Goal: Task Accomplishment & Management: Use online tool/utility

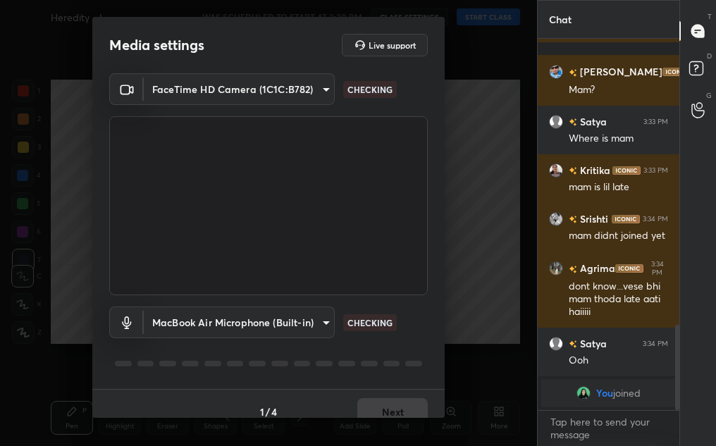
scroll to position [1108, 0]
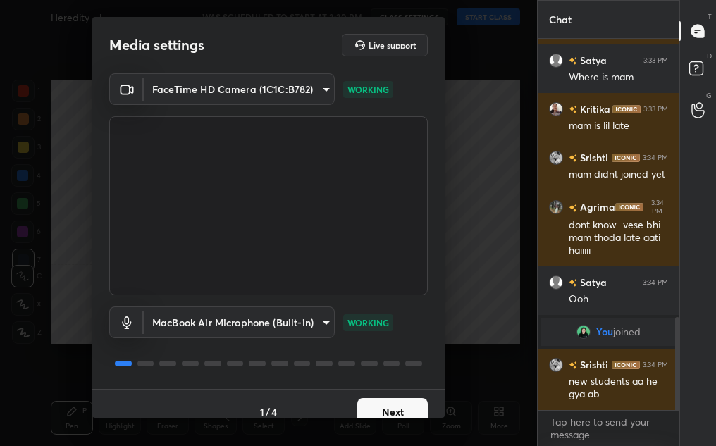
click at [391, 406] on button "Next" at bounding box center [392, 412] width 70 height 28
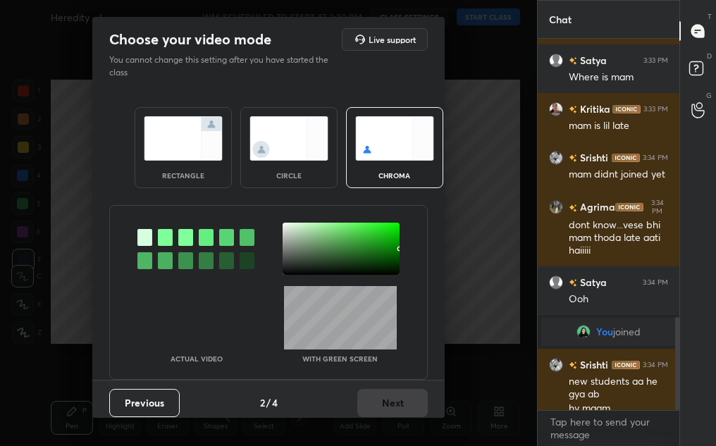
scroll to position [1122, 0]
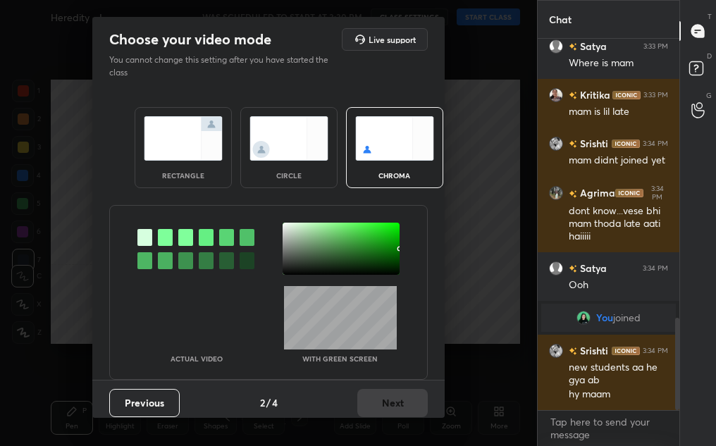
click at [298, 152] on img at bounding box center [289, 138] width 79 height 44
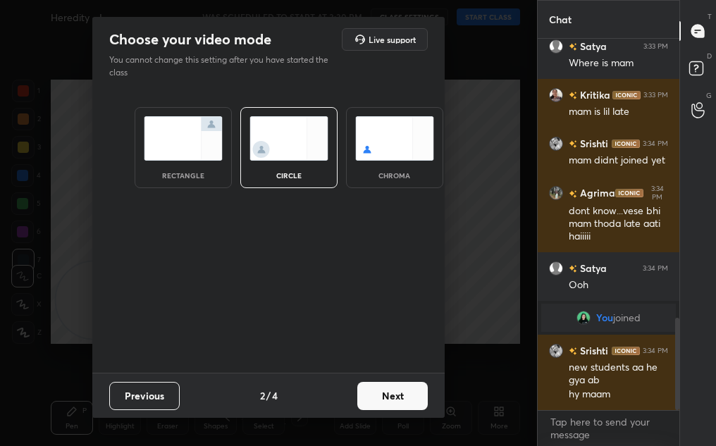
click at [393, 393] on button "Next" at bounding box center [392, 396] width 70 height 28
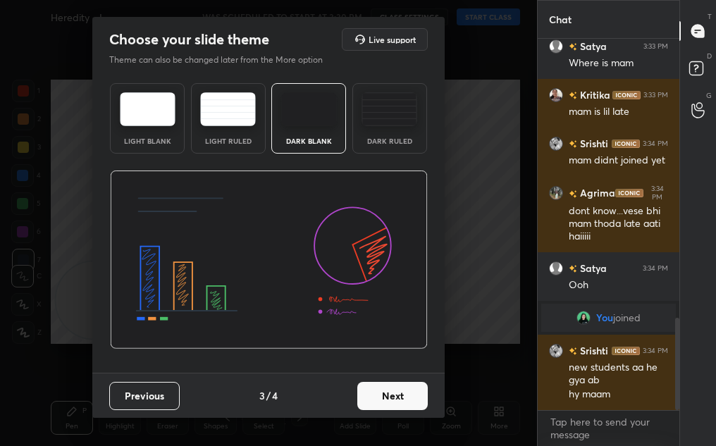
click at [423, 397] on button "Next" at bounding box center [392, 396] width 70 height 28
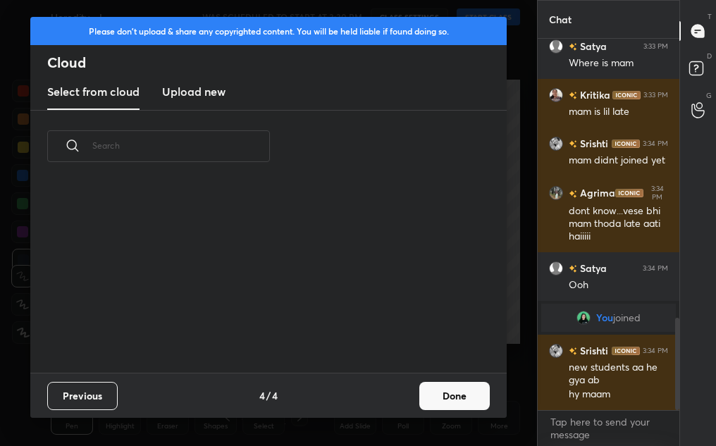
click at [449, 398] on button "Done" at bounding box center [454, 396] width 70 height 28
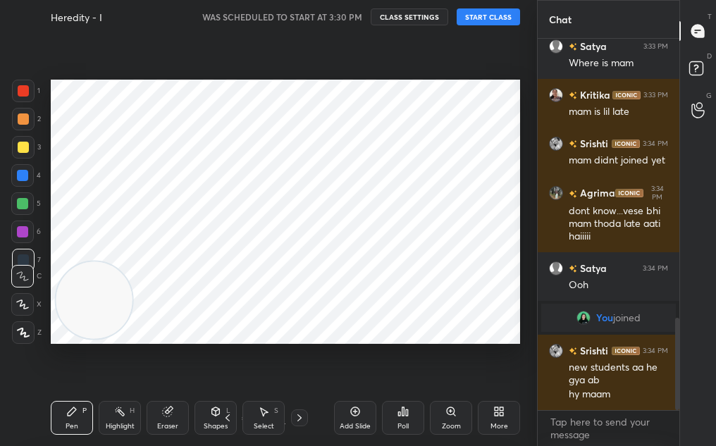
scroll to position [0, 0]
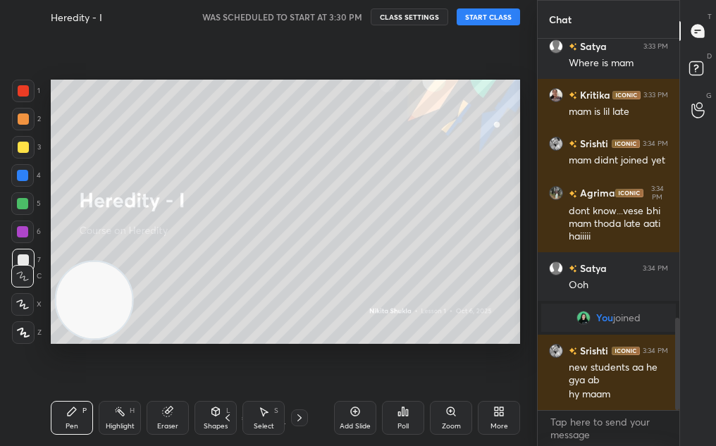
click at [496, 14] on button "START CLASS" at bounding box center [488, 16] width 63 height 17
click at [324, 16] on button "mute" at bounding box center [342, 16] width 51 height 17
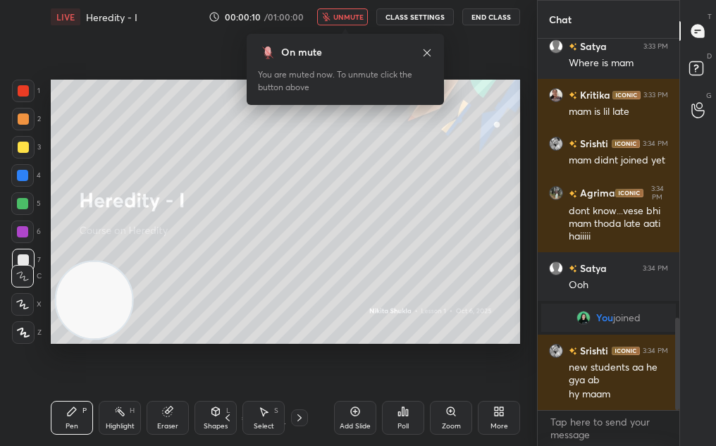
click at [355, 14] on span "unmute" at bounding box center [348, 17] width 30 height 10
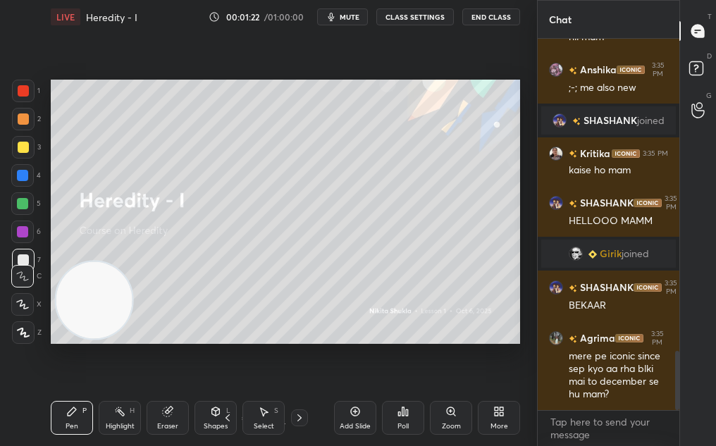
scroll to position [1951, 0]
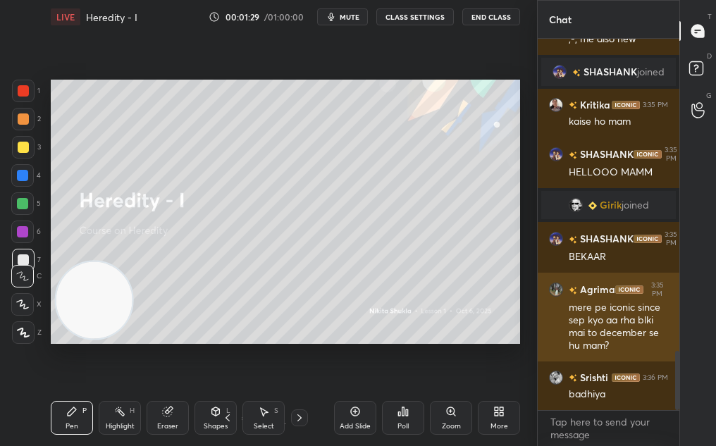
click at [602, 284] on h6 "Agrima" at bounding box center [596, 290] width 38 height 15
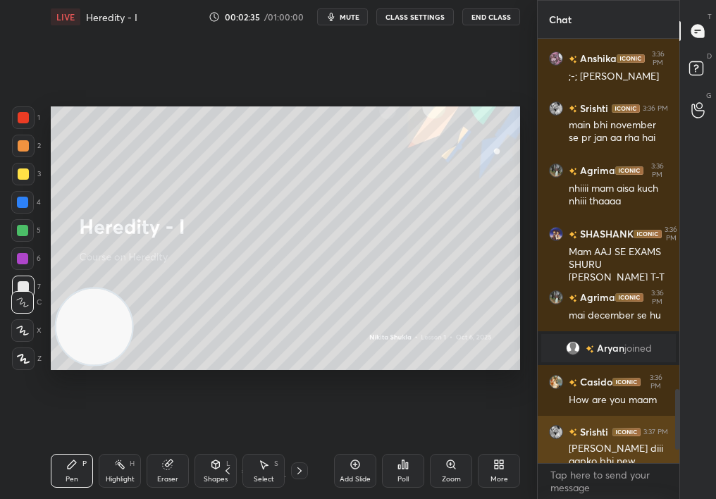
scroll to position [2153, 0]
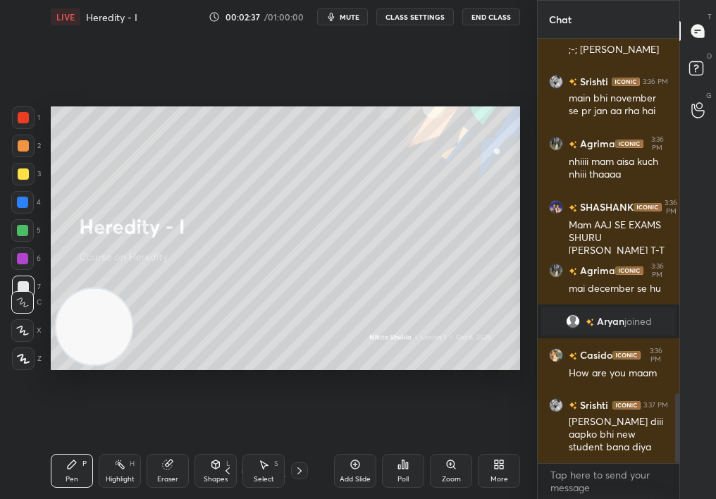
click at [364, 445] on div "Add Slide" at bounding box center [355, 471] width 42 height 34
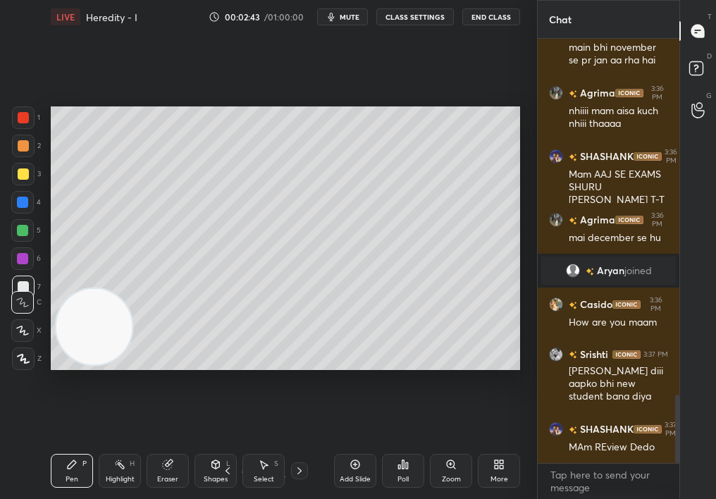
click at [457, 445] on div "Zoom" at bounding box center [451, 471] width 42 height 34
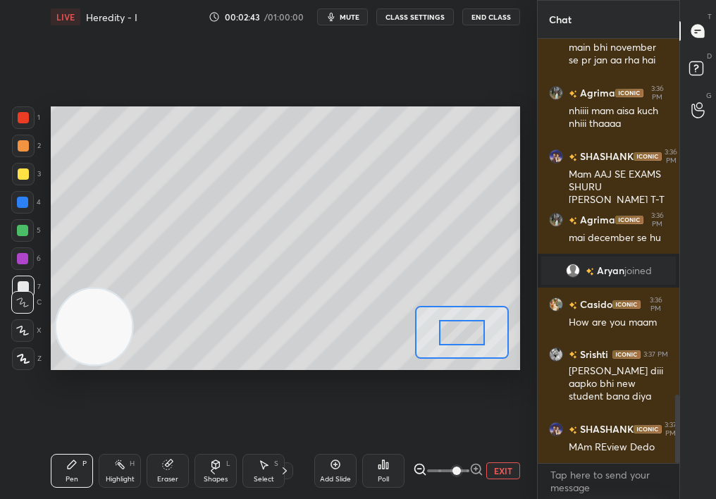
click at [456, 445] on span at bounding box center [457, 471] width 8 height 8
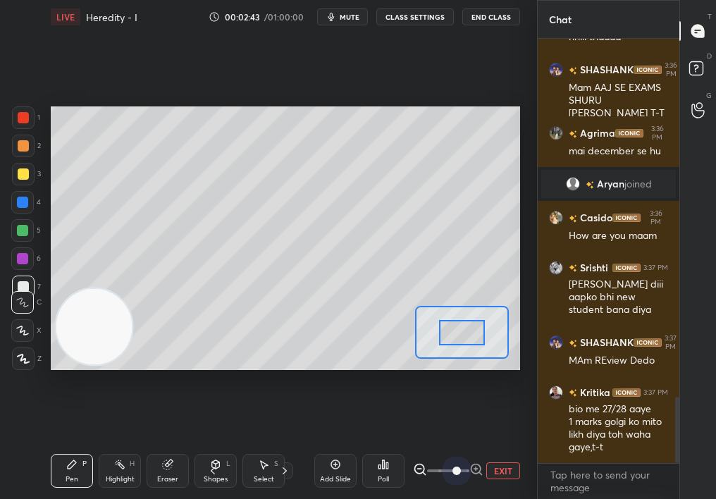
drag, startPoint x: 455, startPoint y: 476, endPoint x: 515, endPoint y: 464, distance: 61.8
click at [516, 445] on div "EXIT" at bounding box center [466, 470] width 107 height 17
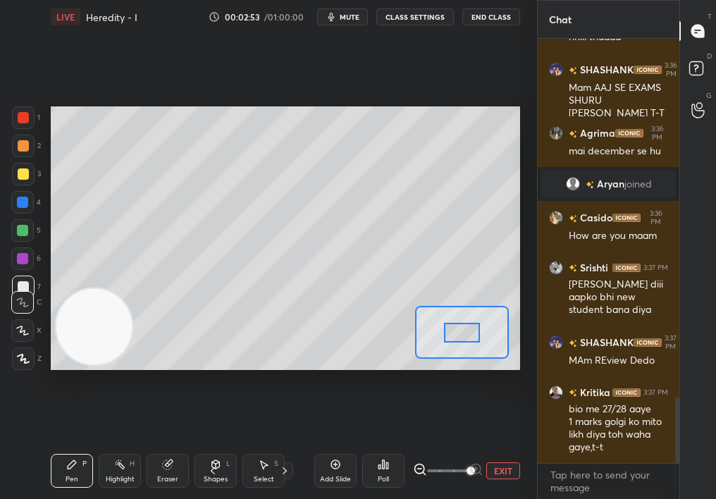
scroll to position [2324, 0]
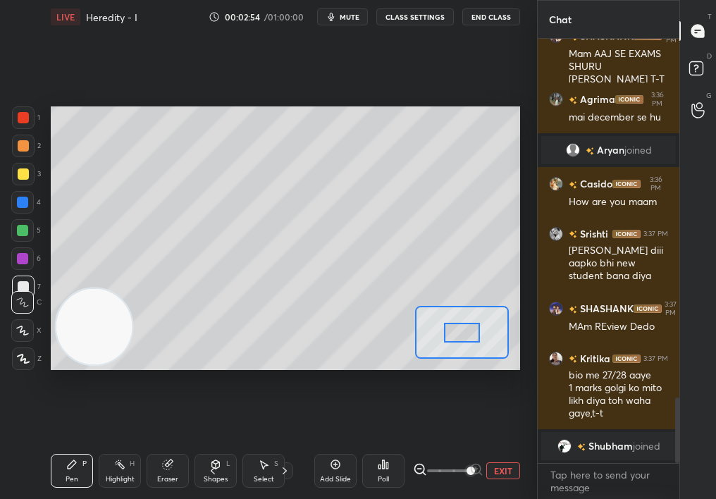
click at [28, 154] on div "2" at bounding box center [26, 149] width 29 height 28
click at [26, 147] on div at bounding box center [23, 145] width 11 height 11
click at [24, 149] on div at bounding box center [23, 145] width 11 height 11
click at [214, 445] on icon at bounding box center [212, 470] width 11 height 11
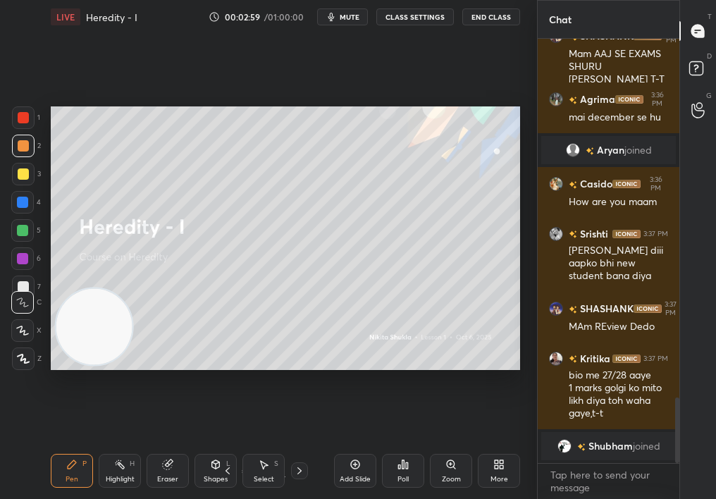
click at [354, 445] on div "Add Slide" at bounding box center [355, 471] width 42 height 34
click at [457, 445] on div "Zoom" at bounding box center [451, 479] width 19 height 7
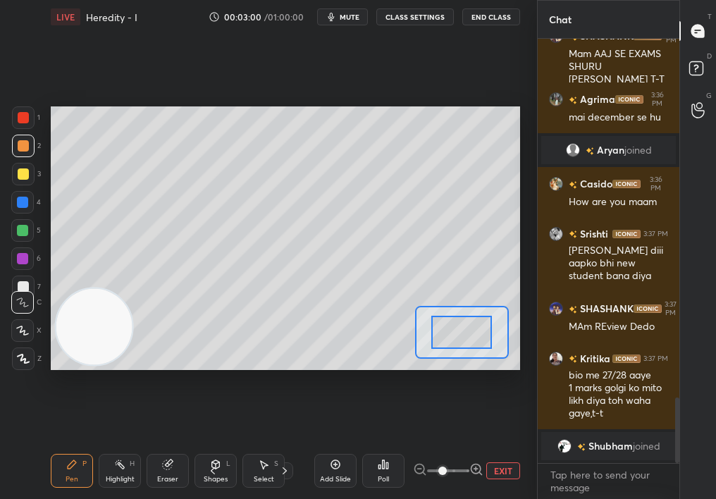
click at [447, 445] on span at bounding box center [442, 471] width 8 height 8
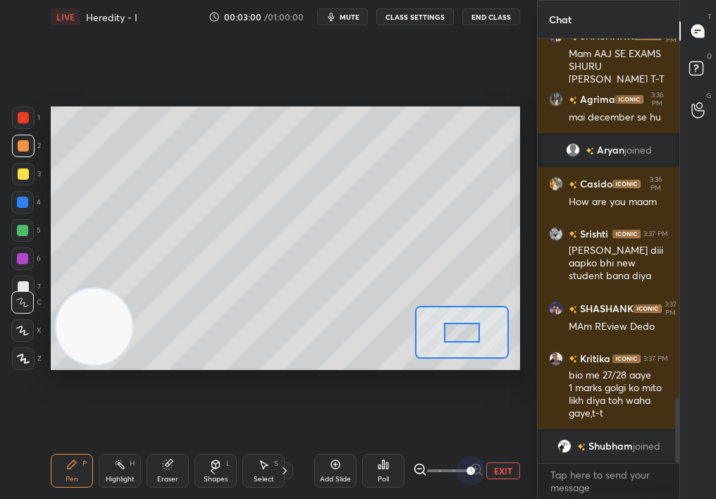
drag, startPoint x: 457, startPoint y: 477, endPoint x: 529, endPoint y: 457, distance: 73.7
click at [528, 445] on div "1 2 3 4 5 6 7 C X Z C X Z E E Erase all H H LIVE Heredity - I 00:03:00 / 01:00:…" at bounding box center [268, 249] width 537 height 499
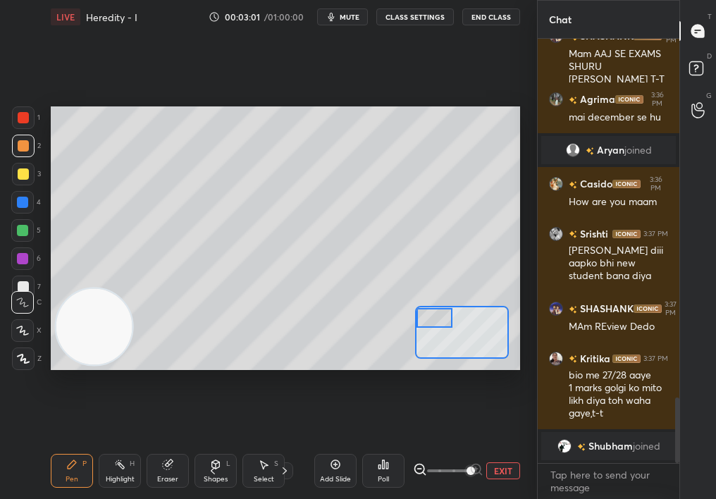
click at [426, 298] on div "Setting up your live class Poll for secs No correct answer Start poll" at bounding box center [285, 238] width 469 height 264
click at [219, 445] on icon at bounding box center [215, 464] width 11 height 11
click at [52, 445] on div "Pen P" at bounding box center [72, 471] width 42 height 34
click at [51, 445] on div "Pen P" at bounding box center [72, 471] width 42 height 34
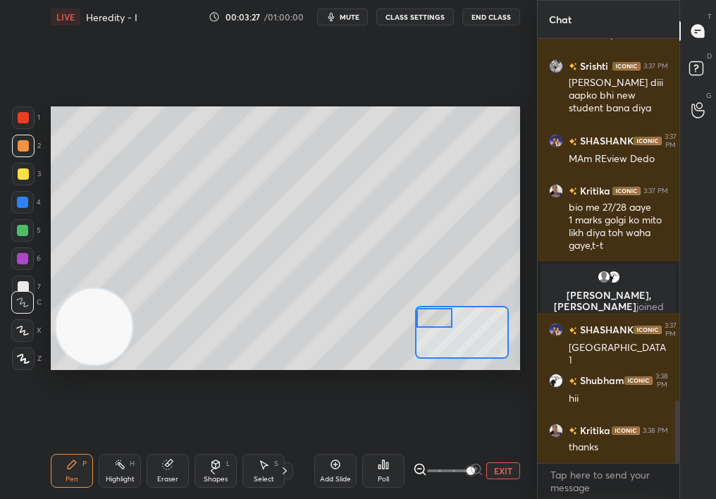
scroll to position [2490, 0]
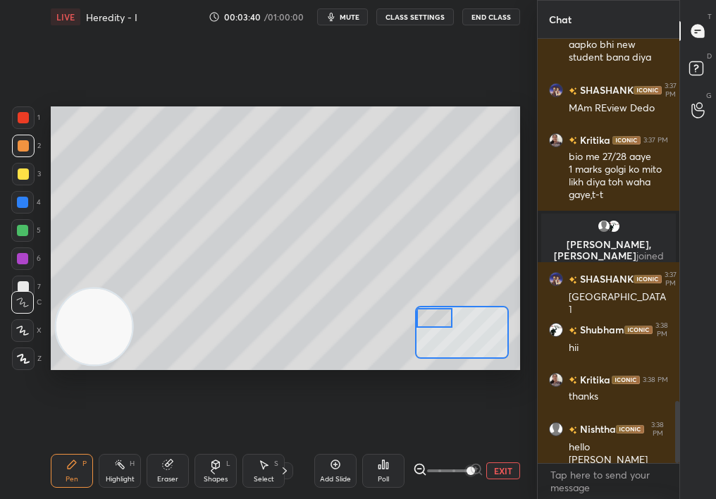
click at [20, 168] on div at bounding box center [23, 174] width 23 height 23
click at [23, 170] on div at bounding box center [23, 173] width 11 height 11
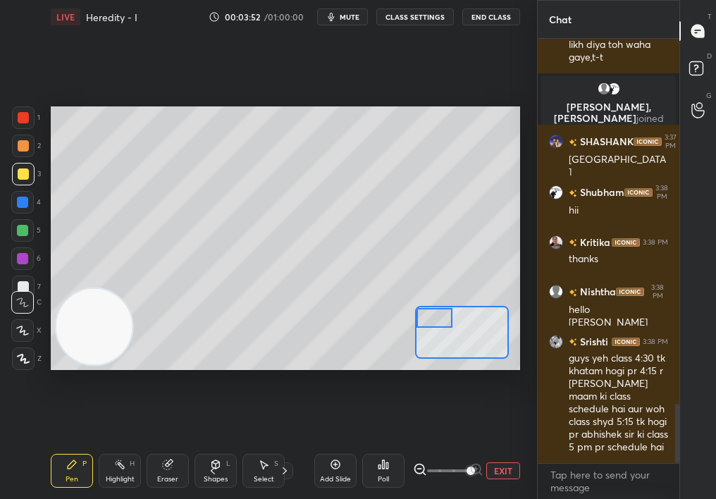
click at [216, 445] on icon at bounding box center [212, 470] width 11 height 11
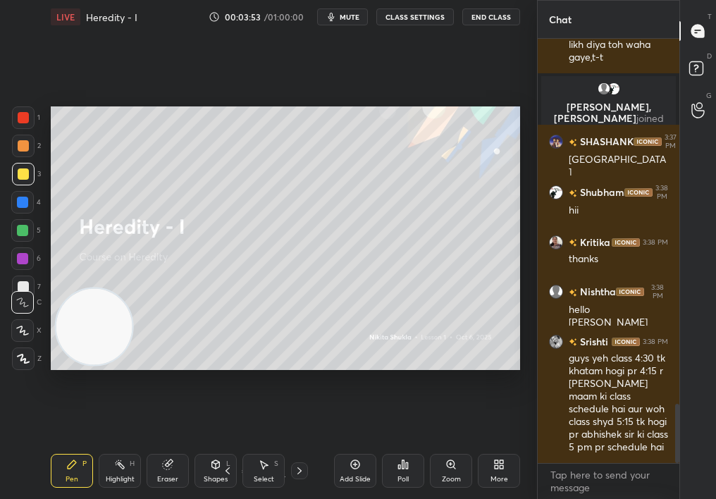
click at [357, 445] on icon at bounding box center [355, 464] width 11 height 11
click at [460, 445] on div "Zoom" at bounding box center [451, 471] width 42 height 34
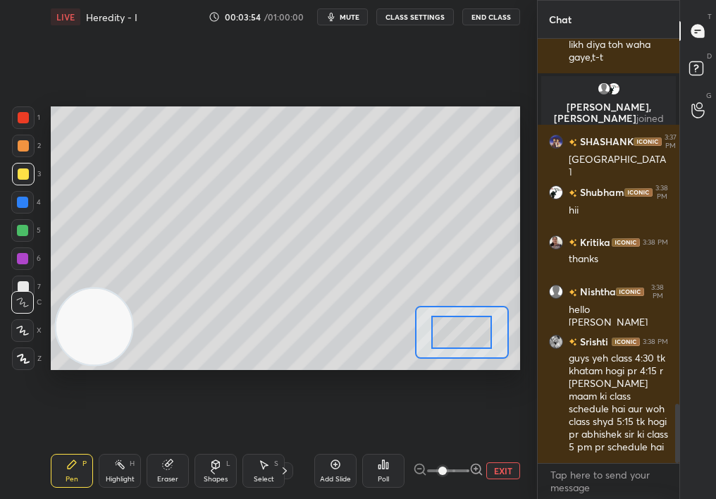
click at [457, 445] on span at bounding box center [448, 470] width 42 height 21
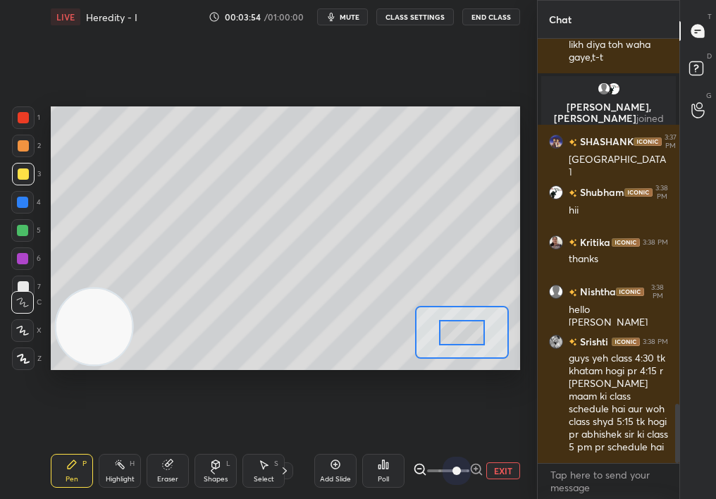
drag, startPoint x: 460, startPoint y: 467, endPoint x: 536, endPoint y: 465, distance: 76.1
click at [537, 445] on div "1 2 3 4 5 6 7 C X Z C X Z E E Erase all H H LIVE Heredity - I 00:03:54 / 01:00:…" at bounding box center [358, 249] width 716 height 499
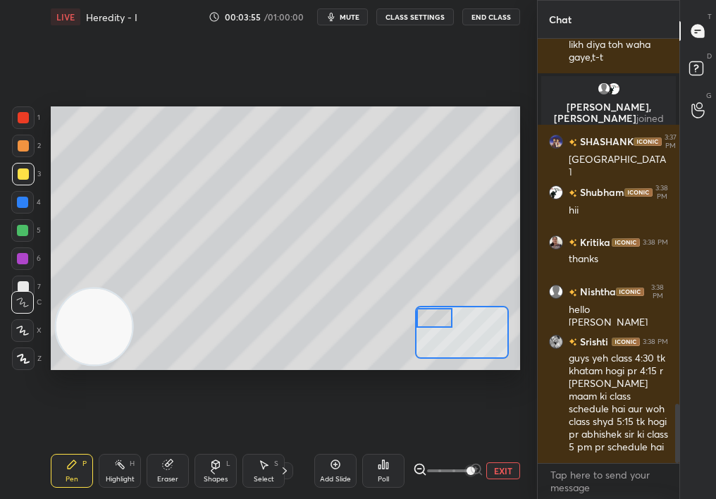
click at [348, 300] on div "Setting up your live class Poll for secs No correct answer Start poll" at bounding box center [285, 238] width 469 height 264
drag, startPoint x: 436, startPoint y: 310, endPoint x: 429, endPoint y: 307, distance: 8.5
click at [426, 308] on div at bounding box center [435, 318] width 37 height 20
click at [219, 445] on div "Shapes L" at bounding box center [216, 471] width 42 height 34
click at [56, 445] on div "Pen P" at bounding box center [72, 471] width 42 height 34
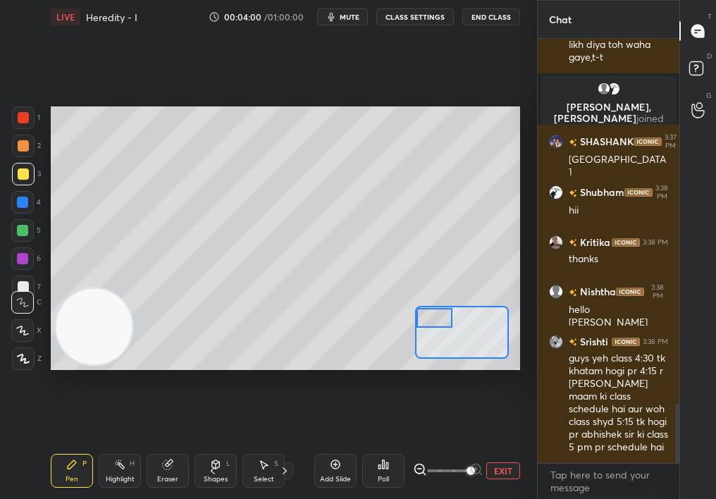
click at [58, 445] on div "Pen P" at bounding box center [72, 471] width 42 height 34
drag, startPoint x: 55, startPoint y: 467, endPoint x: 48, endPoint y: 473, distance: 9.0
click at [48, 445] on div "LIVE Heredity - I 00:04:00 / 01:00:00 mute CLASS SETTINGS End Class Setting up …" at bounding box center [285, 249] width 481 height 499
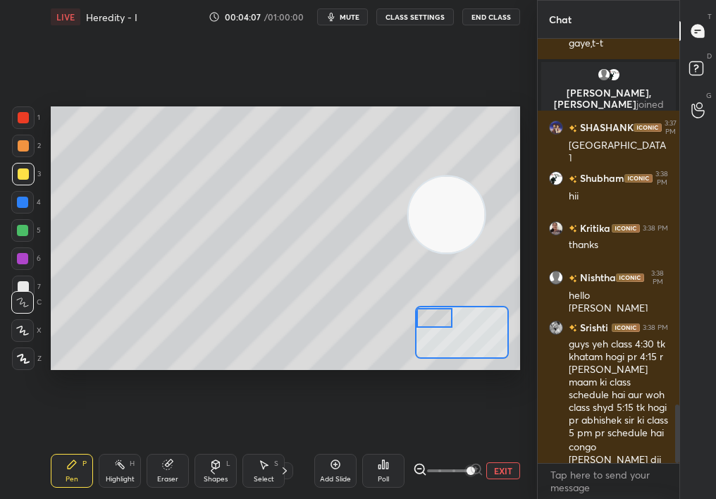
drag, startPoint x: 92, startPoint y: 293, endPoint x: 202, endPoint y: 282, distance: 109.8
click at [455, 176] on video at bounding box center [447, 214] width 76 height 76
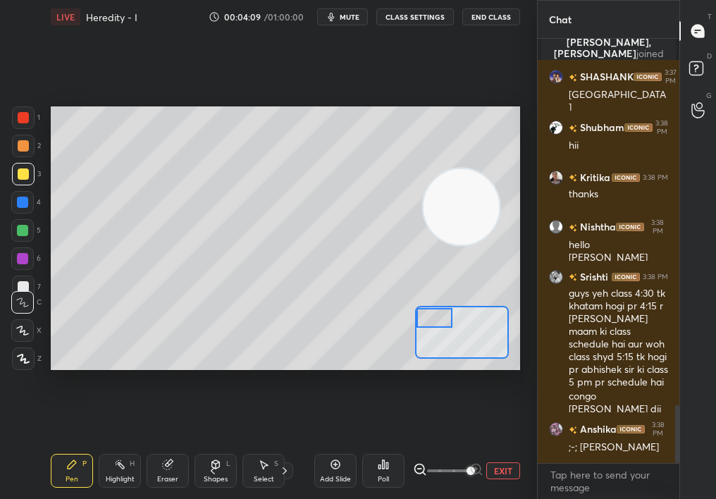
click at [18, 153] on div "2" at bounding box center [26, 149] width 29 height 28
click at [18, 150] on div at bounding box center [23, 146] width 23 height 23
click at [14, 152] on div at bounding box center [23, 146] width 23 height 23
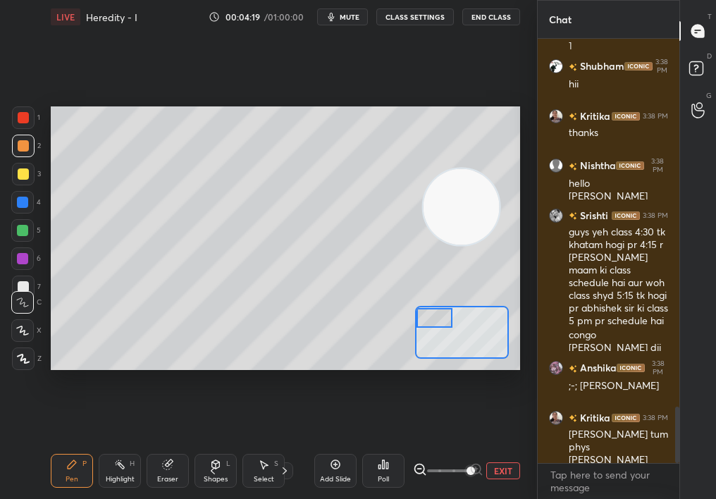
click at [369, 445] on div "Poll" at bounding box center [383, 471] width 42 height 34
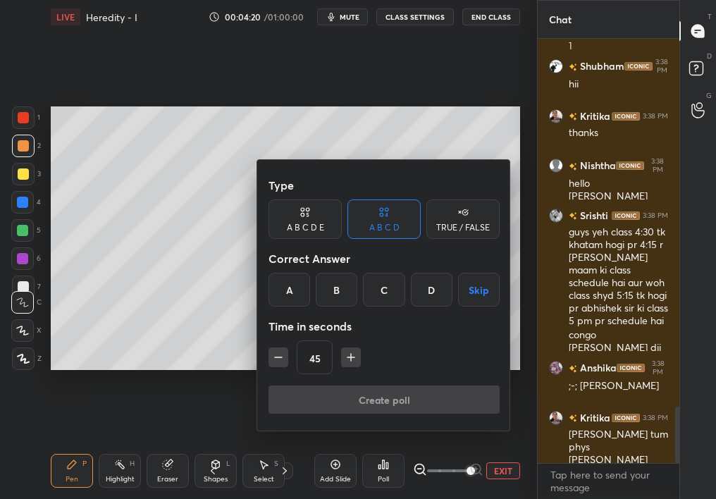
click at [467, 217] on div "TRUE / FALSE" at bounding box center [462, 218] width 73 height 39
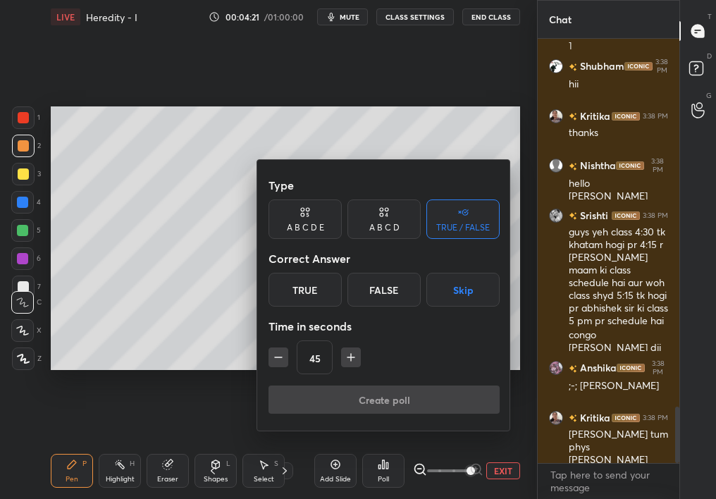
click at [320, 284] on div "True" at bounding box center [305, 290] width 73 height 34
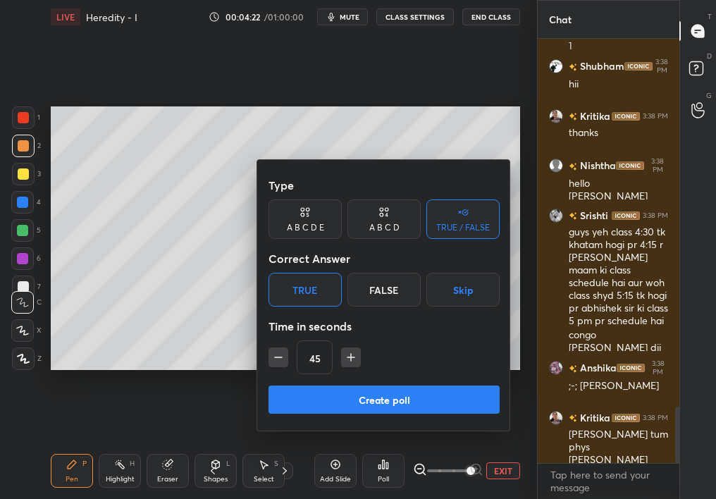
click at [333, 394] on button "Create poll" at bounding box center [384, 400] width 231 height 28
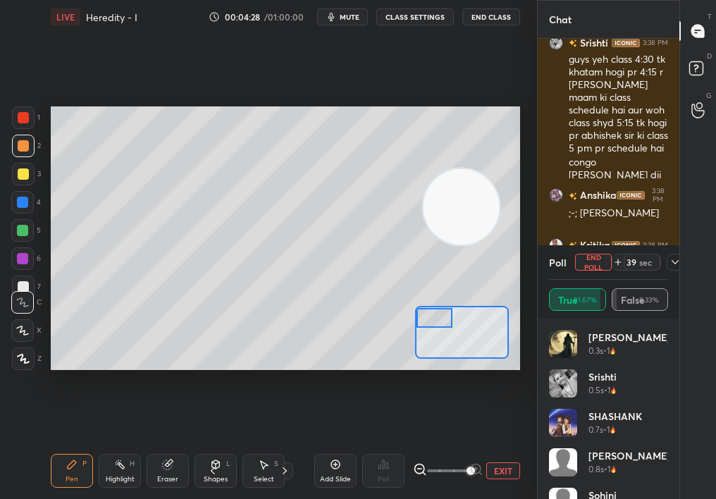
scroll to position [3013, 0]
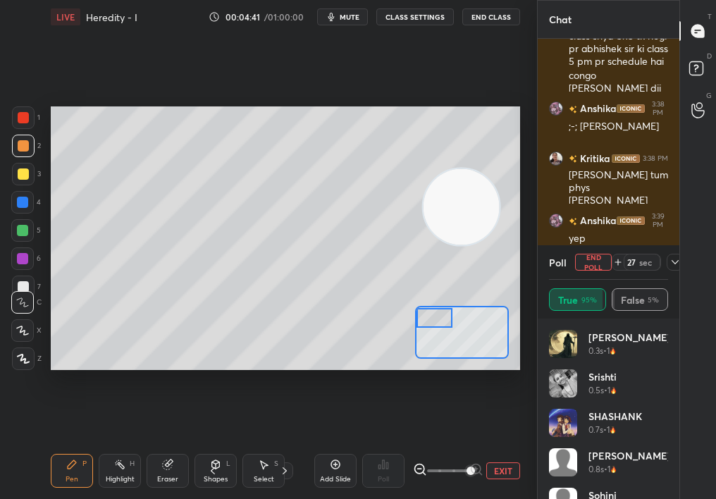
click at [589, 262] on button "End Poll" at bounding box center [593, 262] width 37 height 17
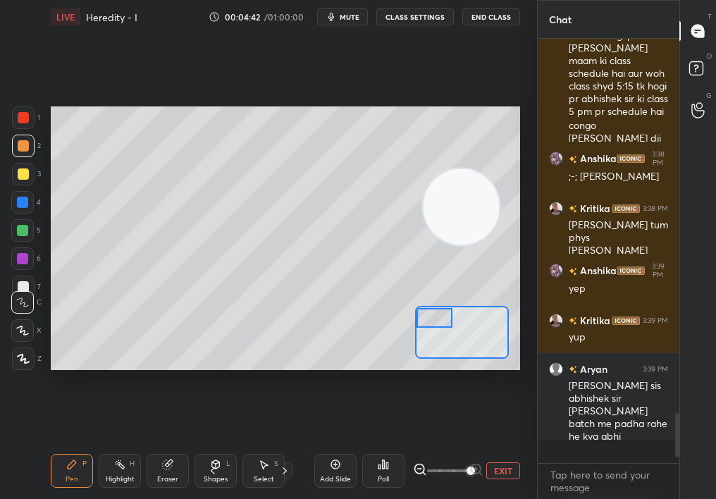
scroll to position [420, 137]
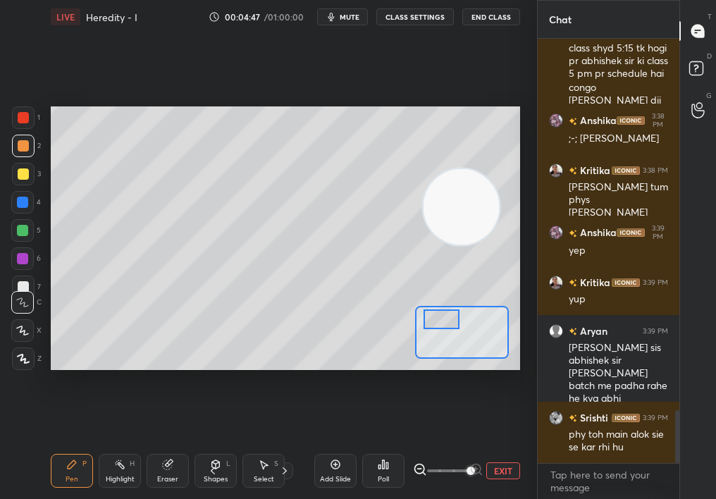
click at [447, 320] on div at bounding box center [442, 319] width 37 height 20
click at [21, 180] on div at bounding box center [23, 174] width 23 height 23
click at [25, 177] on div at bounding box center [23, 173] width 11 height 11
click at [431, 315] on div at bounding box center [439, 318] width 37 height 20
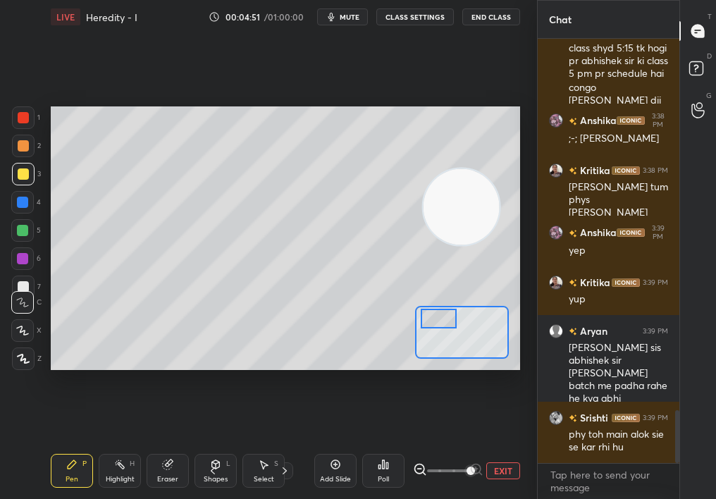
drag, startPoint x: 445, startPoint y: 319, endPoint x: 452, endPoint y: 320, distance: 7.2
click at [452, 320] on div at bounding box center [439, 319] width 37 height 20
drag, startPoint x: 340, startPoint y: 282, endPoint x: 297, endPoint y: 307, distance: 49.9
click at [424, 245] on video at bounding box center [462, 206] width 76 height 76
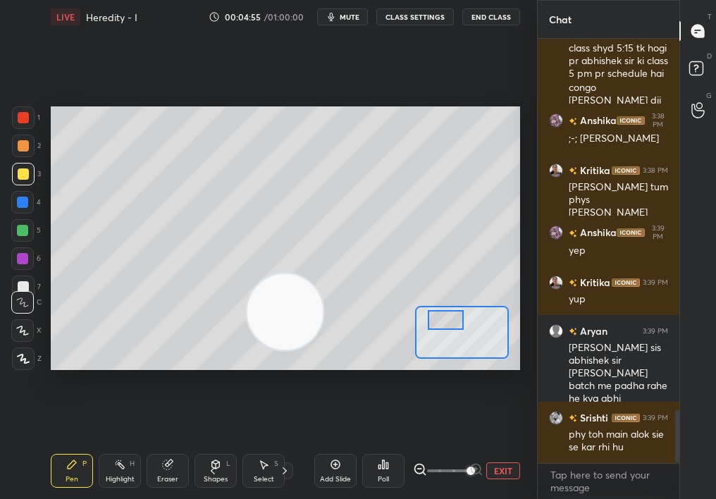
scroll to position [3064, 0]
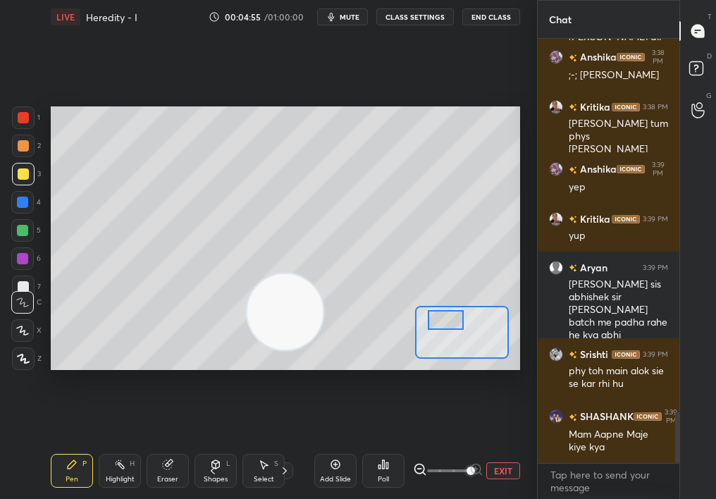
click at [455, 327] on div at bounding box center [446, 320] width 37 height 20
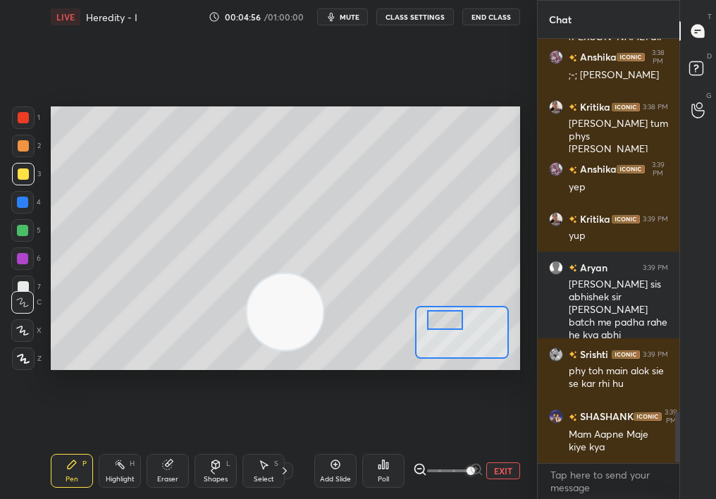
scroll to position [3125, 0]
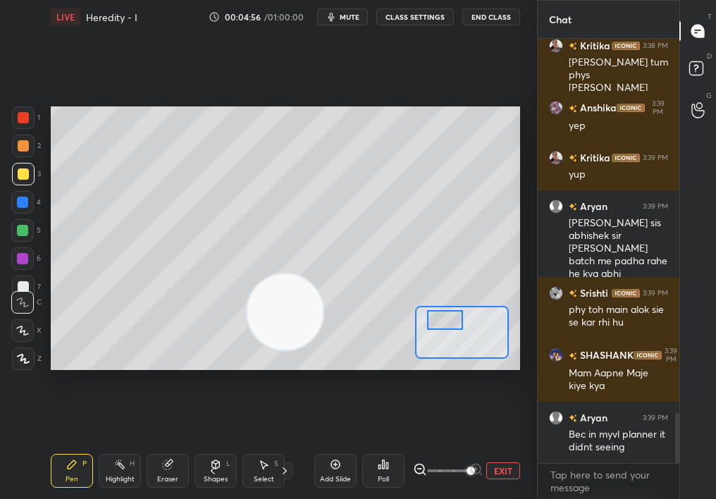
click at [455, 317] on div at bounding box center [445, 320] width 37 height 20
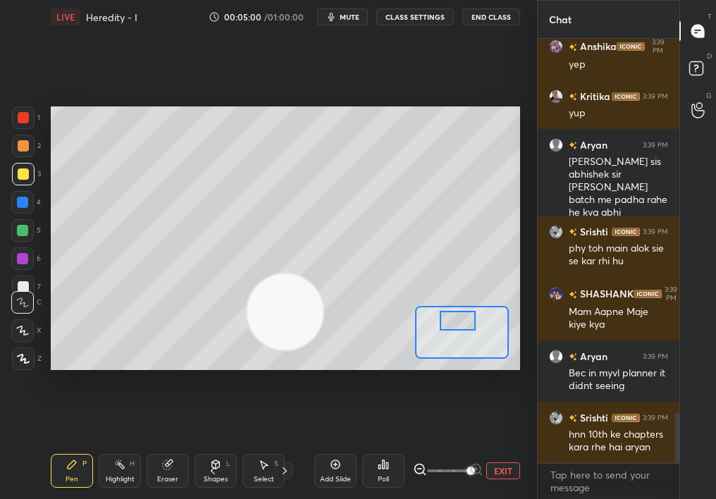
click at [175, 445] on div "Eraser" at bounding box center [168, 471] width 42 height 34
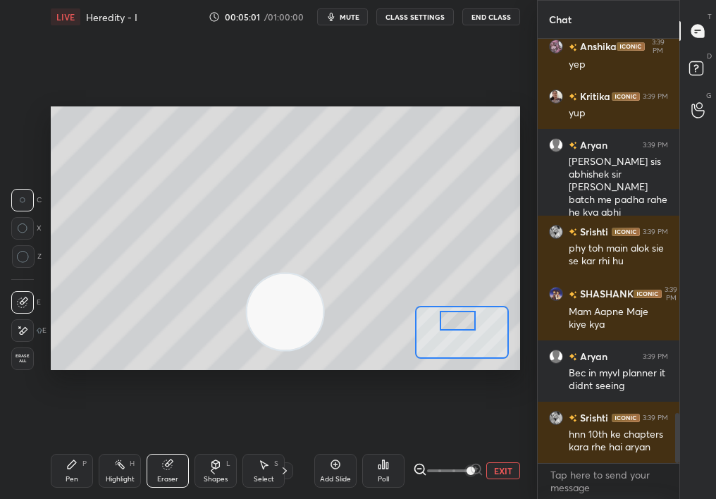
click at [65, 445] on div "Pen P Highlight H Eraser Shapes L Select S 3 / 5 Add Slide Poll EXIT" at bounding box center [285, 471] width 469 height 56
click at [73, 445] on div "Pen P Highlight H Eraser Shapes L Select S 3 / 5 Add Slide Poll EXIT" at bounding box center [285, 471] width 469 height 56
click at [84, 445] on div "P" at bounding box center [84, 463] width 4 height 7
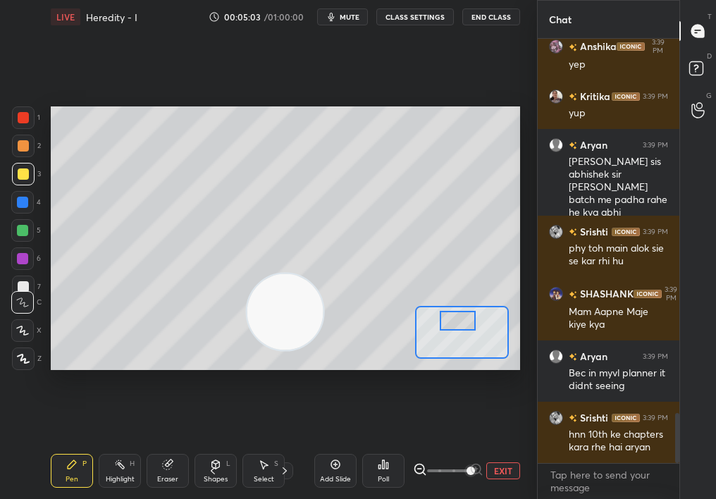
click at [82, 445] on div "Pen P" at bounding box center [72, 471] width 42 height 34
click at [445, 445] on span at bounding box center [448, 470] width 42 height 21
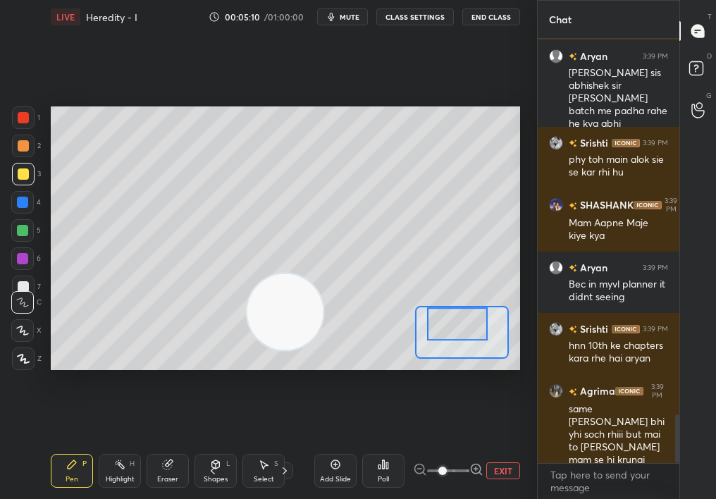
click at [160, 445] on div "Eraser" at bounding box center [168, 471] width 42 height 34
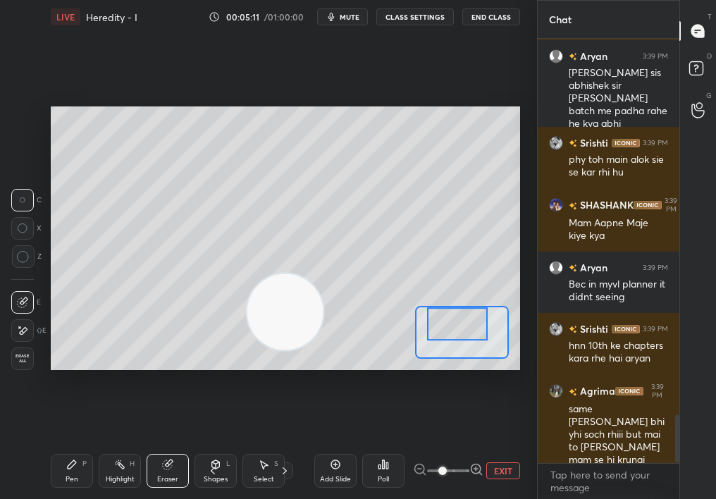
scroll to position [3324, 0]
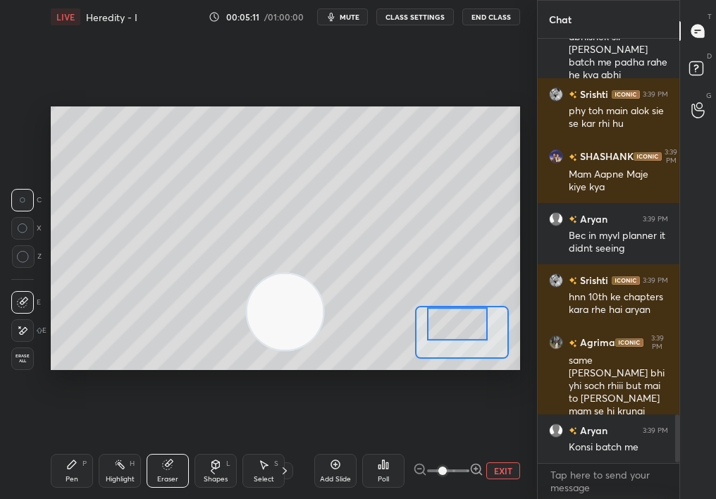
click at [52, 445] on div "Pen P Highlight H Eraser Shapes L Select S 3 / 5 Add Slide Poll EXIT" at bounding box center [285, 471] width 469 height 56
click at [54, 445] on div "Pen P Highlight H Eraser Shapes L Select S 3 / 5 Add Slide Poll EXIT" at bounding box center [285, 471] width 469 height 56
click at [72, 445] on div "Pen P" at bounding box center [72, 471] width 42 height 34
click at [66, 445] on icon at bounding box center [71, 464] width 11 height 11
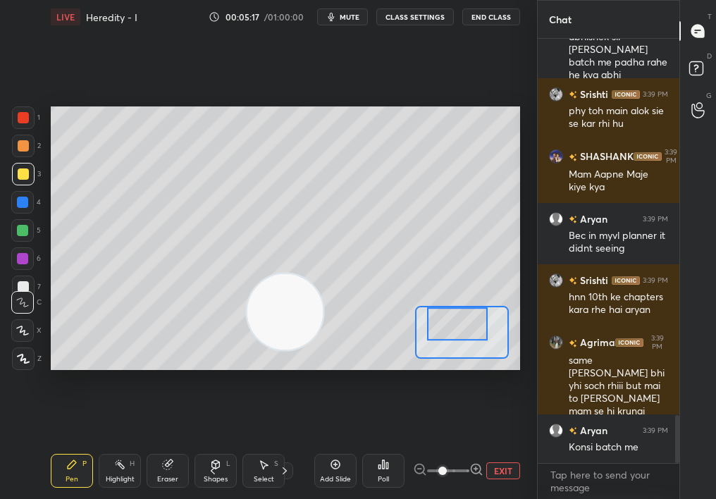
click at [479, 332] on div at bounding box center [457, 323] width 61 height 33
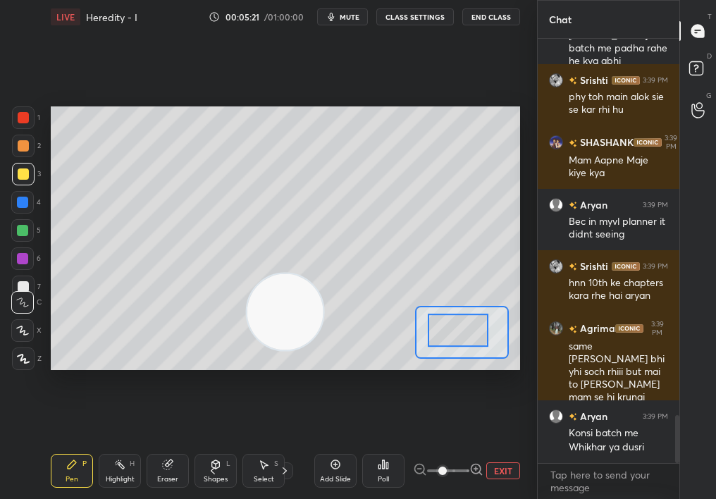
click at [19, 147] on div at bounding box center [23, 145] width 11 height 11
click at [18, 149] on div at bounding box center [23, 145] width 11 height 11
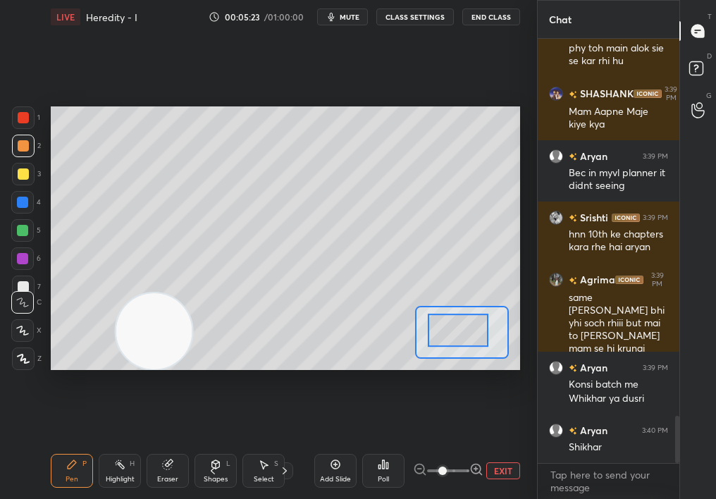
drag, startPoint x: 160, startPoint y: 321, endPoint x: 125, endPoint y: 327, distance: 35.1
click at [120, 328] on video at bounding box center [154, 331] width 76 height 76
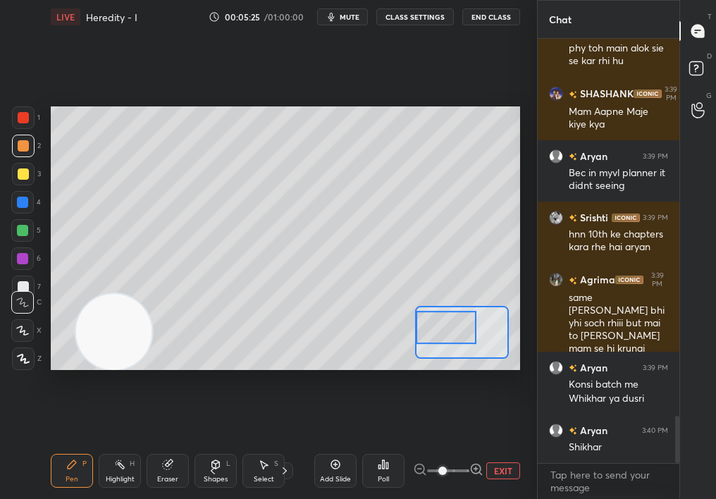
drag, startPoint x: 446, startPoint y: 332, endPoint x: 438, endPoint y: 326, distance: 9.6
click at [438, 326] on div at bounding box center [446, 327] width 61 height 33
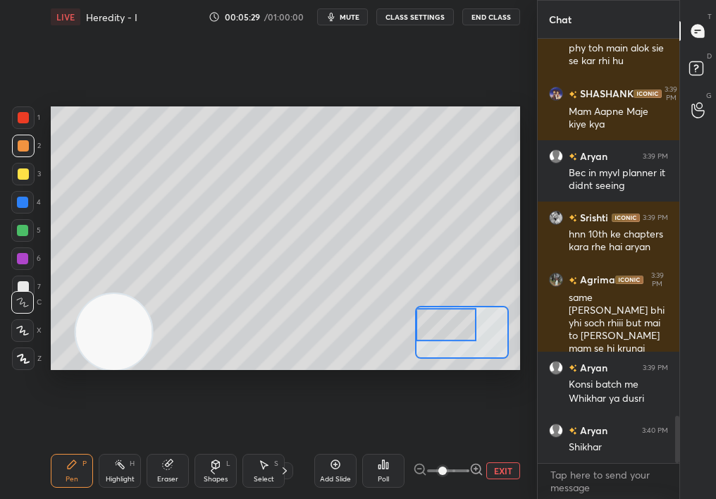
drag, startPoint x: 460, startPoint y: 333, endPoint x: 465, endPoint y: 342, distance: 10.4
click at [465, 341] on div at bounding box center [446, 324] width 61 height 33
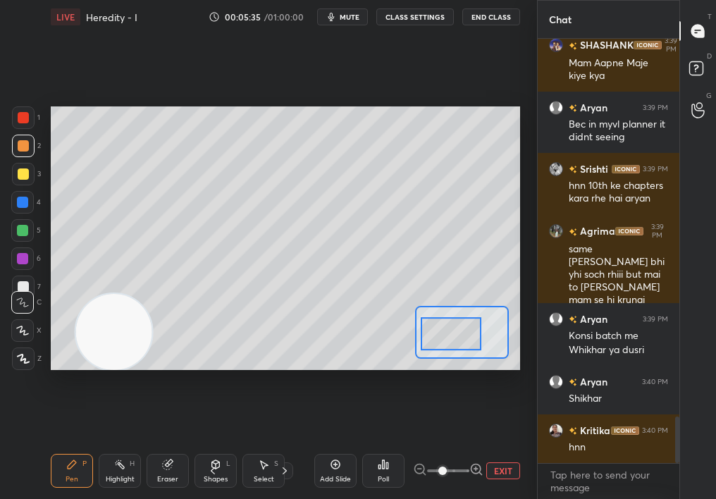
scroll to position [3486, 0]
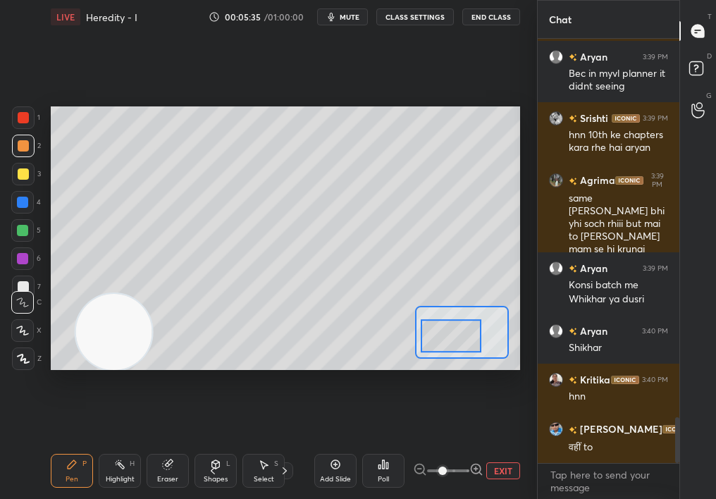
click at [469, 339] on div at bounding box center [451, 335] width 61 height 33
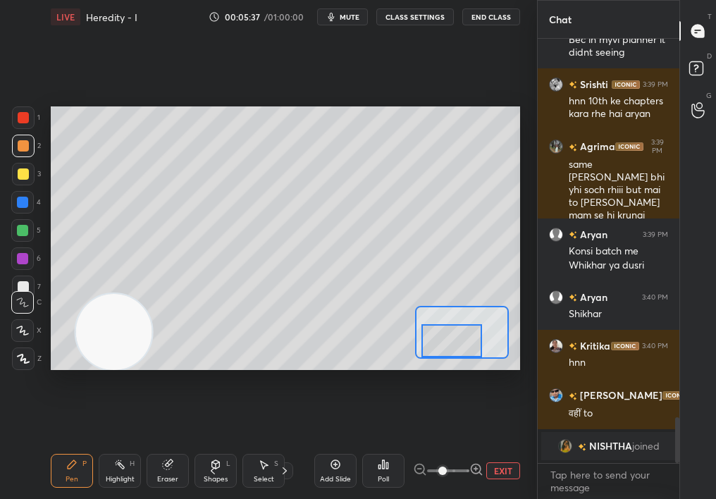
click at [42, 248] on div "1 2 3 4 5 6 7 C X Z C X Z E E Erase all H H LIVE Heredity - I 00:05:37 / 01:00:…" at bounding box center [263, 249] width 526 height 499
click at [25, 339] on div "C X Z" at bounding box center [26, 327] width 30 height 85
click at [22, 334] on icon at bounding box center [22, 331] width 13 height 10
click at [19, 329] on icon at bounding box center [22, 331] width 13 height 10
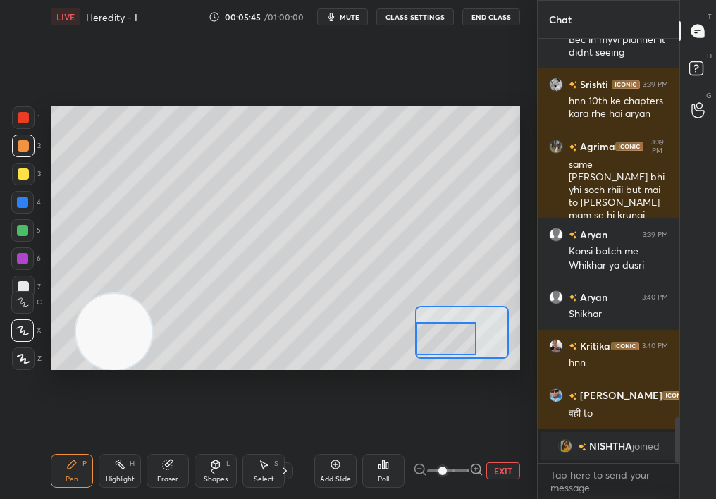
drag, startPoint x: 465, startPoint y: 341, endPoint x: 441, endPoint y: 338, distance: 23.4
click at [441, 339] on div at bounding box center [446, 338] width 61 height 33
drag, startPoint x: 449, startPoint y: 328, endPoint x: 452, endPoint y: 319, distance: 10.3
click at [452, 319] on div at bounding box center [446, 335] width 61 height 33
click at [129, 445] on div "Highlight H" at bounding box center [120, 471] width 42 height 34
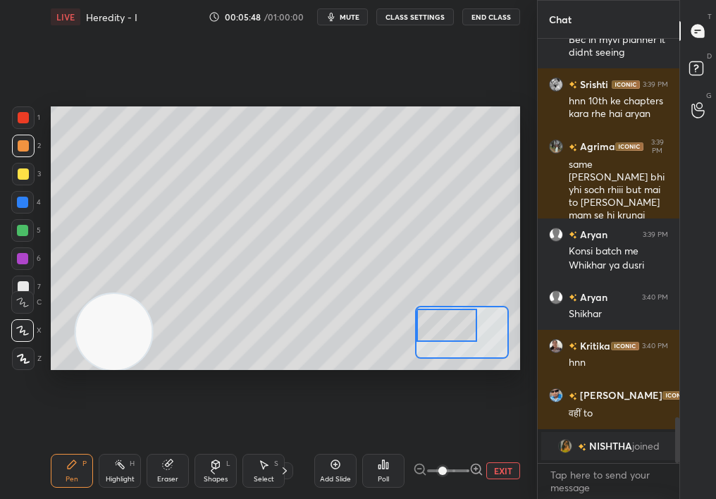
click at [116, 445] on div "Highlight H" at bounding box center [120, 471] width 42 height 34
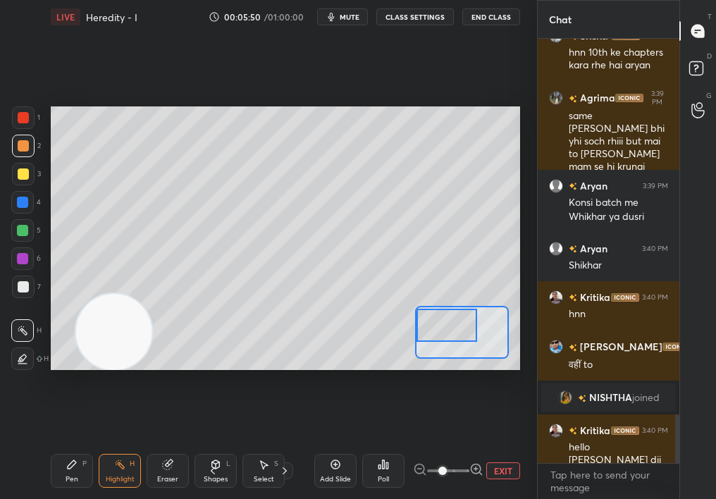
click at [25, 181] on div at bounding box center [23, 174] width 23 height 23
click at [23, 181] on div at bounding box center [23, 174] width 23 height 23
click at [374, 445] on div "Poll" at bounding box center [383, 471] width 42 height 34
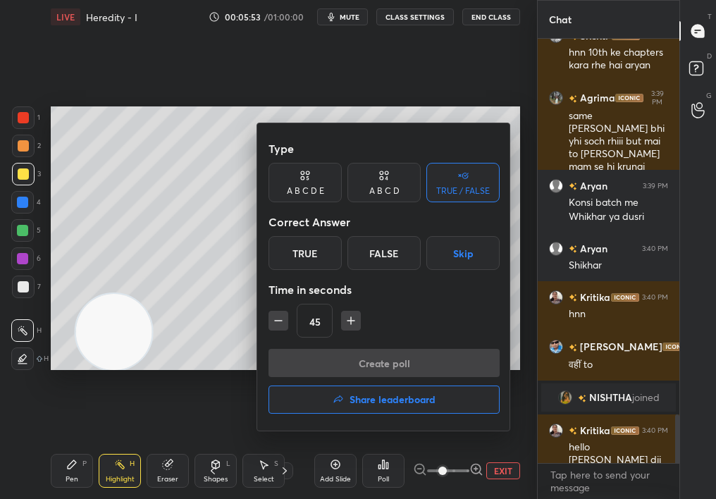
click at [395, 253] on div "False" at bounding box center [384, 253] width 73 height 34
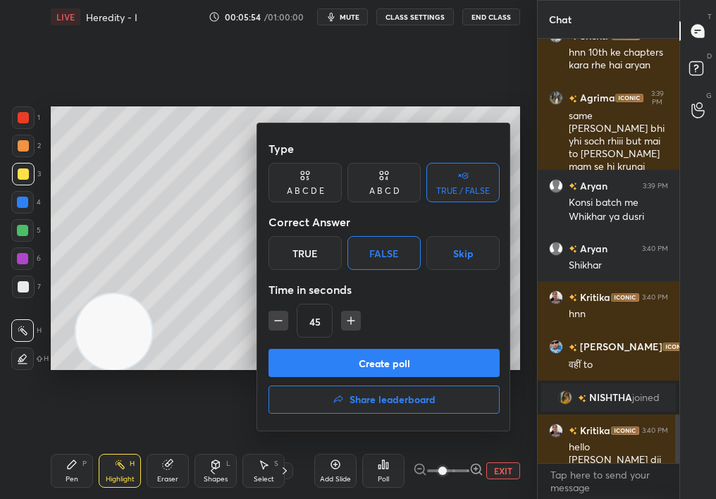
click at [410, 367] on button "Create poll" at bounding box center [384, 363] width 231 height 28
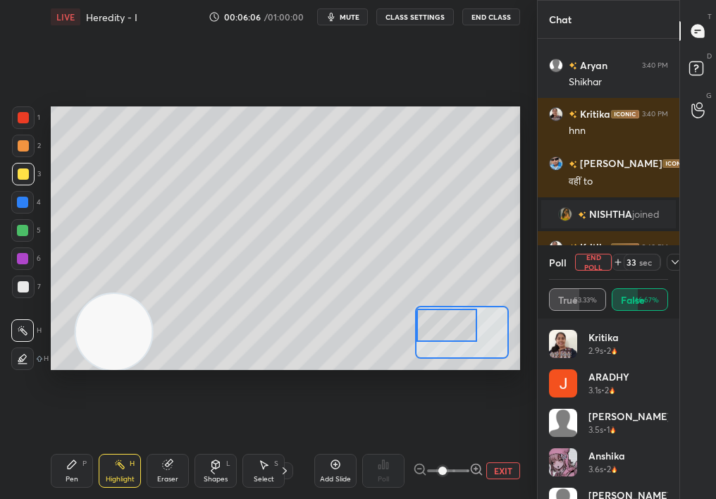
scroll to position [3482, 0]
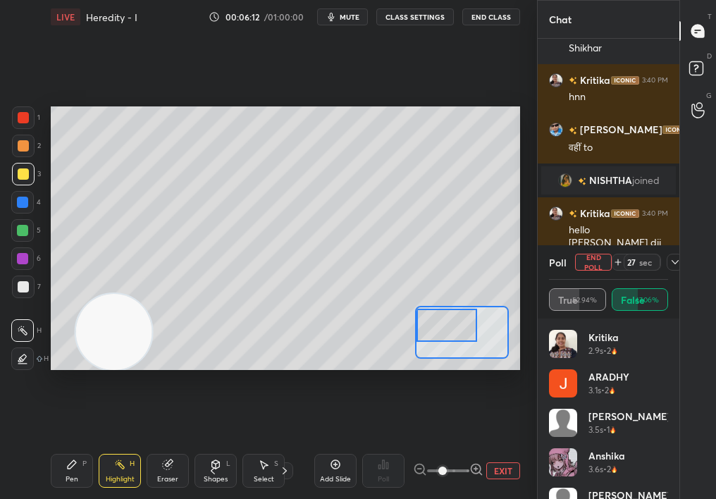
click at [675, 254] on div at bounding box center [675, 262] width 17 height 17
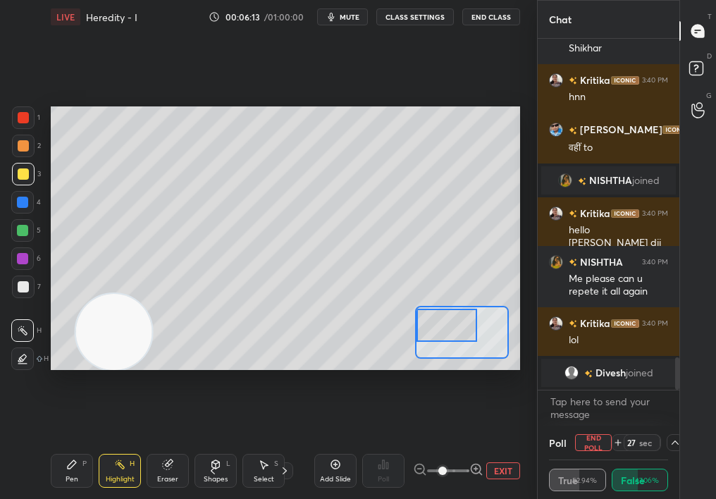
scroll to position [1, 5]
click at [597, 444] on button "End Poll" at bounding box center [593, 442] width 37 height 17
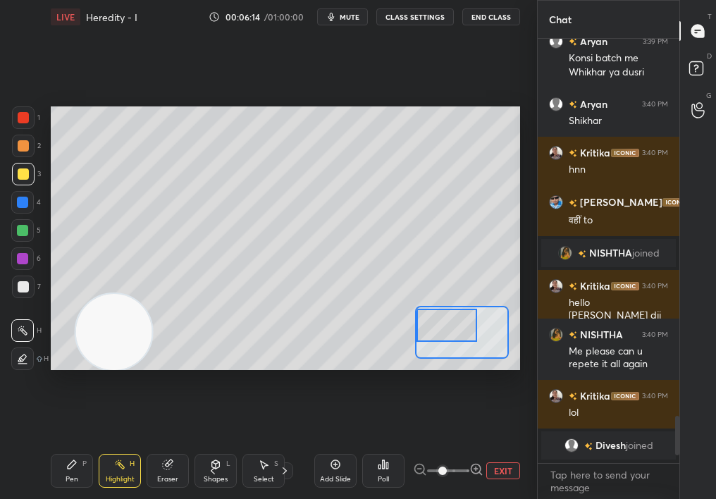
scroll to position [5, 5]
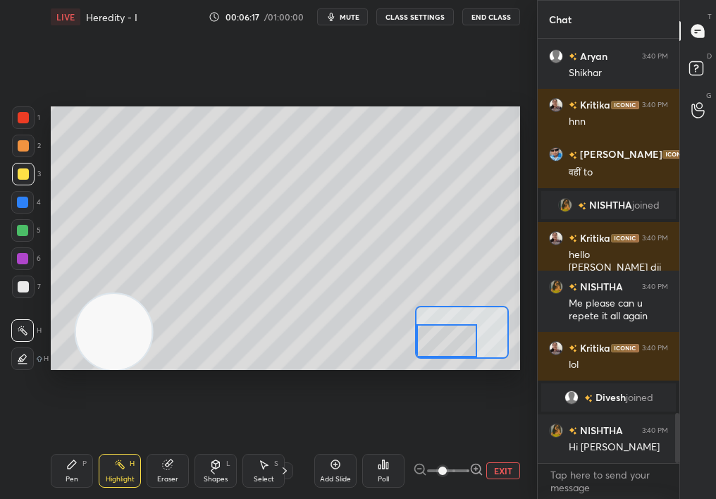
drag, startPoint x: 458, startPoint y: 342, endPoint x: 457, endPoint y: 350, distance: 7.8
click at [457, 350] on div at bounding box center [447, 340] width 61 height 33
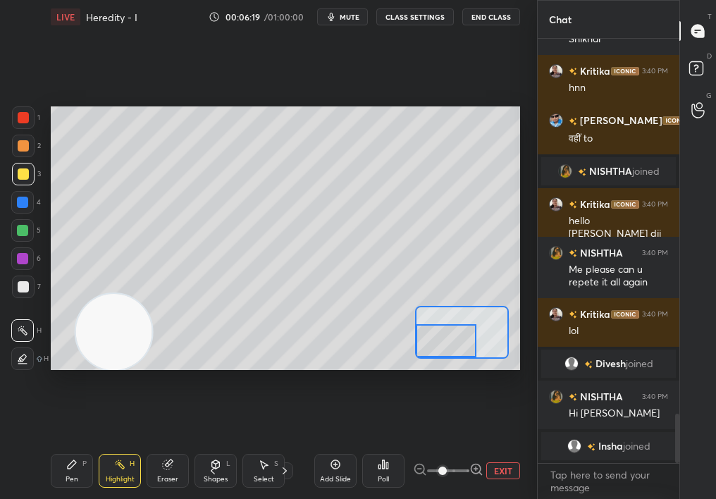
click at [69, 445] on icon at bounding box center [71, 464] width 11 height 11
click at [70, 445] on div "Pen P" at bounding box center [72, 471] width 42 height 34
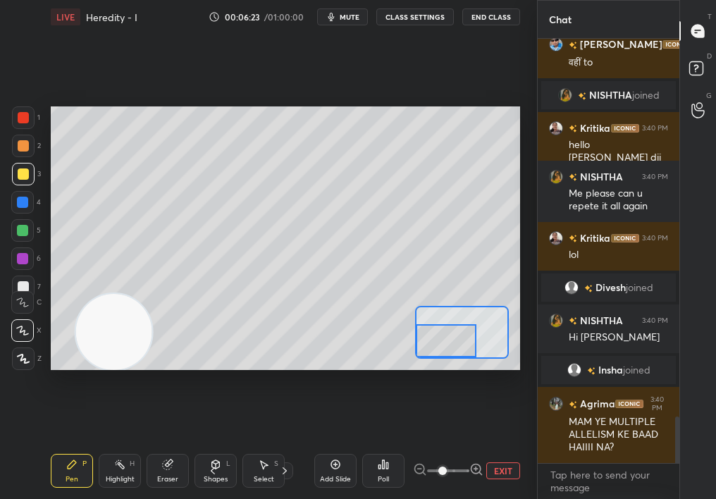
click at [508, 445] on button "EXIT" at bounding box center [503, 470] width 34 height 17
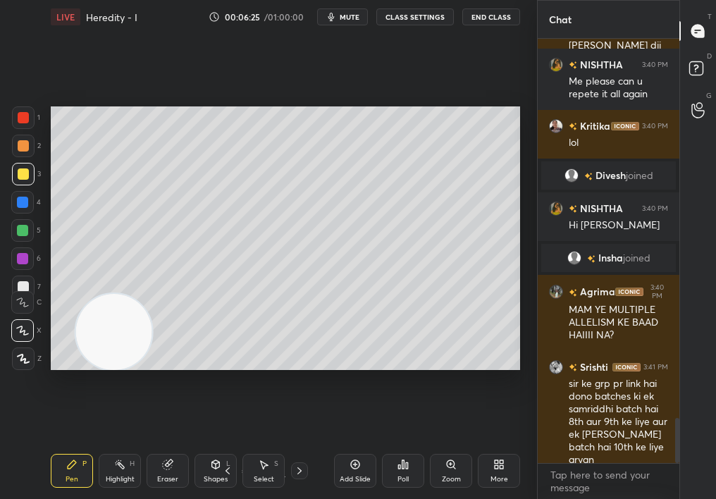
click at [355, 445] on div "Add Slide" at bounding box center [355, 471] width 42 height 34
click at [214, 445] on div "Shapes L" at bounding box center [216, 471] width 42 height 34
click at [521, 402] on div "Setting up your live class Poll for secs No correct answer Start poll" at bounding box center [285, 238] width 481 height 409
click at [219, 445] on div "Pen P Highlight H Eraser Shapes L Select S 4 / 6 Add Slide Poll Zoom More" at bounding box center [285, 471] width 469 height 56
click at [210, 445] on icon at bounding box center [215, 464] width 11 height 11
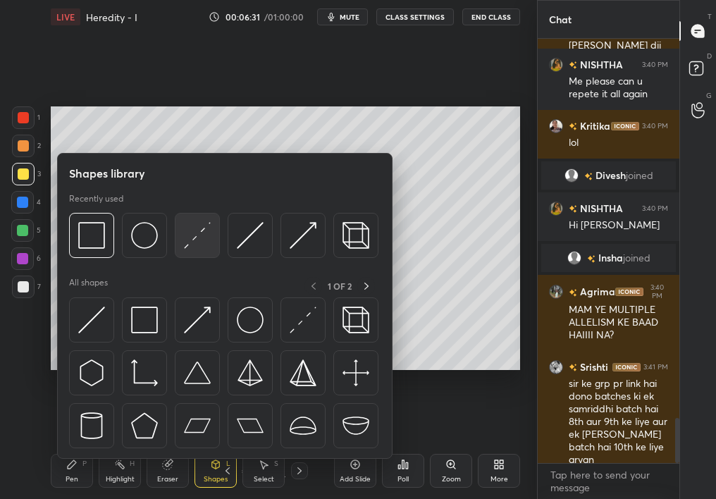
click at [187, 240] on img at bounding box center [197, 235] width 27 height 27
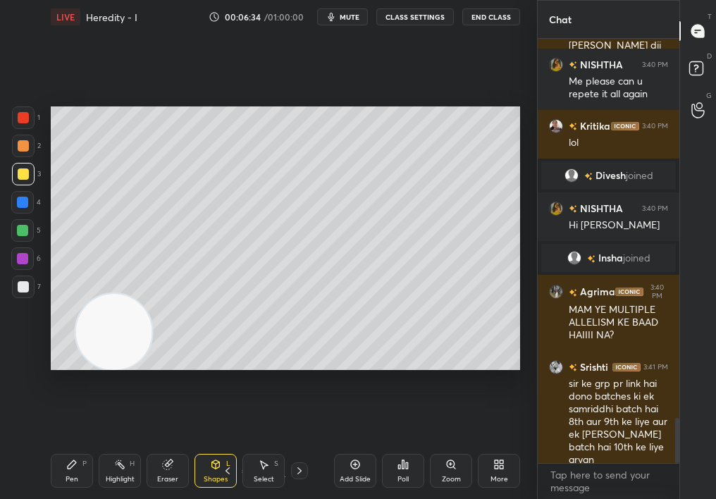
click at [110, 356] on div "Setting up your live class Poll for secs No correct answer Start poll" at bounding box center [285, 238] width 469 height 264
click at [484, 109] on div "Setting up your live class Poll for secs No correct answer Start poll" at bounding box center [285, 238] width 481 height 409
drag, startPoint x: 123, startPoint y: 100, endPoint x: 424, endPoint y: 374, distance: 407.2
click at [424, 375] on div "Setting up your live class Poll for secs No correct answer Start poll" at bounding box center [285, 238] width 481 height 409
click at [58, 445] on div "Pen P" at bounding box center [72, 471] width 42 height 34
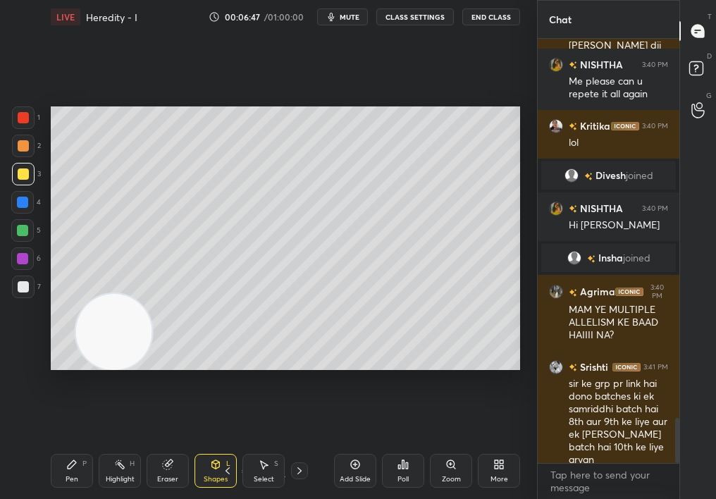
click at [56, 445] on div "Pen P" at bounding box center [72, 471] width 42 height 34
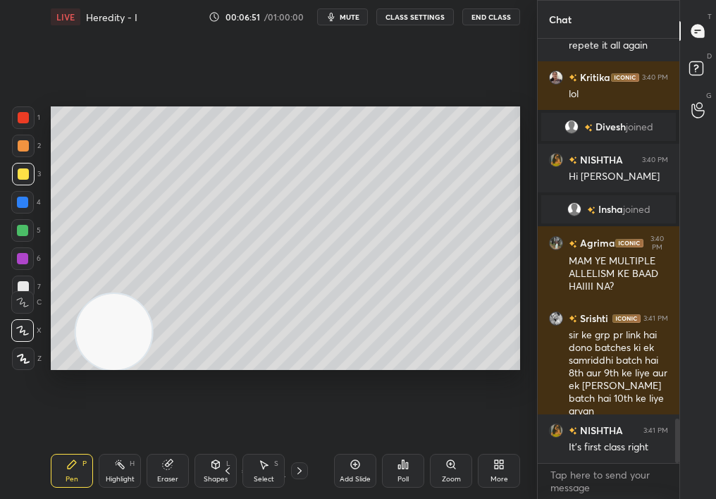
click at [217, 445] on div "Shapes L" at bounding box center [216, 471] width 42 height 34
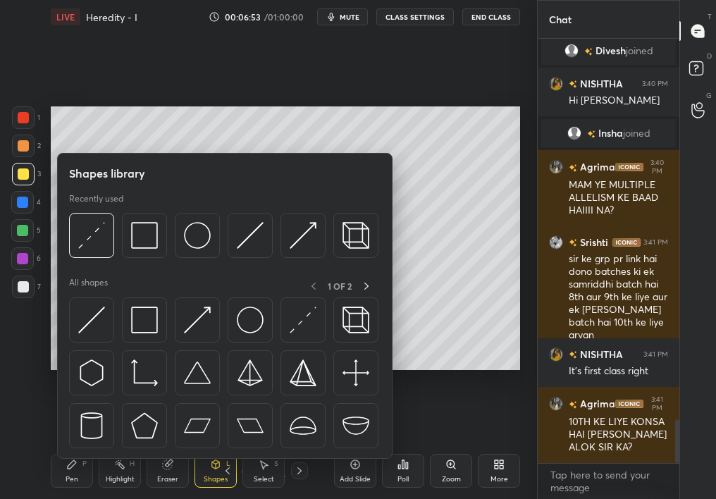
click at [25, 197] on div at bounding box center [22, 202] width 11 height 11
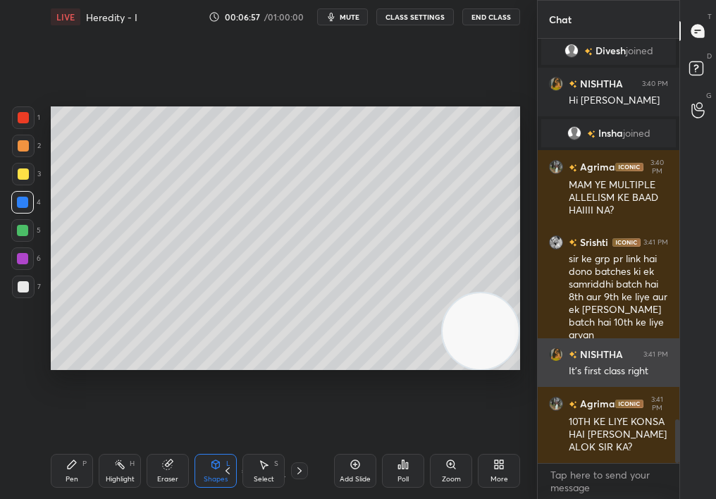
drag, startPoint x: 97, startPoint y: 339, endPoint x: 583, endPoint y: 353, distance: 485.9
click at [584, 354] on div "1 2 3 4 5 6 7 C X Z C X Z E E Erase all H H LIVE Heredity - I 00:06:57 / 01:00:…" at bounding box center [358, 249] width 716 height 499
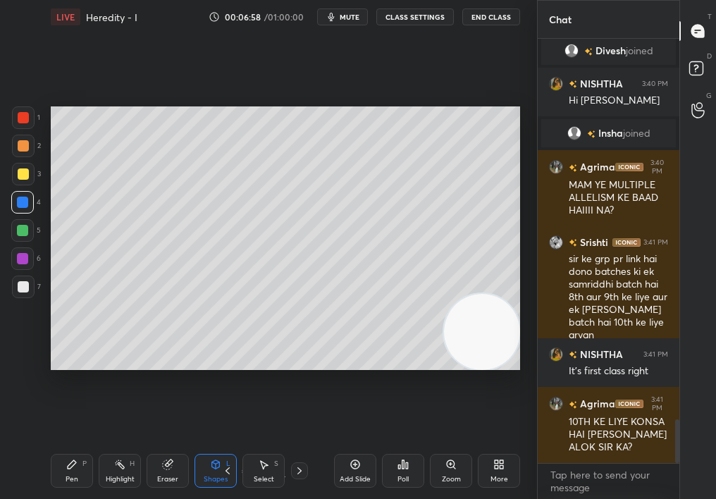
click at [483, 293] on div "Setting up your live class Poll for secs No correct answer Start poll" at bounding box center [285, 238] width 469 height 264
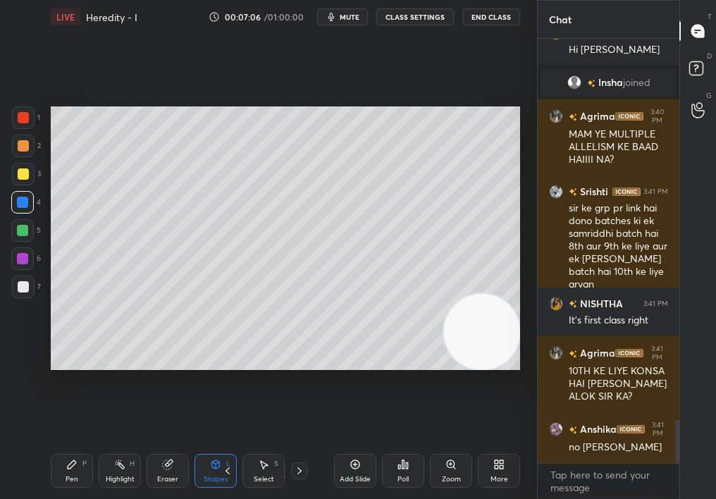
click at [30, 285] on div at bounding box center [23, 287] width 23 height 23
click at [28, 285] on div at bounding box center [23, 287] width 23 height 23
click at [70, 445] on div "Pen P" at bounding box center [72, 471] width 42 height 34
click at [70, 445] on icon at bounding box center [71, 464] width 11 height 11
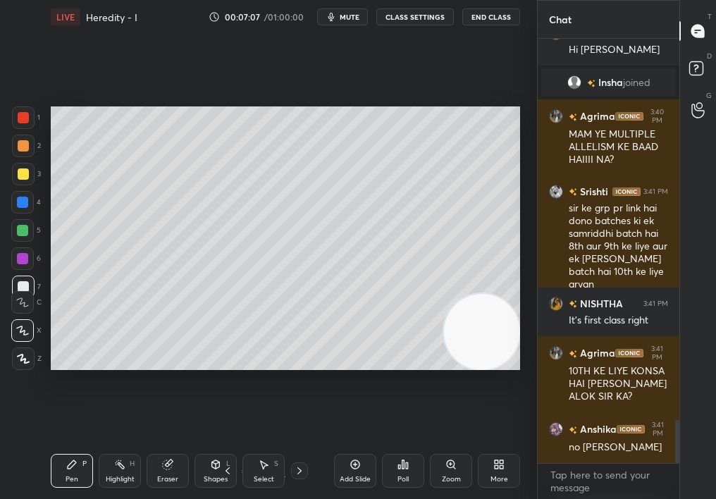
click at [11, 333] on div at bounding box center [22, 330] width 23 height 23
click at [13, 332] on div at bounding box center [22, 330] width 23 height 23
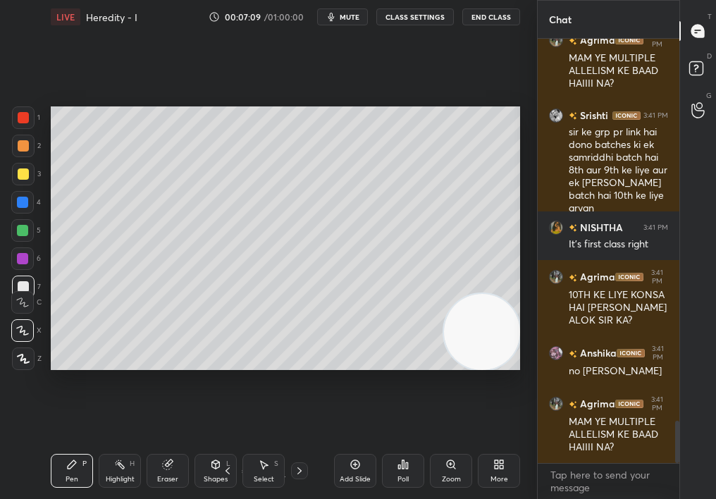
click at [468, 445] on div "Add Slide Poll Zoom More" at bounding box center [427, 470] width 186 height 79
click at [457, 445] on div "Zoom" at bounding box center [451, 471] width 42 height 34
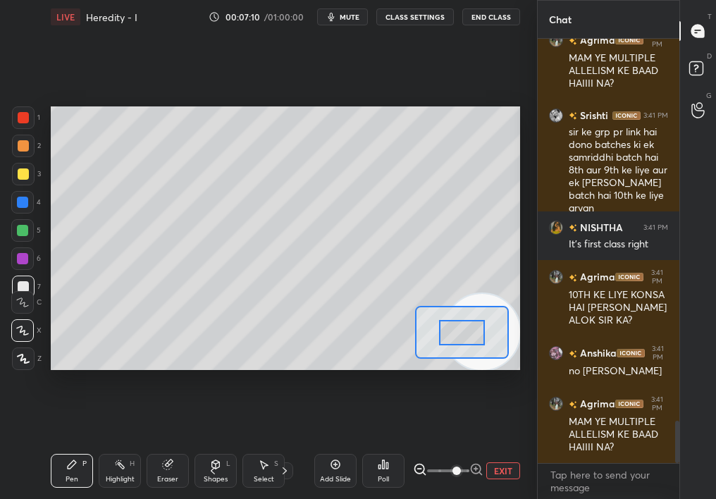
click at [461, 445] on span at bounding box center [448, 470] width 42 height 21
click at [505, 445] on button "EXIT" at bounding box center [503, 470] width 34 height 17
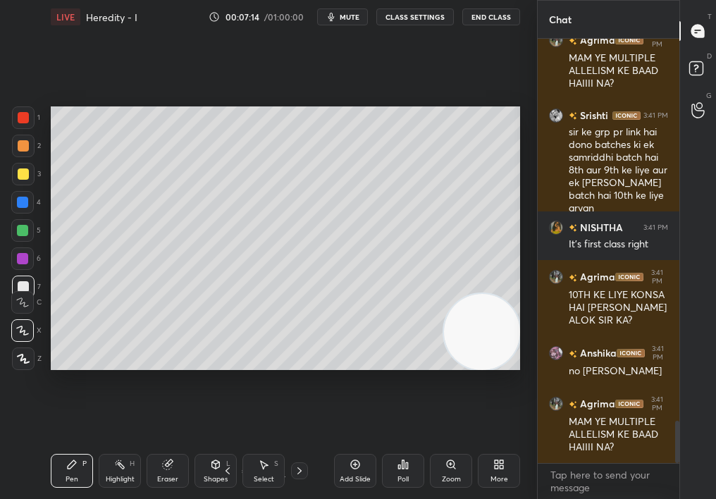
click at [135, 445] on div "Highlight H" at bounding box center [120, 471] width 42 height 34
click at [129, 445] on div "Highlight H" at bounding box center [120, 471] width 42 height 34
click at [36, 445] on div "1 2 3 4 5 6 7 C X Z C X Z E E Erase all H H LIVE Heredity - I 00:07:16 / 01:00:…" at bounding box center [263, 249] width 526 height 499
click at [43, 445] on div "1 2 3 4 5 6 7 C X Z C X Z E E Erase all H H LIVE Heredity - I 00:07:16 / 01:00:…" at bounding box center [263, 249] width 526 height 499
click at [52, 445] on div "Pen P" at bounding box center [72, 471] width 42 height 34
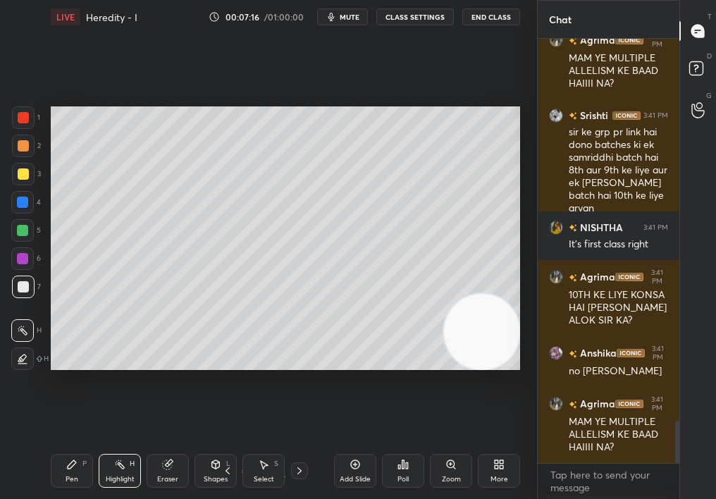
click at [59, 445] on div "Pen P" at bounding box center [72, 471] width 42 height 34
click at [362, 445] on div "Add Slide" at bounding box center [355, 479] width 31 height 7
click at [59, 445] on div "Pen P Highlight H Eraser Shapes L Select S 4 / 7 Add Slide Poll Zoom More" at bounding box center [285, 471] width 469 height 56
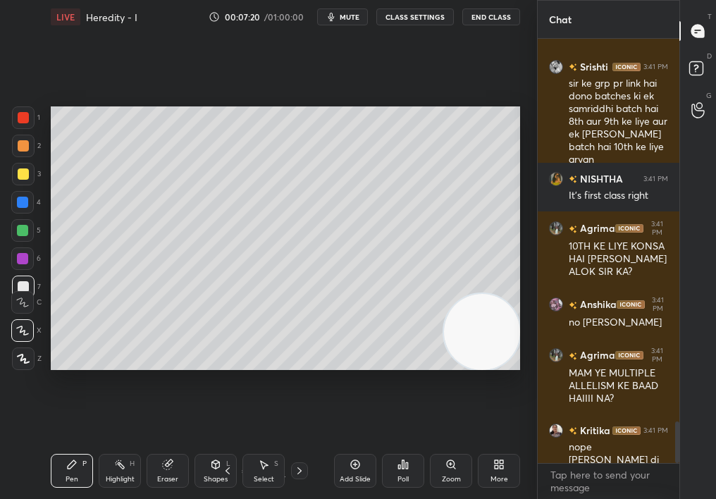
scroll to position [3914, 0]
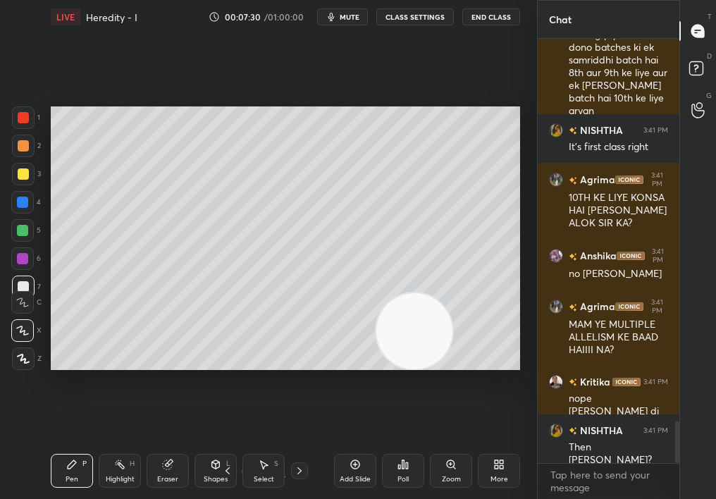
drag, startPoint x: 409, startPoint y: 349, endPoint x: 17, endPoint y: 413, distance: 397.1
click at [8, 416] on div "1 2 3 4 5 6 7 C X Z C X Z E E Erase all H H LIVE Heredity - I 00:07:30 / 01:00:…" at bounding box center [263, 249] width 526 height 499
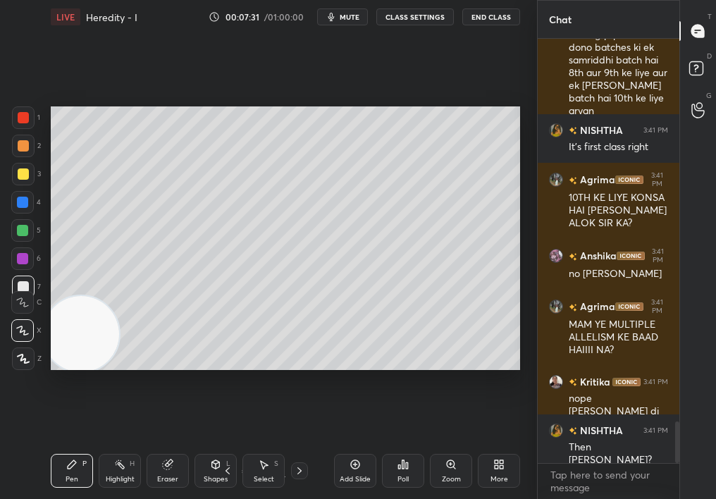
drag, startPoint x: 20, startPoint y: 228, endPoint x: 27, endPoint y: 230, distance: 7.6
click at [20, 228] on div at bounding box center [22, 230] width 11 height 11
click at [25, 232] on div at bounding box center [22, 230] width 11 height 11
click at [21, 346] on div "C X Z" at bounding box center [26, 327] width 30 height 85
click at [21, 355] on icon at bounding box center [23, 359] width 13 height 10
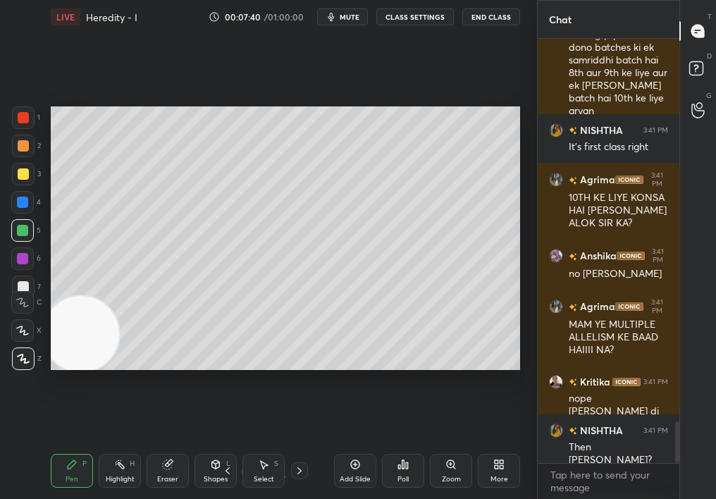
click at [25, 359] on icon at bounding box center [23, 359] width 13 height 10
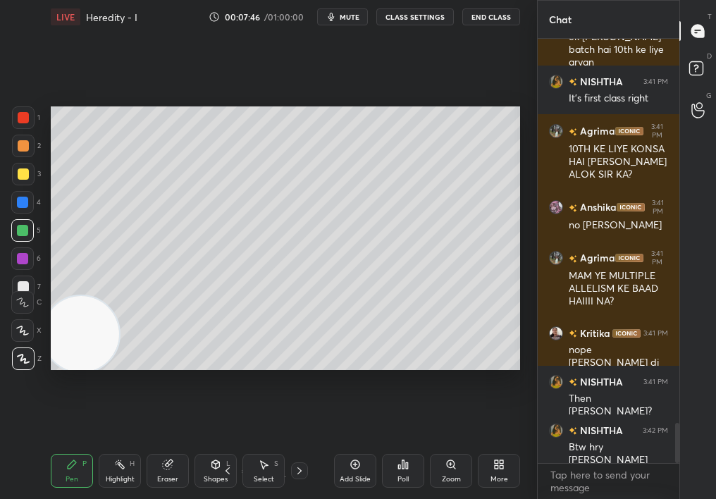
scroll to position [4024, 0]
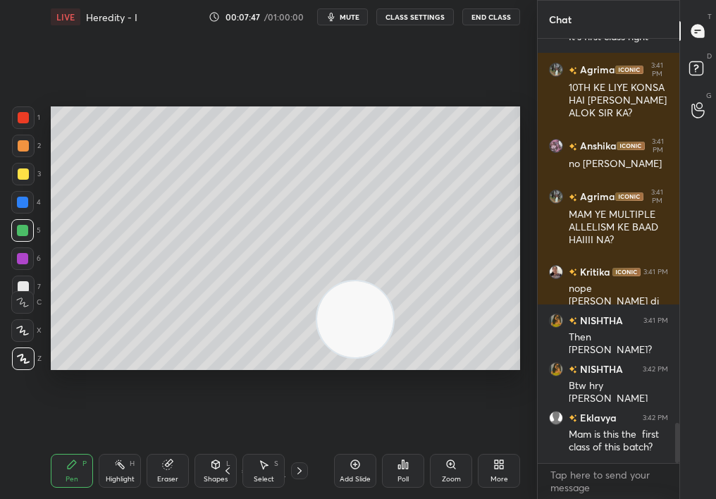
drag, startPoint x: 221, startPoint y: 312, endPoint x: 418, endPoint y: 296, distance: 198.0
click at [393, 295] on video at bounding box center [355, 319] width 76 height 76
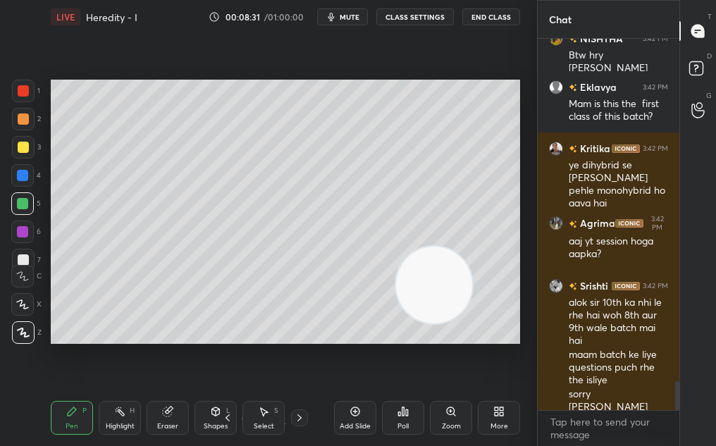
scroll to position [4418, 0]
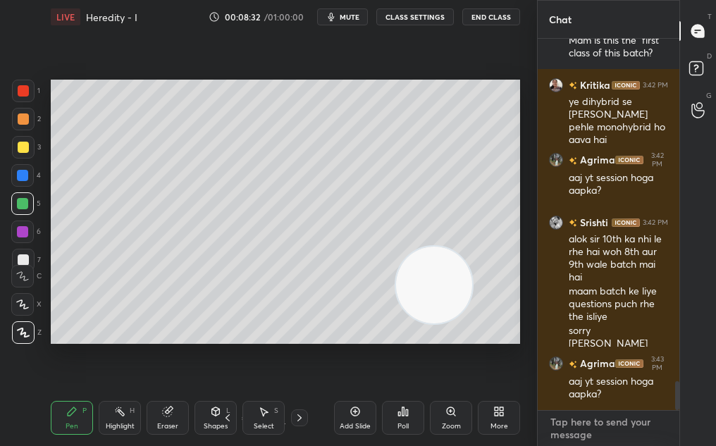
type textarea "x"
click at [599, 426] on textarea at bounding box center [608, 428] width 119 height 35
paste textarea "[URL][DOMAIN_NAME]"
type textarea "[URL][DOMAIN_NAME]"
type textarea "x"
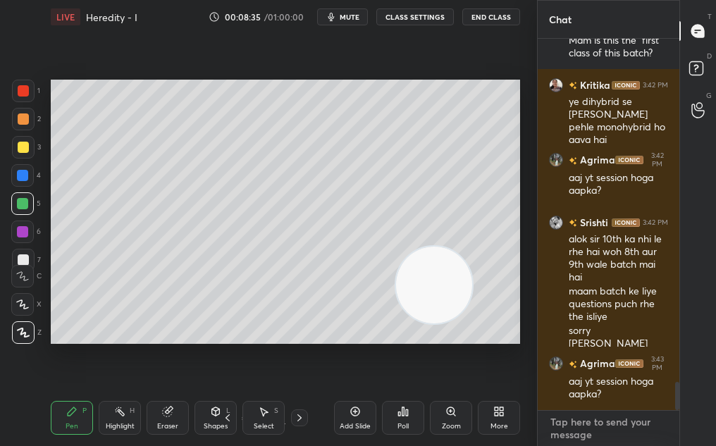
scroll to position [4510, 0]
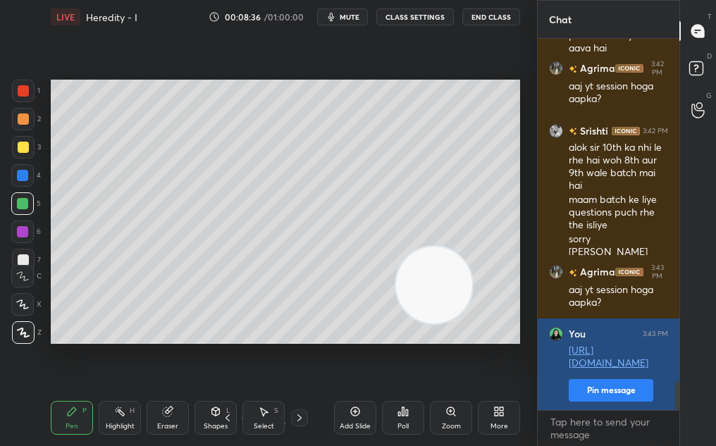
click at [620, 393] on button "Pin message" at bounding box center [611, 390] width 85 height 23
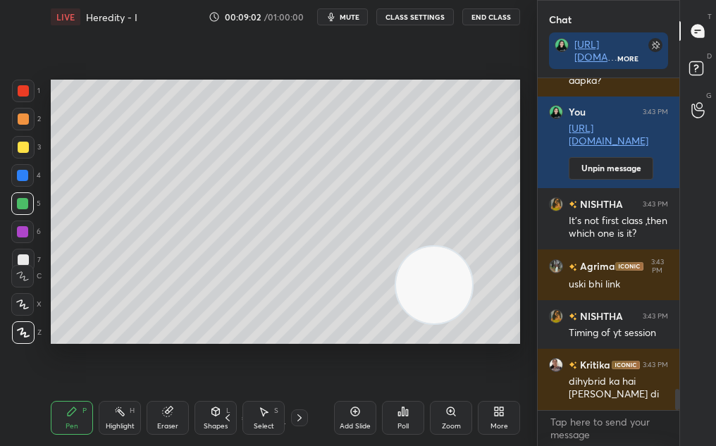
scroll to position [4835, 0]
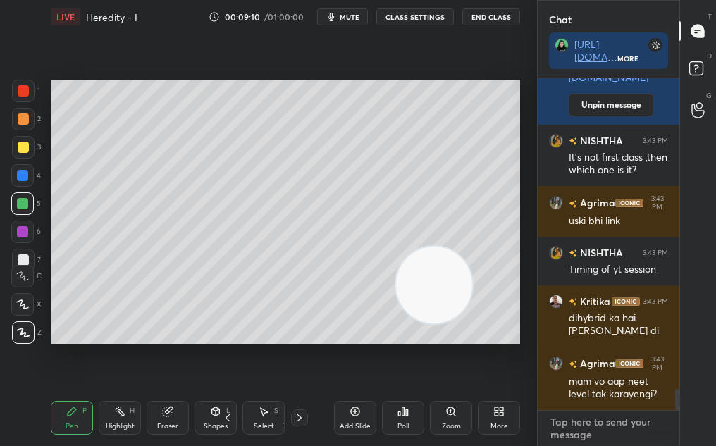
type textarea "x"
click at [584, 426] on textarea at bounding box center [608, 428] width 119 height 35
paste textarea "[URL][DOMAIN_NAME]"
type textarea "[URL][DOMAIN_NAME]"
type textarea "x"
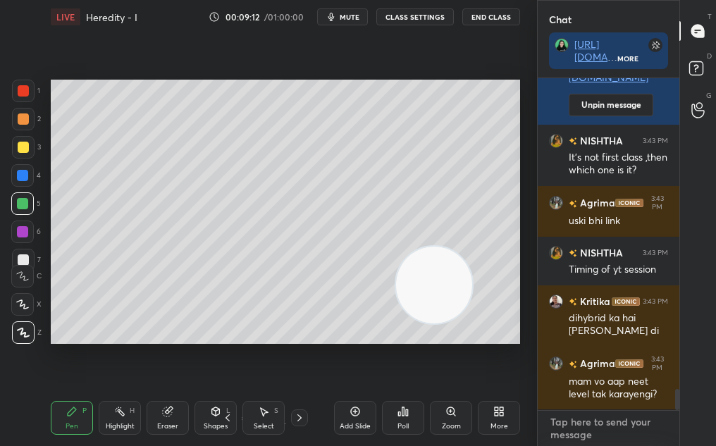
scroll to position [4965, 0]
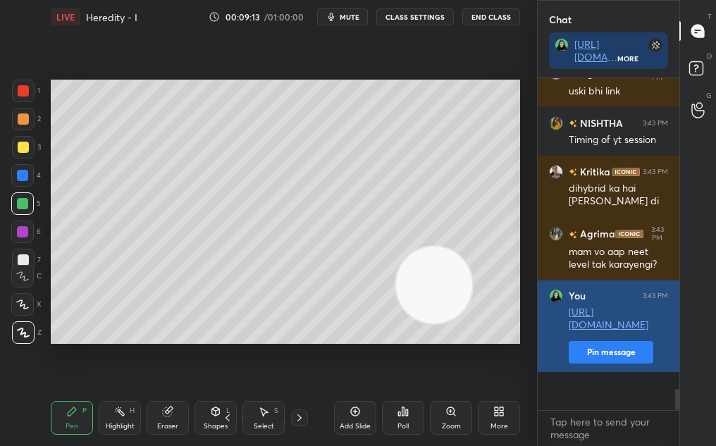
click at [608, 364] on button "Pin message" at bounding box center [611, 352] width 85 height 23
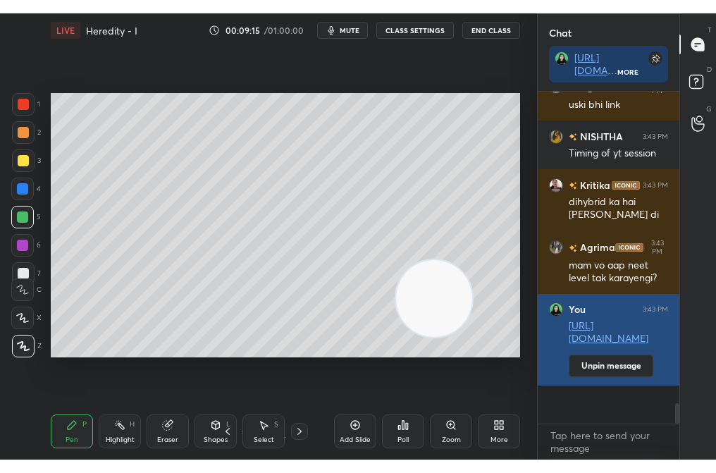
scroll to position [5013, 0]
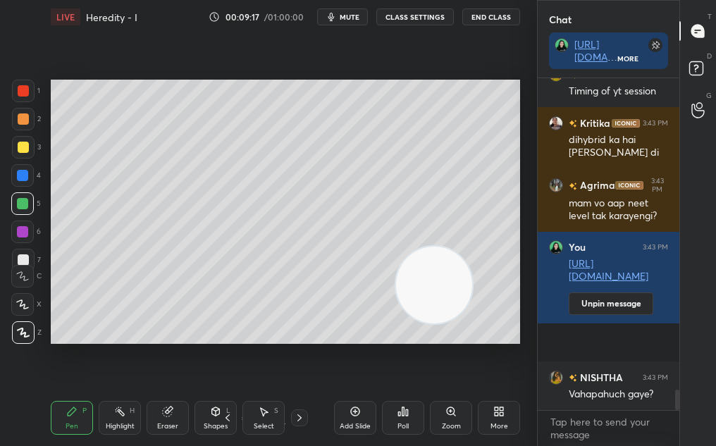
click at [491, 419] on div "More" at bounding box center [499, 418] width 42 height 34
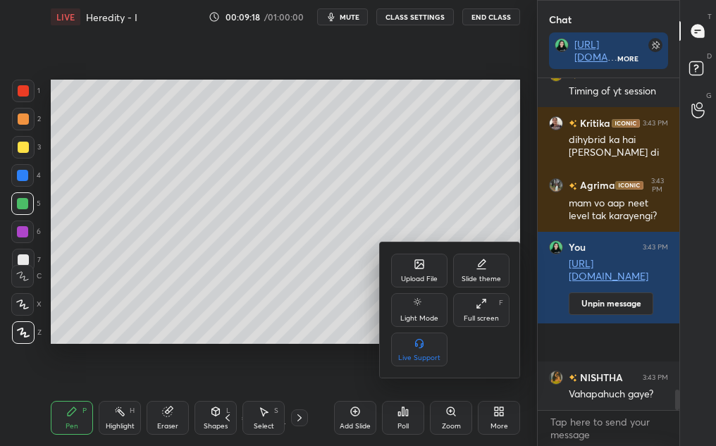
click at [472, 322] on div "Full screen" at bounding box center [481, 318] width 35 height 7
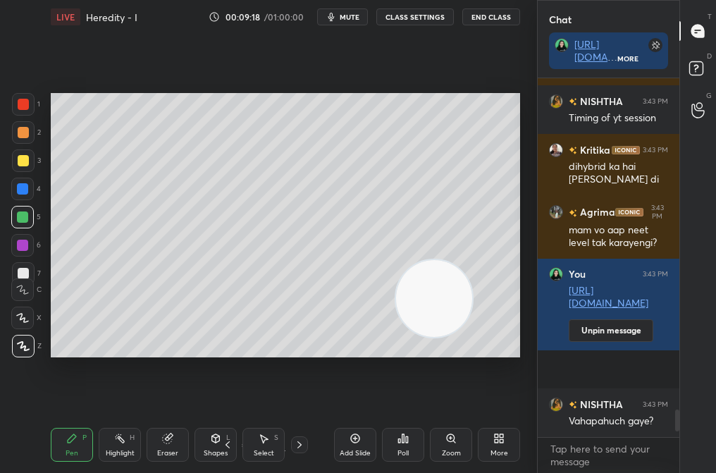
scroll to position [5, 5]
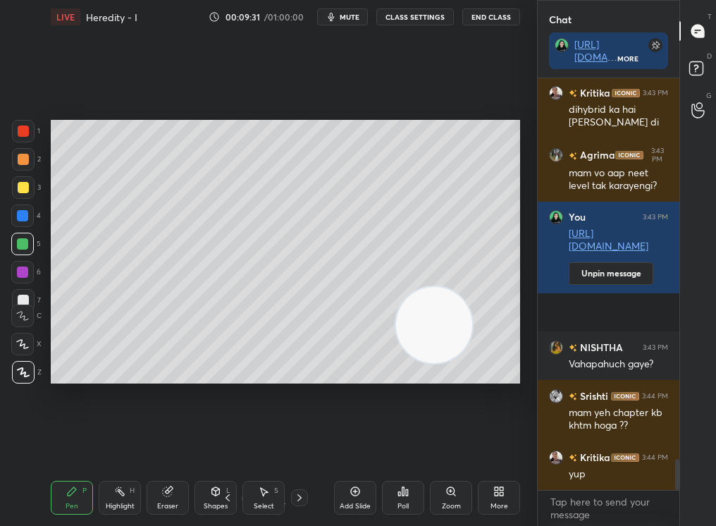
click at [29, 196] on div "3" at bounding box center [26, 187] width 29 height 23
click at [21, 191] on div at bounding box center [23, 187] width 23 height 23
click at [21, 187] on div at bounding box center [23, 187] width 11 height 11
click at [168, 445] on div "Eraser" at bounding box center [168, 498] width 42 height 34
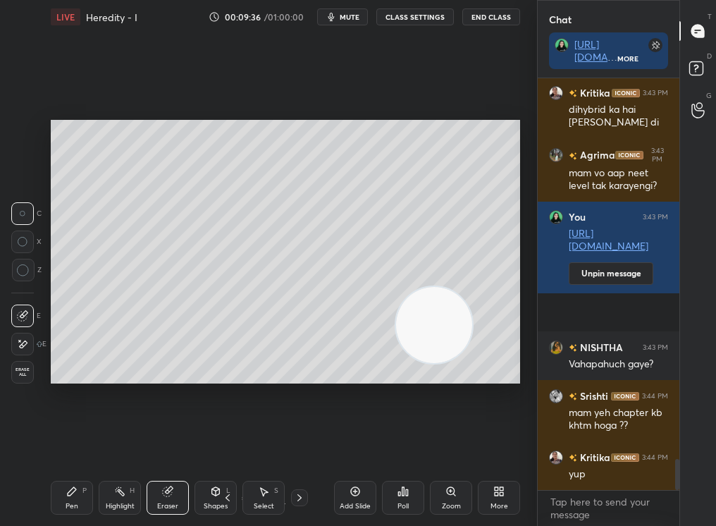
click at [61, 445] on div "Pen P Highlight H Eraser Shapes L Select S 5 / 7 Add Slide Poll Zoom More" at bounding box center [285, 497] width 469 height 56
click at [70, 445] on div "Pen P" at bounding box center [72, 498] width 42 height 34
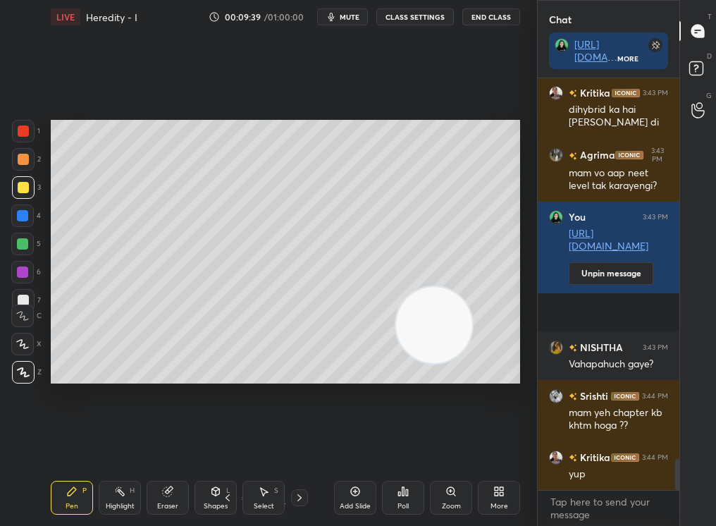
click at [117, 445] on div "Highlight H" at bounding box center [120, 498] width 42 height 34
click at [118, 445] on div "Highlight" at bounding box center [120, 506] width 29 height 7
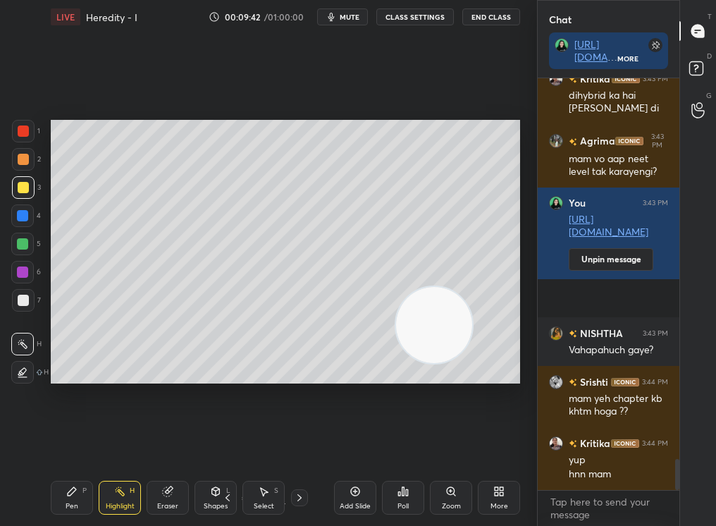
scroll to position [5134, 0]
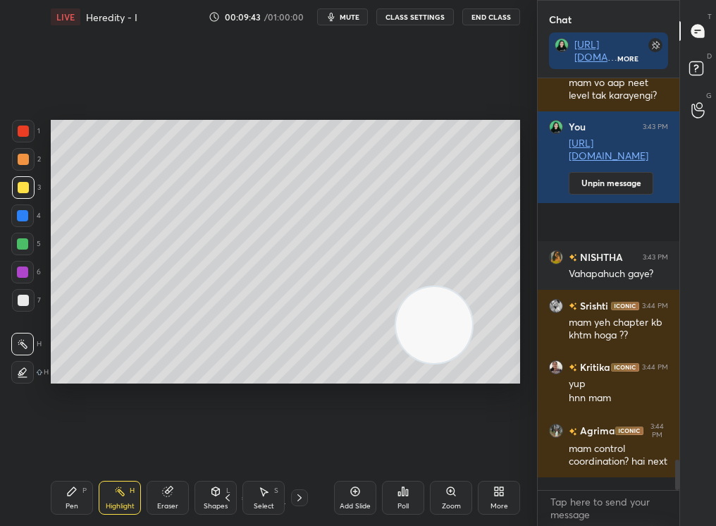
click at [49, 445] on div "LIVE Heredity - I 00:09:43 / 01:00:00 mute CLASS SETTINGS End Class Setting up …" at bounding box center [285, 263] width 481 height 526
click at [75, 445] on div "Pen P Highlight H Eraser Shapes L Select S 5 / 7 Add Slide Poll Zoom More" at bounding box center [285, 497] width 469 height 56
click at [79, 445] on div "Pen P" at bounding box center [72, 498] width 42 height 34
click at [24, 261] on div "1 2 3 4 5 6 7" at bounding box center [26, 218] width 30 height 197
click at [26, 262] on div at bounding box center [22, 272] width 23 height 23
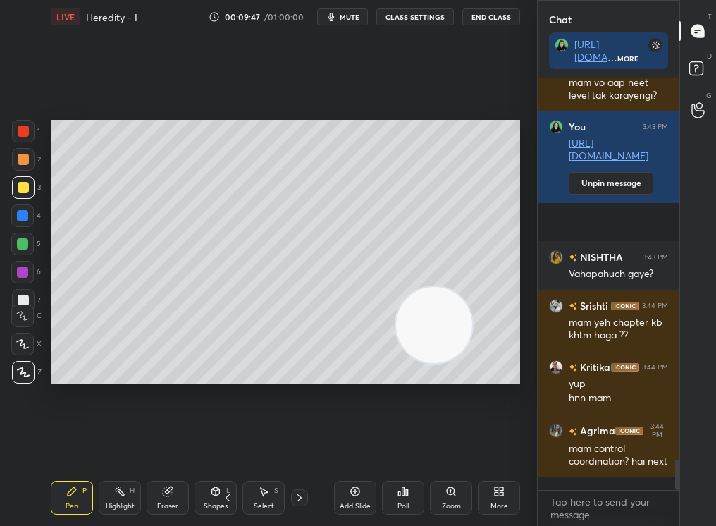
click at [25, 303] on div "C" at bounding box center [26, 313] width 30 height 28
click at [19, 300] on div "1 2 3 4 5 6 7 C X Z C X Z E E Erase all H H" at bounding box center [22, 252] width 45 height 264
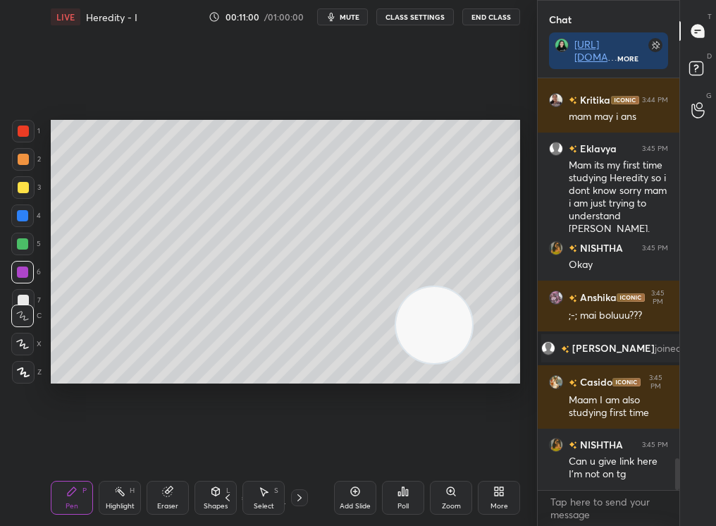
scroll to position [4899, 0]
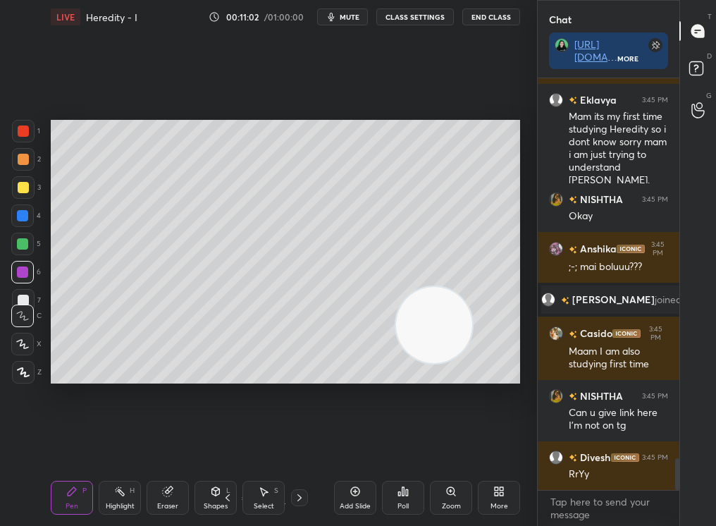
click at [172, 445] on div "Eraser" at bounding box center [168, 498] width 42 height 34
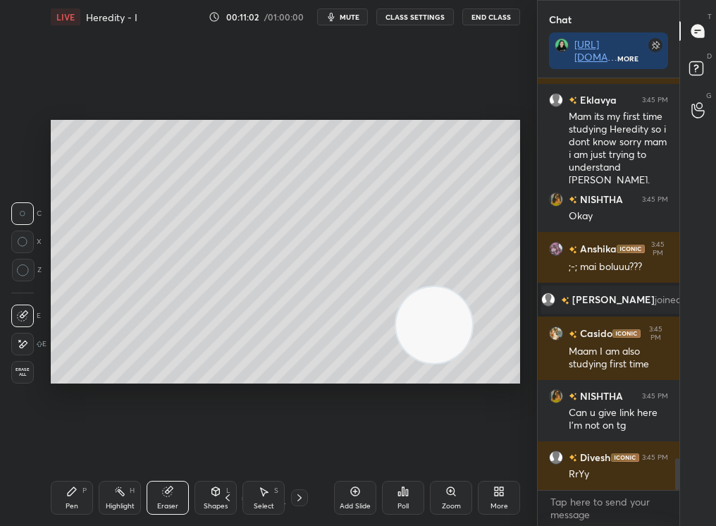
scroll to position [4948, 0]
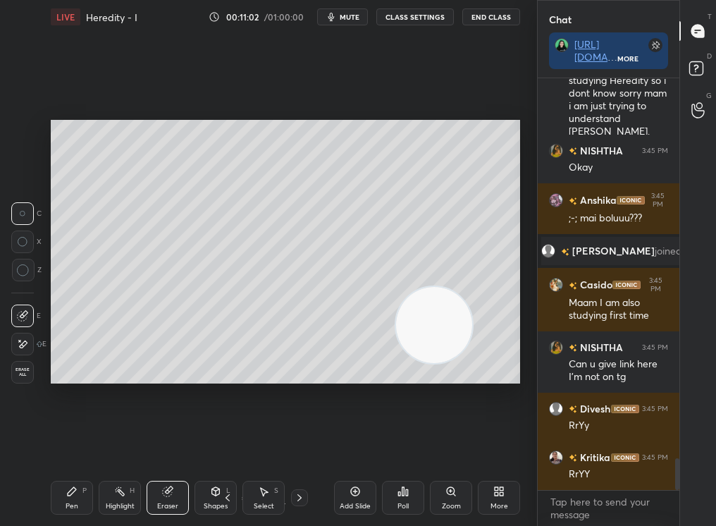
click at [163, 445] on div "Eraser" at bounding box center [168, 498] width 42 height 34
drag, startPoint x: 160, startPoint y: 502, endPoint x: 151, endPoint y: 510, distance: 12.0
click at [152, 445] on div "Eraser" at bounding box center [168, 498] width 42 height 34
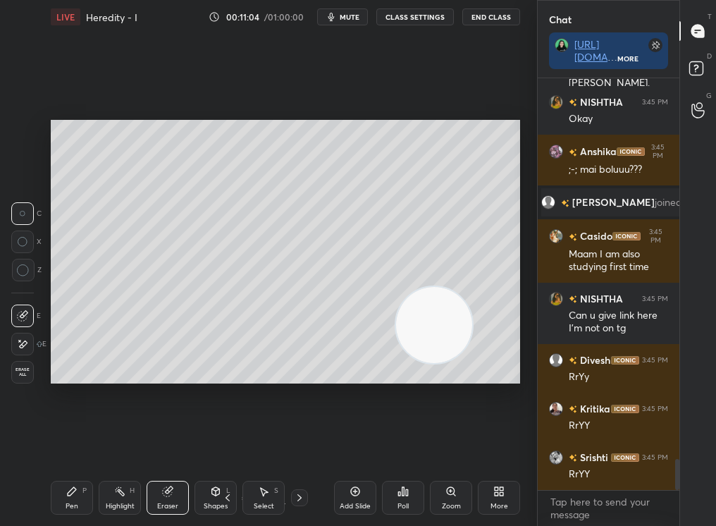
click at [60, 445] on div "Pen P" at bounding box center [72, 498] width 42 height 34
click at [63, 445] on div "Pen P" at bounding box center [72, 498] width 42 height 34
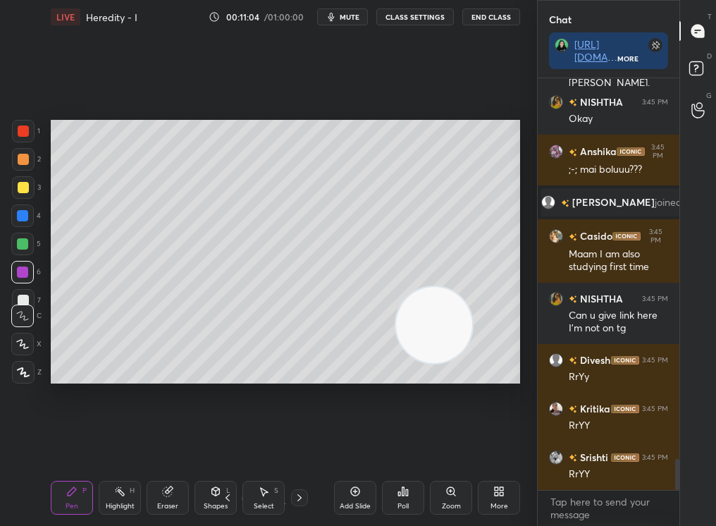
click at [114, 445] on icon at bounding box center [119, 491] width 11 height 11
click at [113, 445] on div "Highlight H" at bounding box center [120, 498] width 42 height 34
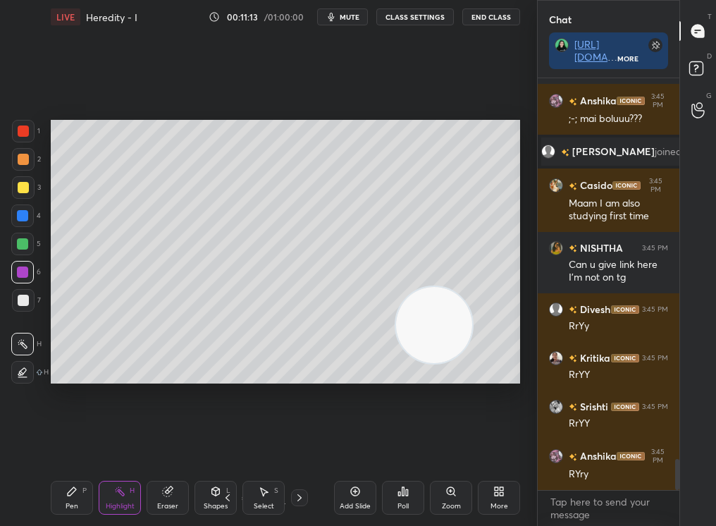
click at [84, 445] on div "P" at bounding box center [84, 490] width 4 height 7
click at [80, 445] on div "Pen P" at bounding box center [72, 498] width 42 height 34
click at [78, 445] on div "Pen P" at bounding box center [72, 498] width 42 height 34
click at [132, 445] on div "Highlight H" at bounding box center [120, 498] width 42 height 34
click at [92, 445] on div "Pen P Highlight H Eraser Shapes L Select S" at bounding box center [122, 498] width 142 height 34
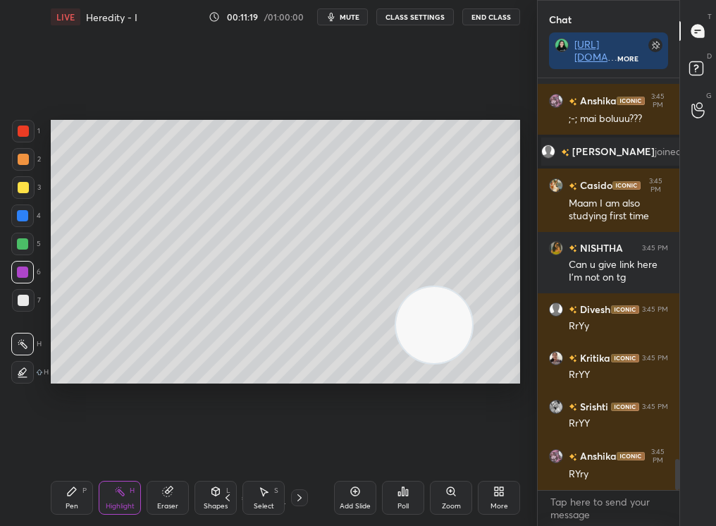
click at [82, 445] on div "Pen P" at bounding box center [72, 498] width 42 height 34
click at [81, 445] on div "Pen P" at bounding box center [72, 498] width 42 height 34
click at [18, 297] on div at bounding box center [23, 300] width 11 height 11
click at [26, 293] on div at bounding box center [23, 300] width 23 height 23
click at [25, 292] on div at bounding box center [23, 300] width 23 height 23
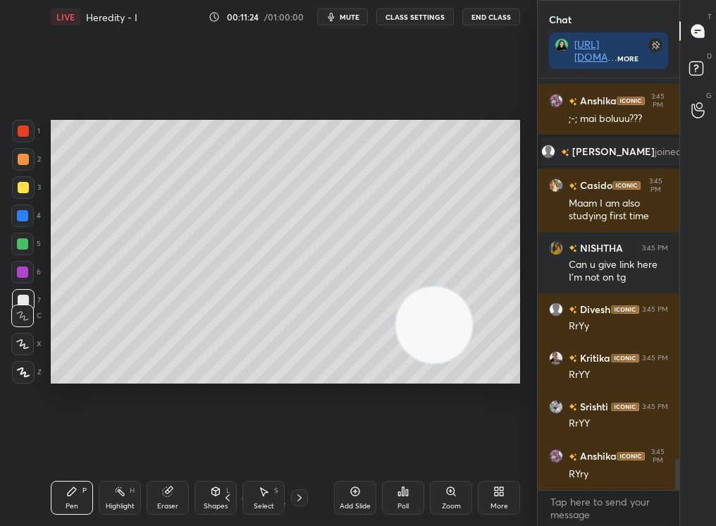
scroll to position [5096, 0]
click at [22, 242] on div at bounding box center [22, 243] width 11 height 11
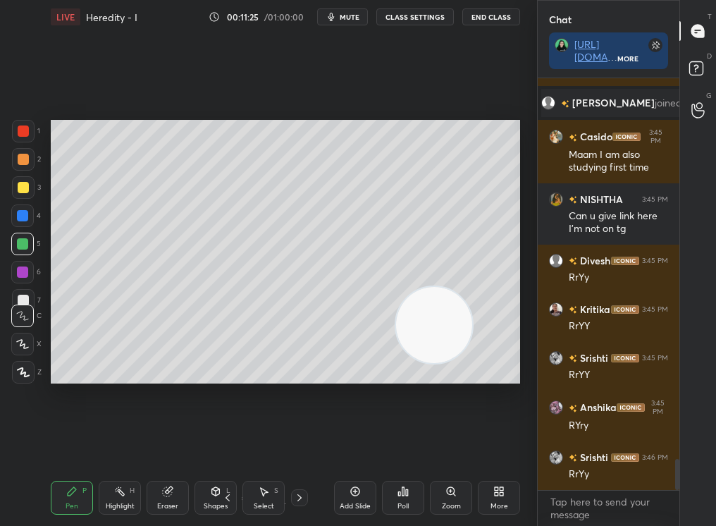
click at [23, 241] on div at bounding box center [22, 243] width 11 height 11
click at [21, 240] on div at bounding box center [22, 243] width 11 height 11
click at [18, 187] on div at bounding box center [23, 187] width 11 height 11
click at [18, 190] on div at bounding box center [23, 187] width 11 height 11
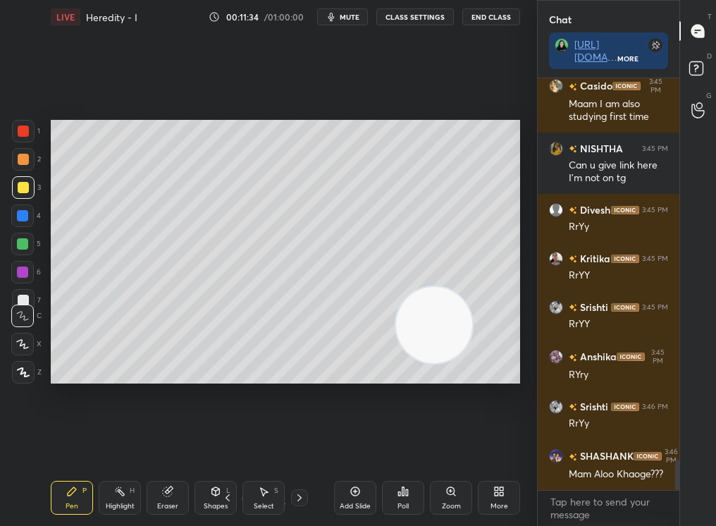
scroll to position [5180, 0]
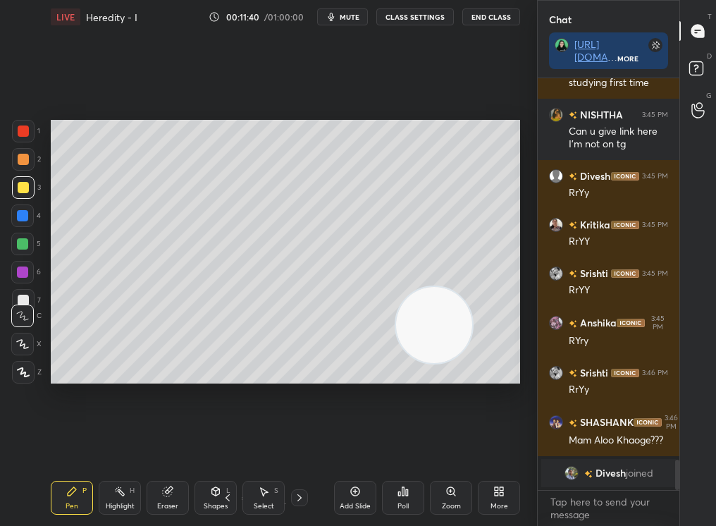
click at [25, 163] on div at bounding box center [23, 159] width 11 height 11
click at [25, 155] on div at bounding box center [23, 159] width 23 height 23
click at [25, 154] on div at bounding box center [23, 159] width 23 height 23
drag, startPoint x: 24, startPoint y: 262, endPoint x: 27, endPoint y: 271, distance: 8.9
click at [27, 271] on div at bounding box center [22, 271] width 11 height 11
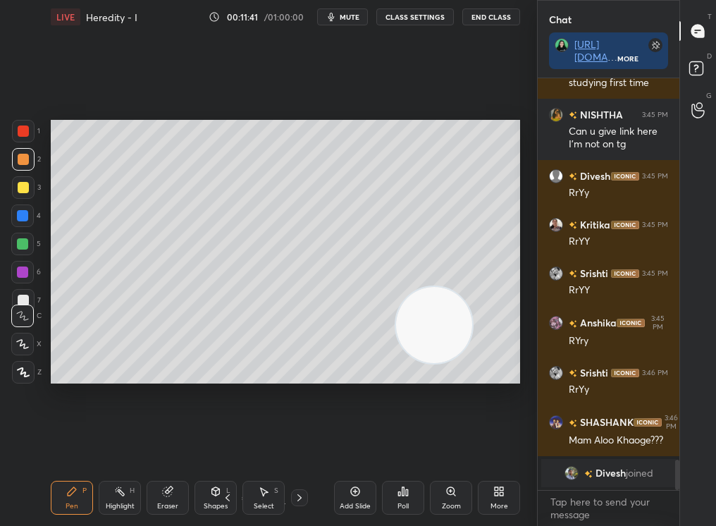
click at [25, 271] on div at bounding box center [22, 271] width 11 height 11
click at [25, 305] on div at bounding box center [22, 316] width 23 height 23
click at [25, 303] on div "C" at bounding box center [26, 313] width 30 height 28
click at [23, 289] on div at bounding box center [23, 300] width 23 height 23
click at [23, 285] on div "6" at bounding box center [26, 275] width 30 height 28
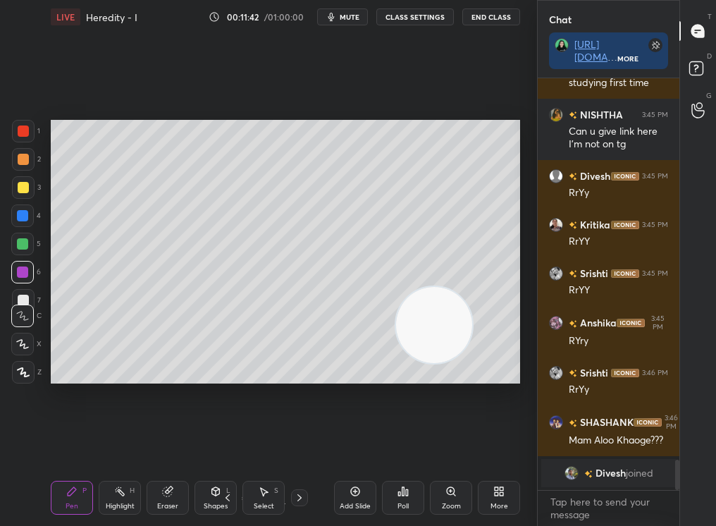
click at [18, 336] on div at bounding box center [22, 344] width 23 height 23
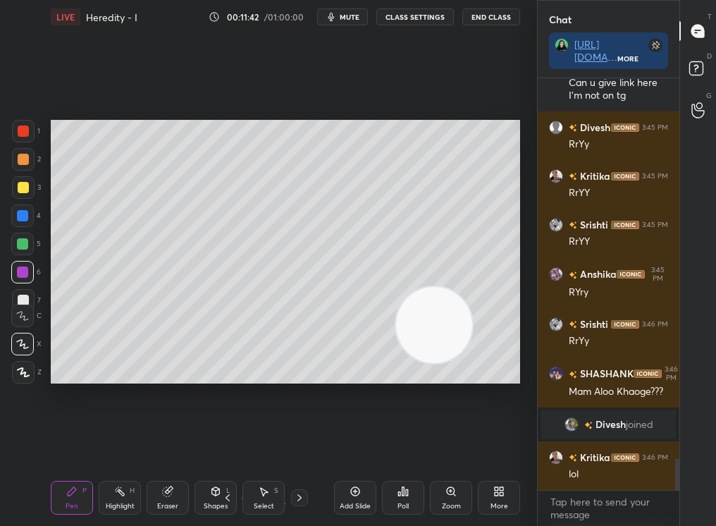
scroll to position [4933, 0]
click at [18, 333] on div at bounding box center [22, 344] width 23 height 23
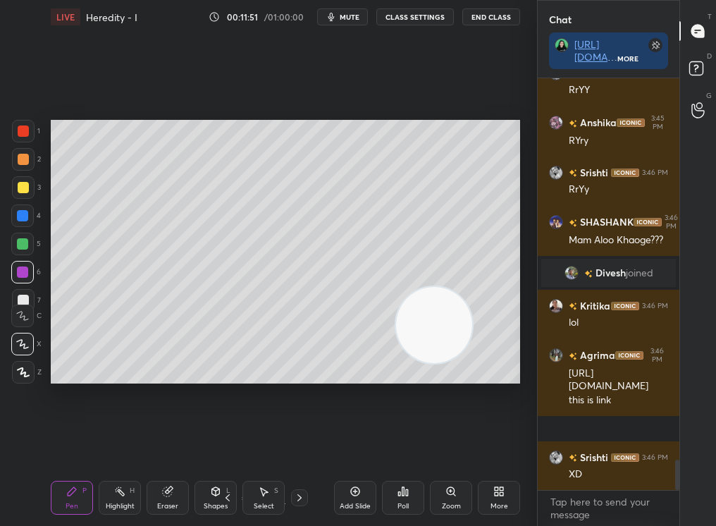
scroll to position [5135, 0]
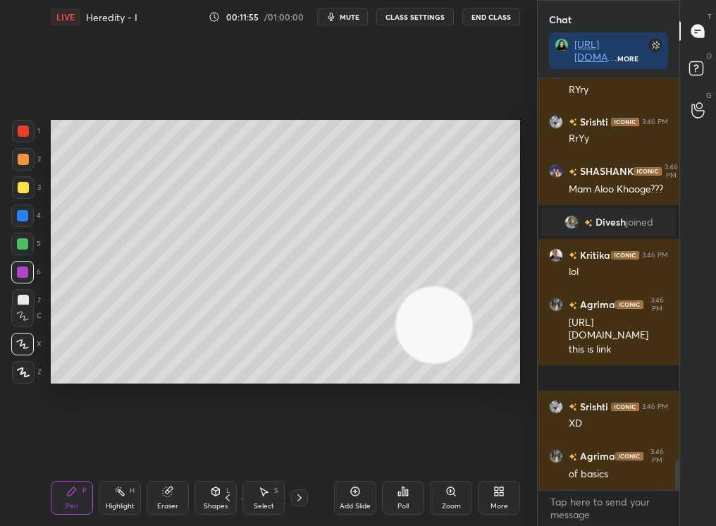
click at [129, 445] on div "Highlight" at bounding box center [120, 506] width 29 height 7
click at [116, 445] on div "Highlight H" at bounding box center [120, 498] width 42 height 34
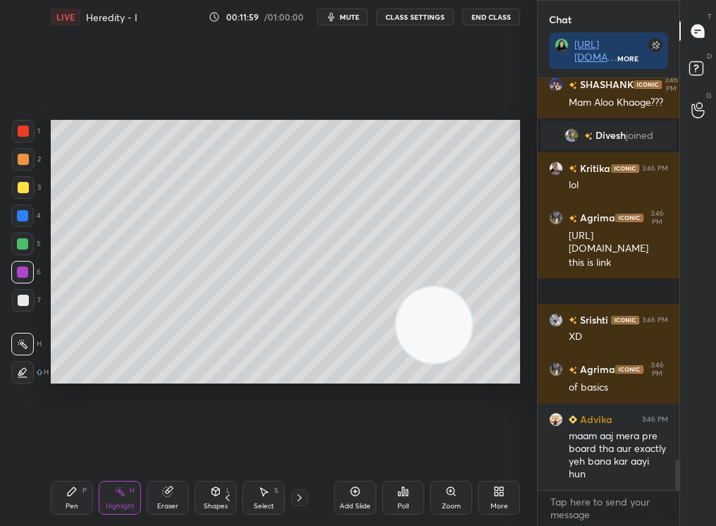
click at [54, 309] on div "1 2 3 4 5 6 7 C X Z C X Z E E Erase all H H LIVE Heredity - I 00:11:59 / 01:00:…" at bounding box center [263, 263] width 526 height 526
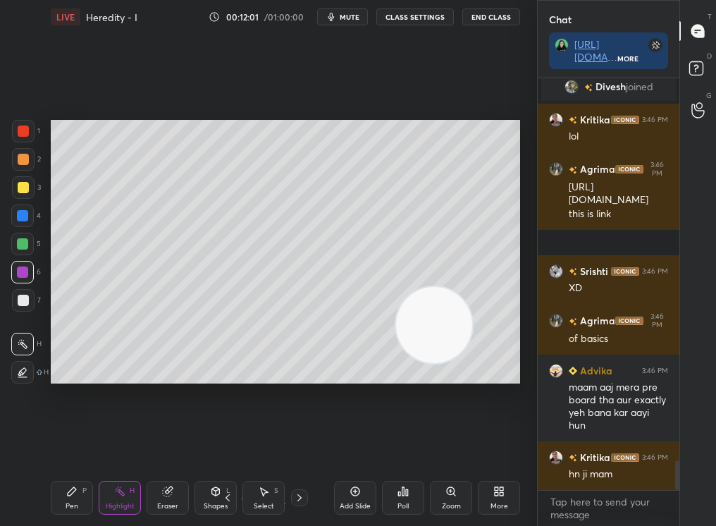
scroll to position [5319, 0]
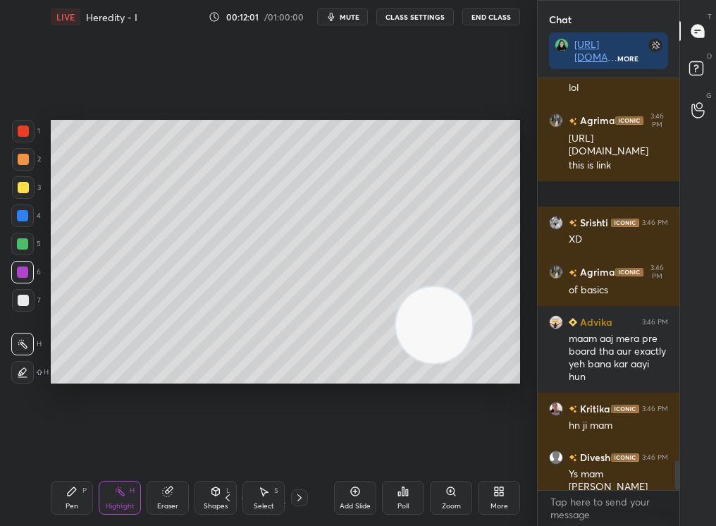
drag, startPoint x: 46, startPoint y: 465, endPoint x: 47, endPoint y: 477, distance: 12.1
click at [48, 445] on div "Setting up your live class Poll for secs No correct answer Start poll" at bounding box center [285, 252] width 481 height 436
click at [46, 445] on div "LIVE Heredity - I 00:12:01 / 01:00:00 mute CLASS SETTINGS End Class Setting up …" at bounding box center [285, 263] width 481 height 526
click at [49, 445] on div "LIVE Heredity - I 00:12:01 / 01:00:00 mute CLASS SETTINGS End Class Setting up …" at bounding box center [285, 263] width 481 height 526
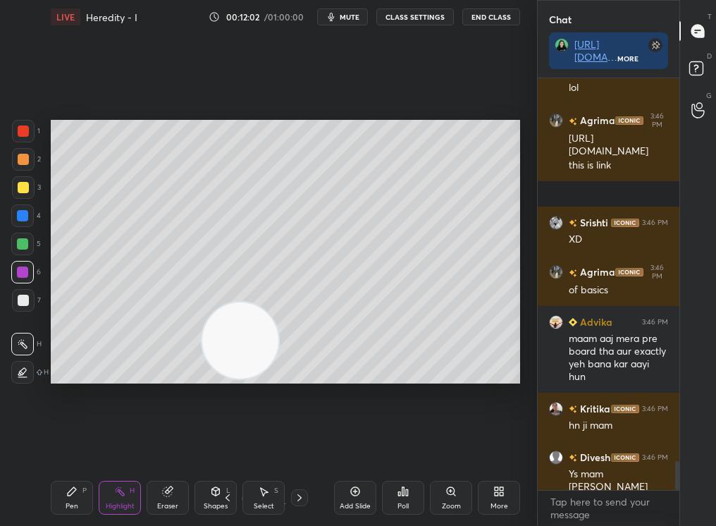
scroll to position [5431, 0]
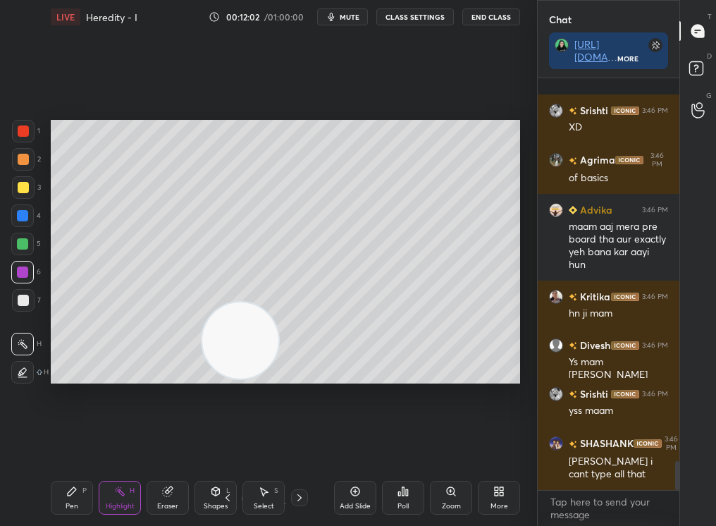
drag, startPoint x: 368, startPoint y: 333, endPoint x: 121, endPoint y: 348, distance: 247.2
click at [202, 348] on video at bounding box center [240, 340] width 76 height 76
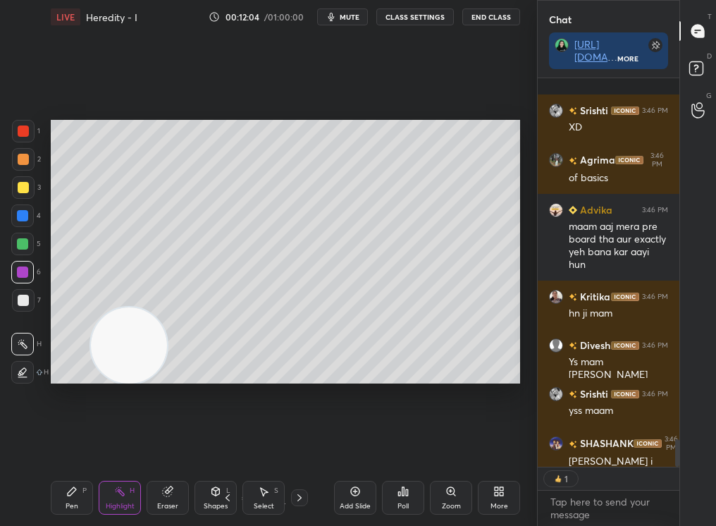
scroll to position [5, 5]
click at [71, 445] on div "Pen P" at bounding box center [72, 498] width 42 height 34
click at [69, 445] on div "Pen P" at bounding box center [72, 498] width 42 height 34
click at [69, 445] on icon at bounding box center [71, 491] width 11 height 11
click at [16, 315] on icon at bounding box center [22, 316] width 13 height 10
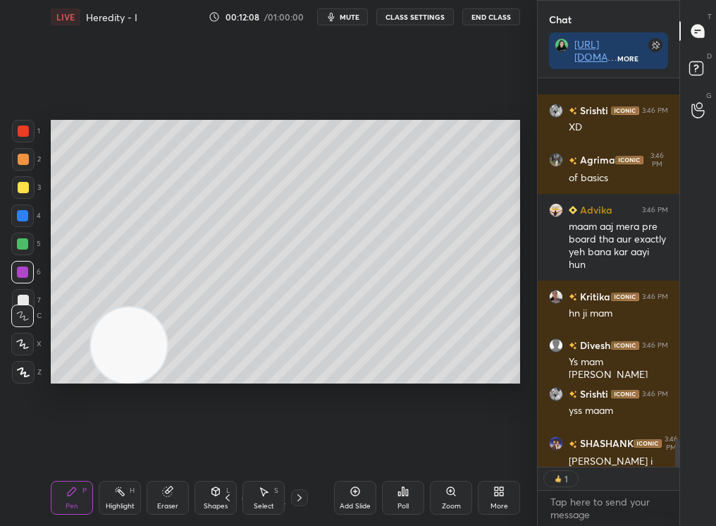
click at [20, 311] on icon at bounding box center [22, 316] width 13 height 10
click at [23, 311] on icon at bounding box center [22, 316] width 13 height 10
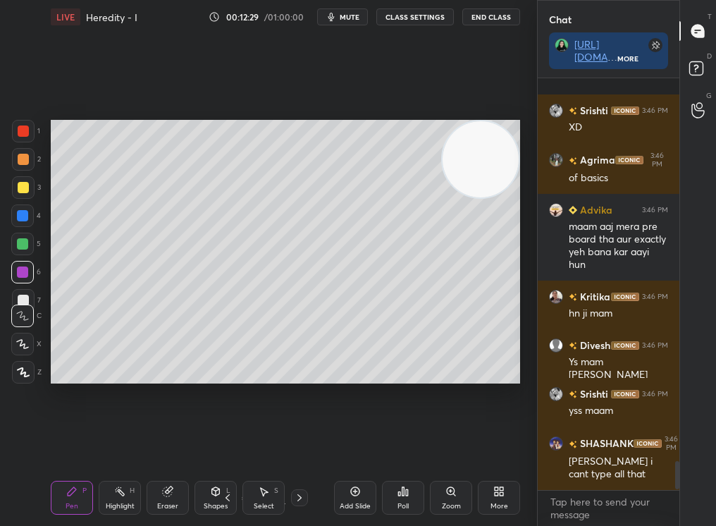
drag, startPoint x: 135, startPoint y: 345, endPoint x: 495, endPoint y: 127, distance: 421.3
click at [496, 127] on video at bounding box center [481, 159] width 76 height 76
click at [20, 191] on div at bounding box center [23, 187] width 23 height 23
click at [23, 185] on div at bounding box center [23, 187] width 11 height 11
click at [22, 183] on div at bounding box center [23, 187] width 11 height 11
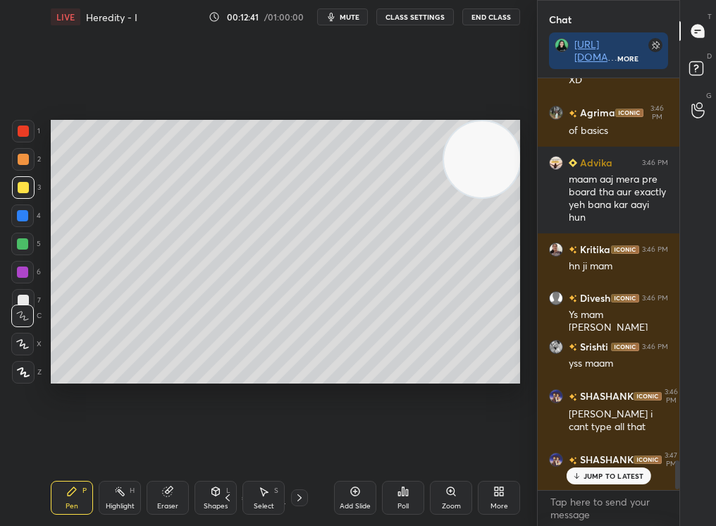
scroll to position [5471, 0]
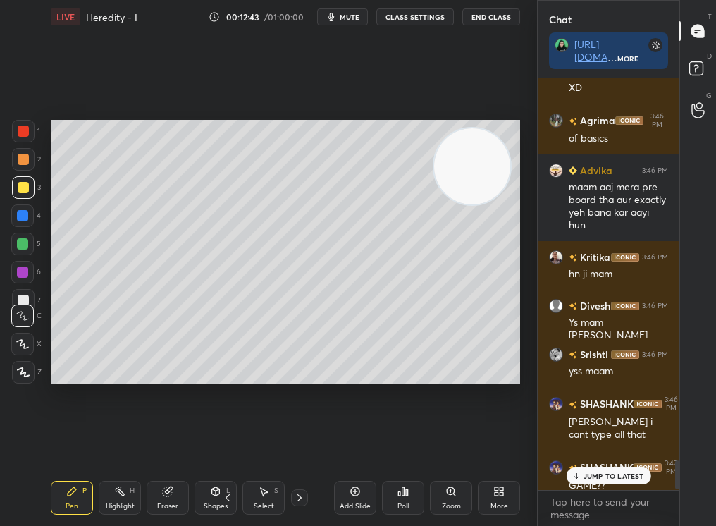
drag, startPoint x: 467, startPoint y: 178, endPoint x: 270, endPoint y: 259, distance: 213.4
click at [434, 204] on video at bounding box center [472, 166] width 76 height 76
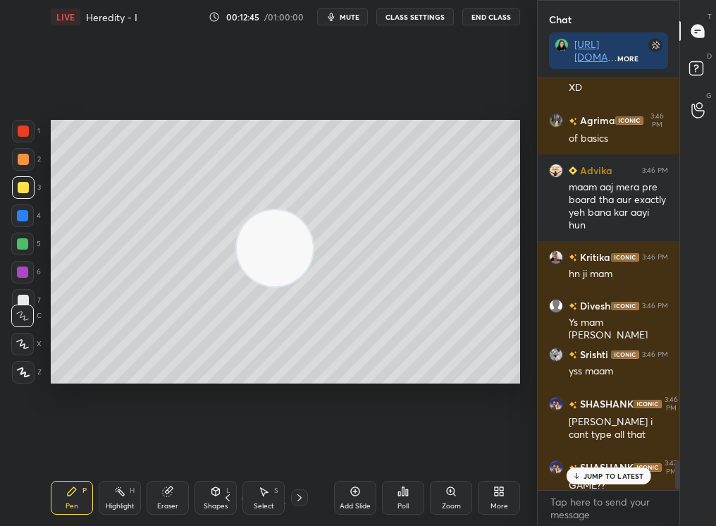
click at [613, 445] on p "JUMP TO LATEST" at bounding box center [614, 476] width 61 height 8
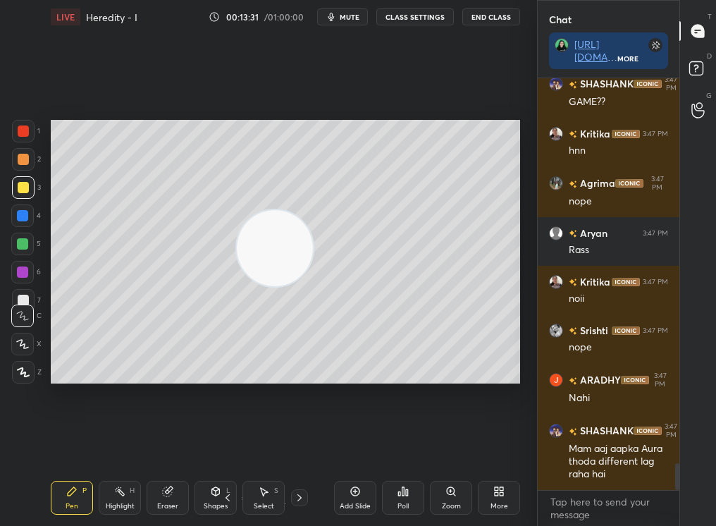
scroll to position [5981, 0]
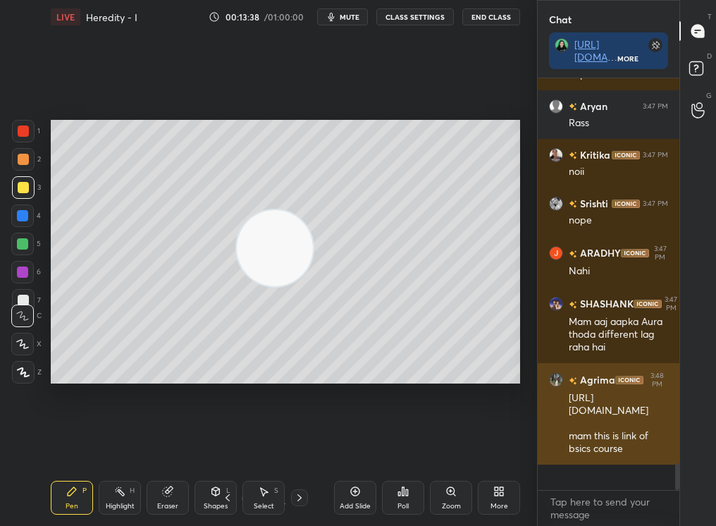
click at [615, 445] on div "[URL][DOMAIN_NAME] mam this is link of bsics course" at bounding box center [618, 423] width 99 height 65
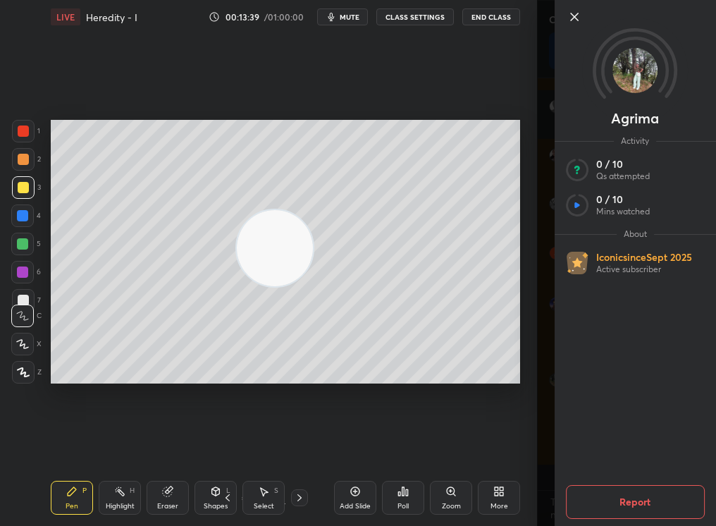
click at [427, 445] on div "Setting up your live class Poll for secs No correct answer Start poll" at bounding box center [285, 252] width 481 height 436
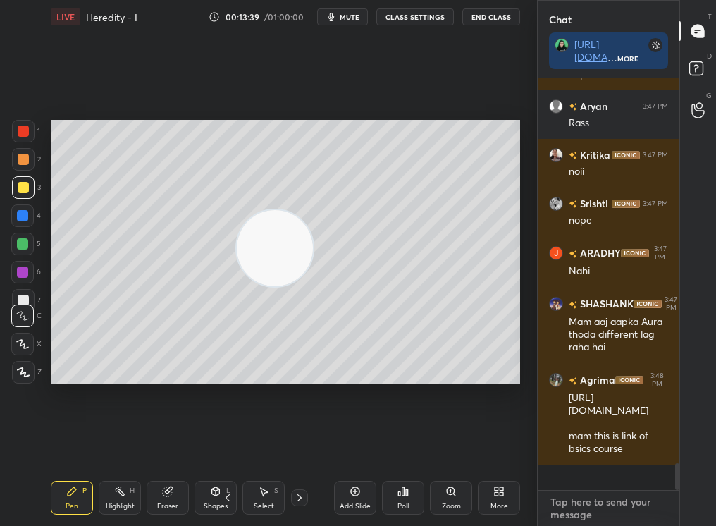
click at [668, 445] on div "x" at bounding box center [609, 508] width 142 height 35
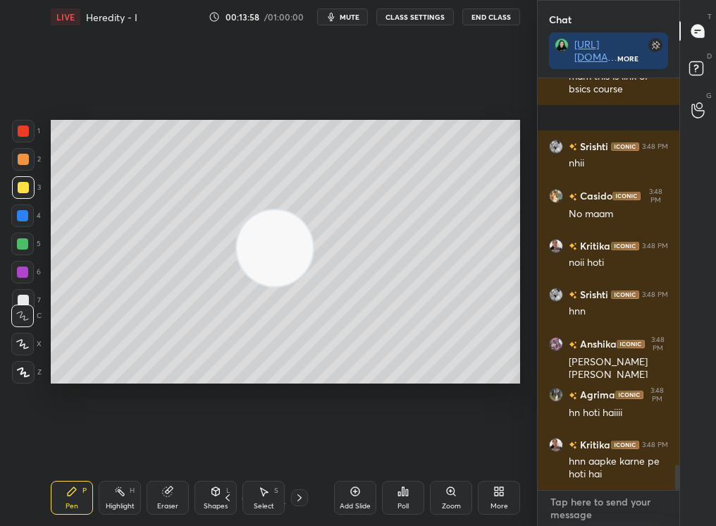
scroll to position [6391, 0]
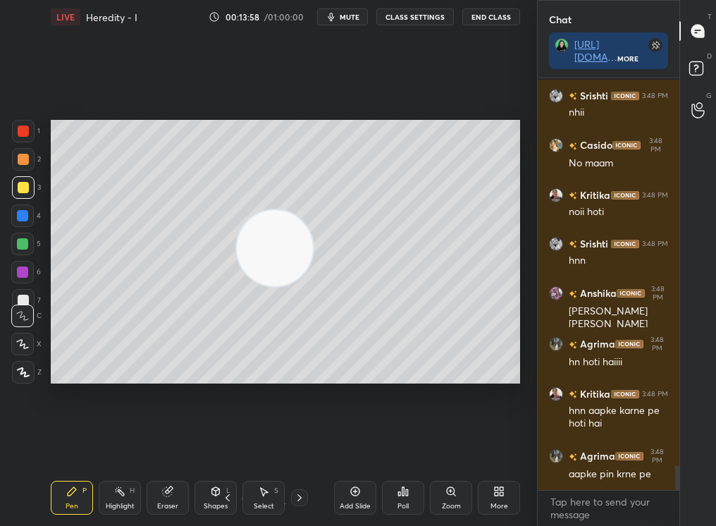
click at [345, 445] on div "Add Slide" at bounding box center [355, 498] width 42 height 34
click at [73, 445] on div "Pen" at bounding box center [72, 506] width 13 height 7
click at [73, 445] on div "Pen P" at bounding box center [72, 498] width 42 height 34
drag, startPoint x: 160, startPoint y: 342, endPoint x: 87, endPoint y: 386, distance: 85.7
click at [83, 388] on div "Setting up your live class Poll for secs No correct answer Start poll" at bounding box center [285, 252] width 481 height 436
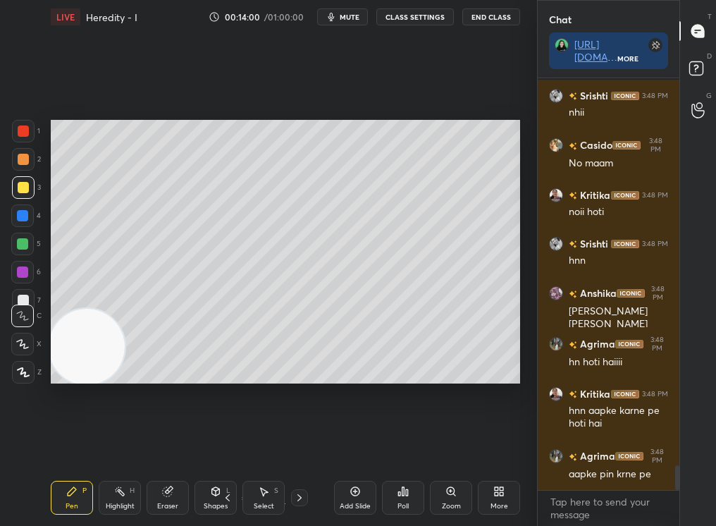
drag, startPoint x: 33, startPoint y: 240, endPoint x: 24, endPoint y: 243, distance: 9.6
click at [25, 242] on div "5" at bounding box center [26, 244] width 30 height 23
click at [19, 245] on div at bounding box center [22, 243] width 11 height 11
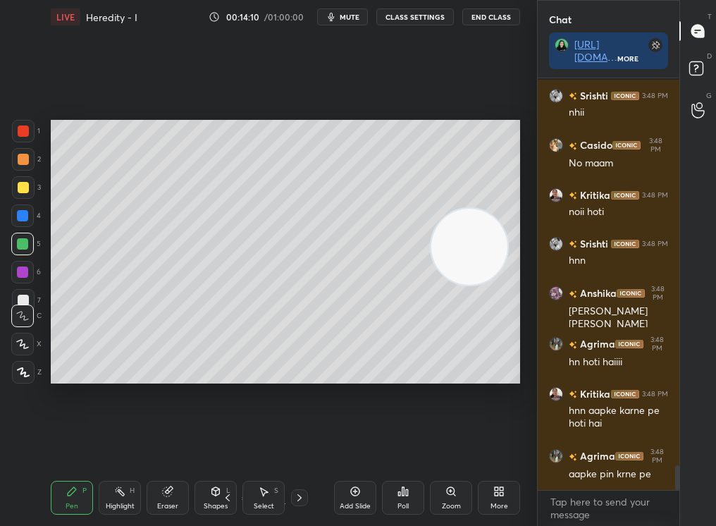
drag, startPoint x: 140, startPoint y: 336, endPoint x: 511, endPoint y: 245, distance: 381.8
click at [508, 244] on video at bounding box center [469, 247] width 76 height 76
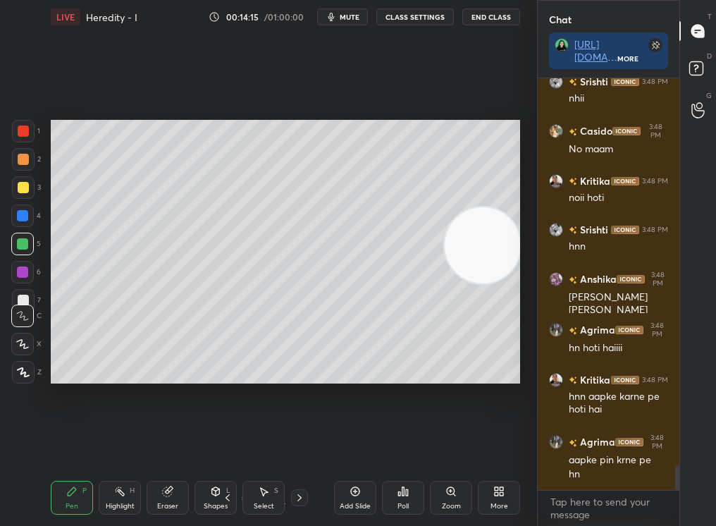
click at [136, 445] on div "Highlight H" at bounding box center [120, 498] width 42 height 34
click at [124, 445] on div "Highlight H" at bounding box center [120, 498] width 42 height 34
click at [132, 445] on div "H" at bounding box center [132, 490] width 5 height 7
click at [24, 161] on div at bounding box center [23, 159] width 11 height 11
click at [27, 161] on div at bounding box center [23, 159] width 11 height 11
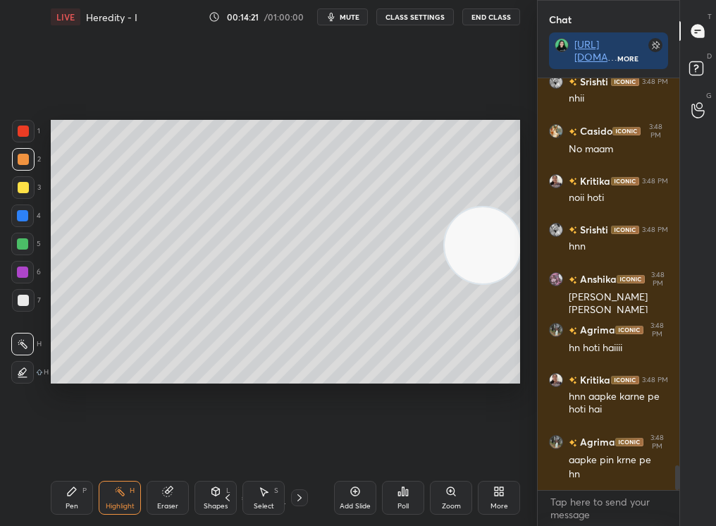
scroll to position [6456, 0]
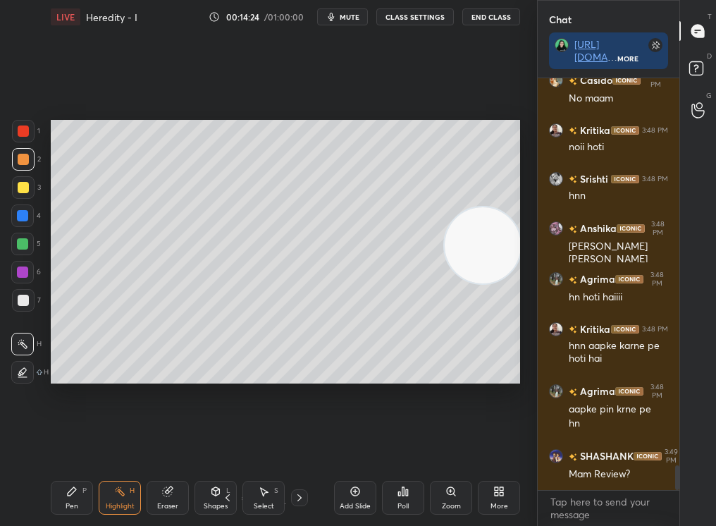
click at [13, 177] on div "1 2 3 4 5 6 7" at bounding box center [26, 218] width 30 height 197
click at [15, 191] on div at bounding box center [23, 187] width 23 height 23
click at [16, 202] on div "3" at bounding box center [26, 190] width 29 height 28
click at [23, 252] on div at bounding box center [22, 244] width 23 height 23
click at [22, 243] on div at bounding box center [22, 243] width 11 height 11
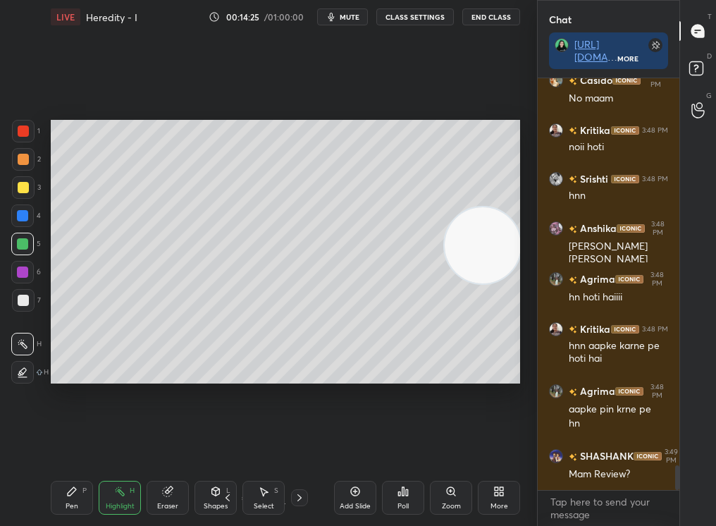
click at [21, 240] on div at bounding box center [22, 243] width 11 height 11
click at [123, 445] on div "Highlight H" at bounding box center [120, 498] width 42 height 34
click at [379, 445] on div "Add Slide Poll Zoom More" at bounding box center [427, 497] width 186 height 79
click at [61, 445] on div "Pen P" at bounding box center [72, 498] width 42 height 34
click at [55, 445] on div "Pen P" at bounding box center [72, 498] width 42 height 34
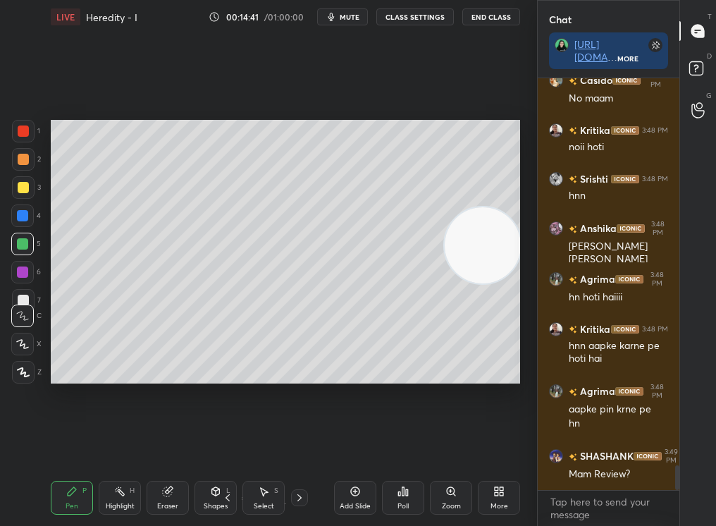
click at [346, 445] on div "Add Slide" at bounding box center [355, 506] width 31 height 7
click at [22, 188] on div at bounding box center [23, 187] width 23 height 23
click at [27, 187] on div at bounding box center [23, 187] width 11 height 11
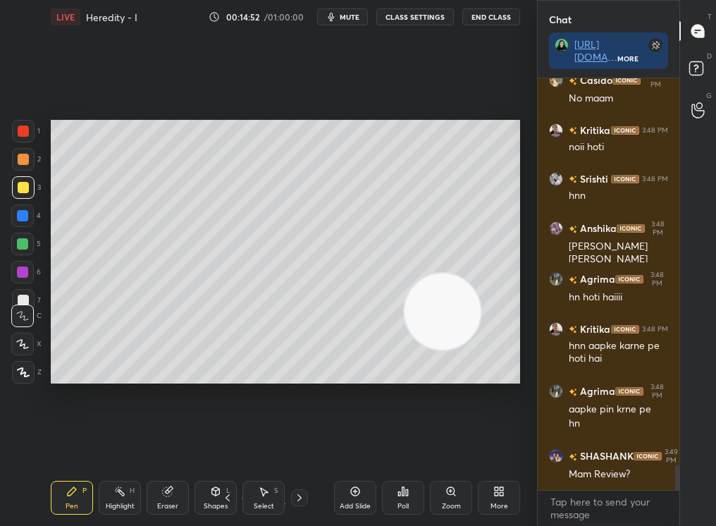
drag, startPoint x: 457, startPoint y: 319, endPoint x: 426, endPoint y: 367, distance: 56.9
click at [424, 350] on video at bounding box center [443, 311] width 76 height 76
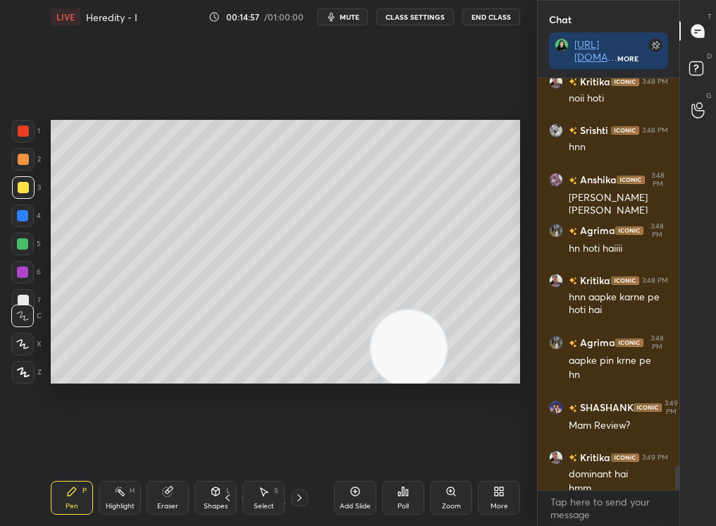
scroll to position [6519, 0]
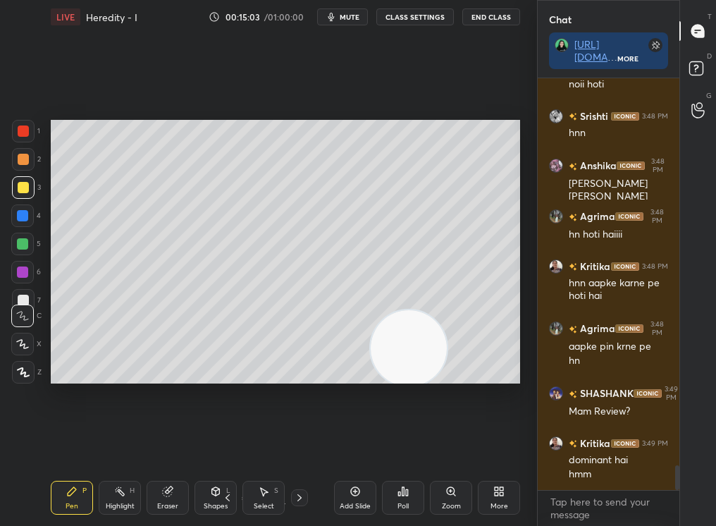
click at [128, 445] on div "Highlight" at bounding box center [120, 506] width 29 height 7
click at [125, 445] on div "Highlight H" at bounding box center [120, 498] width 42 height 34
click at [19, 374] on icon at bounding box center [22, 372] width 11 height 11
click at [20, 373] on icon at bounding box center [22, 372] width 11 height 11
click at [25, 352] on div at bounding box center [22, 344] width 23 height 23
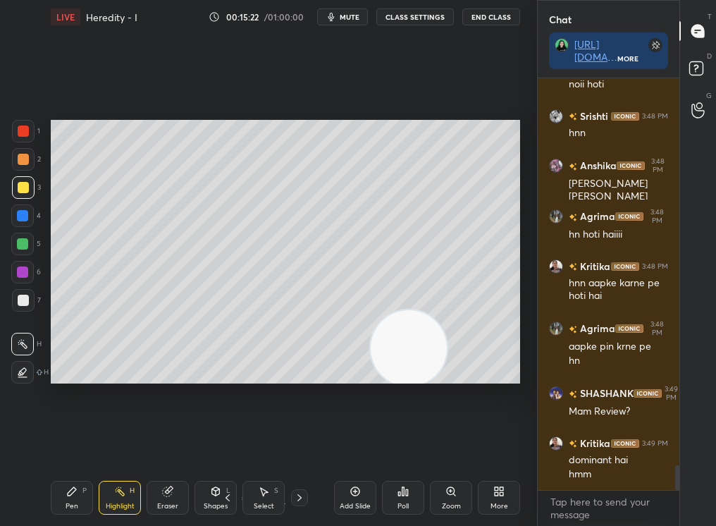
click at [27, 349] on div at bounding box center [22, 344] width 23 height 23
click at [122, 445] on div "Highlight H" at bounding box center [120, 498] width 42 height 34
click at [14, 373] on div at bounding box center [22, 372] width 23 height 23
click at [21, 365] on div at bounding box center [22, 372] width 23 height 23
click at [27, 293] on div at bounding box center [23, 300] width 23 height 23
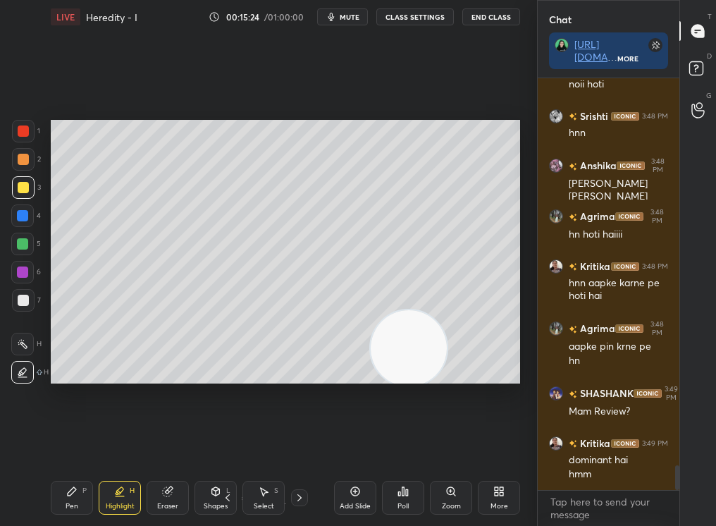
click at [23, 298] on div at bounding box center [23, 300] width 11 height 11
click at [25, 297] on div at bounding box center [23, 300] width 11 height 11
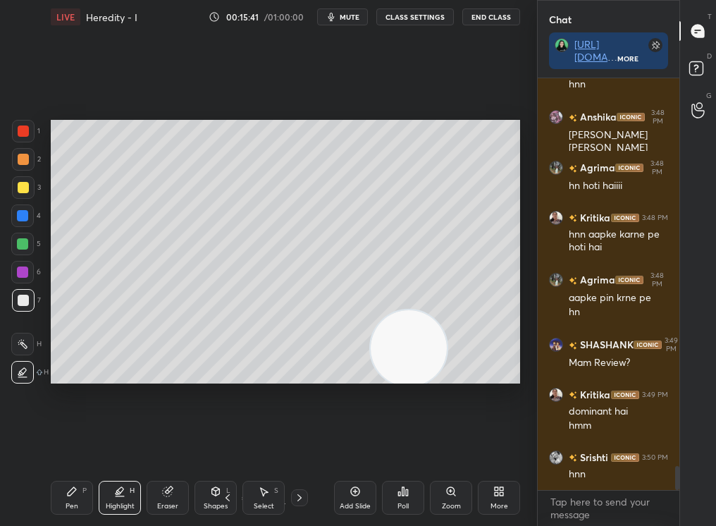
click at [129, 445] on div "Highlight H" at bounding box center [120, 498] width 42 height 34
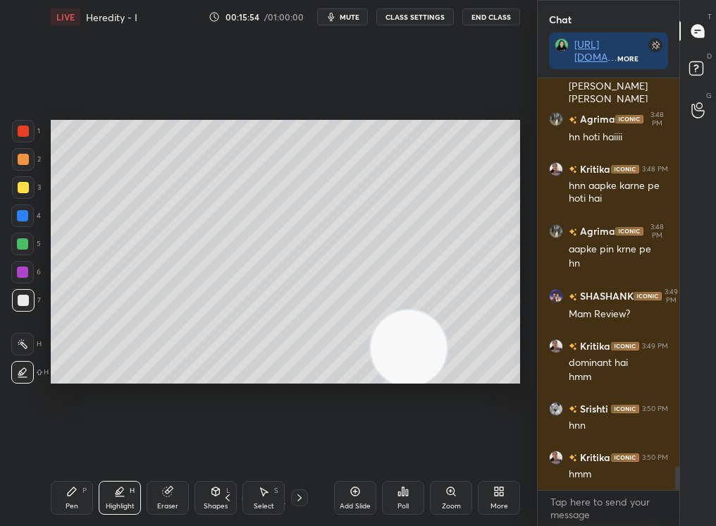
click at [359, 445] on icon at bounding box center [355, 491] width 11 height 11
click at [75, 445] on div "Pen P" at bounding box center [72, 498] width 42 height 34
click at [78, 445] on div "Pen P" at bounding box center [72, 498] width 42 height 34
click at [21, 368] on icon at bounding box center [23, 372] width 13 height 10
click at [18, 362] on div at bounding box center [23, 372] width 23 height 23
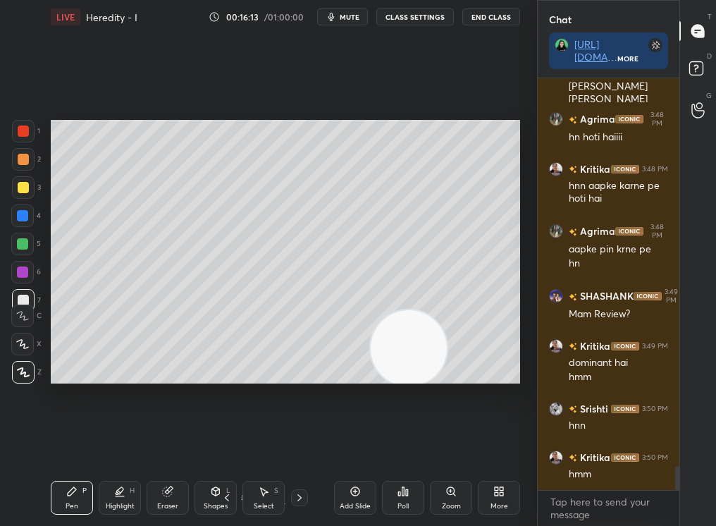
click at [25, 188] on div at bounding box center [23, 187] width 11 height 11
click at [24, 187] on div at bounding box center [23, 187] width 11 height 11
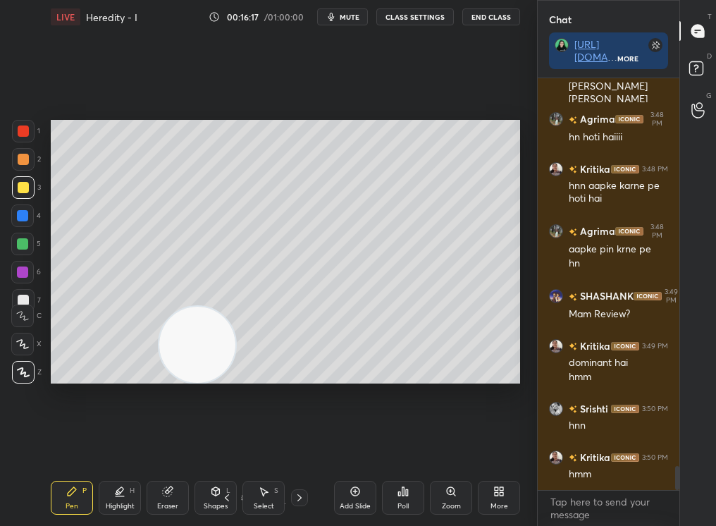
drag, startPoint x: 421, startPoint y: 357, endPoint x: 146, endPoint y: 373, distance: 275.4
click at [159, 373] on video at bounding box center [197, 345] width 76 height 76
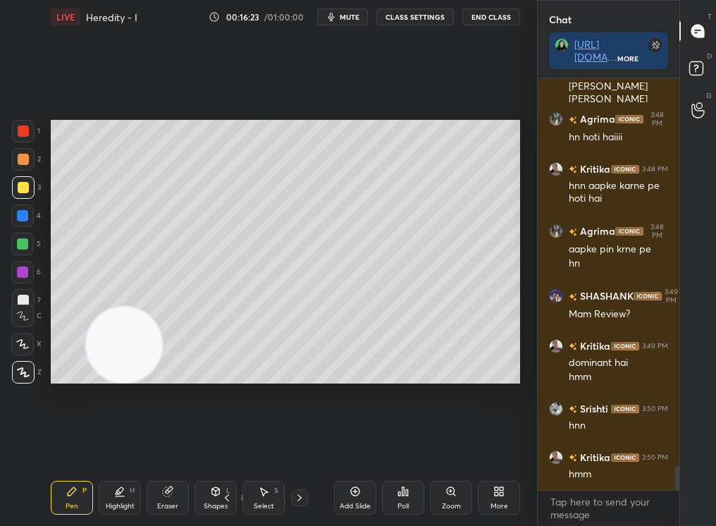
click at [22, 345] on icon at bounding box center [22, 344] width 13 height 10
click at [27, 348] on div at bounding box center [22, 344] width 23 height 23
click at [25, 352] on div at bounding box center [22, 344] width 23 height 23
click at [26, 350] on div at bounding box center [22, 344] width 23 height 23
click at [117, 445] on div "Highlight H" at bounding box center [120, 498] width 42 height 34
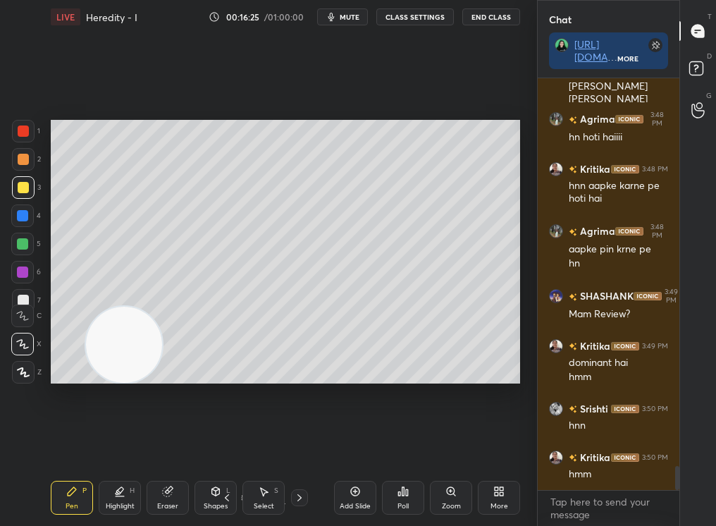
click at [118, 445] on icon at bounding box center [119, 491] width 11 height 11
click at [19, 376] on icon at bounding box center [22, 372] width 11 height 11
click at [25, 367] on icon at bounding box center [22, 372] width 11 height 11
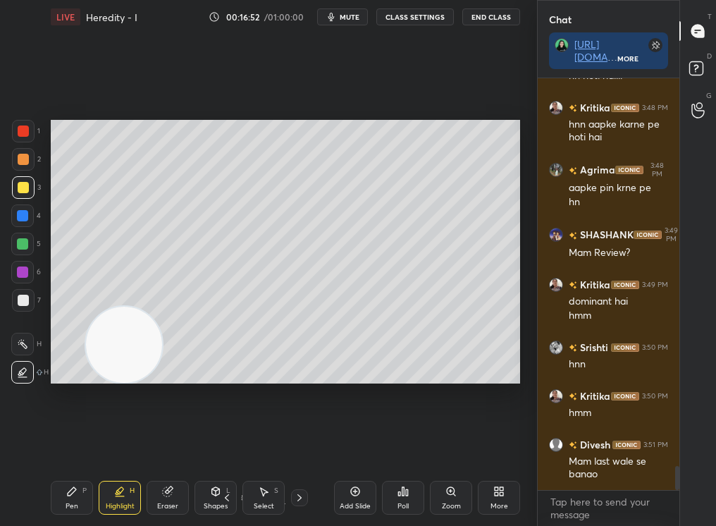
click at [25, 239] on div at bounding box center [22, 243] width 11 height 11
click at [83, 445] on div "Pen P" at bounding box center [72, 498] width 42 height 34
click at [80, 445] on div "Pen P" at bounding box center [72, 498] width 42 height 34
click at [73, 445] on div "Pen P" at bounding box center [72, 498] width 42 height 34
click at [70, 445] on div "Pen P" at bounding box center [72, 498] width 42 height 34
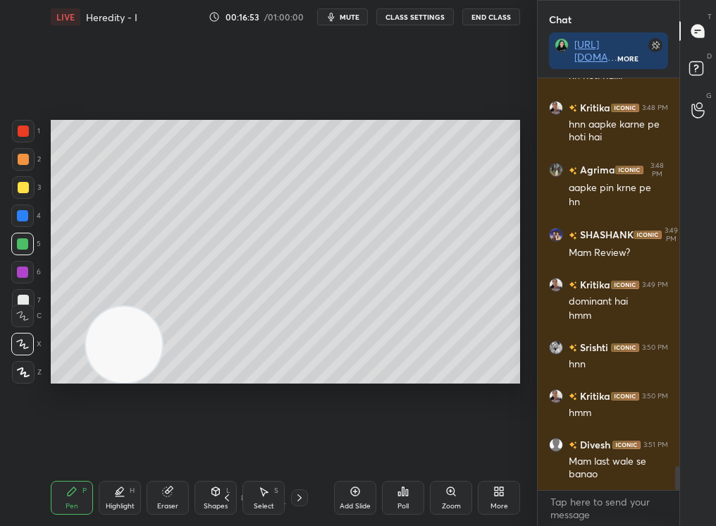
click at [22, 187] on div at bounding box center [23, 187] width 23 height 23
click at [21, 185] on div at bounding box center [23, 187] width 11 height 11
click at [22, 180] on div at bounding box center [23, 187] width 23 height 23
click at [26, 181] on div at bounding box center [23, 187] width 23 height 23
click at [25, 374] on div at bounding box center [23, 372] width 23 height 23
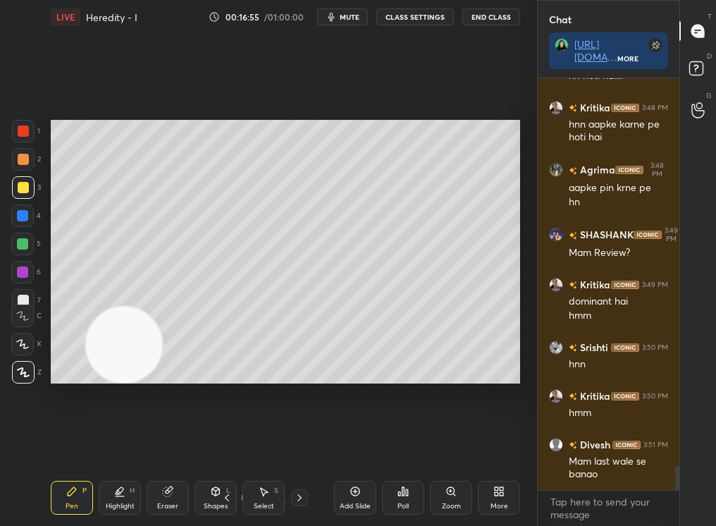
click at [25, 368] on icon at bounding box center [23, 372] width 13 height 10
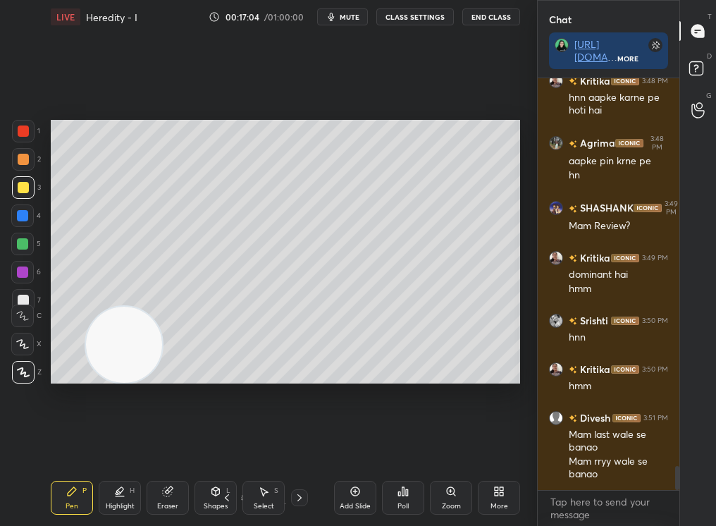
click at [29, 216] on div at bounding box center [22, 215] width 23 height 23
click at [32, 218] on div at bounding box center [22, 215] width 23 height 23
click at [18, 240] on div at bounding box center [22, 243] width 11 height 11
click at [17, 235] on div at bounding box center [22, 244] width 23 height 23
click at [19, 234] on div at bounding box center [22, 244] width 23 height 23
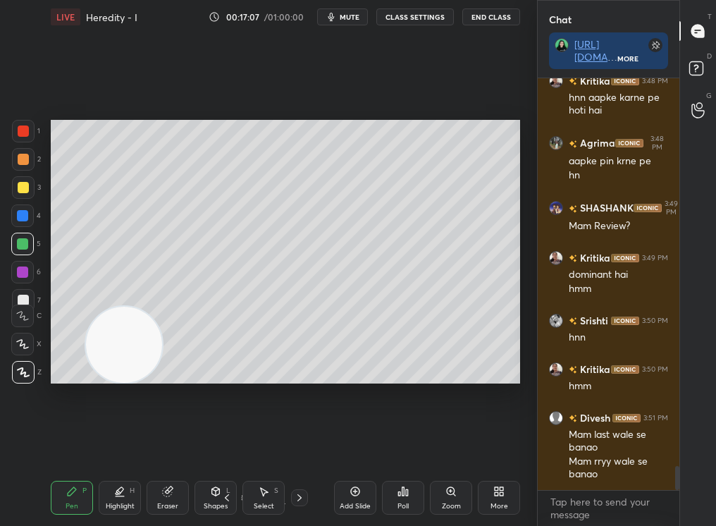
click at [19, 372] on icon at bounding box center [23, 372] width 13 height 10
click at [20, 371] on icon at bounding box center [23, 372] width 13 height 10
click at [20, 346] on icon at bounding box center [22, 344] width 11 height 8
click at [25, 344] on icon at bounding box center [22, 344] width 13 height 10
click at [30, 135] on div at bounding box center [23, 131] width 23 height 23
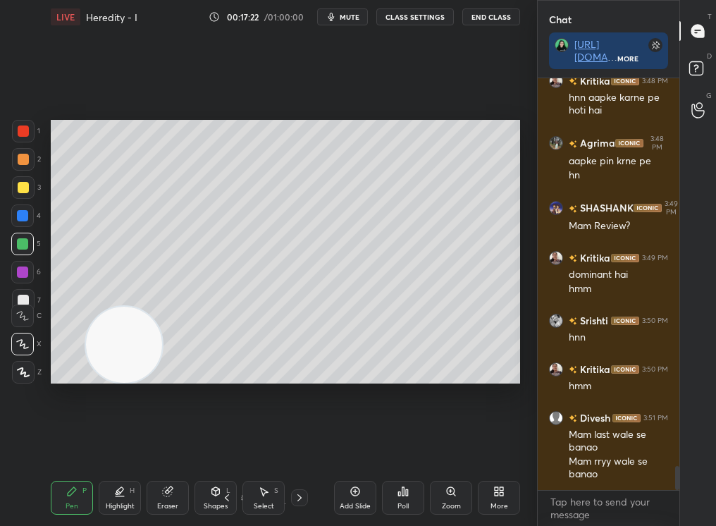
click at [30, 135] on div at bounding box center [23, 131] width 23 height 23
click at [26, 154] on div at bounding box center [23, 159] width 23 height 23
click at [21, 185] on div at bounding box center [23, 187] width 11 height 11
click at [20, 187] on div at bounding box center [23, 187] width 11 height 11
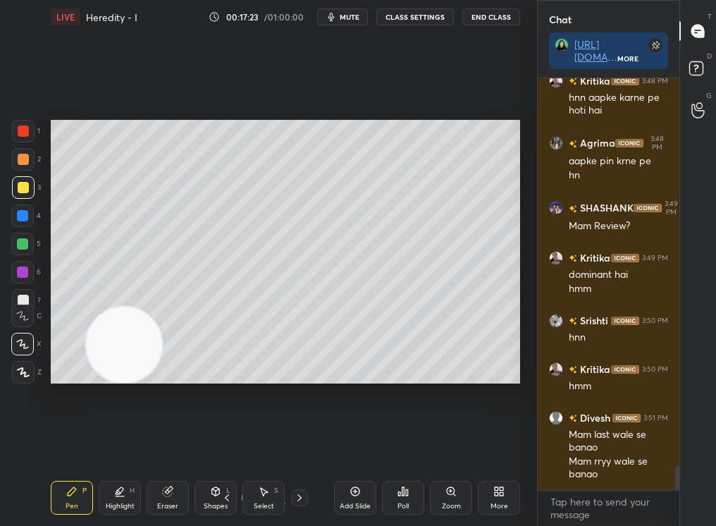
scroll to position [6753, 0]
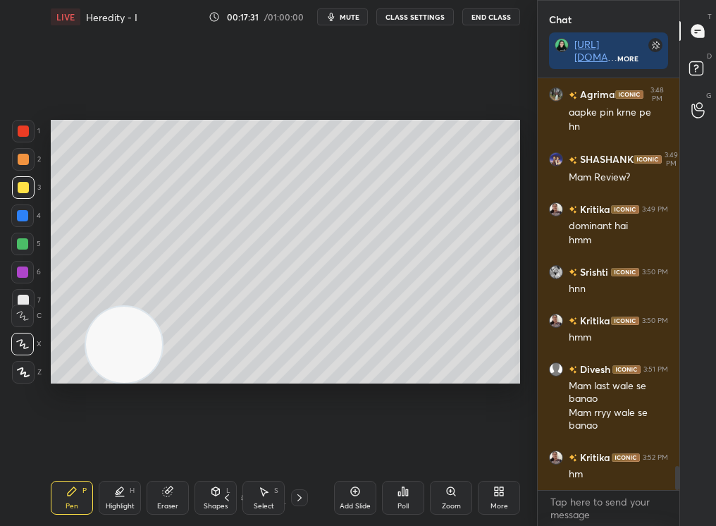
click at [24, 243] on div at bounding box center [22, 243] width 11 height 11
click at [25, 374] on icon at bounding box center [23, 372] width 13 height 10
click at [33, 367] on div at bounding box center [23, 372] width 23 height 23
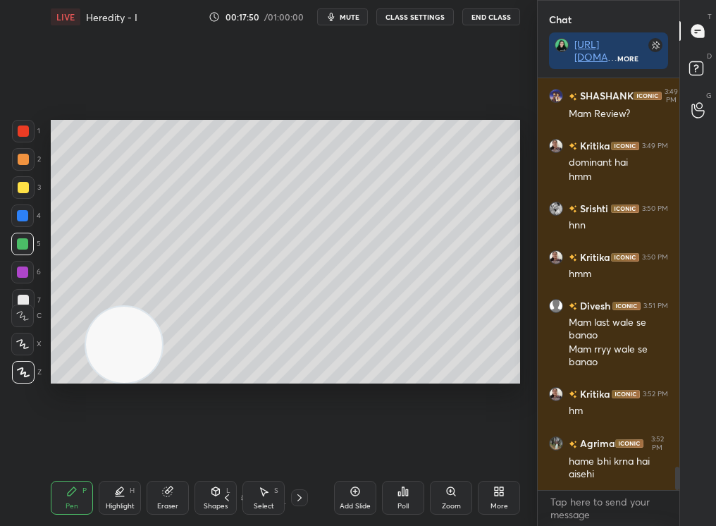
scroll to position [6878, 0]
click at [21, 191] on div at bounding box center [23, 187] width 11 height 11
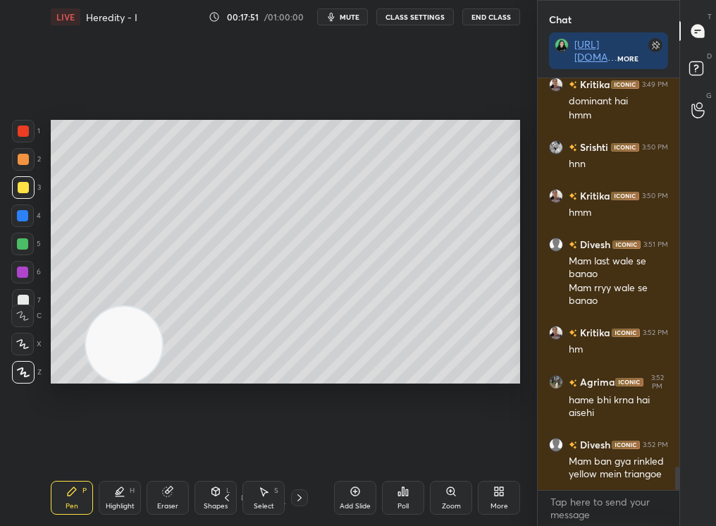
click at [300, 445] on icon at bounding box center [299, 497] width 11 height 11
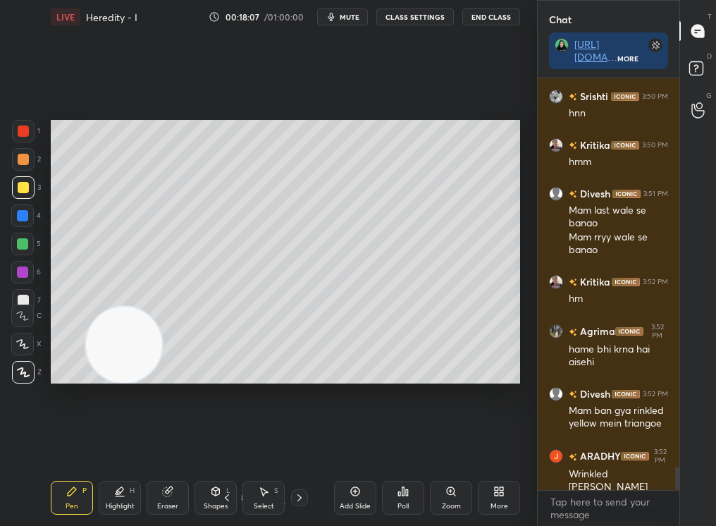
click at [199, 445] on div "Shapes L" at bounding box center [216, 498] width 42 height 34
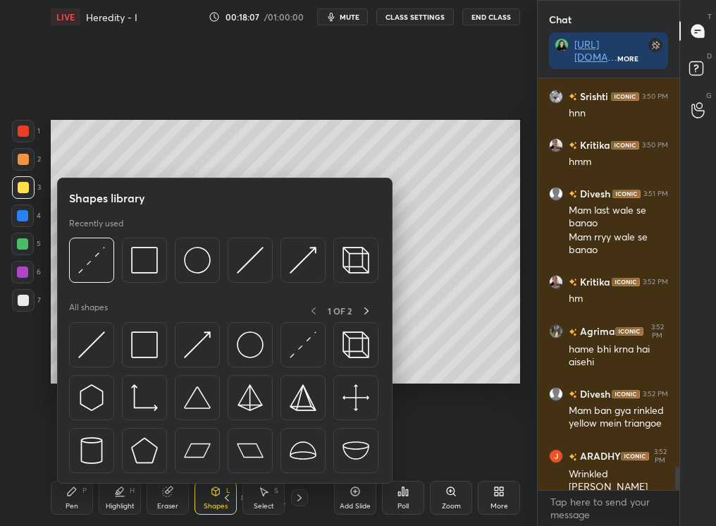
click at [167, 445] on icon at bounding box center [167, 491] width 11 height 11
click at [164, 445] on g at bounding box center [168, 491] width 11 height 11
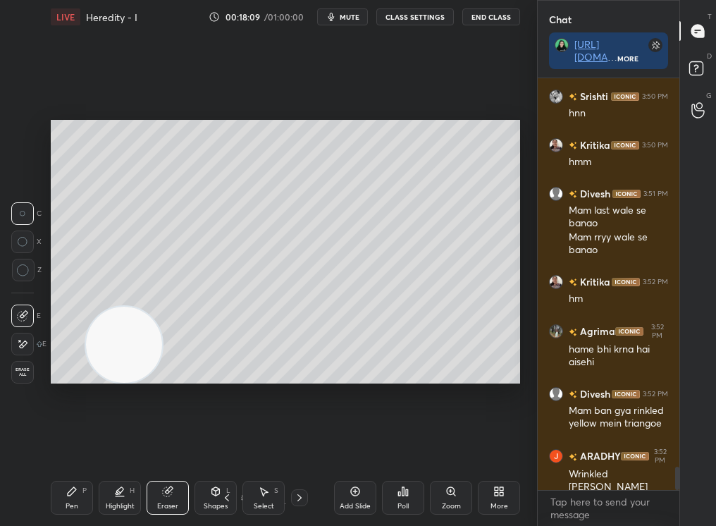
click at [80, 445] on div "Pen P" at bounding box center [72, 498] width 42 height 34
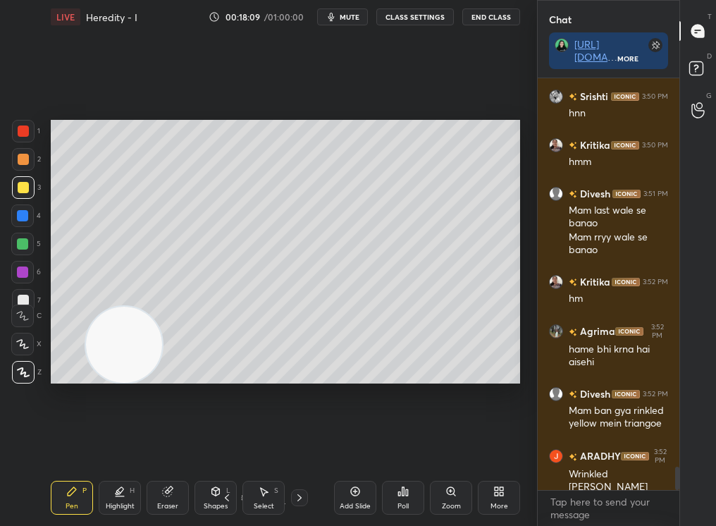
click at [68, 445] on icon at bounding box center [71, 491] width 11 height 11
click at [69, 445] on icon at bounding box center [72, 491] width 8 height 8
click at [20, 345] on div at bounding box center [22, 344] width 23 height 23
click at [22, 340] on icon at bounding box center [22, 344] width 13 height 10
click at [20, 339] on icon at bounding box center [22, 344] width 13 height 10
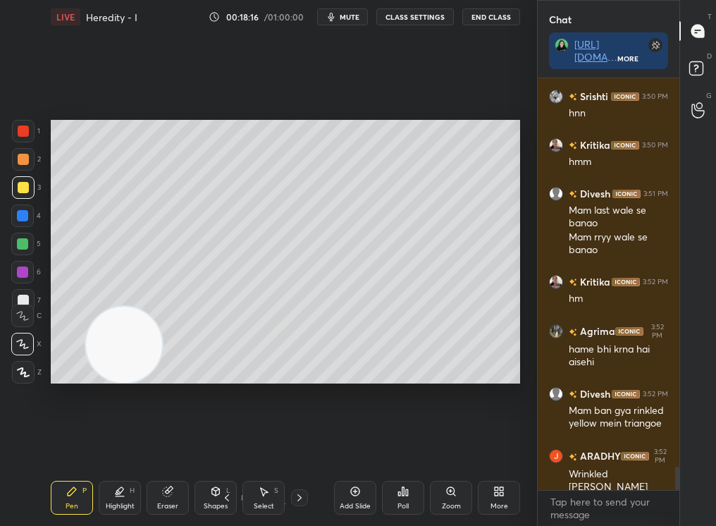
click at [24, 297] on div at bounding box center [23, 300] width 11 height 11
click at [20, 297] on div at bounding box center [23, 300] width 11 height 11
click at [22, 298] on div "1 2 3 4 5 6 7 C X Z C X Z E E Erase all H H" at bounding box center [22, 252] width 45 height 264
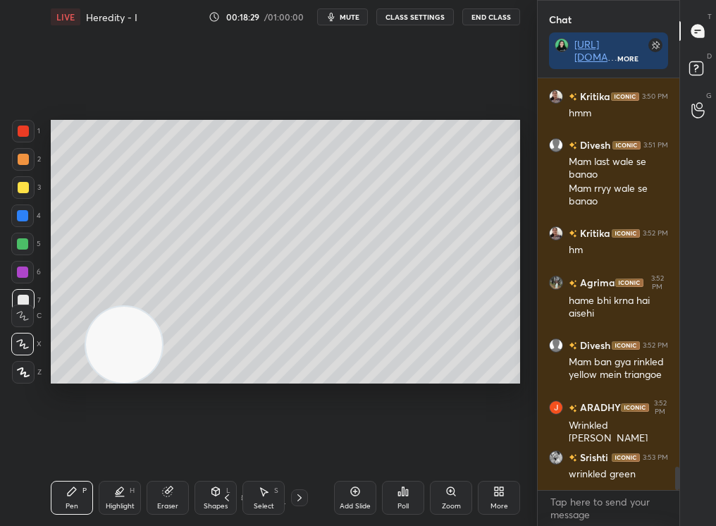
click at [529, 233] on div "1 2 3 4 5 6 7 C X Z C X Z E E Erase all H H LIVE Heredity - I 00:18:29 / 01:00:…" at bounding box center [268, 263] width 537 height 526
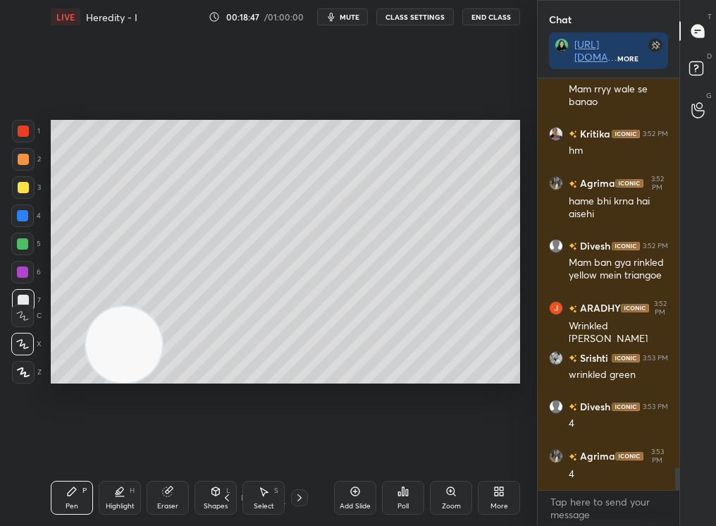
scroll to position [7125, 0]
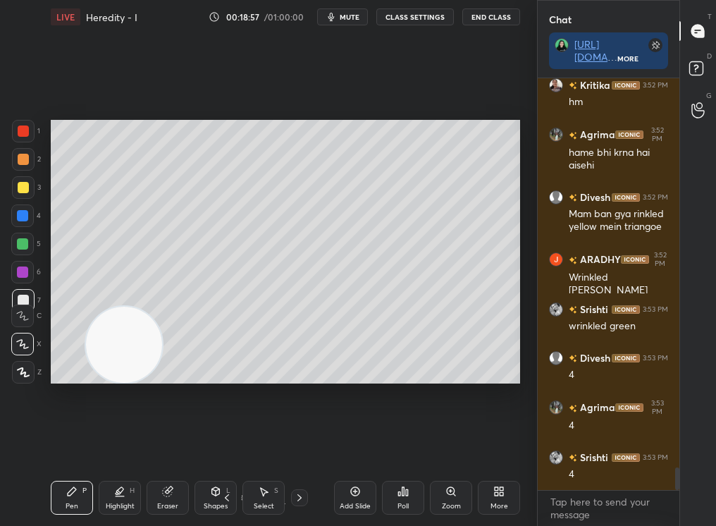
click at [366, 445] on div "Add Slide" at bounding box center [355, 498] width 42 height 34
click at [70, 445] on div "Pen P Highlight H Eraser Shapes L Select S 7 / 11 Add Slide Poll Zoom More" at bounding box center [285, 497] width 469 height 56
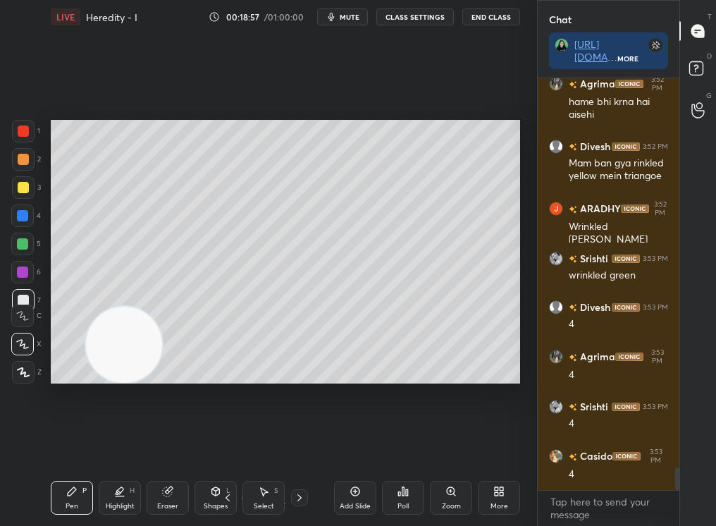
click at [61, 445] on div "Pen P" at bounding box center [72, 498] width 42 height 34
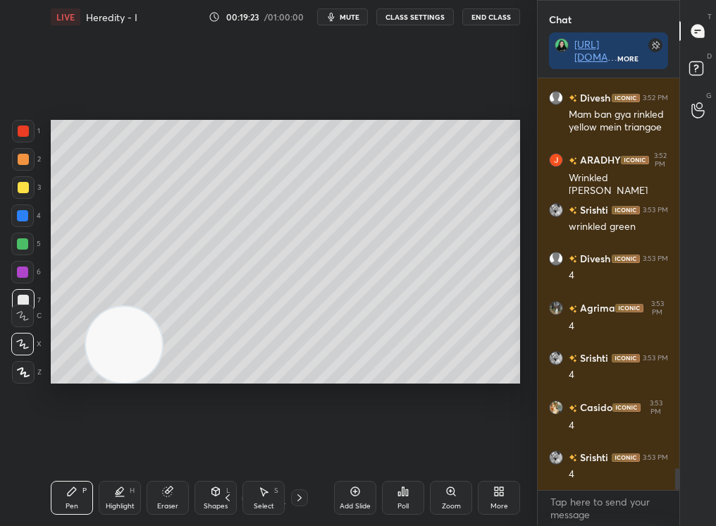
click at [300, 445] on icon at bounding box center [299, 497] width 11 height 11
click at [261, 445] on div "Select" at bounding box center [264, 506] width 20 height 7
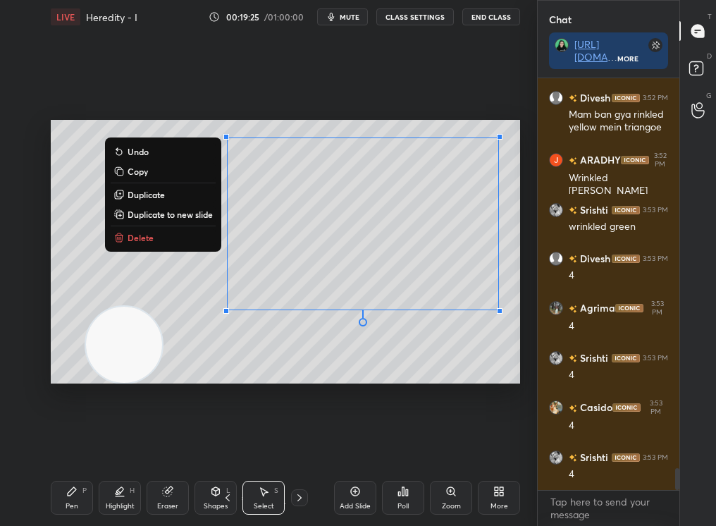
drag, startPoint x: 193, startPoint y: 130, endPoint x: 593, endPoint y: 525, distance: 562.2
click at [595, 445] on div "1 2 3 4 5 6 7 C X Z C X Z E E Erase all H H LIVE Heredity - I 00:19:25 / 01:00:…" at bounding box center [358, 263] width 716 height 526
click at [144, 240] on p "Delete" at bounding box center [141, 237] width 26 height 11
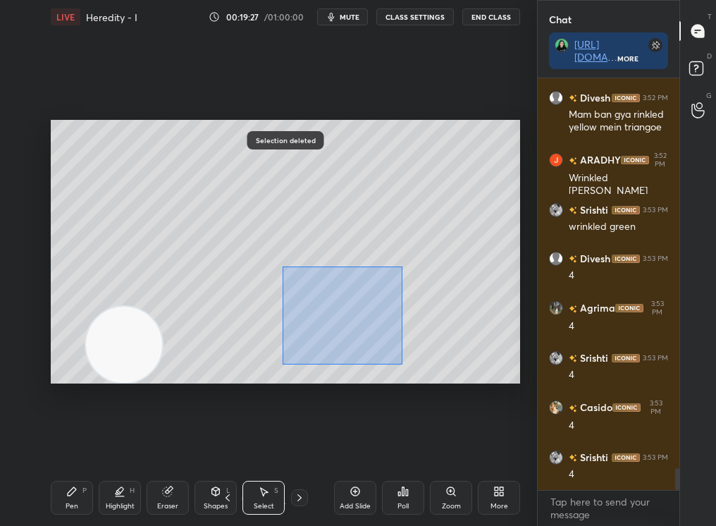
drag, startPoint x: 402, startPoint y: 364, endPoint x: 474, endPoint y: 423, distance: 93.1
click at [474, 424] on div "0 ° Undo Copy Duplicate Duplicate to new slide Delete Selection deleted Setting…" at bounding box center [285, 252] width 481 height 436
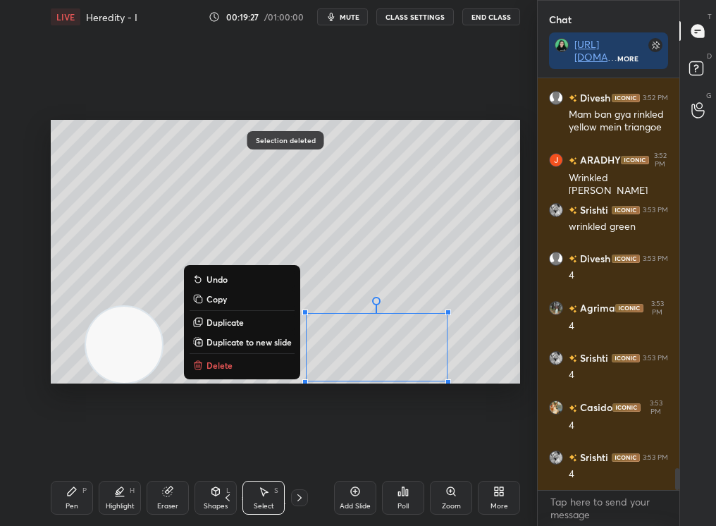
click at [235, 365] on button "Delete" at bounding box center [242, 365] width 105 height 17
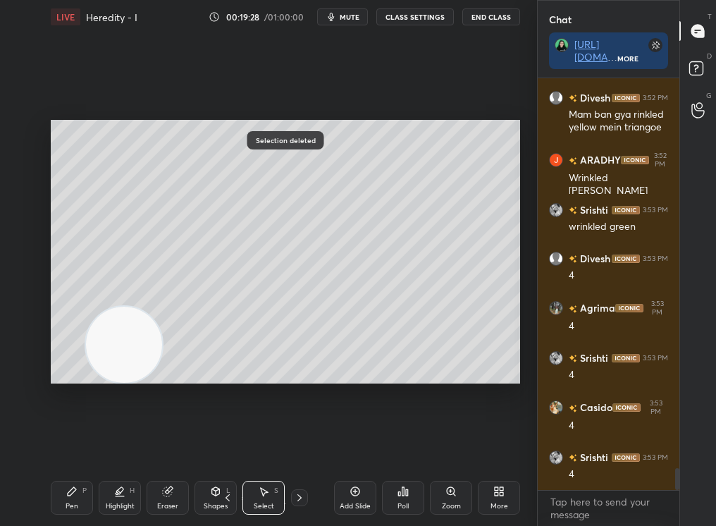
click at [59, 445] on div "Pen P" at bounding box center [72, 498] width 42 height 34
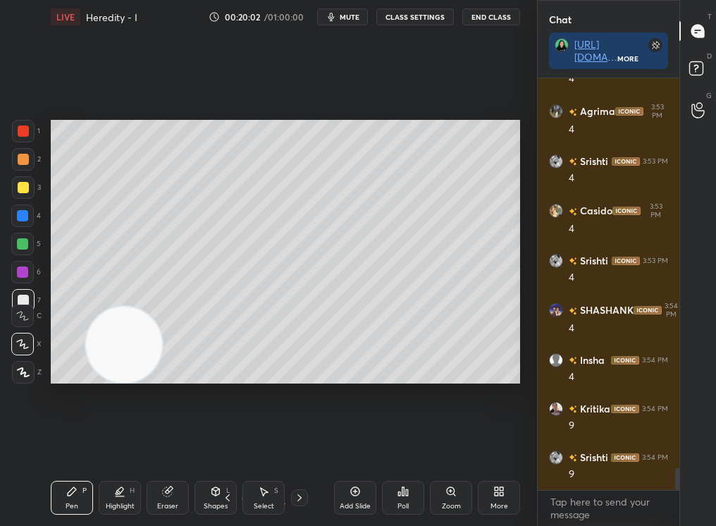
scroll to position [7470, 0]
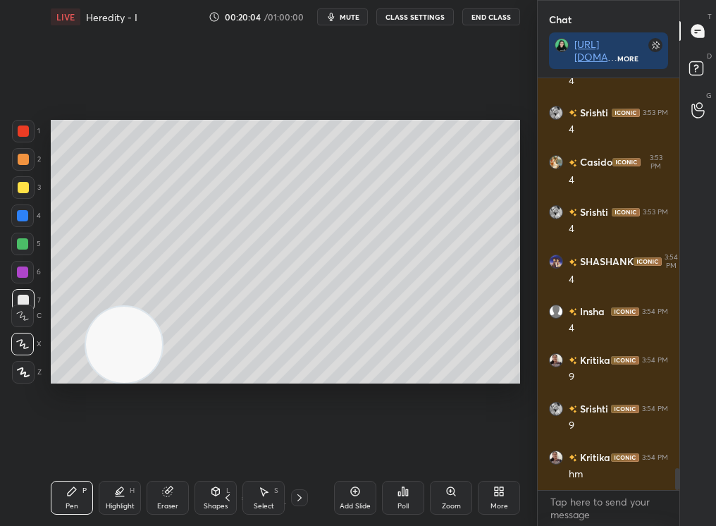
click at [259, 445] on div "Select" at bounding box center [264, 506] width 20 height 7
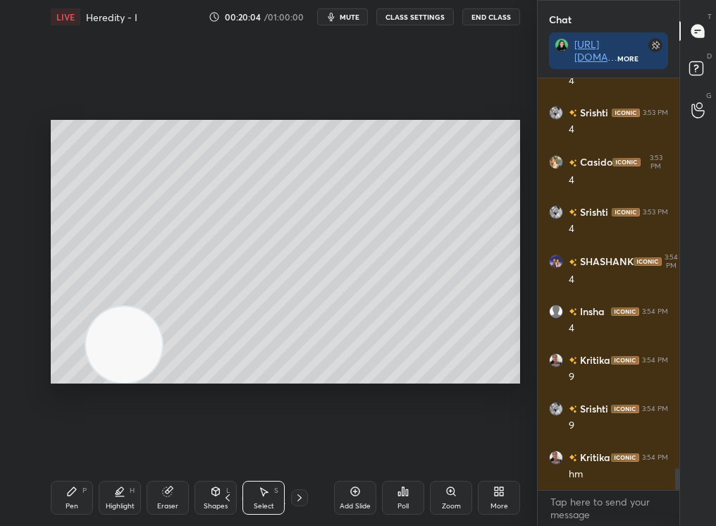
click at [264, 445] on div "Select" at bounding box center [264, 506] width 20 height 7
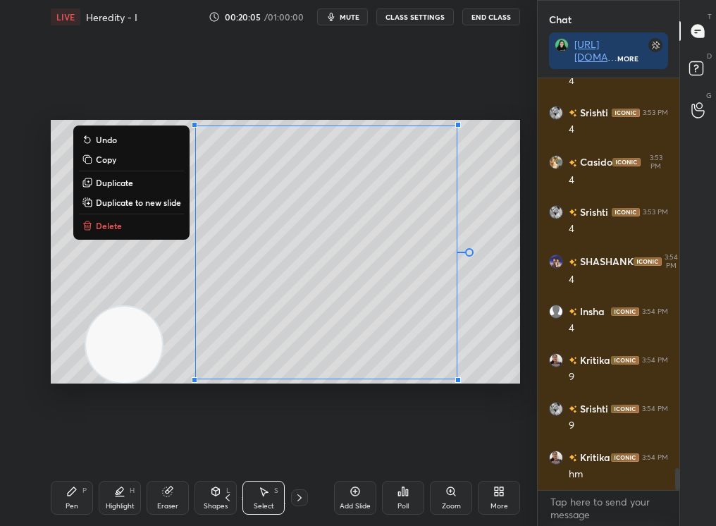
drag, startPoint x: 183, startPoint y: 143, endPoint x: 610, endPoint y: 525, distance: 573.1
click at [612, 445] on div "1 2 3 4 5 6 7 C X Z C X Z E E Erase all H H LIVE Heredity - I 00:20:05 / 01:00:…" at bounding box center [358, 263] width 716 height 526
click at [120, 214] on div "0 ° Undo Copy Duplicate Duplicate to new slide Delete" at bounding box center [285, 252] width 469 height 264
drag, startPoint x: 301, startPoint y: 178, endPoint x: 589, endPoint y: 503, distance: 433.9
click at [589, 445] on div "1 2 3 4 5 6 7 C X Z C X Z E E Erase all H H LIVE Heredity - I 00:20:06 / 01:00:…" at bounding box center [358, 263] width 716 height 526
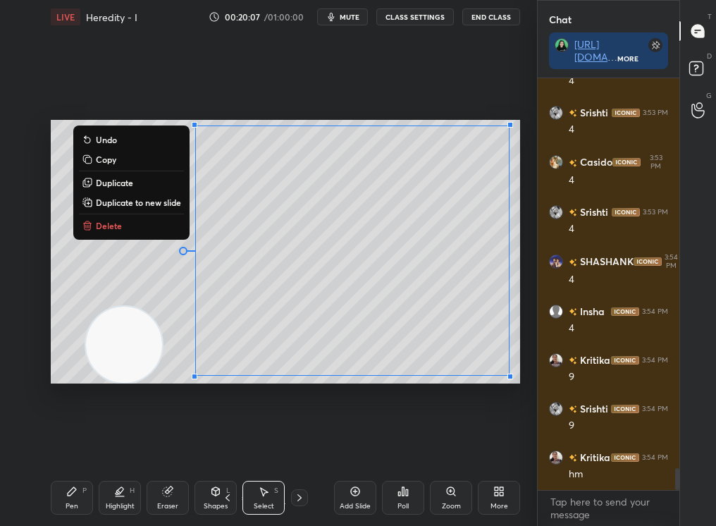
click at [140, 231] on button "Delete" at bounding box center [131, 225] width 105 height 17
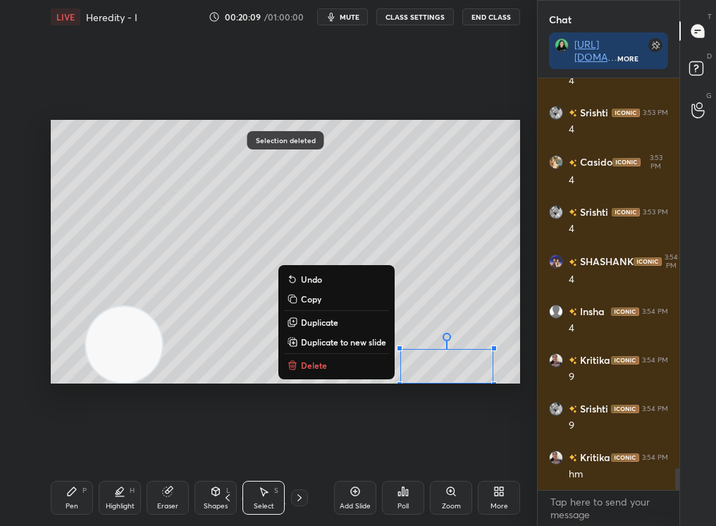
drag, startPoint x: 458, startPoint y: 370, endPoint x: 514, endPoint y: 406, distance: 66.3
click at [513, 406] on div "0 ° Undo Copy Duplicate Duplicate to new slide Delete Selection deleted Setting…" at bounding box center [285, 252] width 481 height 436
click at [325, 368] on button "Delete" at bounding box center [336, 365] width 105 height 17
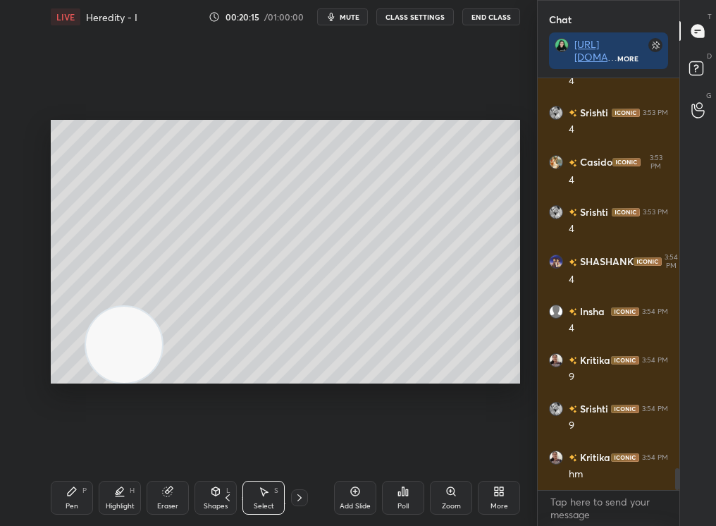
click at [118, 445] on icon at bounding box center [119, 491] width 11 height 11
click at [118, 445] on div "Highlight H" at bounding box center [120, 498] width 42 height 34
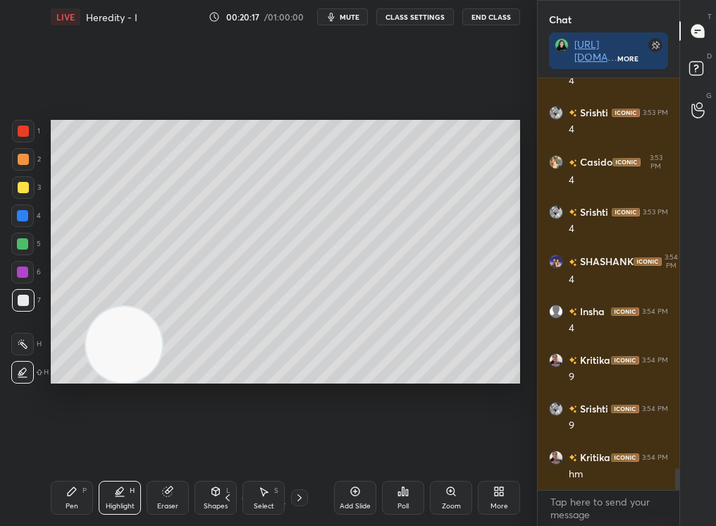
click at [11, 216] on div "1 2 3 4 5 6 7 C X Z C X Z E E Erase all H H" at bounding box center [22, 252] width 45 height 264
click at [18, 214] on div at bounding box center [22, 215] width 11 height 11
click at [20, 217] on div at bounding box center [22, 215] width 11 height 11
click at [70, 445] on div "Pen P" at bounding box center [72, 498] width 42 height 34
click at [69, 445] on icon at bounding box center [71, 491] width 11 height 11
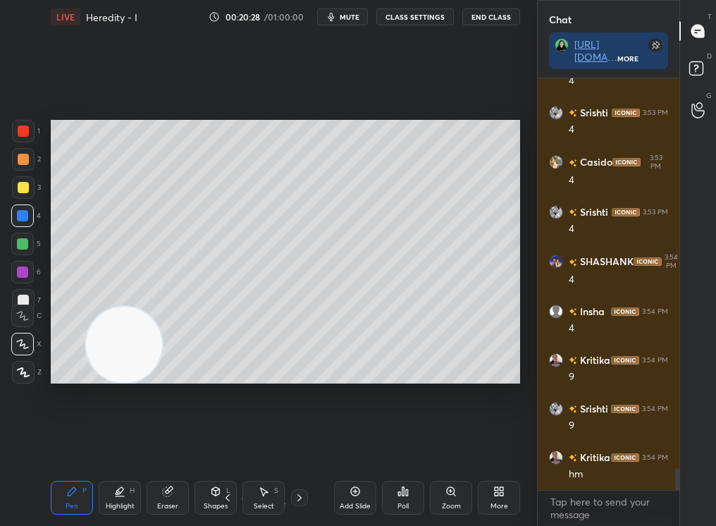
click at [23, 371] on icon at bounding box center [23, 372] width 11 height 8
click at [23, 370] on icon at bounding box center [23, 372] width 13 height 10
click at [162, 340] on video at bounding box center [124, 345] width 76 height 76
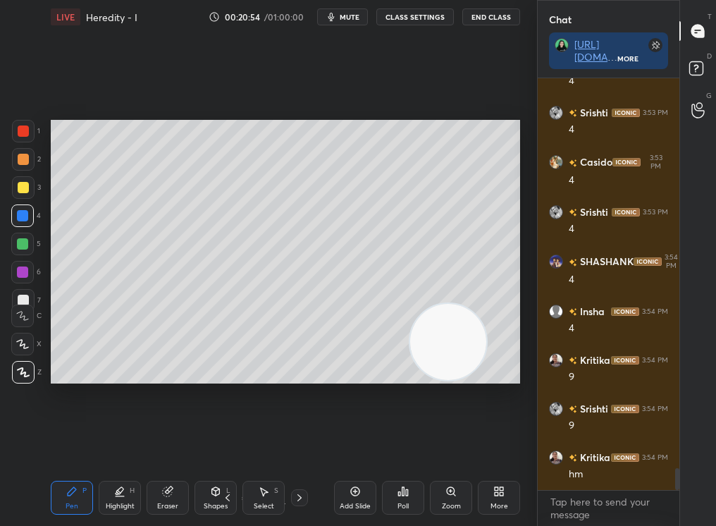
drag, startPoint x: 19, startPoint y: 168, endPoint x: 11, endPoint y: 178, distance: 13.5
click at [9, 180] on div "1 2 3 4 5 6 7 C X Z C X Z E E Erase all H H" at bounding box center [22, 252] width 45 height 264
click at [16, 188] on div at bounding box center [23, 187] width 23 height 23
click at [24, 188] on div at bounding box center [23, 187] width 11 height 11
click at [18, 190] on div at bounding box center [23, 187] width 11 height 11
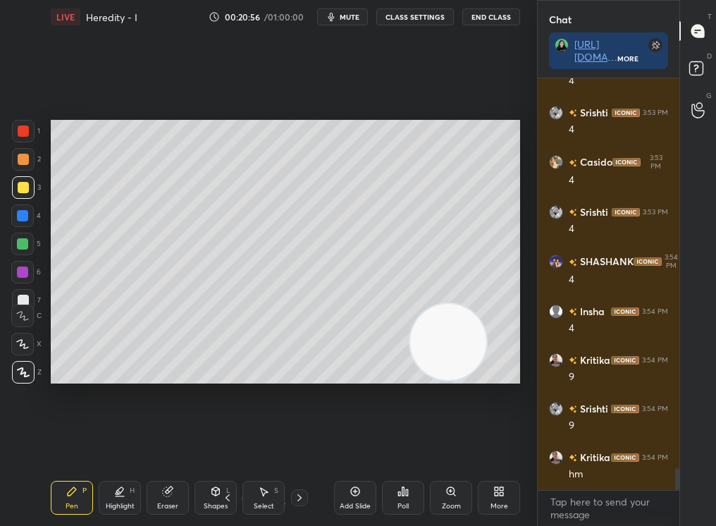
click at [228, 445] on icon at bounding box center [227, 497] width 11 height 11
click at [354, 445] on div "Add Slide" at bounding box center [355, 498] width 42 height 34
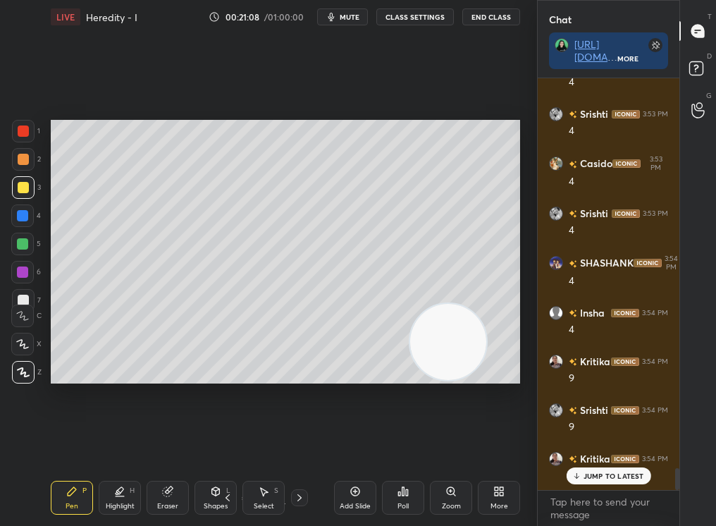
click at [269, 445] on div "Select S" at bounding box center [263, 498] width 42 height 34
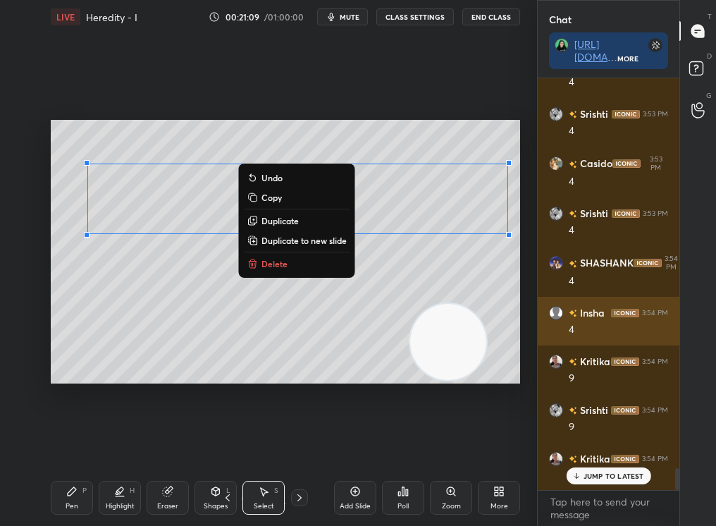
drag, startPoint x: 102, startPoint y: 132, endPoint x: 564, endPoint y: 333, distance: 504.2
click at [564, 331] on div "1 2 3 4 5 6 7 C X Z C X Z E E Erase all H H LIVE Heredity - I 00:21:09 / 01:00:…" at bounding box center [358, 263] width 716 height 526
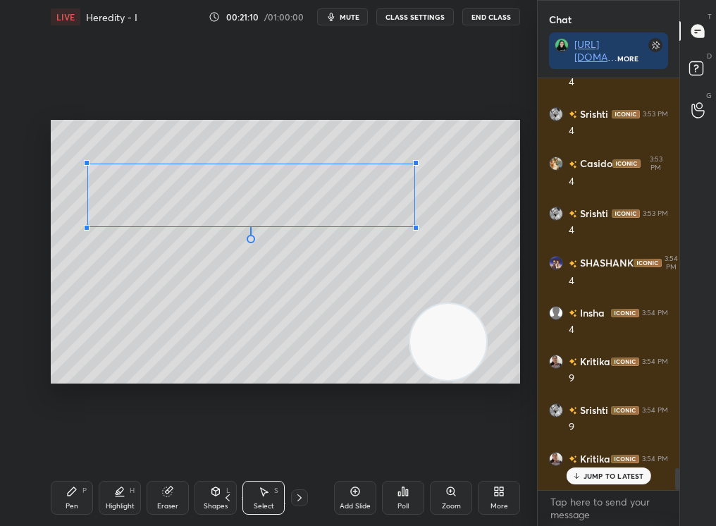
drag, startPoint x: 503, startPoint y: 232, endPoint x: 414, endPoint y: 227, distance: 89.0
click at [414, 227] on div at bounding box center [416, 228] width 6 height 6
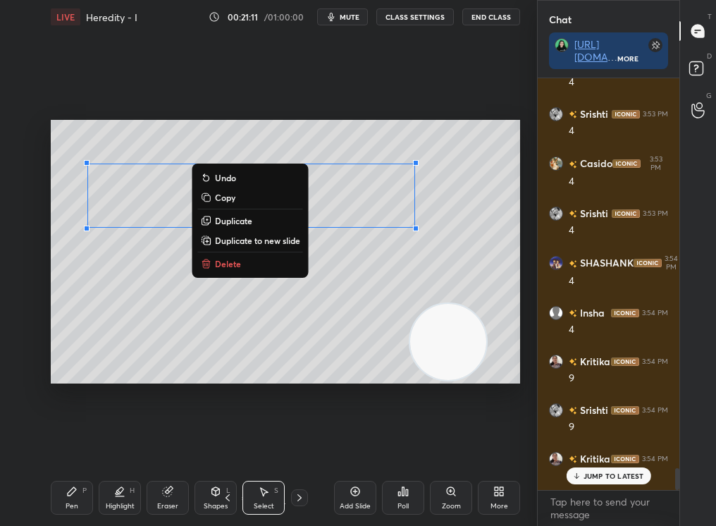
click at [113, 419] on div "0 ° Undo Copy Duplicate Duplicate to new slide Delete Setting up your live clas…" at bounding box center [285, 252] width 481 height 436
click at [77, 445] on div "Pen P" at bounding box center [72, 498] width 42 height 34
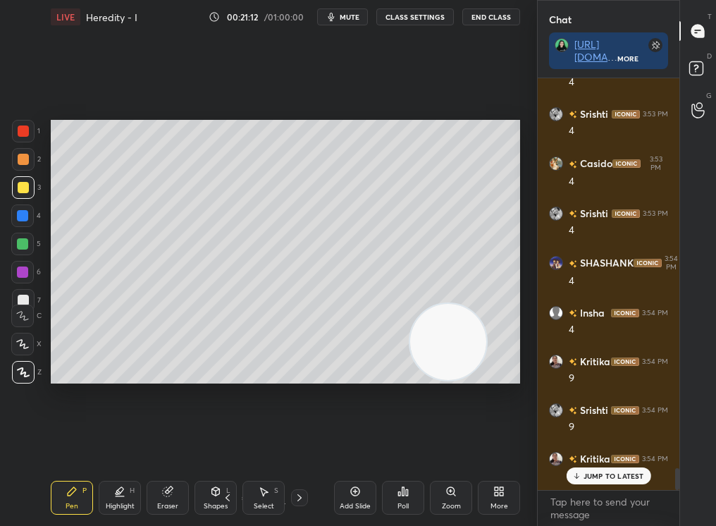
click at [73, 445] on div "Pen P" at bounding box center [72, 498] width 42 height 34
click at [622, 445] on p "JUMP TO LATEST" at bounding box center [614, 476] width 61 height 8
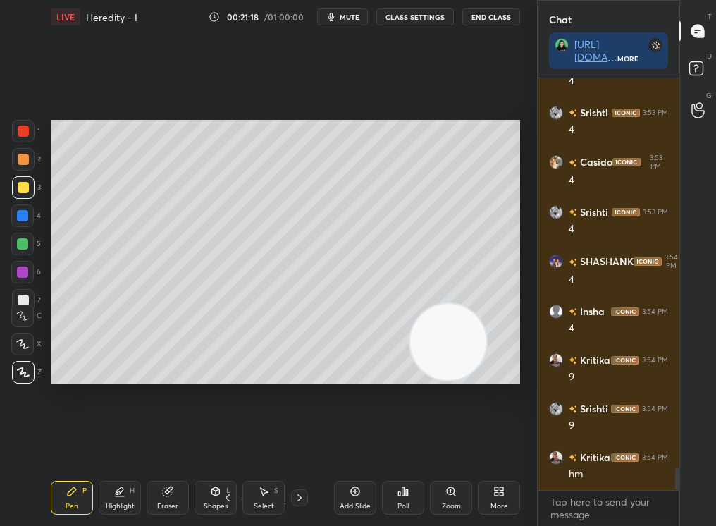
click at [24, 161] on div at bounding box center [23, 159] width 11 height 11
click at [20, 164] on div at bounding box center [23, 159] width 11 height 11
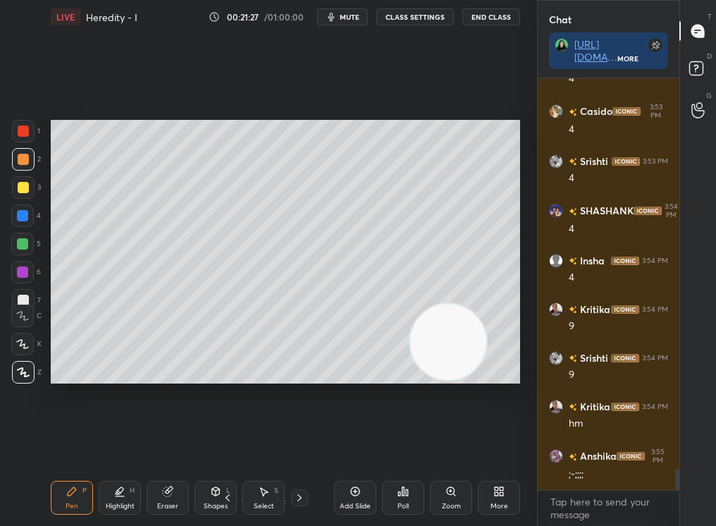
scroll to position [7571, 0]
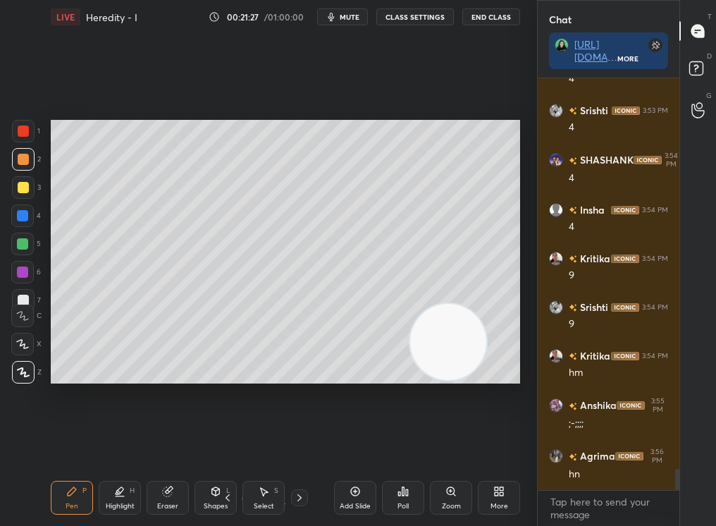
click at [404, 445] on div "Poll" at bounding box center [403, 497] width 42 height 79
click at [118, 445] on icon at bounding box center [119, 491] width 11 height 11
click at [117, 445] on div "Highlight H" at bounding box center [120, 498] width 42 height 34
click at [67, 445] on div "Pen P" at bounding box center [72, 498] width 42 height 34
click at [75, 445] on icon at bounding box center [71, 491] width 11 height 11
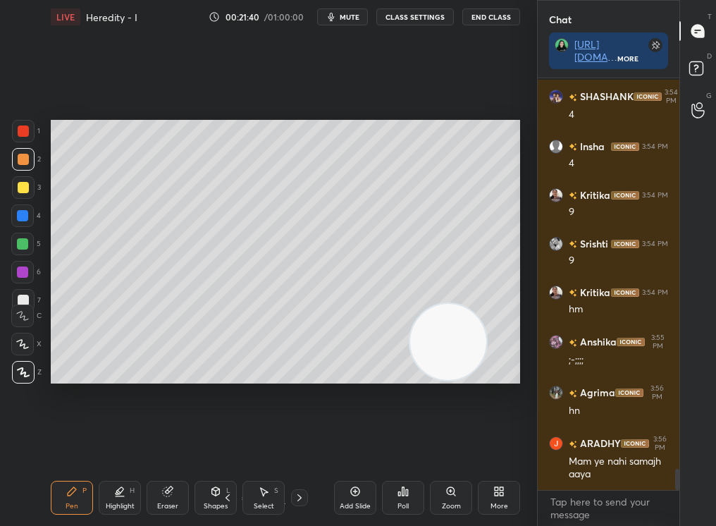
scroll to position [7698, 0]
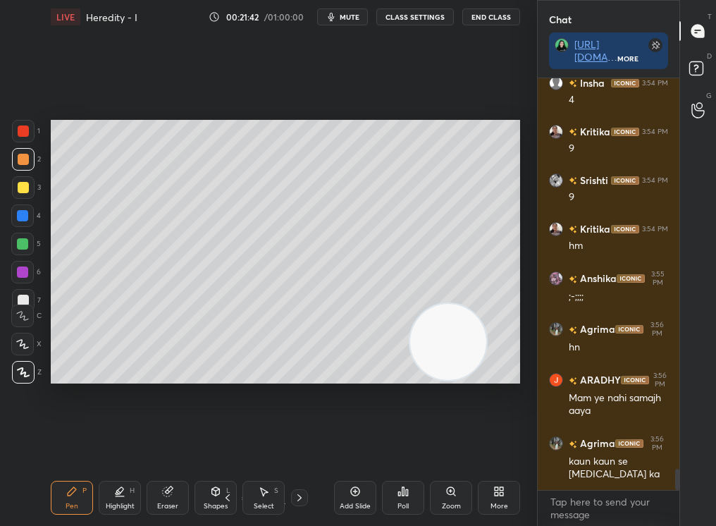
click at [297, 445] on icon at bounding box center [299, 497] width 11 height 11
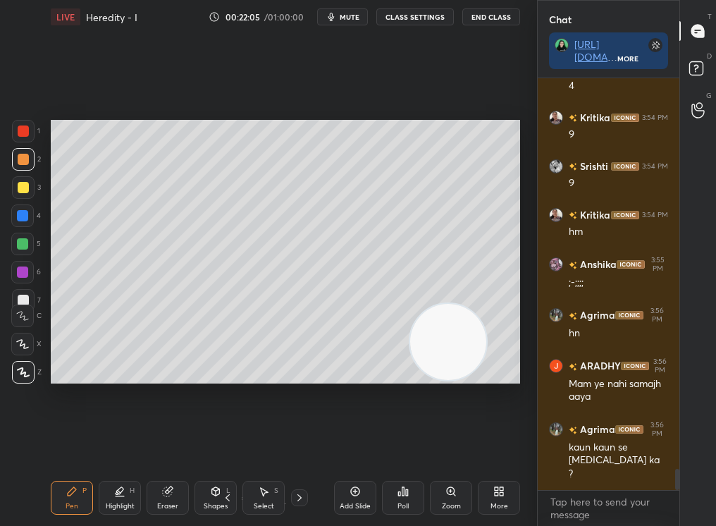
drag, startPoint x: 450, startPoint y: 317, endPoint x: 208, endPoint y: 388, distance: 251.8
click at [199, 390] on div "Setting up your live class Poll for secs No correct answer Start poll" at bounding box center [285, 252] width 481 height 436
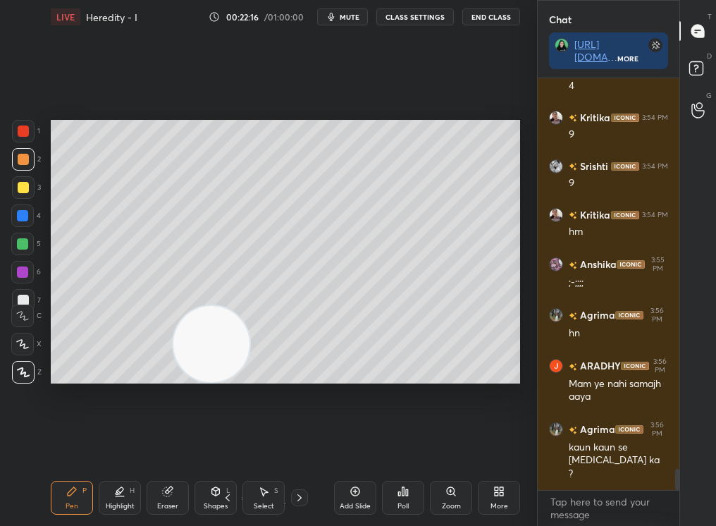
drag, startPoint x: 225, startPoint y: 356, endPoint x: 531, endPoint y: 276, distance: 316.3
click at [536, 272] on div "1 2 3 4 5 6 7 C X Z C X Z E E Erase all H H LIVE Heredity - I 00:22:16 / 01:00:…" at bounding box center [268, 263] width 537 height 526
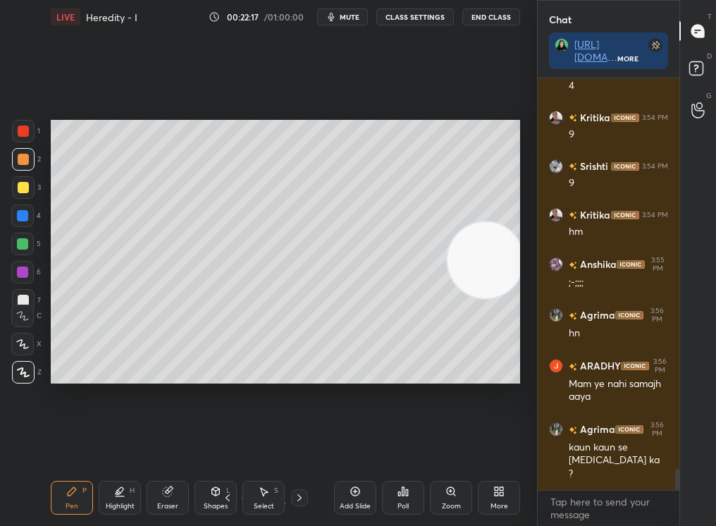
click at [23, 340] on div at bounding box center [22, 344] width 23 height 23
click at [23, 345] on icon at bounding box center [22, 344] width 13 height 10
click at [25, 345] on icon at bounding box center [22, 344] width 13 height 10
click at [118, 445] on div "Highlight H" at bounding box center [120, 498] width 42 height 34
click at [115, 445] on icon at bounding box center [119, 491] width 11 height 11
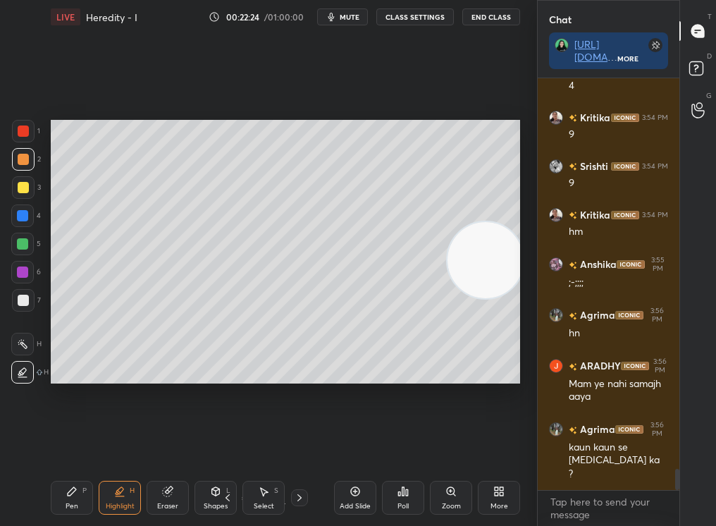
click at [20, 341] on icon at bounding box center [22, 343] width 11 height 11
click at [16, 345] on div at bounding box center [22, 344] width 23 height 23
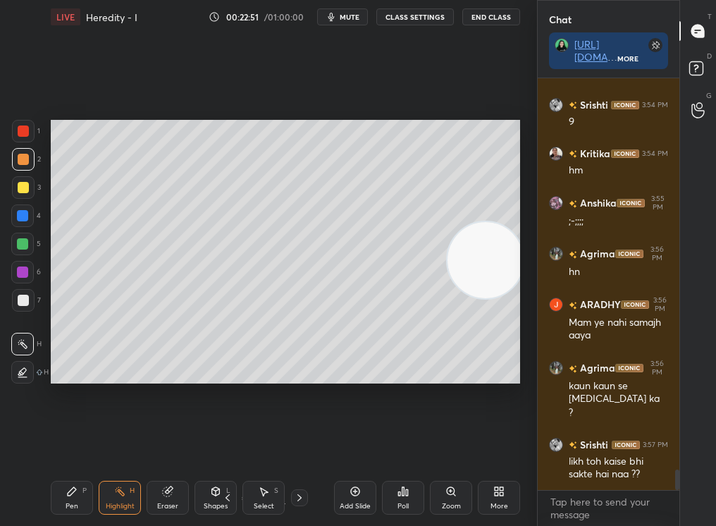
click at [0, 161] on div "1 2 3 4 5 6 7 C X Z C X Z E E Erase all H H" at bounding box center [22, 252] width 45 height 264
click at [12, 150] on div "2" at bounding box center [26, 159] width 29 height 23
click at [15, 139] on div at bounding box center [23, 131] width 23 height 23
click at [19, 132] on div at bounding box center [23, 130] width 11 height 11
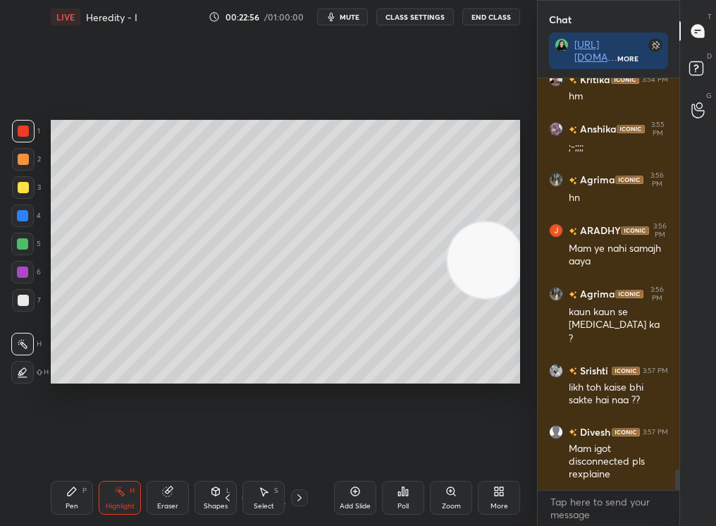
drag, startPoint x: 227, startPoint y: 498, endPoint x: 235, endPoint y: 500, distance: 8.0
click at [235, 445] on div "Pen P Highlight H Eraser Shapes L Select S 8 / 12 Add Slide Poll Zoom More" at bounding box center [285, 497] width 469 height 56
click at [221, 445] on div "Pen P Highlight H Eraser Shapes L Select S 8 / 12 Add Slide Poll Zoom More" at bounding box center [285, 497] width 469 height 56
click at [219, 445] on div "Shapes L" at bounding box center [216, 498] width 42 height 34
click at [222, 445] on icon at bounding box center [227, 497] width 11 height 11
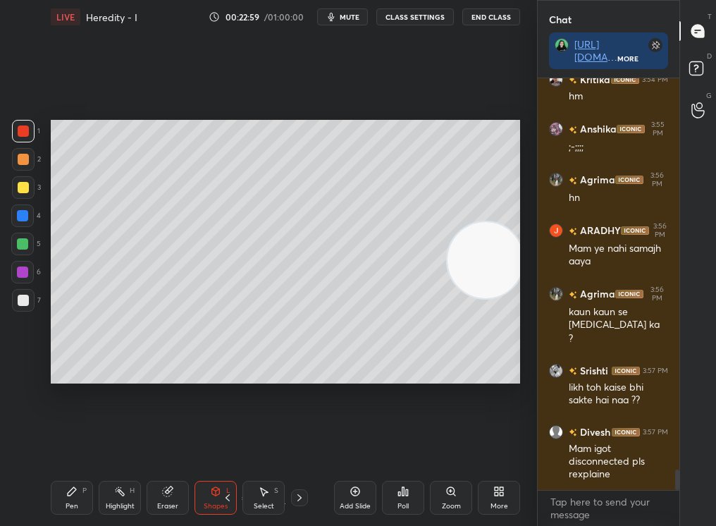
click at [232, 445] on icon at bounding box center [227, 497] width 11 height 11
click at [230, 445] on icon at bounding box center [227, 497] width 11 height 11
drag, startPoint x: 400, startPoint y: 315, endPoint x: 393, endPoint y: 346, distance: 31.8
click at [448, 298] on video at bounding box center [486, 260] width 76 height 76
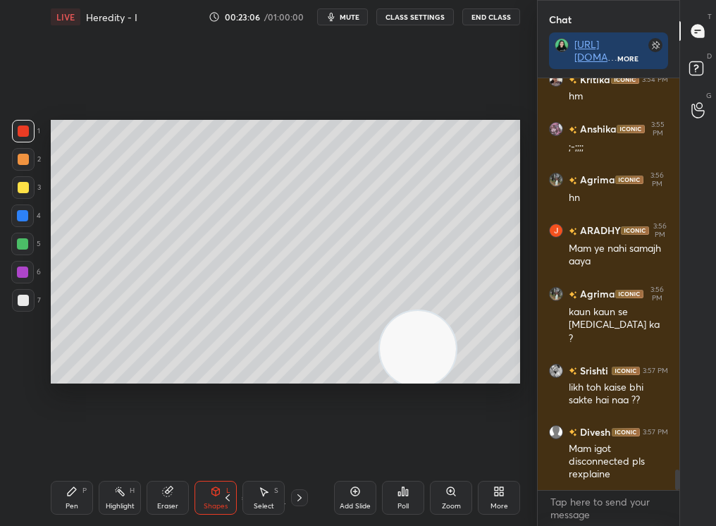
click at [259, 0] on div "LIVE Heredity - I 00:23:06 / 01:00:00 mute CLASS SETTINGS End Class" at bounding box center [285, 17] width 469 height 34
click at [121, 445] on div "Highlight" at bounding box center [120, 506] width 29 height 7
click at [118, 445] on div "Highlight" at bounding box center [120, 506] width 29 height 7
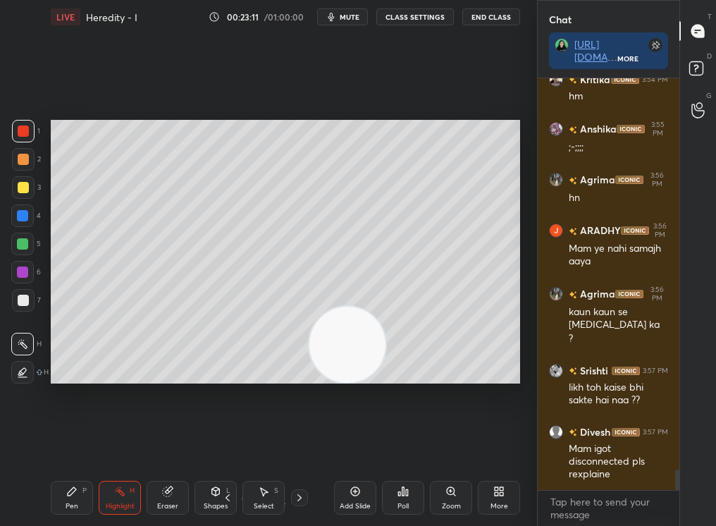
drag, startPoint x: 407, startPoint y: 353, endPoint x: 444, endPoint y: 334, distance: 41.9
click at [386, 335] on video at bounding box center [347, 345] width 76 height 76
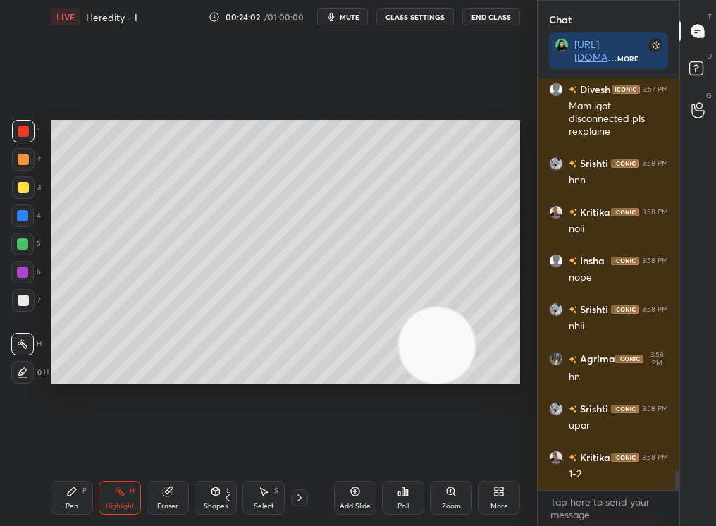
scroll to position [8241, 0]
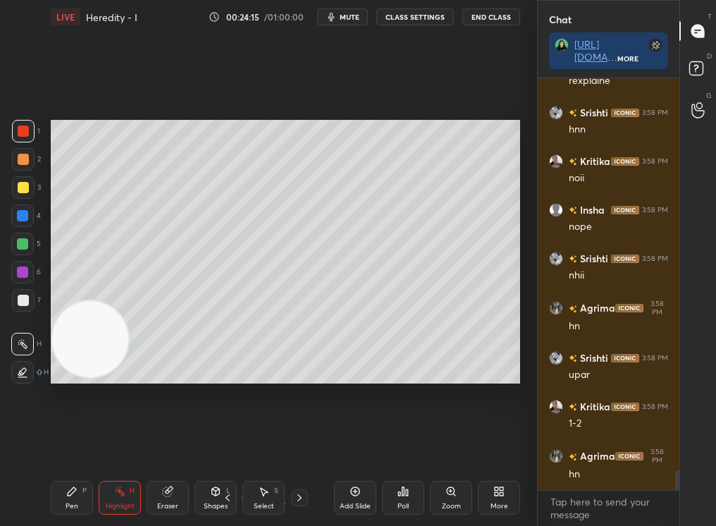
drag, startPoint x: 430, startPoint y: 347, endPoint x: 6, endPoint y: 354, distance: 423.7
click at [2, 355] on div "1 2 3 4 5 6 7 C X Z C X Z E E Erase all H H LIVE Heredity - I 00:24:15 / 01:00:…" at bounding box center [263, 263] width 526 height 526
click at [305, 445] on div "5 / 12" at bounding box center [263, 497] width 142 height 17
click at [305, 445] on div at bounding box center [299, 497] width 17 height 17
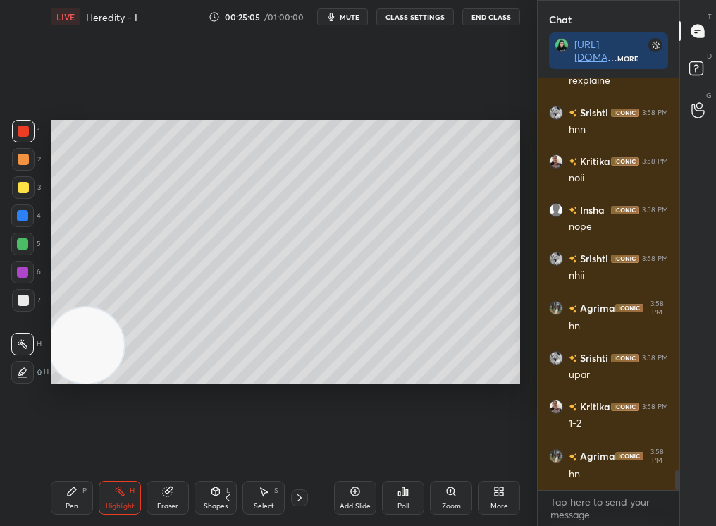
click at [301, 445] on icon at bounding box center [299, 497] width 11 height 11
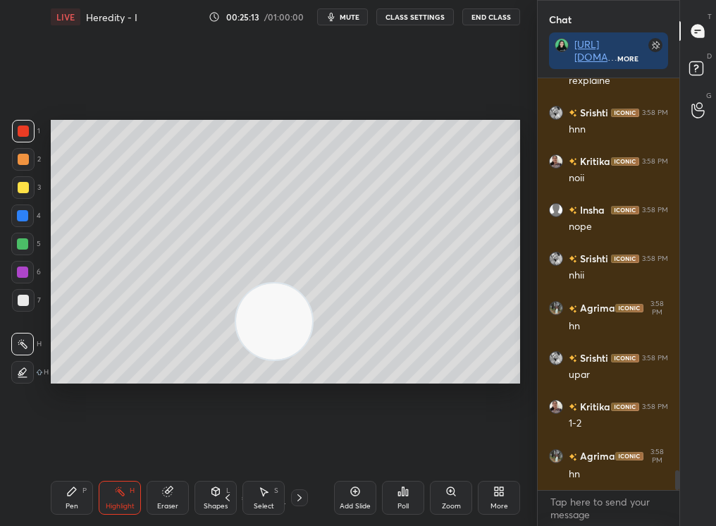
drag, startPoint x: 178, startPoint y: 334, endPoint x: 263, endPoint y: 321, distance: 86.2
click at [263, 321] on video at bounding box center [274, 321] width 76 height 76
drag, startPoint x: 275, startPoint y: 314, endPoint x: 90, endPoint y: 369, distance: 192.5
click at [216, 360] on video at bounding box center [254, 322] width 76 height 76
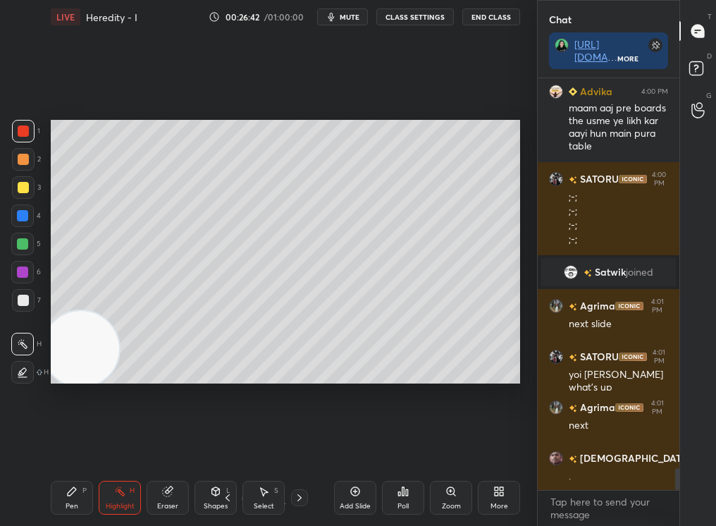
scroll to position [7324, 0]
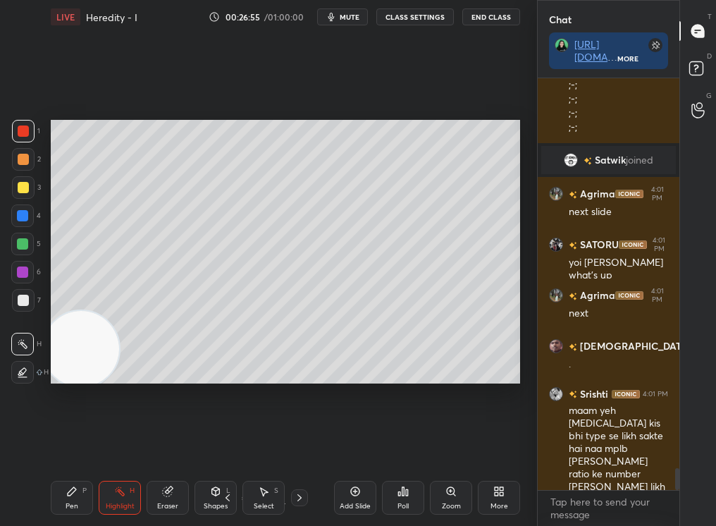
click at [79, 445] on div "Pen P" at bounding box center [72, 498] width 42 height 34
click at [68, 445] on div "Pen" at bounding box center [72, 506] width 13 height 7
click at [67, 445] on div "Pen" at bounding box center [72, 506] width 13 height 7
click at [30, 373] on div at bounding box center [23, 372] width 23 height 23
click at [25, 374] on div at bounding box center [23, 372] width 23 height 23
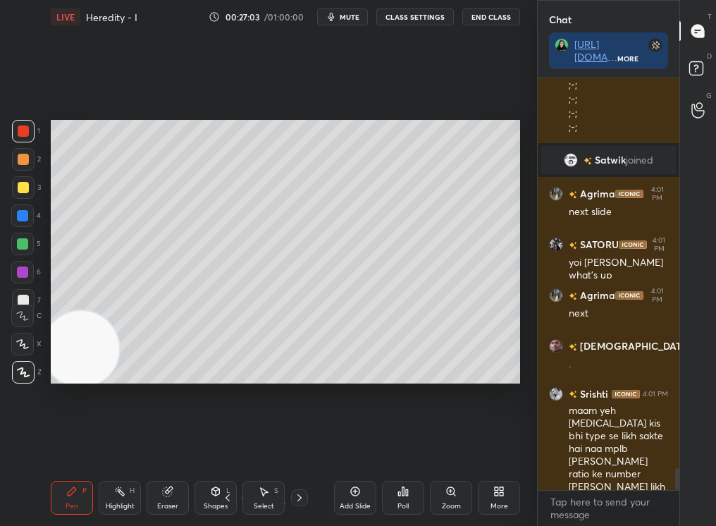
click at [24, 161] on div at bounding box center [23, 159] width 11 height 11
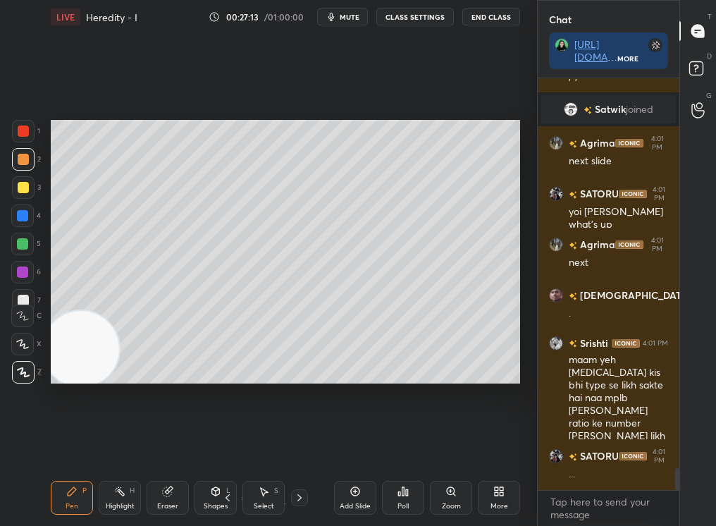
click at [120, 445] on div "Highlight H" at bounding box center [120, 498] width 42 height 34
click at [16, 298] on div at bounding box center [23, 300] width 23 height 23
click at [22, 306] on div at bounding box center [23, 300] width 23 height 23
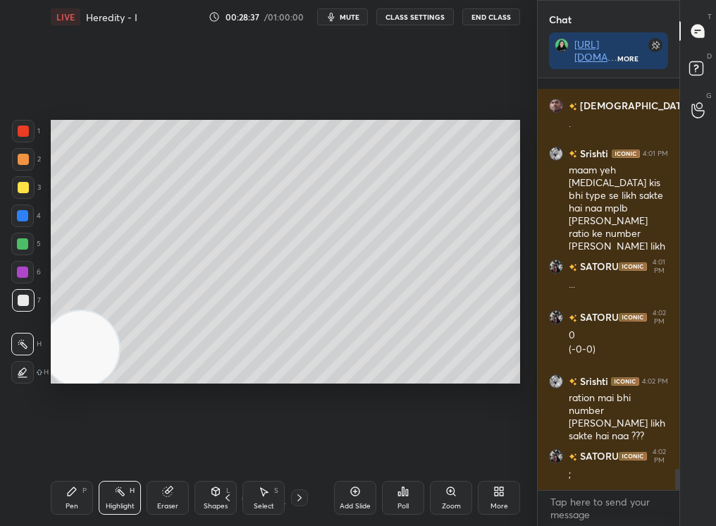
scroll to position [7638, 0]
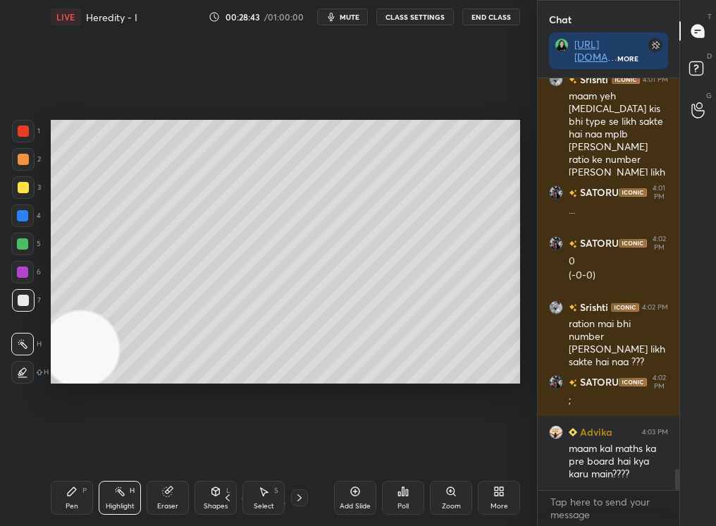
click at [295, 445] on icon at bounding box center [299, 497] width 11 height 11
click at [297, 445] on icon at bounding box center [299, 497] width 11 height 11
click at [227, 445] on icon at bounding box center [227, 497] width 11 height 11
click at [226, 445] on icon at bounding box center [227, 497] width 11 height 11
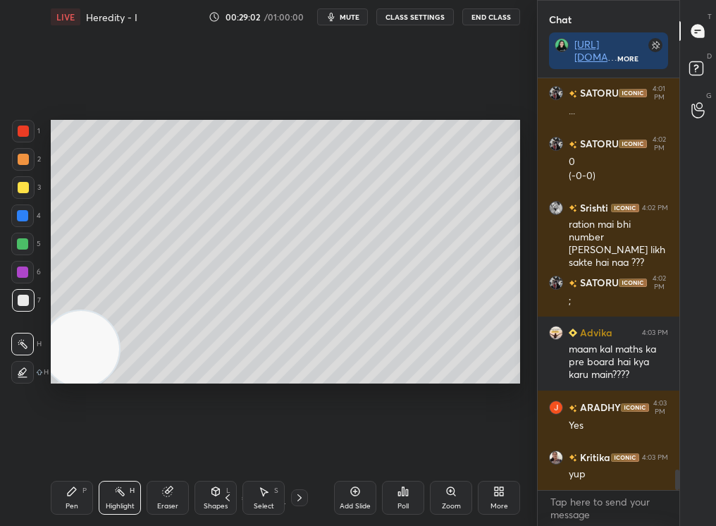
scroll to position [7786, 0]
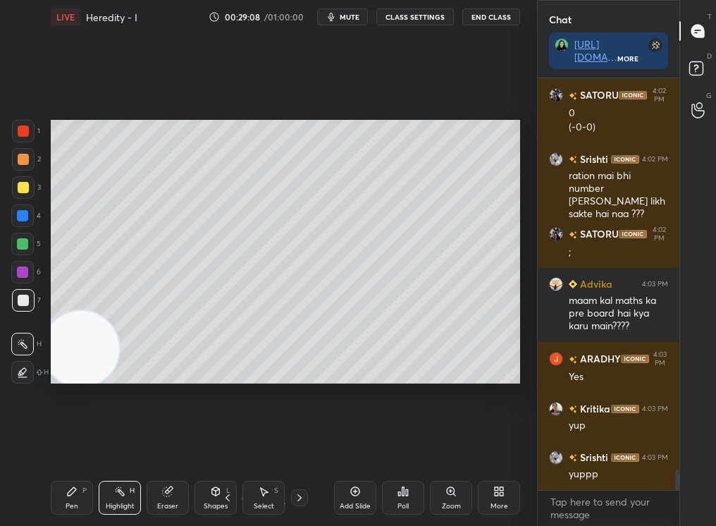
click at [271, 445] on div "Select" at bounding box center [264, 506] width 20 height 7
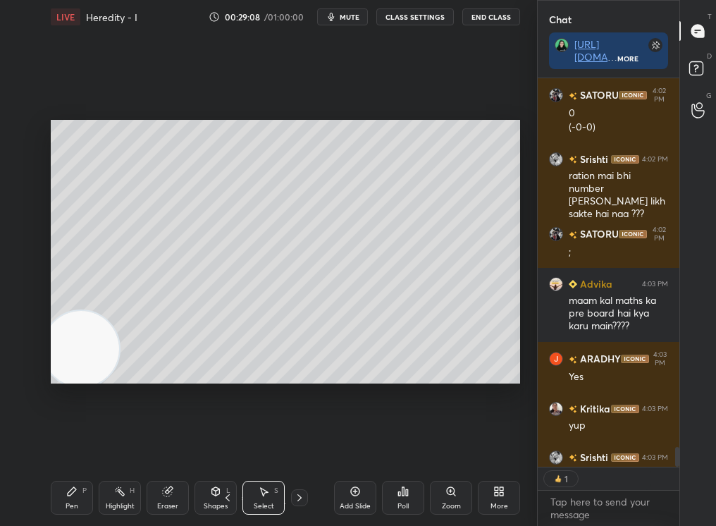
scroll to position [5, 5]
type textarea "x"
drag, startPoint x: 76, startPoint y: 156, endPoint x: 340, endPoint y: 290, distance: 296.3
click at [340, 290] on div "0 ° Undo Copy Duplicate Duplicate to new slide Delete" at bounding box center [285, 252] width 469 height 264
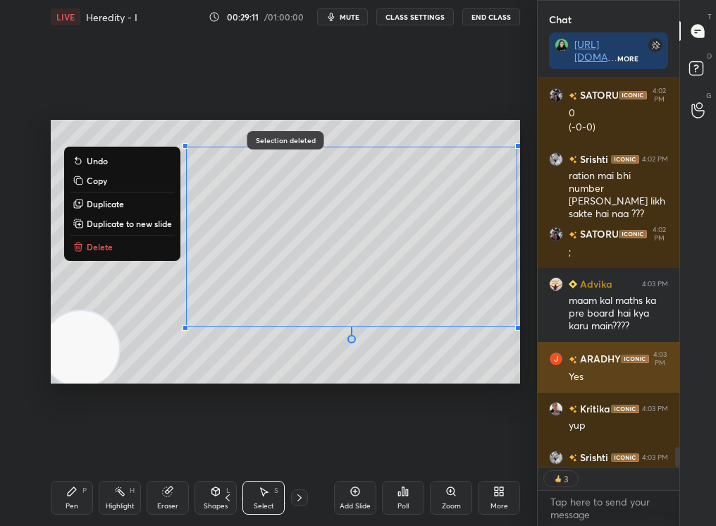
drag, startPoint x: 157, startPoint y: 216, endPoint x: 629, endPoint y: 374, distance: 498.0
click at [629, 374] on div "1 2 3 4 5 6 7 C X Z C X Z E E Erase all H H LIVE Heredity - I 00:29:11 / 01:00:…" at bounding box center [358, 263] width 716 height 526
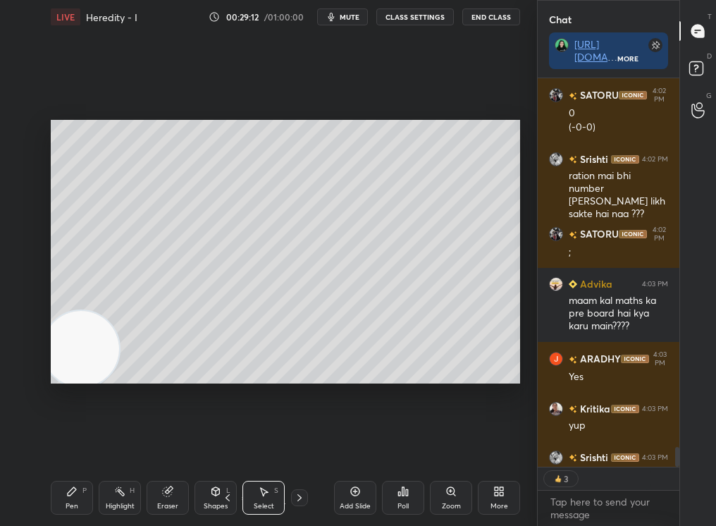
click at [481, 445] on div "Add Slide Poll Zoom More" at bounding box center [427, 497] width 186 height 79
click at [483, 445] on div "More" at bounding box center [499, 498] width 42 height 34
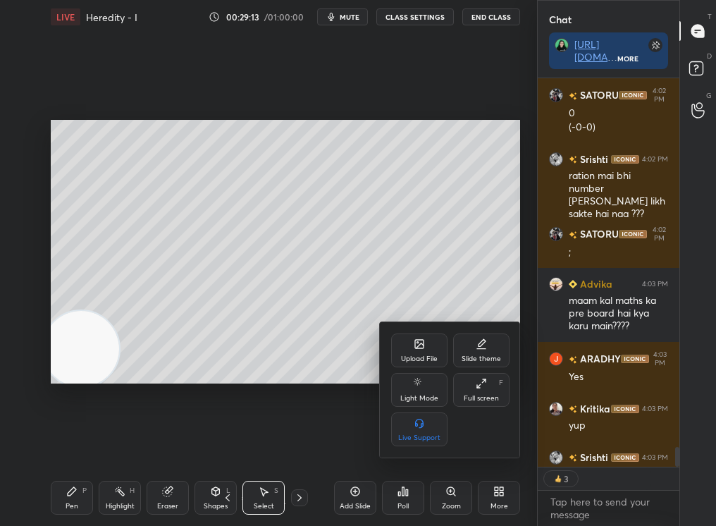
click at [421, 355] on div "Upload File" at bounding box center [419, 358] width 37 height 7
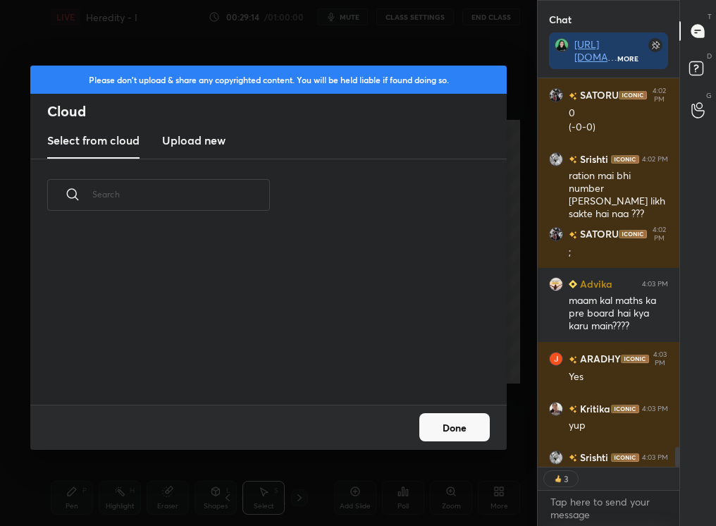
scroll to position [173, 453]
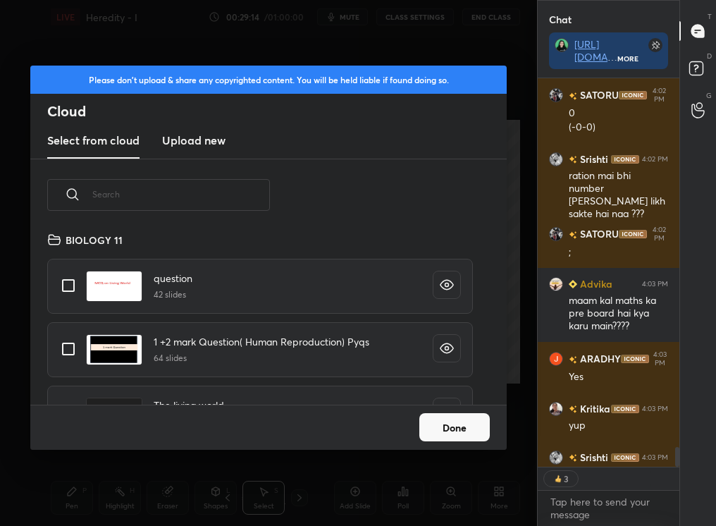
click at [188, 187] on input "text" at bounding box center [181, 194] width 178 height 60
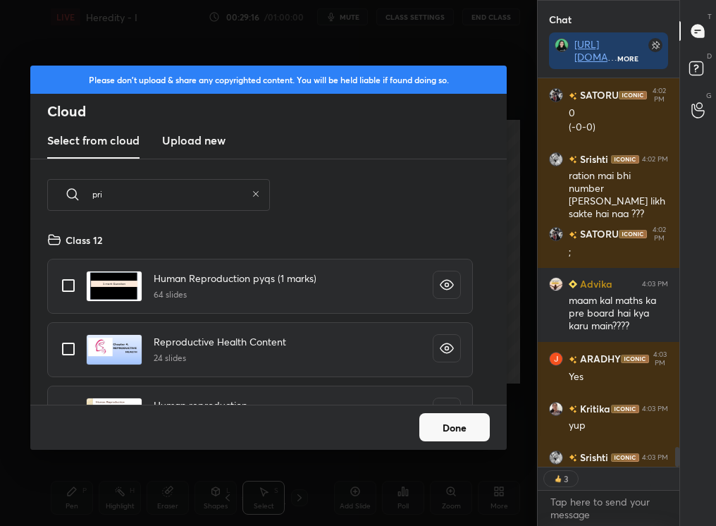
type input "prin"
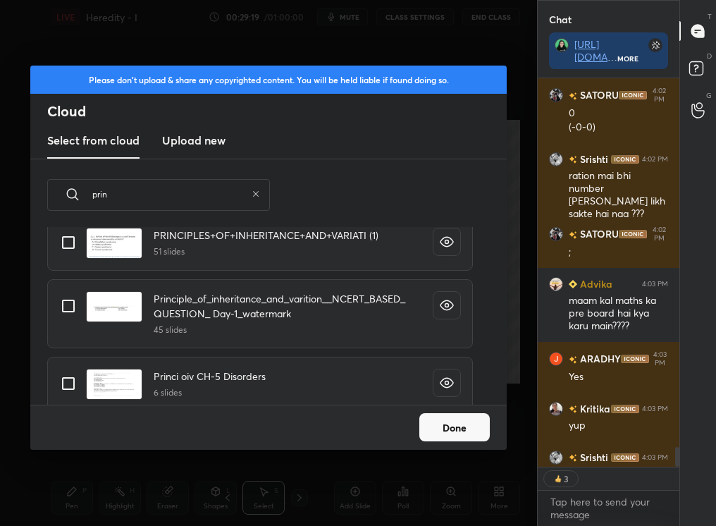
scroll to position [128, 0]
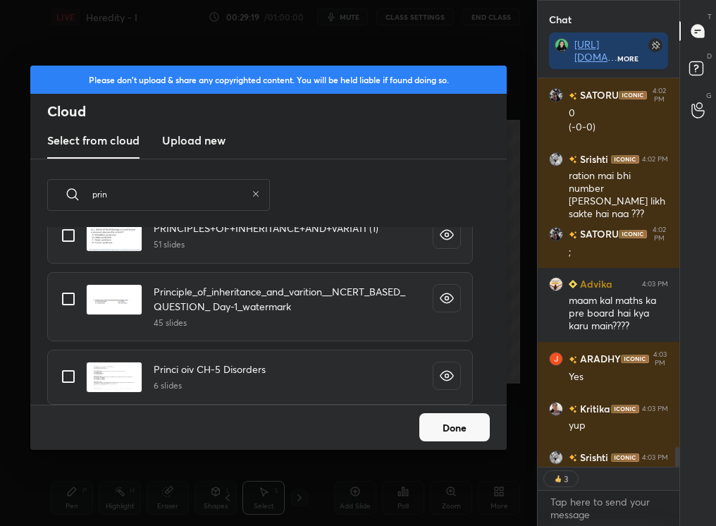
type textarea "x"
type input "prin"
click at [51, 303] on div "Principle_of_inheritance_and_varition__NCERT_BASED_QUESTION_ Day-1_watermark 45…" at bounding box center [260, 306] width 426 height 69
click at [67, 299] on input "grid" at bounding box center [69, 299] width 30 height 30
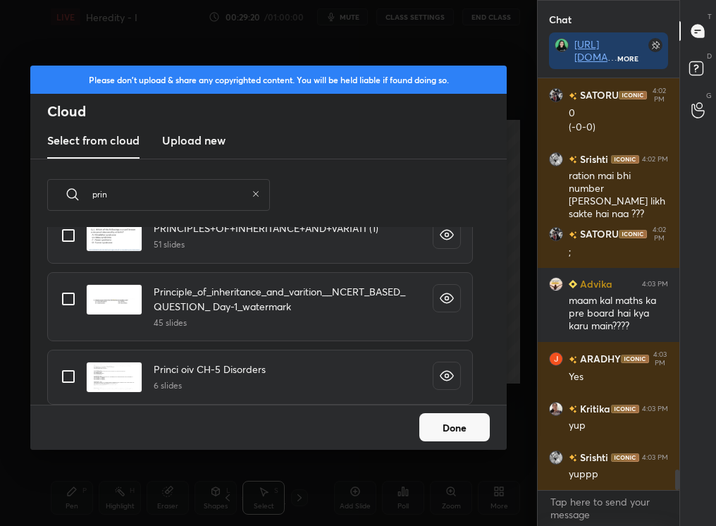
checkbox input "true"
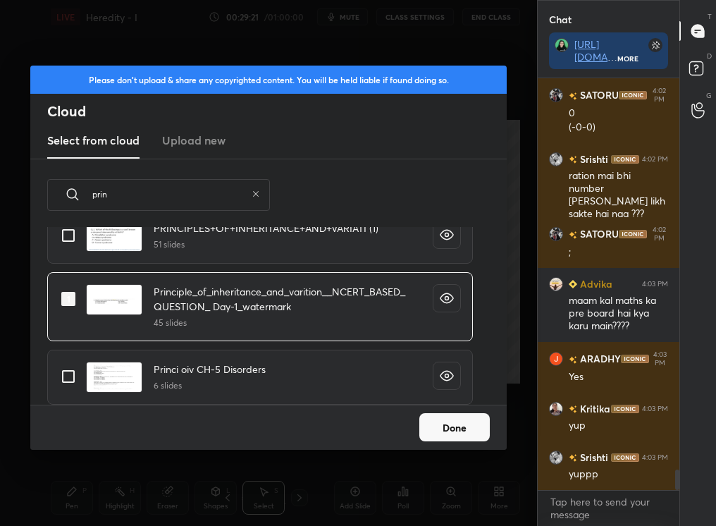
click at [438, 435] on button "Done" at bounding box center [454, 427] width 70 height 28
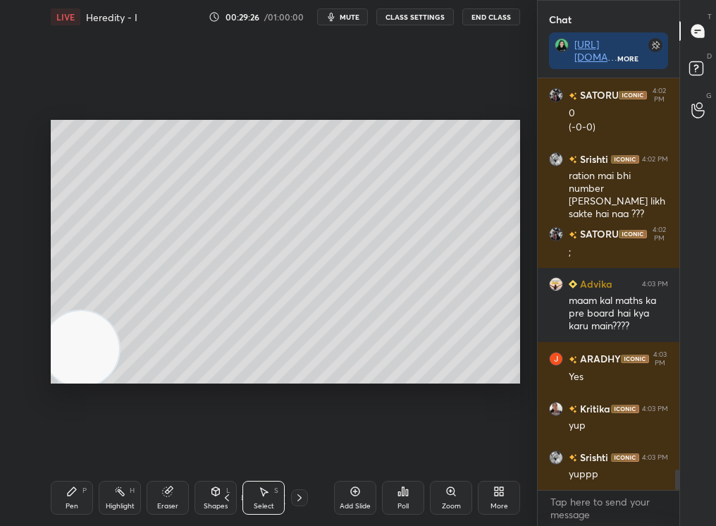
click at [223, 445] on icon at bounding box center [226, 497] width 11 height 11
click at [230, 445] on div "Pen P Highlight H Eraser Shapes L Select S 7 / 57 Add Slide Poll Zoom More" at bounding box center [285, 497] width 469 height 56
click at [224, 445] on icon at bounding box center [226, 497] width 11 height 11
click at [228, 445] on icon at bounding box center [226, 497] width 11 height 11
drag, startPoint x: 418, startPoint y: 183, endPoint x: 488, endPoint y: 186, distance: 69.8
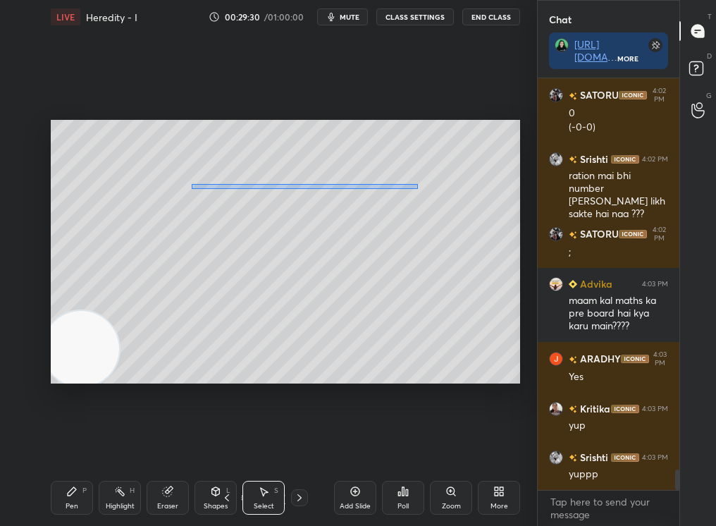
click at [484, 186] on div "0 ° Undo Copy Duplicate Duplicate to new slide Delete" at bounding box center [285, 252] width 469 height 264
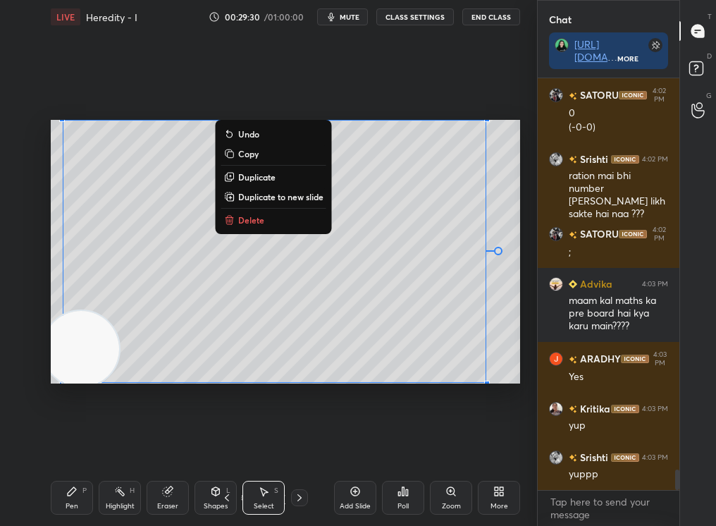
click at [424, 232] on div "0 ° Undo Copy Duplicate Duplicate to new slide Delete" at bounding box center [285, 252] width 469 height 264
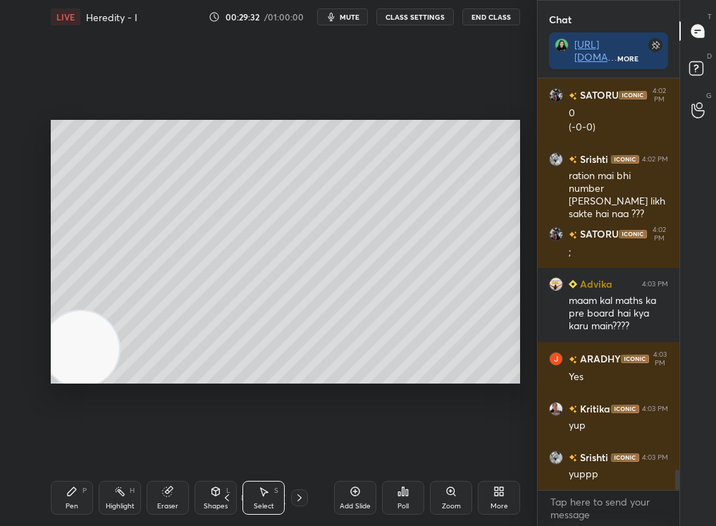
scroll to position [7837, 0]
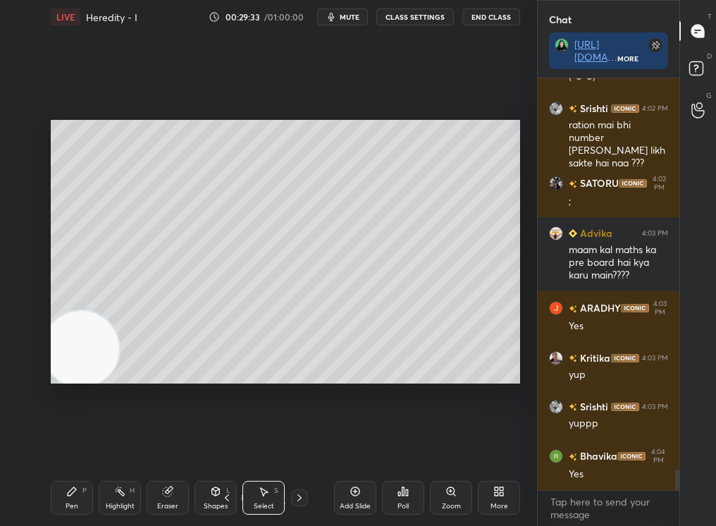
click at [127, 445] on div "Highlight H" at bounding box center [120, 498] width 42 height 34
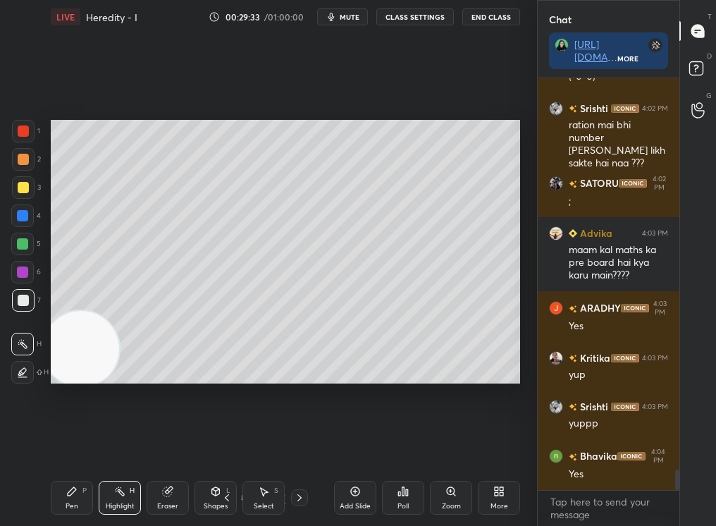
click at [124, 445] on div "Highlight H" at bounding box center [120, 498] width 42 height 34
click at [203, 385] on div "Setting up your live class Poll for secs No correct answer Start poll" at bounding box center [285, 252] width 481 height 436
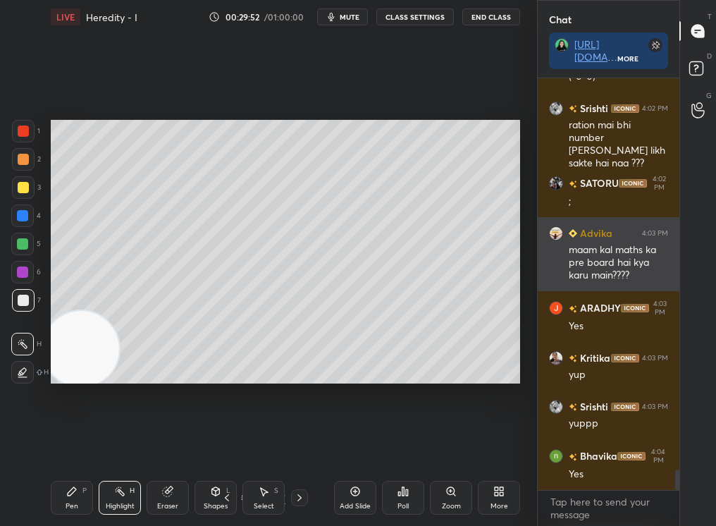
click at [545, 226] on div "1 2 3 4 5 6 7 C X Z C X Z E E Erase all H H LIVE Heredity - I 00:29:52 / 01:00:…" at bounding box center [358, 263] width 716 height 526
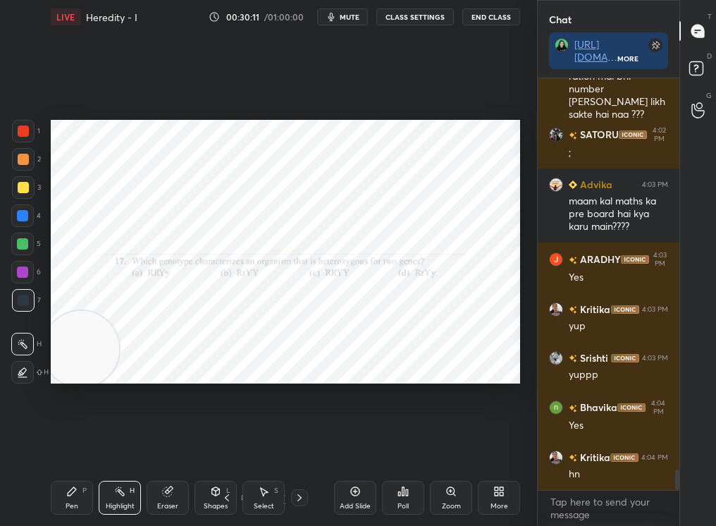
click at [45, 445] on div "LIVE Heredity - I 00:30:11 / 01:00:00 mute CLASS SETTINGS End Class Setting up …" at bounding box center [285, 263] width 481 height 526
click at [49, 445] on div "LIVE Heredity - I 00:30:11 / 01:00:00 mute CLASS SETTINGS End Class Setting up …" at bounding box center [285, 263] width 481 height 526
click at [55, 445] on div "Pen P Highlight H Eraser Shapes L Select S 22 / 57 Add Slide Poll Zoom More" at bounding box center [285, 497] width 469 height 56
click at [23, 381] on div at bounding box center [22, 372] width 23 height 23
click at [66, 445] on div "Pen P" at bounding box center [72, 498] width 42 height 34
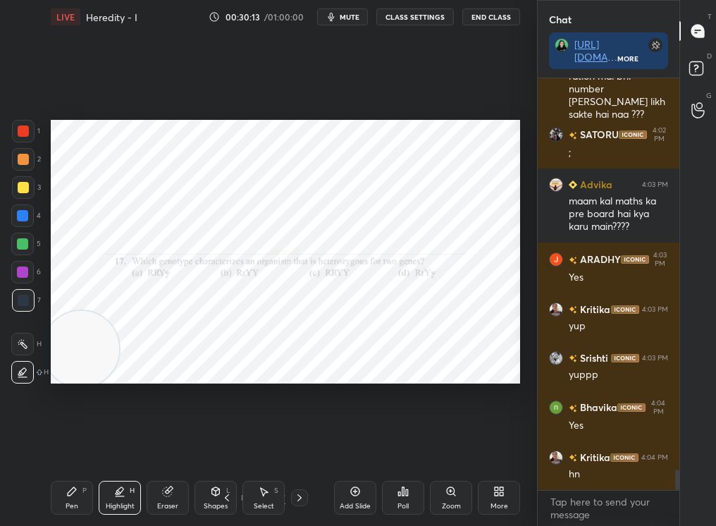
click at [67, 445] on div "Pen P" at bounding box center [72, 498] width 42 height 34
click at [25, 378] on div at bounding box center [23, 372] width 23 height 23
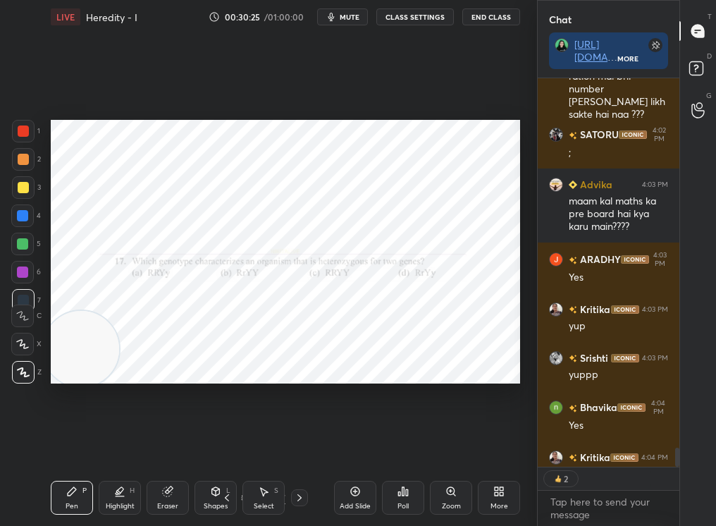
scroll to position [5, 5]
click at [398, 445] on div "Poll" at bounding box center [403, 498] width 42 height 34
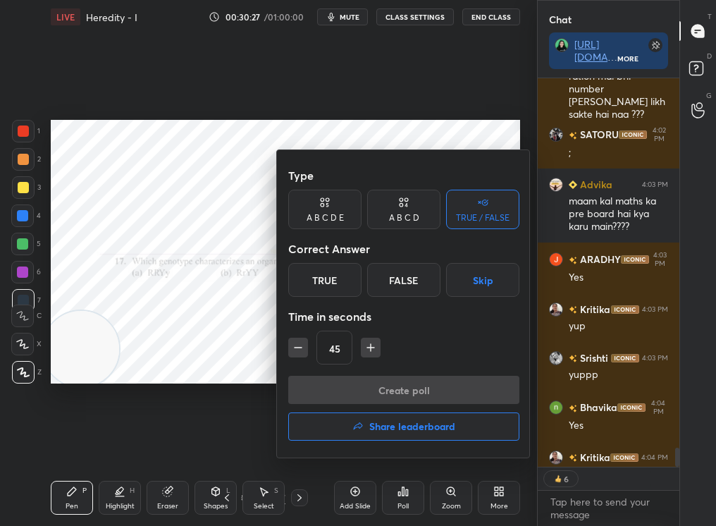
click at [255, 346] on div at bounding box center [358, 263] width 716 height 526
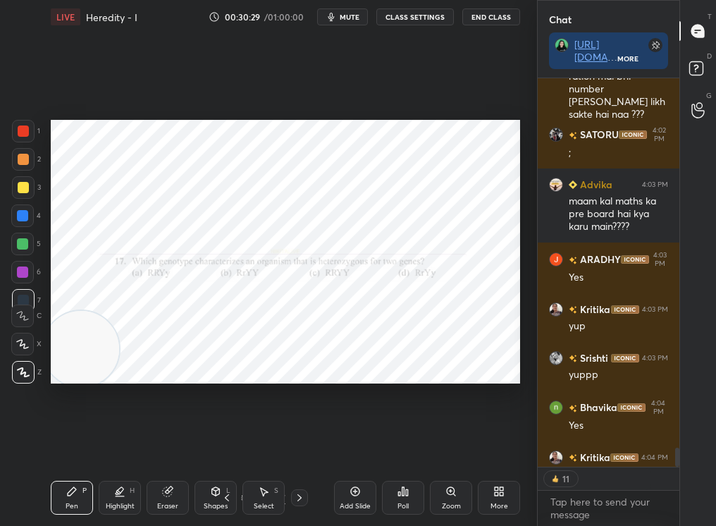
click at [393, 445] on div "Poll" at bounding box center [403, 498] width 42 height 34
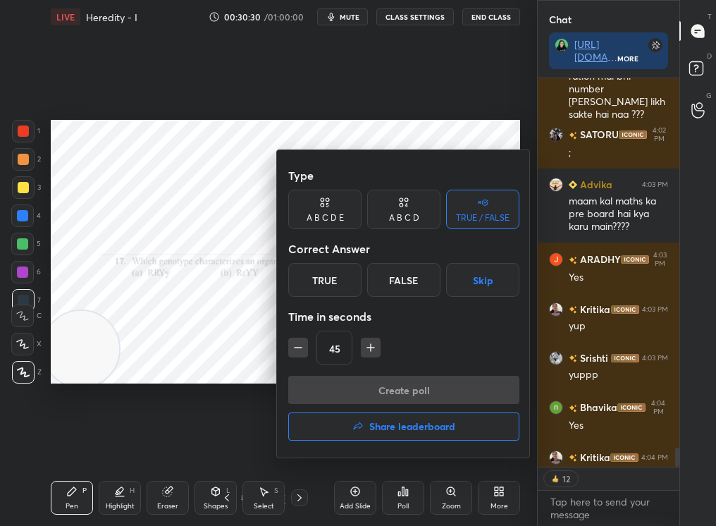
click at [410, 207] on div "A B C D" at bounding box center [403, 209] width 73 height 39
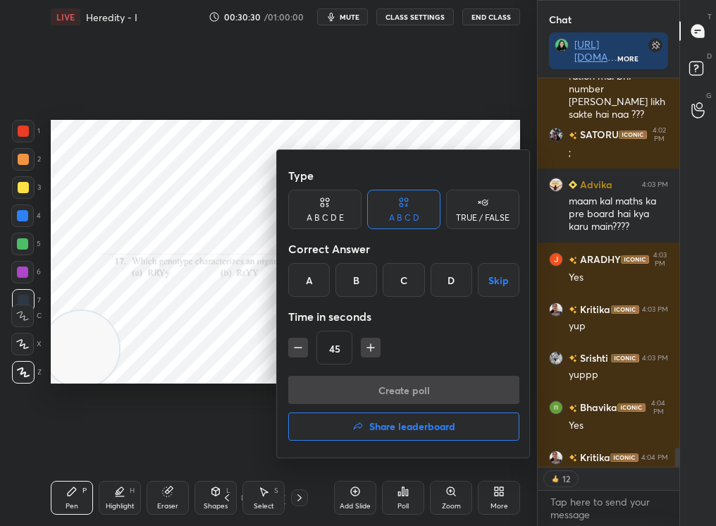
click at [453, 276] on div "D" at bounding box center [452, 280] width 42 height 34
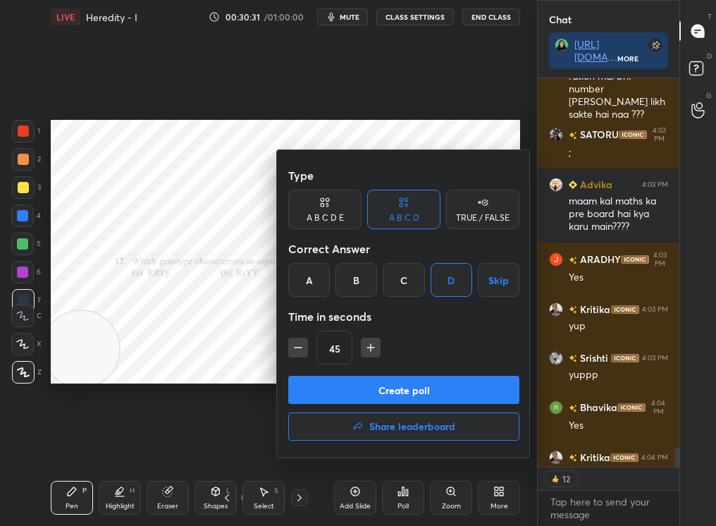
click at [448, 389] on button "Create poll" at bounding box center [403, 390] width 231 height 28
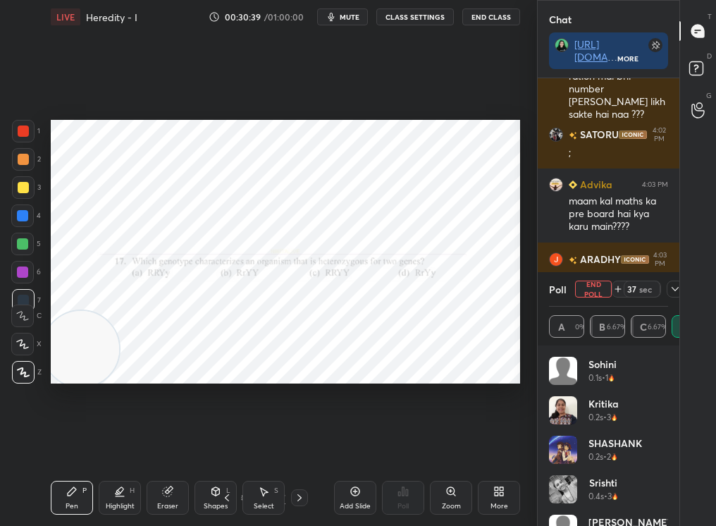
scroll to position [7959, 0]
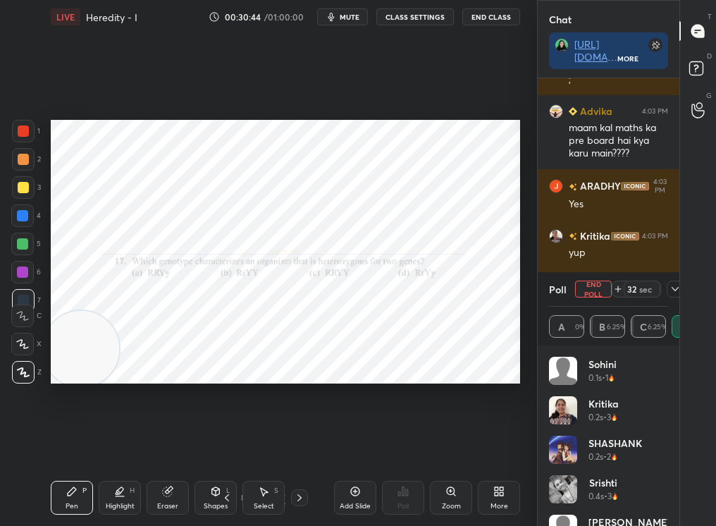
click at [666, 292] on div "32 sec" at bounding box center [648, 289] width 72 height 17
drag, startPoint x: 661, startPoint y: 404, endPoint x: 632, endPoint y: 496, distance: 96.8
drag, startPoint x: 668, startPoint y: 419, endPoint x: 651, endPoint y: 467, distance: 49.9
click at [651, 445] on div "[PERSON_NAME] 0.1s • 1 [PERSON_NAME] 0.2s • 3 [PERSON_NAME] 0.2s • 2 [PERSON_NA…" at bounding box center [609, 435] width 142 height 180
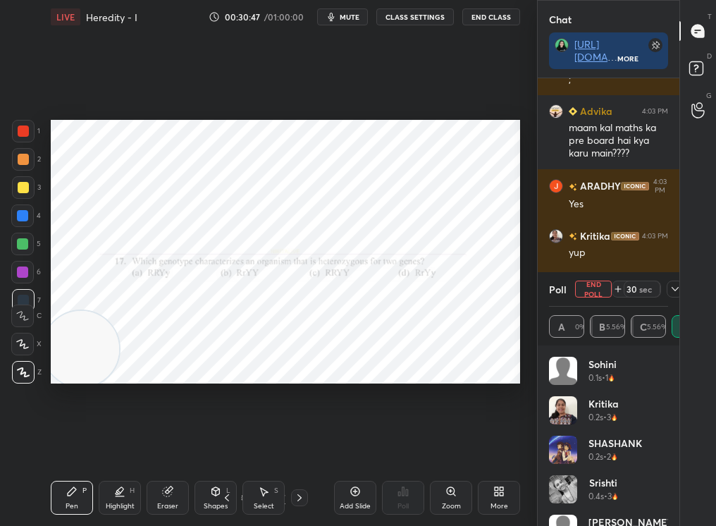
drag, startPoint x: 653, startPoint y: 416, endPoint x: 648, endPoint y: 430, distance: 14.9
drag, startPoint x: 662, startPoint y: 416, endPoint x: 665, endPoint y: 451, distance: 35.4
click at [665, 445] on div "[PERSON_NAME] 0.1s • 1 [PERSON_NAME] 0.2s • 3 [PERSON_NAME] 0.2s • 2 [PERSON_NA…" at bounding box center [608, 441] width 119 height 169
drag, startPoint x: 663, startPoint y: 395, endPoint x: 678, endPoint y: 525, distance: 131.3
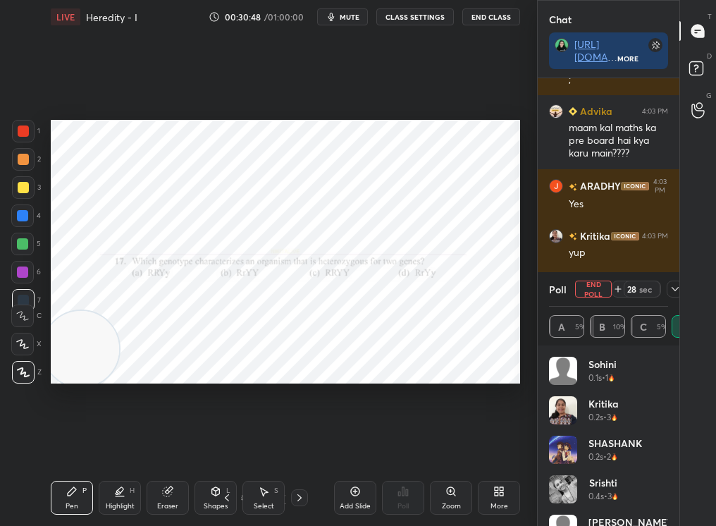
click at [679, 445] on div "[PERSON_NAME] 0.1s • 1 [PERSON_NAME] 0.2s • 3 [PERSON_NAME] 0.2s • 2 [PERSON_NA…" at bounding box center [609, 435] width 142 height 180
click at [601, 293] on button "End Poll" at bounding box center [593, 289] width 37 height 17
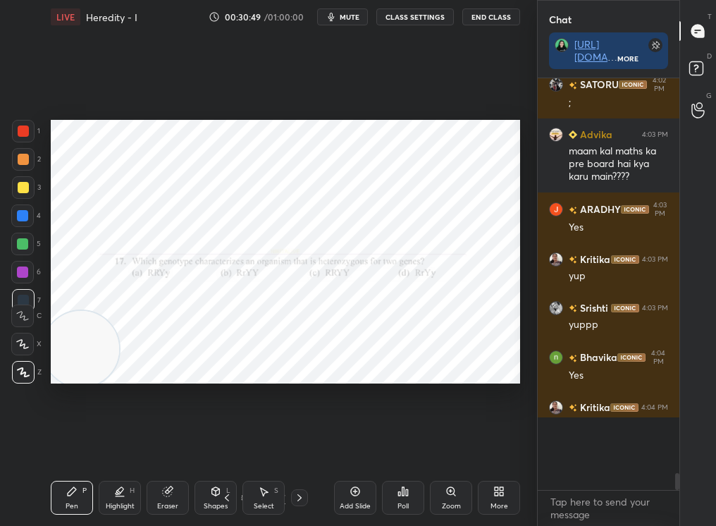
scroll to position [7893, 0]
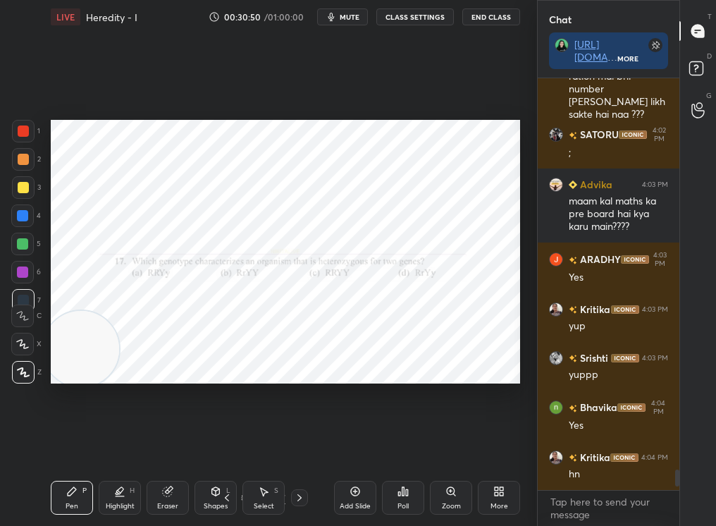
click at [297, 445] on icon at bounding box center [299, 497] width 11 height 11
click at [296, 445] on icon at bounding box center [299, 497] width 11 height 11
click at [297, 445] on icon at bounding box center [299, 497] width 11 height 11
click at [300, 445] on icon at bounding box center [299, 497] width 11 height 11
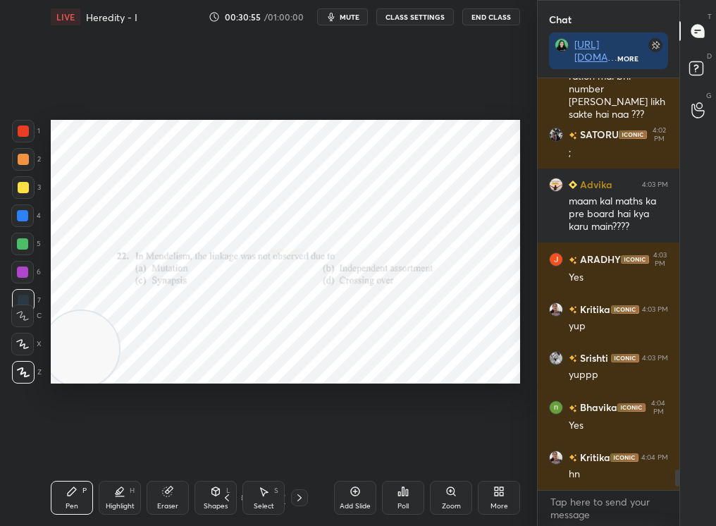
click at [302, 445] on icon at bounding box center [299, 497] width 11 height 11
click at [300, 445] on icon at bounding box center [299, 497] width 11 height 11
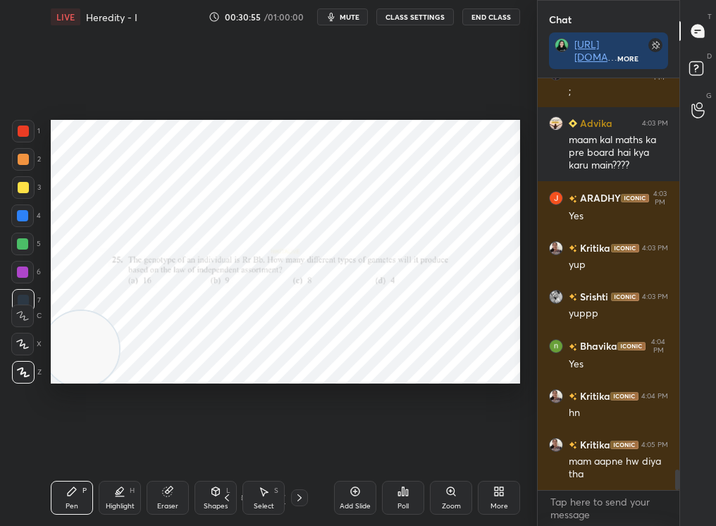
click at [297, 445] on icon at bounding box center [299, 497] width 11 height 11
click at [300, 445] on icon at bounding box center [299, 497] width 11 height 11
click at [288, 445] on div "31 / 57" at bounding box center [264, 497] width 90 height 17
click at [300, 445] on icon at bounding box center [299, 497] width 11 height 11
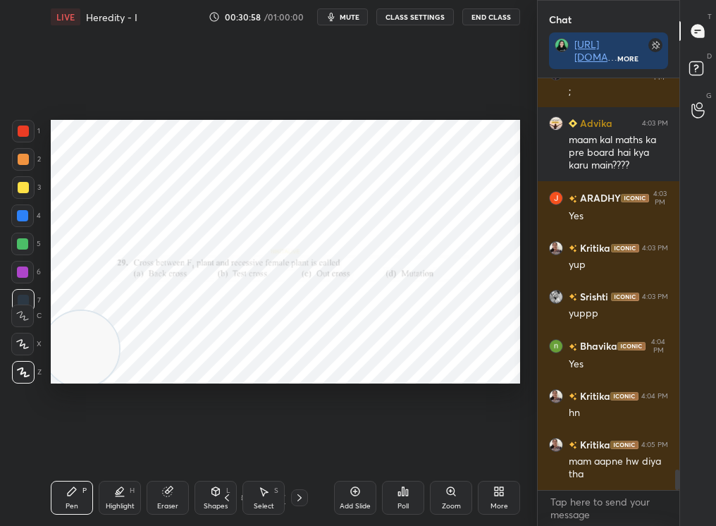
click at [300, 445] on icon at bounding box center [299, 497] width 11 height 11
click at [302, 445] on div at bounding box center [299, 497] width 17 height 17
click at [66, 445] on div "Pen" at bounding box center [72, 506] width 13 height 7
click at [65, 445] on div "Pen P" at bounding box center [72, 498] width 42 height 34
click at [429, 445] on div "Add Slide Poll Zoom More" at bounding box center [427, 497] width 186 height 79
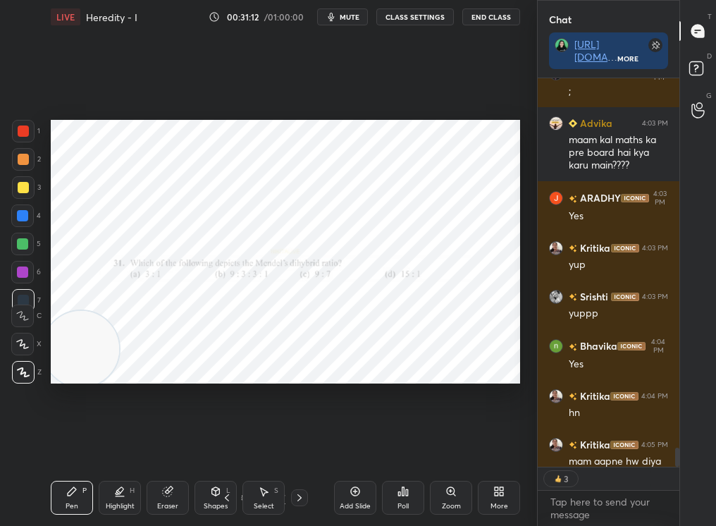
click at [400, 445] on icon at bounding box center [403, 491] width 11 height 11
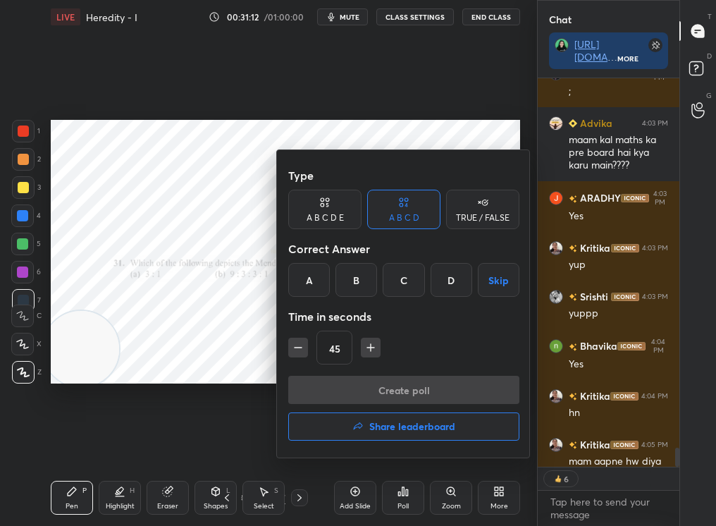
click at [350, 291] on div "B" at bounding box center [357, 280] width 42 height 34
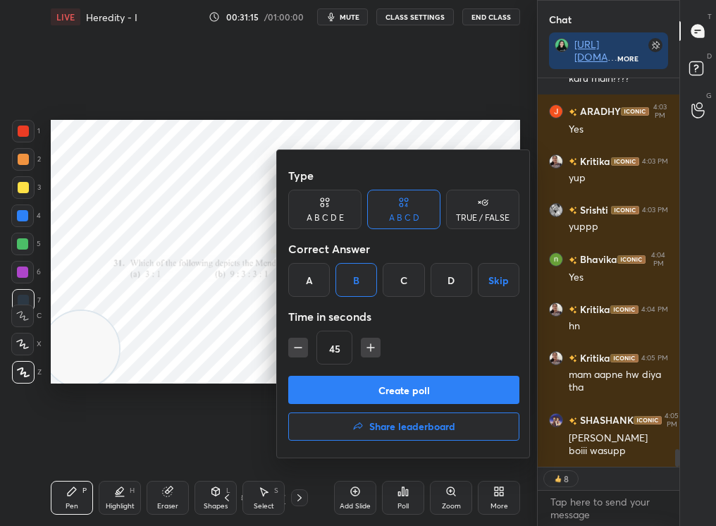
click at [364, 383] on button "Create poll" at bounding box center [403, 390] width 231 height 28
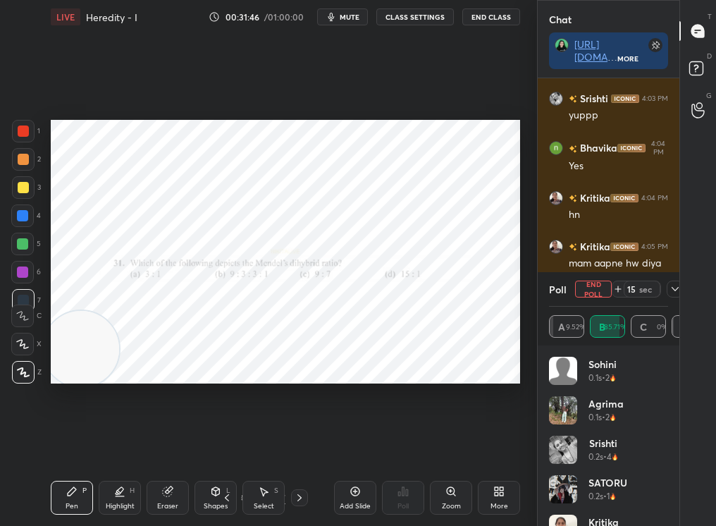
click at [529, 318] on div "1 2 3 4 5 6 7 C X Z C X Z E E Erase all H H LIVE Heredity - I 00:31:46 / 01:00:…" at bounding box center [268, 263] width 537 height 526
click at [660, 292] on div "13 sec" at bounding box center [636, 289] width 49 height 17
click at [672, 289] on icon at bounding box center [675, 288] width 11 height 11
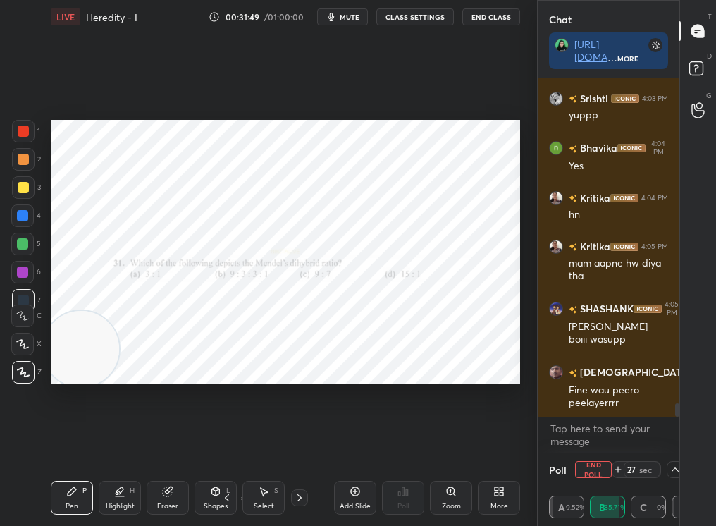
scroll to position [0, 0]
click at [596, 445] on button "End Poll" at bounding box center [593, 469] width 37 height 17
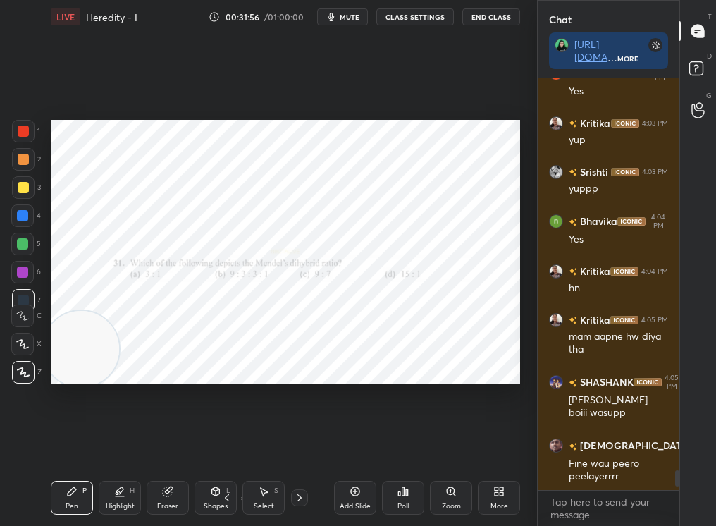
scroll to position [8072, 0]
click at [302, 445] on icon at bounding box center [299, 497] width 11 height 11
click at [47, 445] on div "LIVE Heredity - I 00:31:58 / 01:00:00 mute CLASS SETTINGS End Class Setting up …" at bounding box center [285, 263] width 481 height 526
click at [45, 445] on div "LIVE Heredity - I 00:31:58 / 01:00:00 mute CLASS SETTINGS End Class Setting up …" at bounding box center [285, 263] width 481 height 526
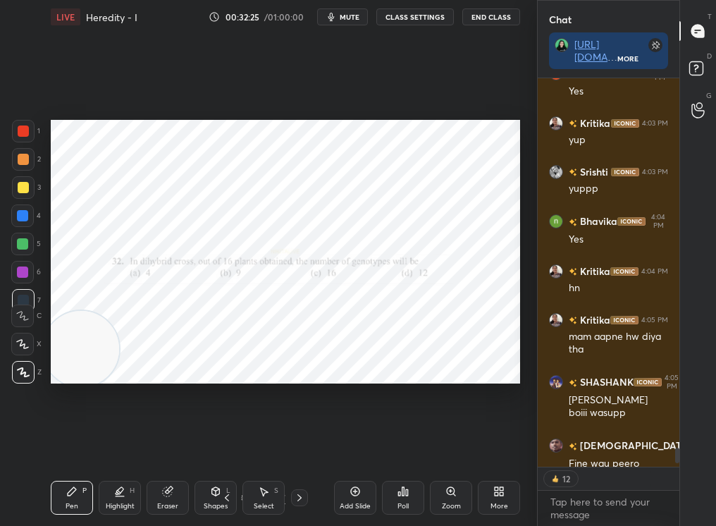
click at [405, 445] on div "Poll" at bounding box center [403, 498] width 42 height 34
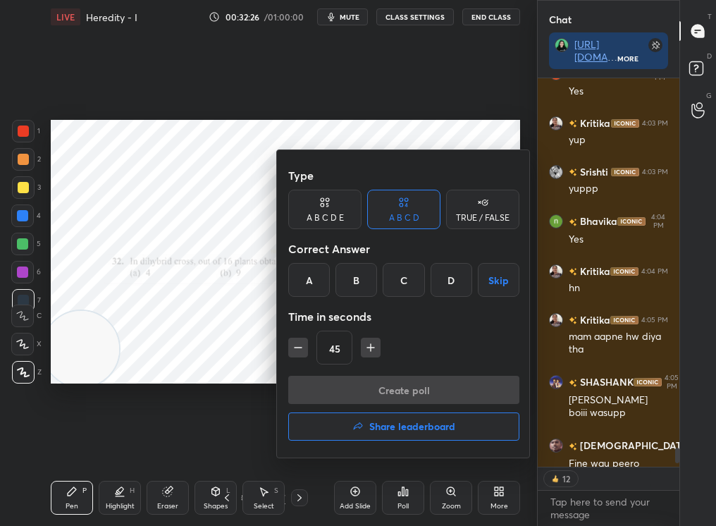
click at [344, 270] on div "B" at bounding box center [357, 280] width 42 height 34
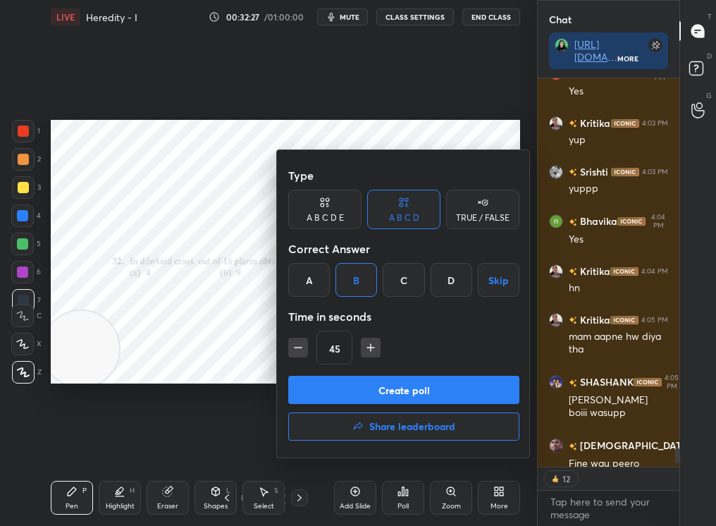
click at [384, 375] on div "Type A B C D E A B C D TRUE / FALSE Correct Answer A B C D Skip Time in seconds…" at bounding box center [404, 303] width 254 height 307
click at [400, 383] on button "Create poll" at bounding box center [403, 390] width 231 height 28
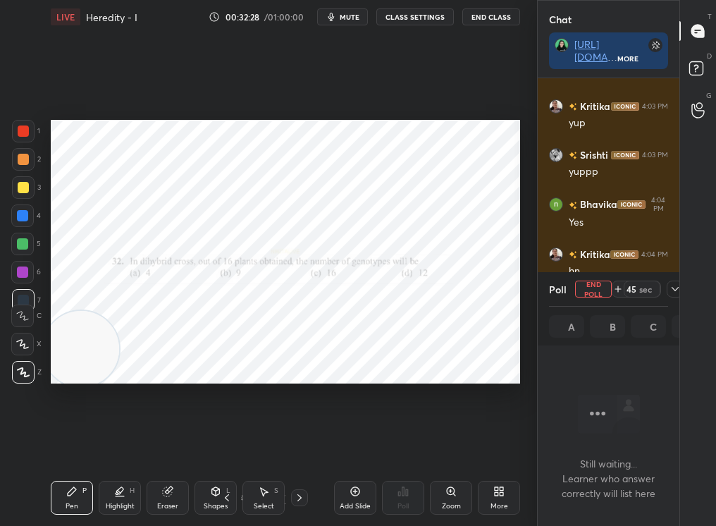
scroll to position [334, 137]
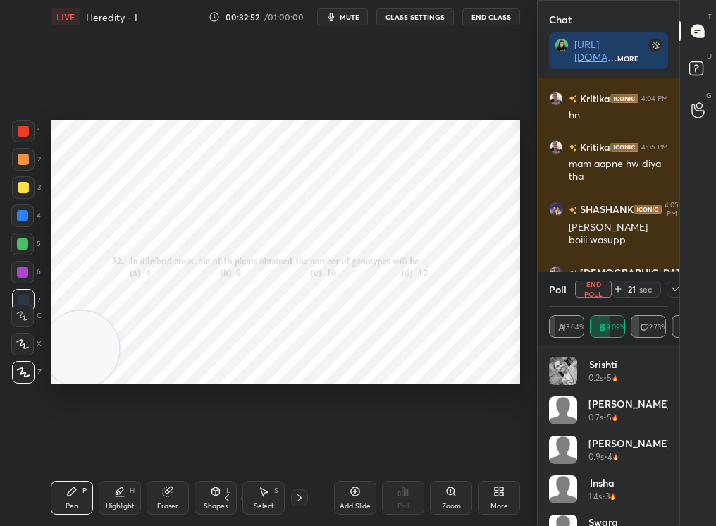
click at [672, 291] on icon at bounding box center [675, 288] width 11 height 11
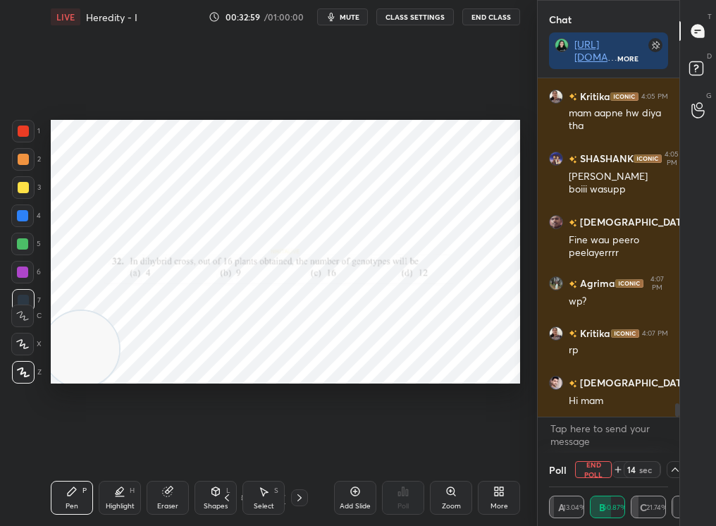
click at [352, 445] on div "Add Slide" at bounding box center [355, 498] width 42 height 34
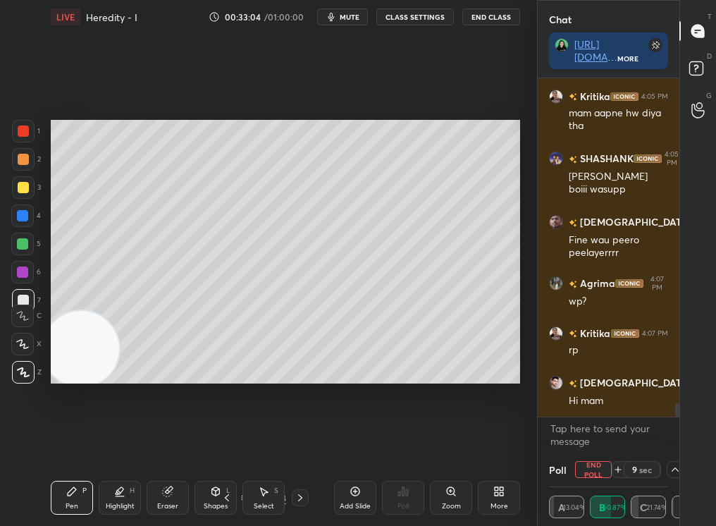
click at [295, 387] on div "Setting up your live class Poll for secs No correct answer Start poll" at bounding box center [285, 252] width 481 height 436
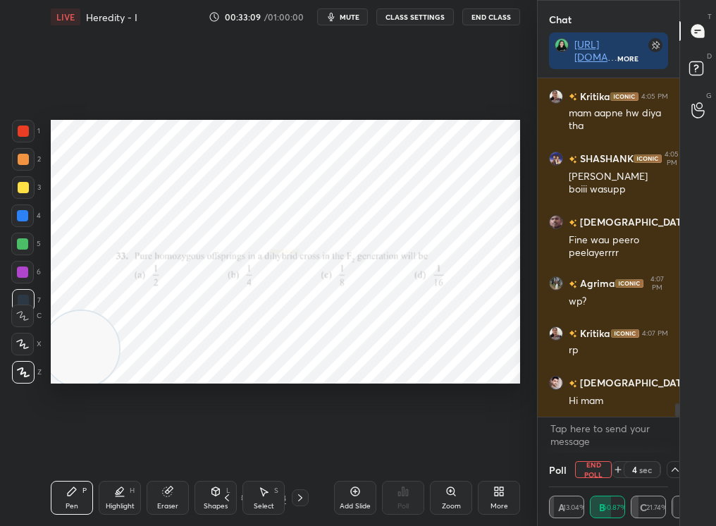
click at [594, 445] on button "End Poll" at bounding box center [593, 469] width 37 height 17
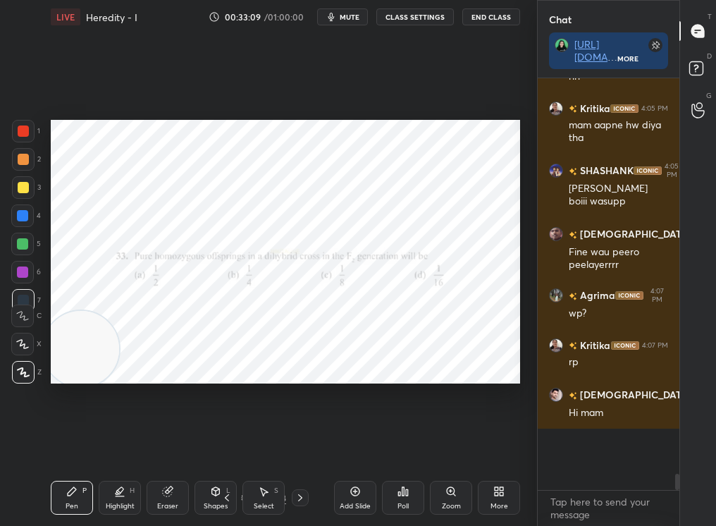
scroll to position [8226, 0]
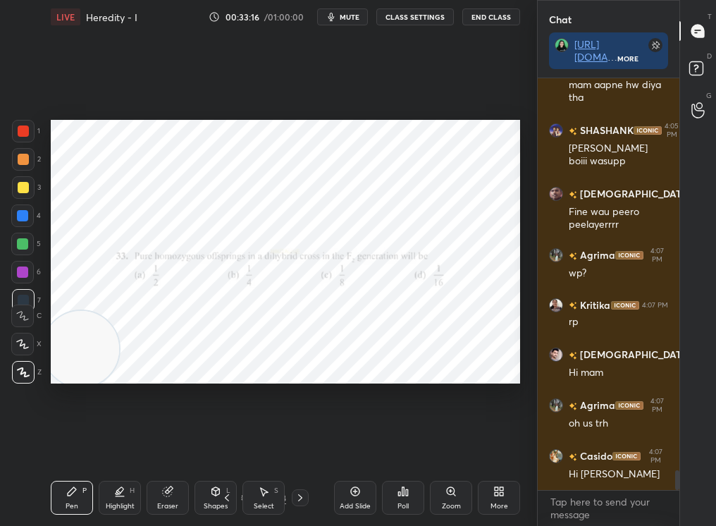
click at [22, 165] on div at bounding box center [23, 159] width 23 height 23
drag, startPoint x: 14, startPoint y: 167, endPoint x: 6, endPoint y: 168, distance: 7.8
click at [6, 168] on div "1 2 3 4 5 6 7 C X Z C X Z E E Erase all H H" at bounding box center [22, 252] width 45 height 264
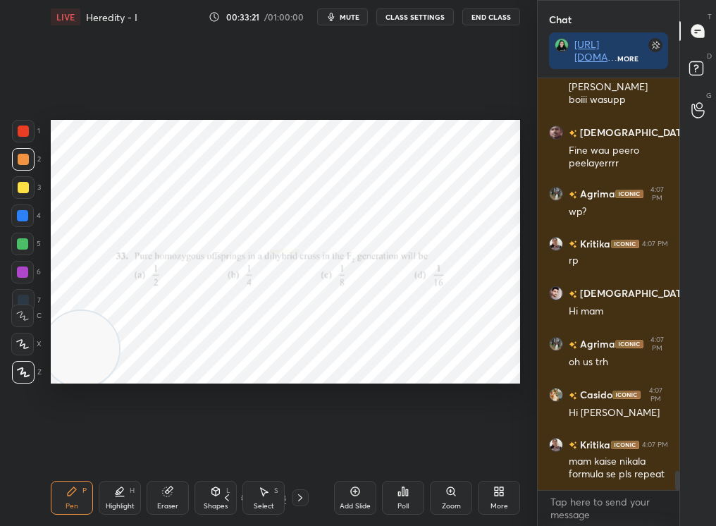
click at [238, 445] on div "Pen P Highlight H Eraser Shapes L Select S 38 / 58 Add Slide Poll Zoom More" at bounding box center [285, 497] width 469 height 56
click at [227, 445] on icon at bounding box center [226, 497] width 11 height 11
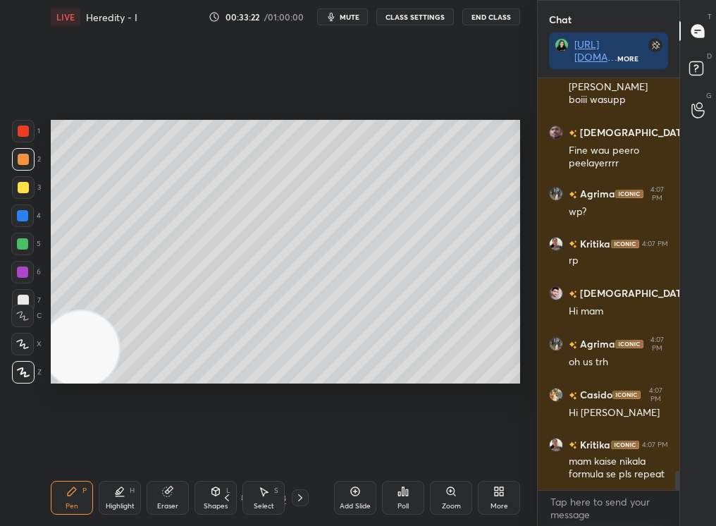
click at [226, 445] on icon at bounding box center [226, 497] width 11 height 11
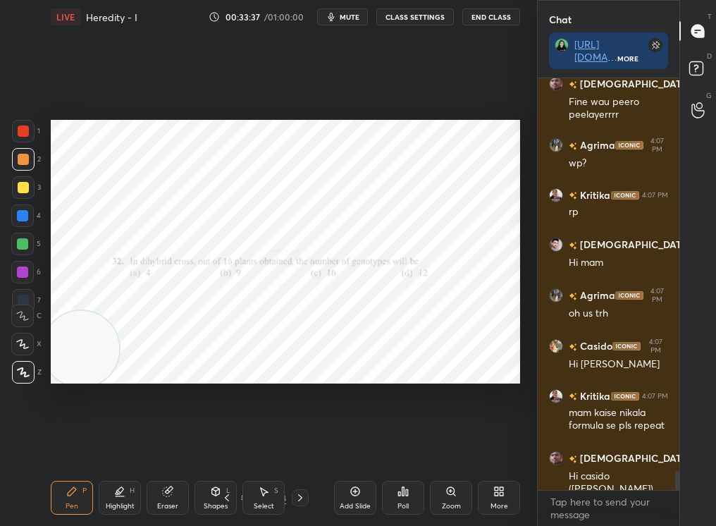
click at [250, 445] on div "Select S" at bounding box center [263, 498] width 42 height 34
click at [246, 445] on div "Select S" at bounding box center [263, 498] width 42 height 34
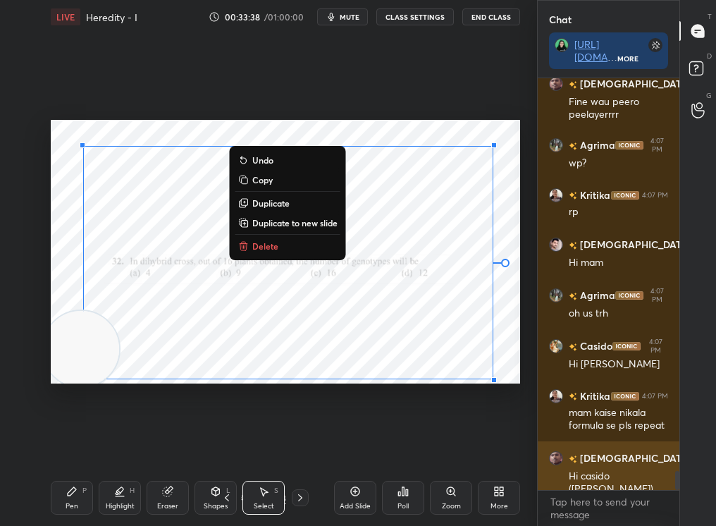
drag, startPoint x: 221, startPoint y: 197, endPoint x: 604, endPoint y: 466, distance: 467.6
click at [606, 445] on div "1 2 3 4 5 6 7 C X Z C X Z E E Erase all H H LIVE Heredity - I 00:33:38 / 01:00:…" at bounding box center [358, 263] width 716 height 526
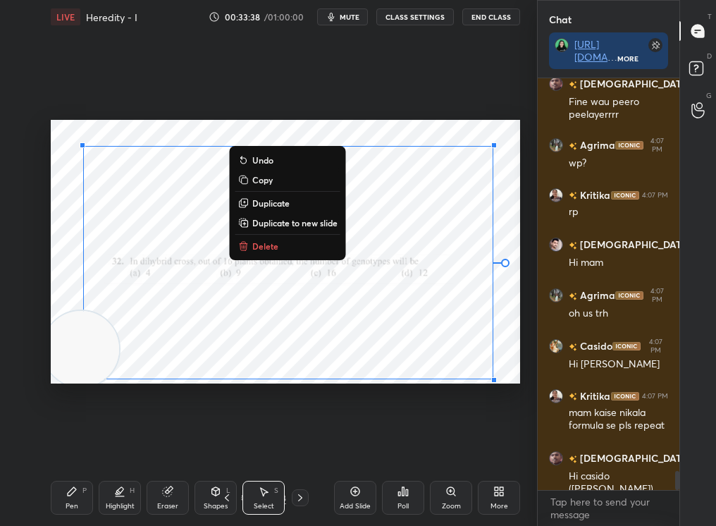
click at [261, 253] on button "Delete" at bounding box center [287, 246] width 105 height 17
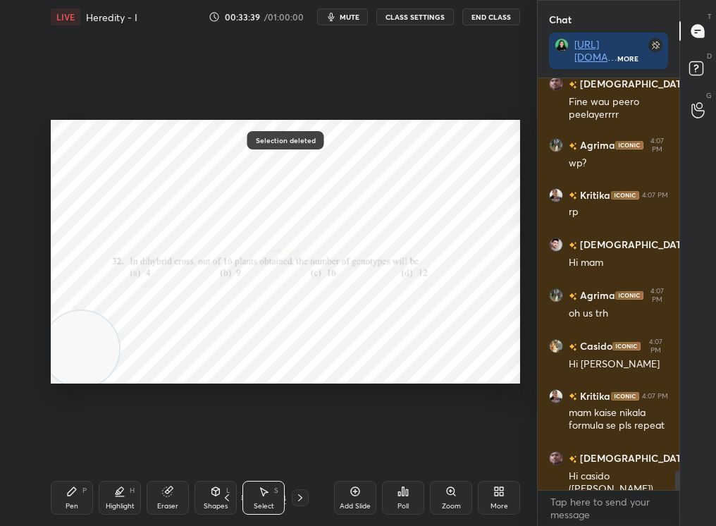
click at [239, 445] on div "Pen P Highlight H Eraser Shapes L Select S 36 / 58 Add Slide Poll Zoom More" at bounding box center [285, 497] width 469 height 56
click at [241, 445] on icon at bounding box center [245, 497] width 8 height 8
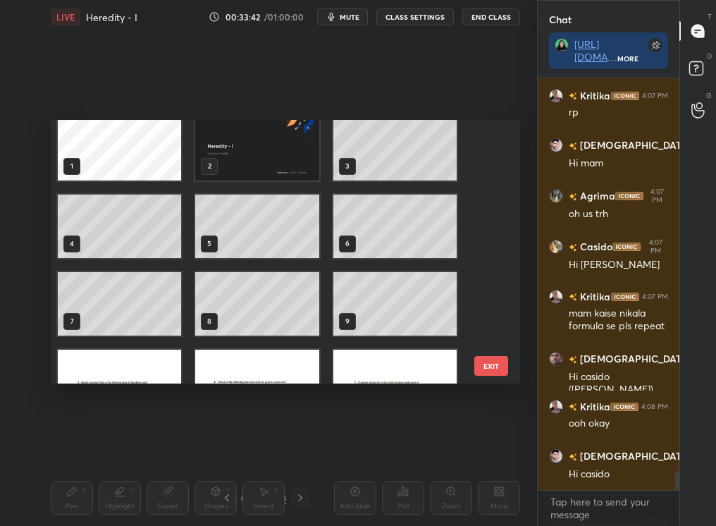
scroll to position [10, 0]
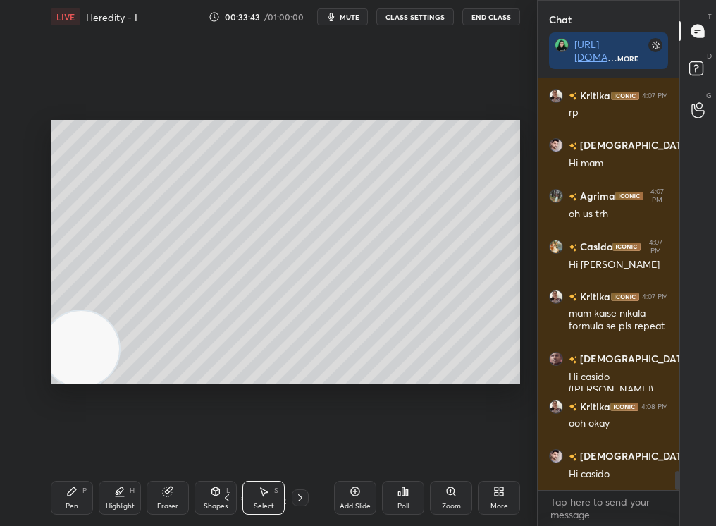
click at [126, 445] on div "Highlight" at bounding box center [120, 506] width 29 height 7
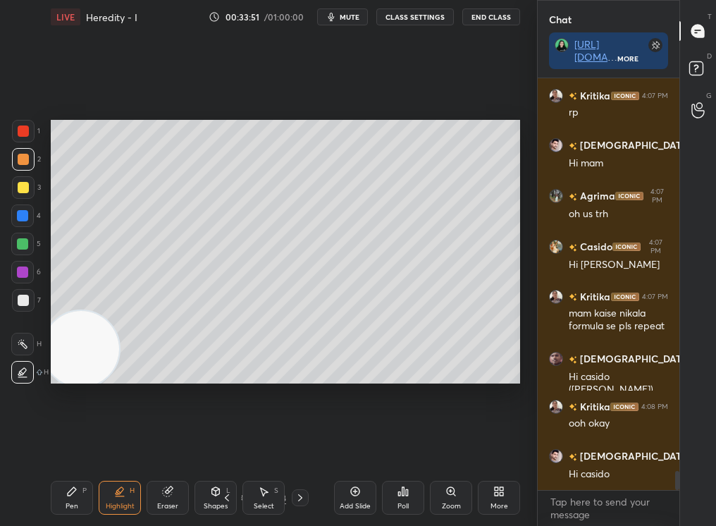
click at [22, 345] on icon at bounding box center [22, 343] width 11 height 11
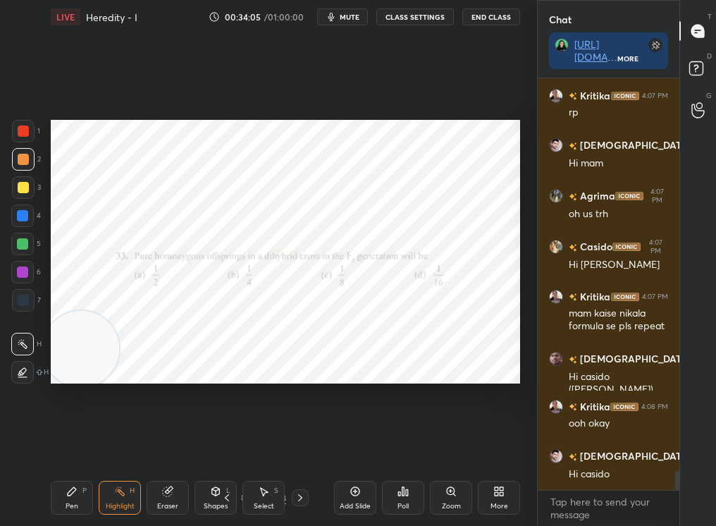
click at [61, 445] on div "Pen P" at bounding box center [72, 498] width 42 height 34
click at [75, 445] on icon at bounding box center [71, 491] width 11 height 11
click at [79, 445] on div "Pen P" at bounding box center [72, 498] width 42 height 34
click at [23, 141] on div at bounding box center [23, 131] width 23 height 23
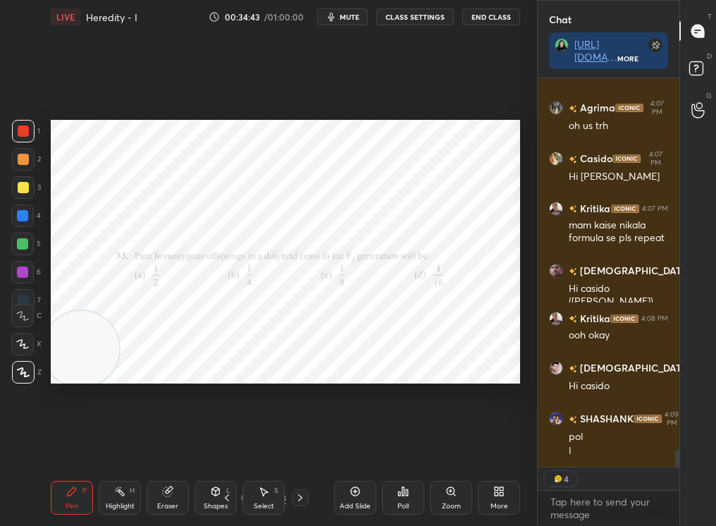
scroll to position [8672, 0]
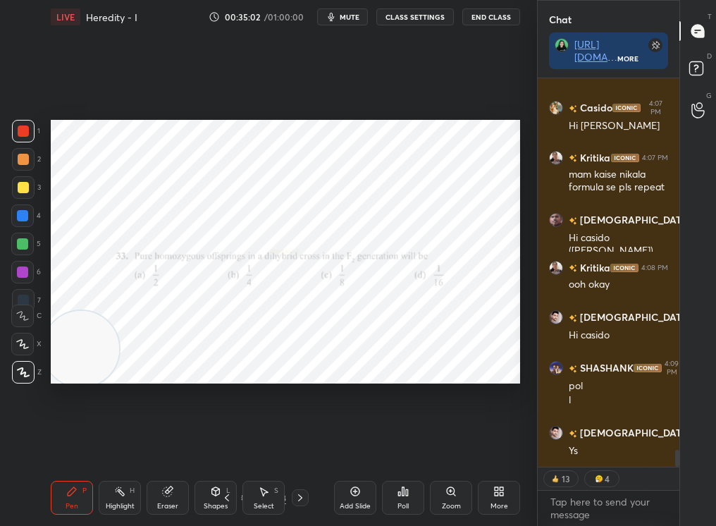
click at [28, 298] on div "1 2 3 4 5 6 7 C X Z C X Z E E Erase all H H" at bounding box center [22, 252] width 45 height 264
click at [25, 269] on div "1 2 3 4 5 6 7" at bounding box center [26, 218] width 30 height 197
click at [25, 271] on div at bounding box center [22, 271] width 11 height 11
click at [25, 274] on div at bounding box center [22, 271] width 11 height 11
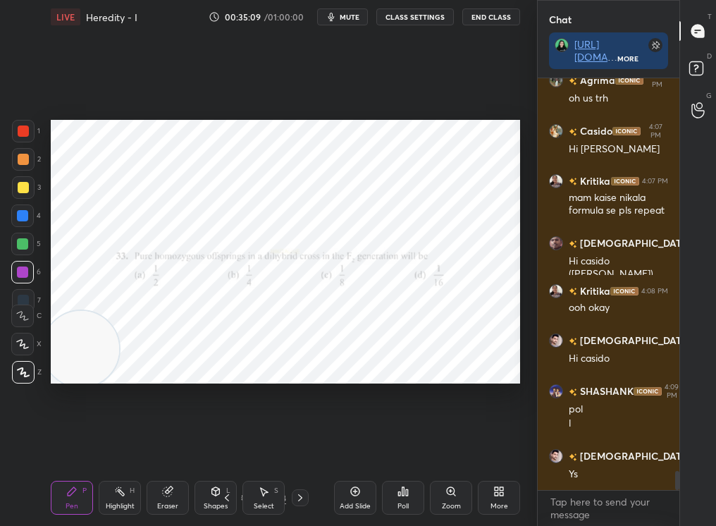
click at [402, 445] on div "Poll" at bounding box center [403, 506] width 11 height 7
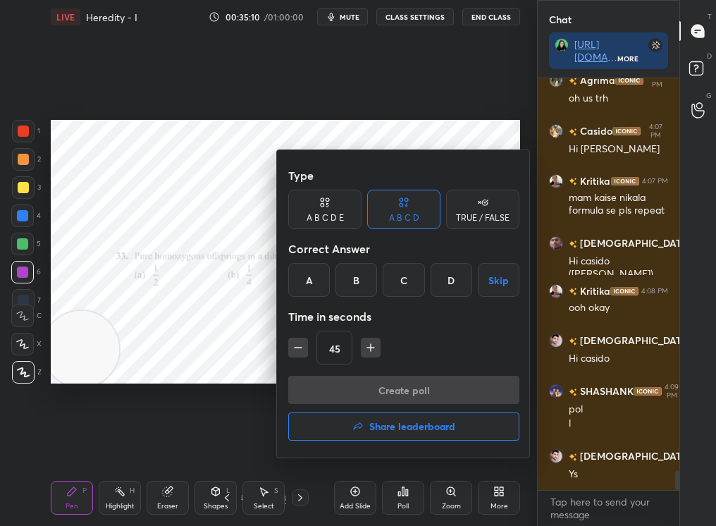
click at [353, 278] on div "B" at bounding box center [357, 280] width 42 height 34
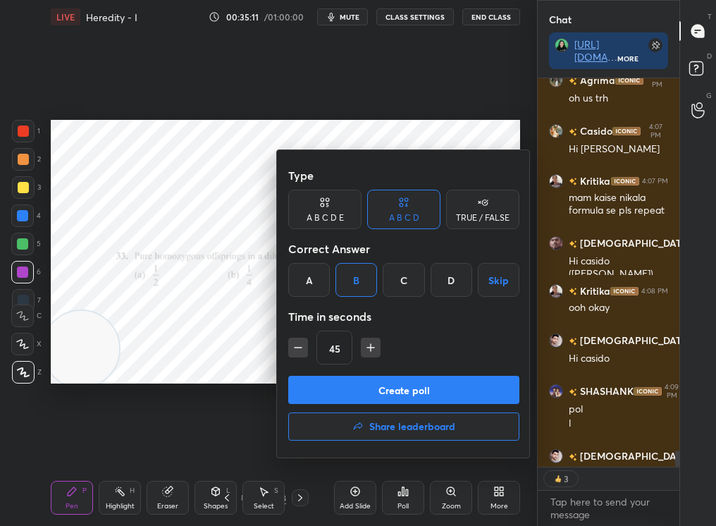
scroll to position [8722, 0]
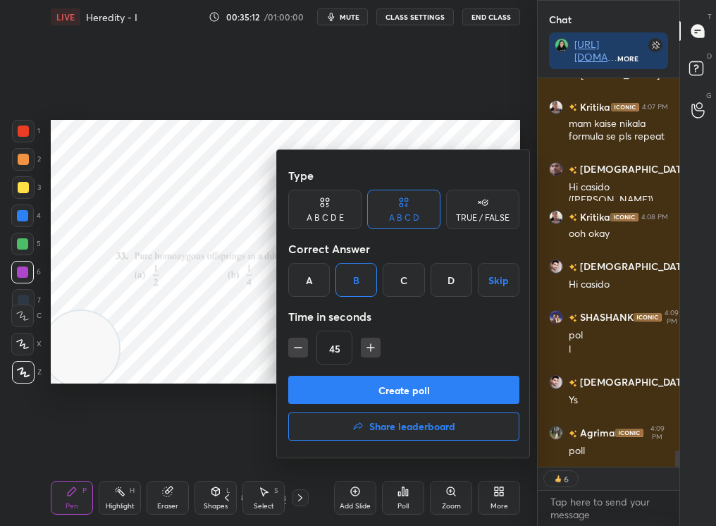
click at [387, 381] on button "Create poll" at bounding box center [403, 390] width 231 height 28
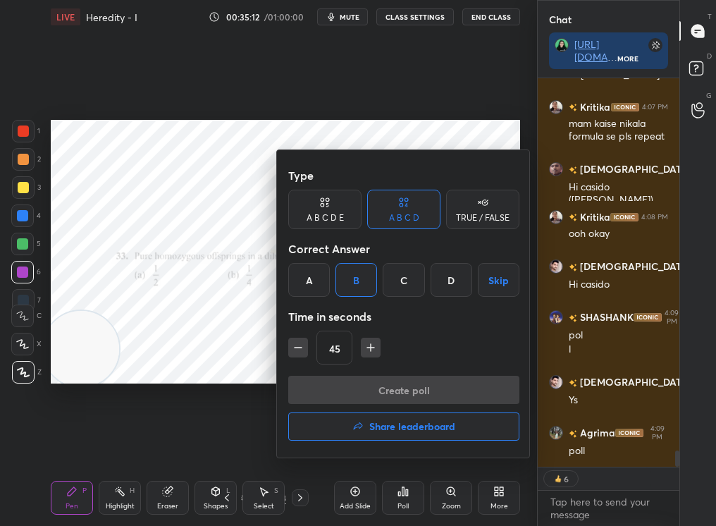
scroll to position [5, 5]
click at [211, 369] on div "Type A B C D E A B C D TRUE / FALSE Correct Answer A B C D Skip Time in seconds…" at bounding box center [358, 263] width 716 height 526
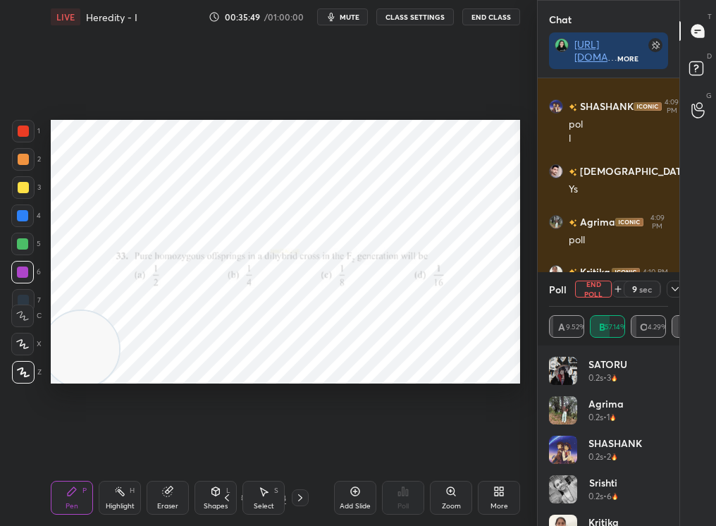
scroll to position [8984, 0]
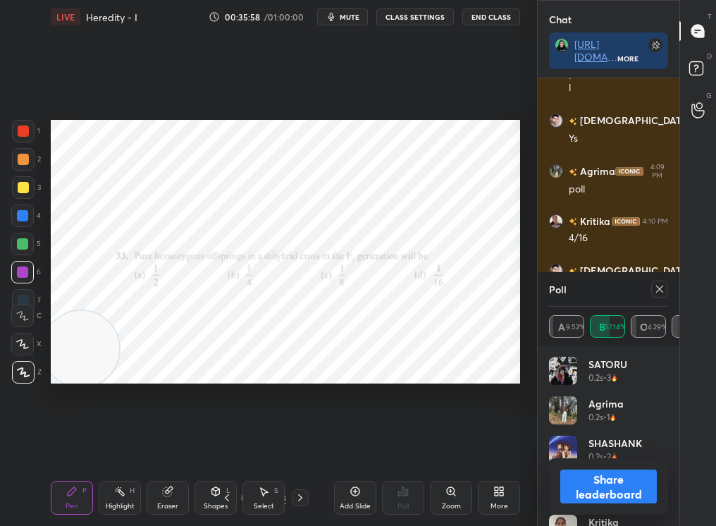
drag, startPoint x: 660, startPoint y: 393, endPoint x: 662, endPoint y: 495, distance: 101.5
click at [660, 445] on div "Poll A 9.52% B 57.14% C 14.29% D 19.05% SATORU 0.2s • 3 [PERSON_NAME] 0.2s • 1 …" at bounding box center [609, 399] width 142 height 254
drag, startPoint x: 666, startPoint y: 401, endPoint x: 660, endPoint y: 469, distance: 68.6
click at [660, 445] on div "Poll A 9.52% B 57.14% C 14.29% D 19.05% SATORU 0.2s • 3 [PERSON_NAME] 0.2s • 1 …" at bounding box center [609, 399] width 142 height 254
drag, startPoint x: 672, startPoint y: 445, endPoint x: 666, endPoint y: 486, distance: 41.3
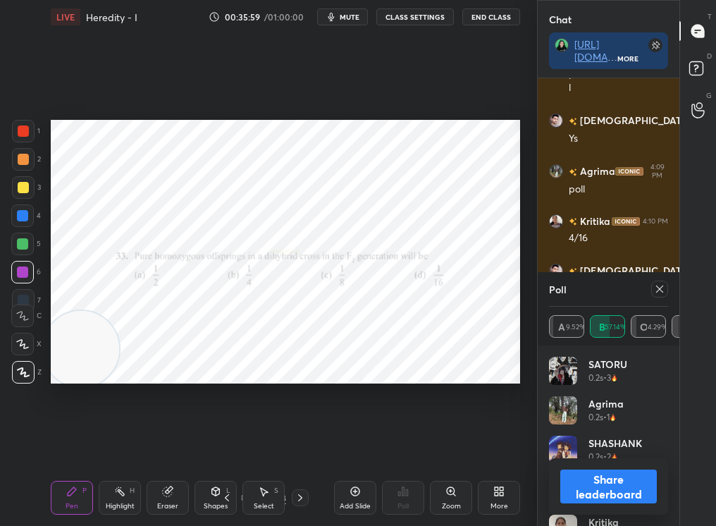
click at [666, 445] on div "Poll A 9.52% B 57.14% C 14.29% D 19.05% SATORU 0.2s • 3 [PERSON_NAME] 0.2s • 1 …" at bounding box center [609, 399] width 142 height 254
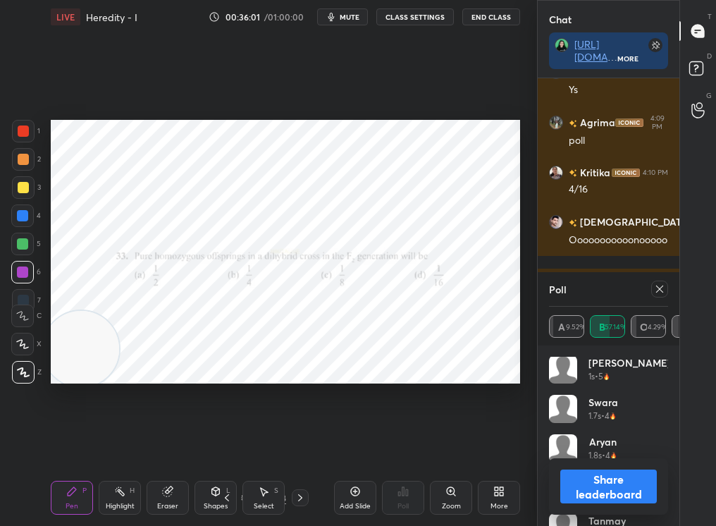
scroll to position [305, 0]
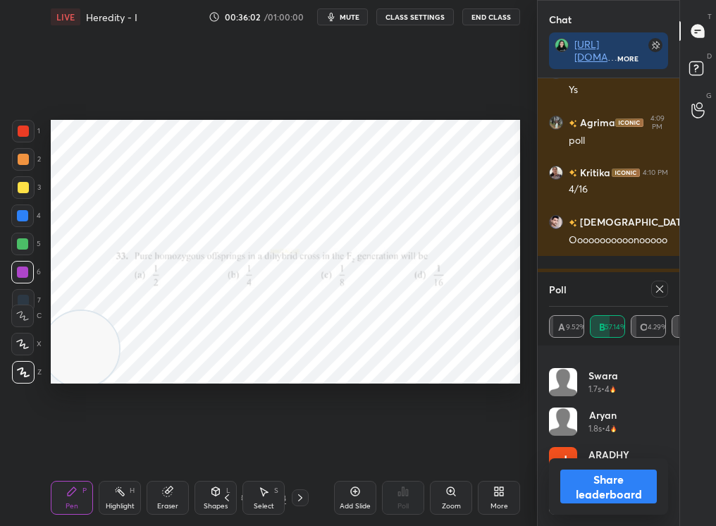
click at [665, 445] on div "Poll A 9.52% B 57.14% C 14.29% D 19.05% [PERSON_NAME] 0.9s • 6 [PERSON_NAME] 1s…" at bounding box center [609, 399] width 142 height 254
click at [654, 289] on icon at bounding box center [659, 288] width 11 height 11
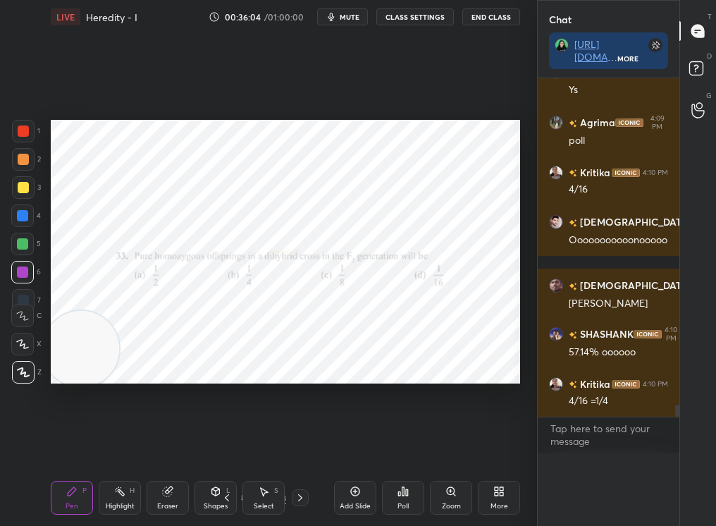
scroll to position [0, 0]
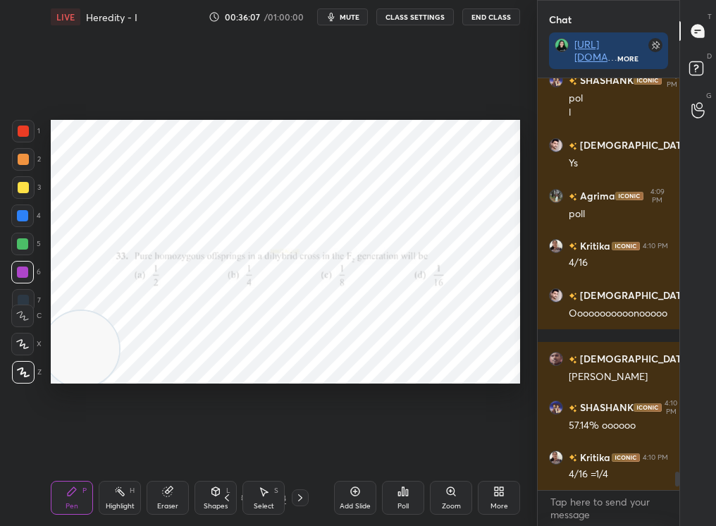
click at [242, 445] on div "Pen P Highlight H Eraser Shapes L Select S 38 / 58 Add Slide Poll Zoom More" at bounding box center [285, 497] width 469 height 56
click at [240, 445] on div "38 / 58" at bounding box center [264, 497] width 90 height 17
click at [244, 445] on div "Select S" at bounding box center [263, 498] width 42 height 34
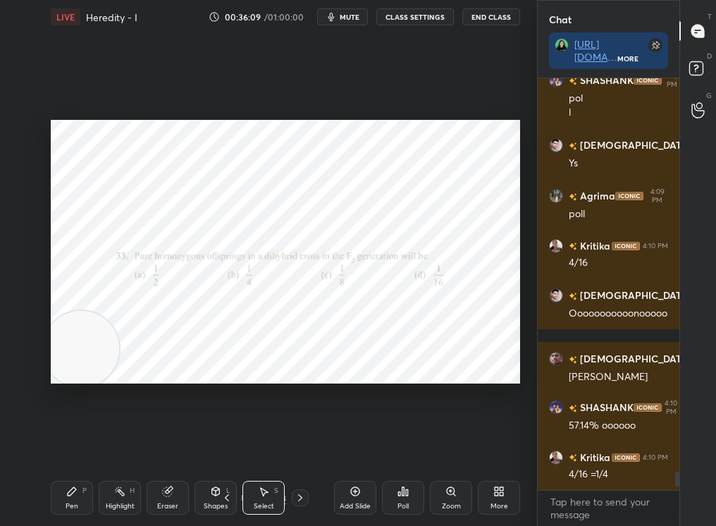
click at [242, 445] on icon at bounding box center [245, 497] width 8 height 8
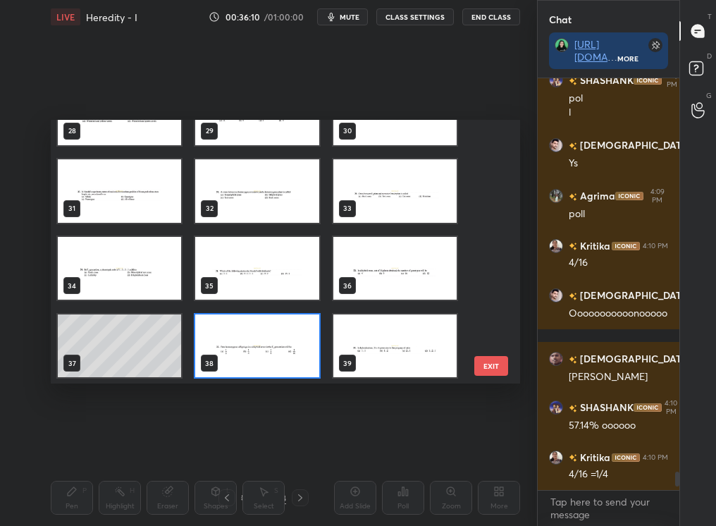
click at [241, 445] on icon at bounding box center [245, 497] width 8 height 8
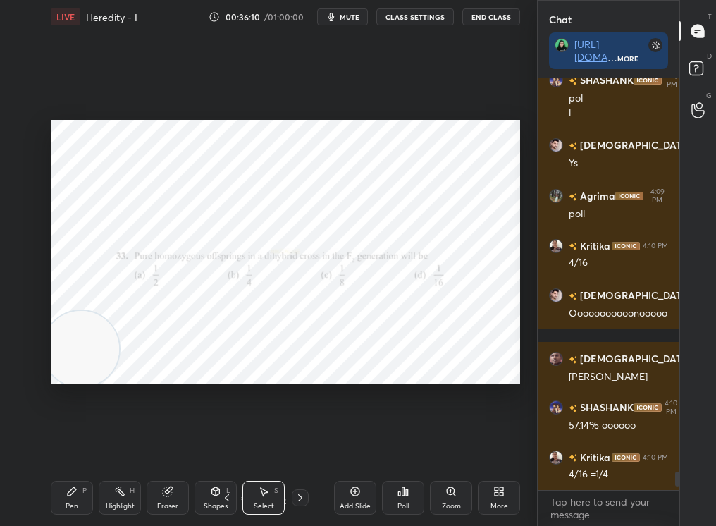
click at [241, 445] on icon at bounding box center [245, 497] width 8 height 8
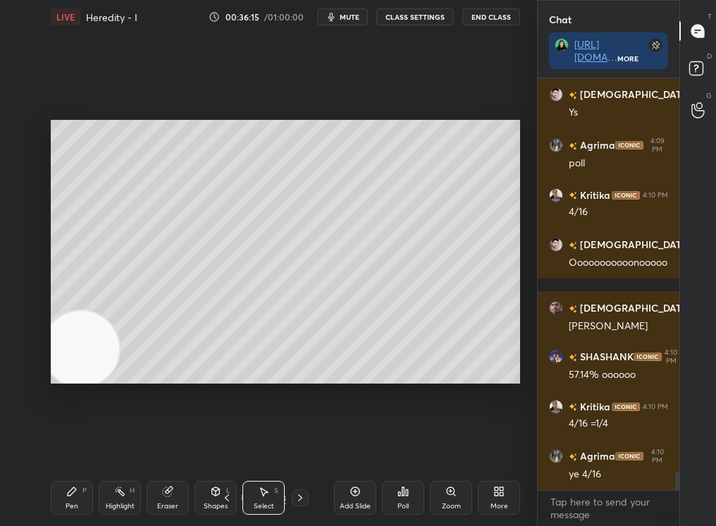
click at [112, 445] on div "Highlight H" at bounding box center [120, 498] width 42 height 34
click at [120, 445] on div "Highlight" at bounding box center [120, 506] width 29 height 7
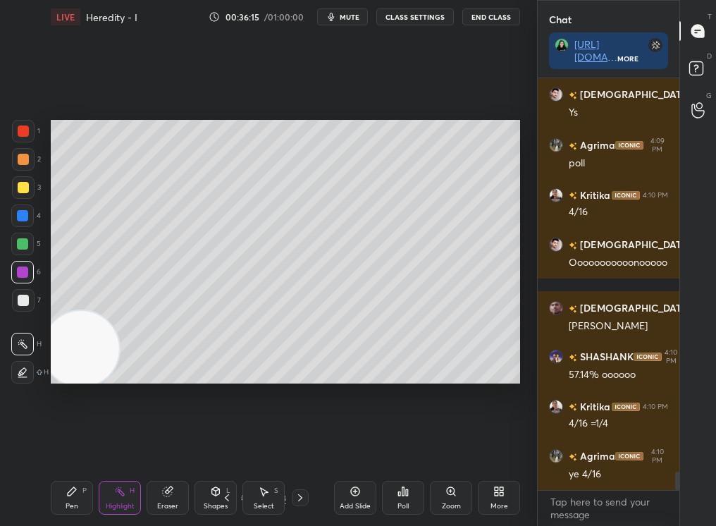
click at [118, 445] on div "Highlight" at bounding box center [120, 506] width 29 height 7
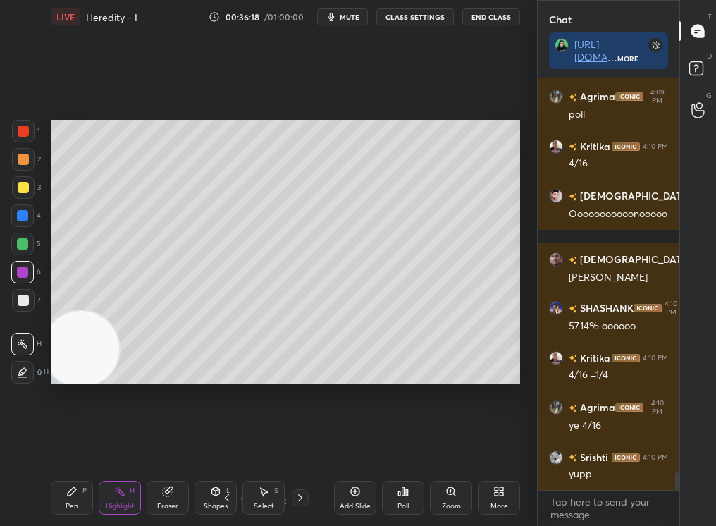
click at [308, 445] on div "8 / 58" at bounding box center [263, 497] width 142 height 17
click at [81, 445] on div "Pen P" at bounding box center [72, 498] width 42 height 34
click at [357, 445] on div "Add Slide" at bounding box center [355, 498] width 42 height 34
click at [54, 445] on div "Pen P" at bounding box center [72, 498] width 42 height 34
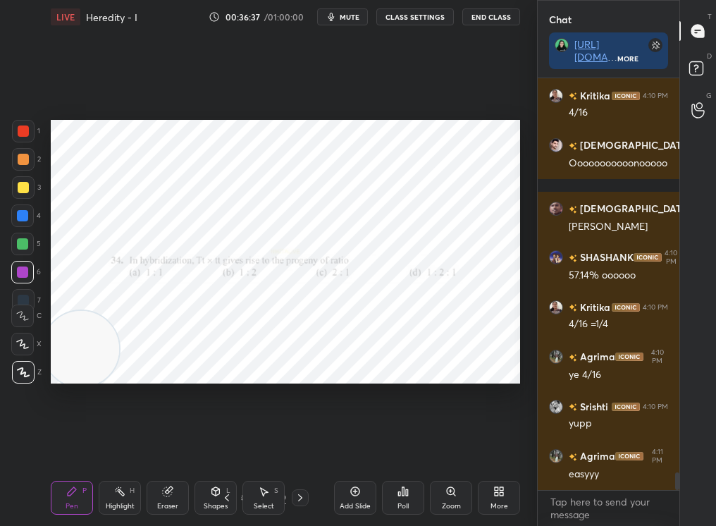
click at [25, 376] on div at bounding box center [23, 372] width 23 height 23
click at [31, 367] on div at bounding box center [23, 372] width 23 height 23
click at [399, 445] on div "Poll" at bounding box center [403, 498] width 42 height 34
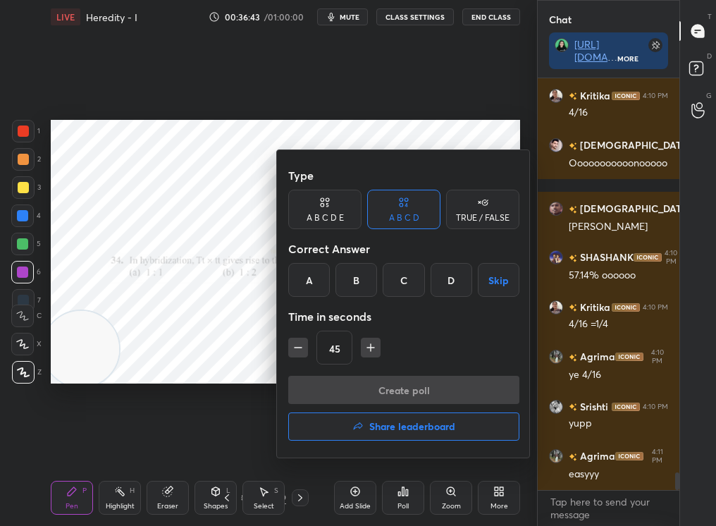
click at [306, 278] on div "A" at bounding box center [309, 280] width 42 height 34
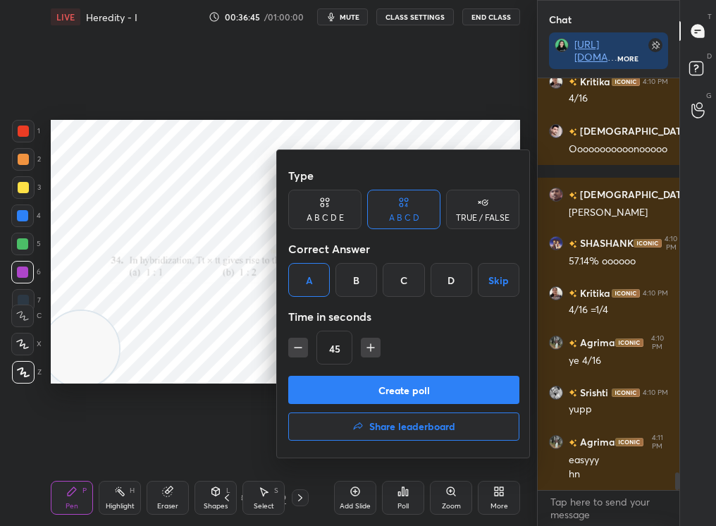
click at [355, 383] on button "Create poll" at bounding box center [403, 390] width 231 height 28
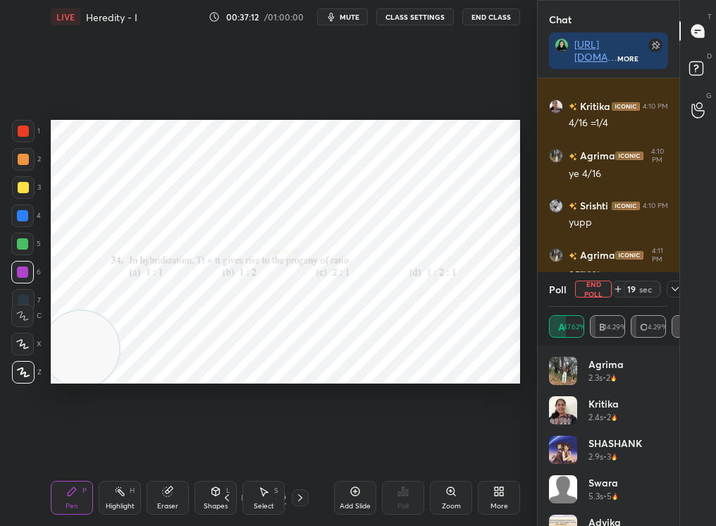
scroll to position [9324, 0]
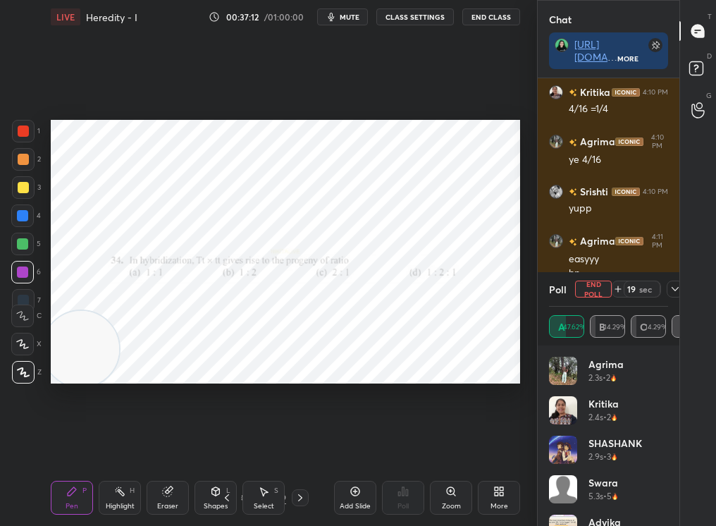
click at [633, 288] on div "19 sec" at bounding box center [642, 289] width 37 height 17
click at [648, 290] on div "sec" at bounding box center [645, 288] width 17 height 11
click at [655, 288] on div "47 sec" at bounding box center [642, 289] width 37 height 17
click at [655, 285] on div "61 sec" at bounding box center [642, 289] width 37 height 17
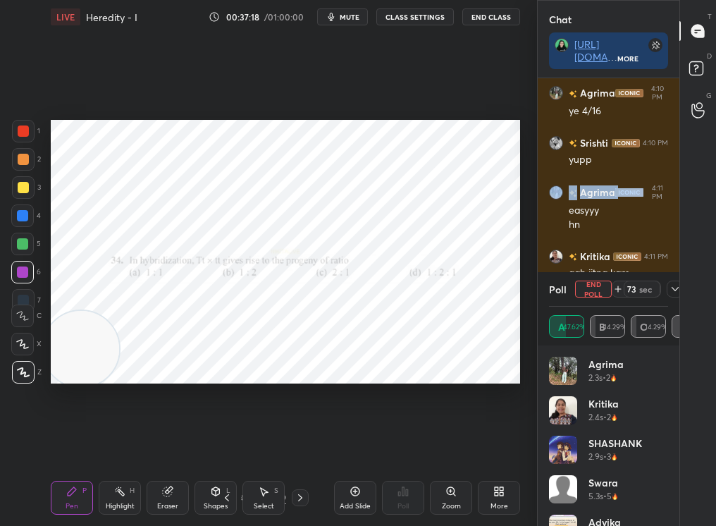
click at [598, 295] on button "End Poll" at bounding box center [593, 289] width 37 height 17
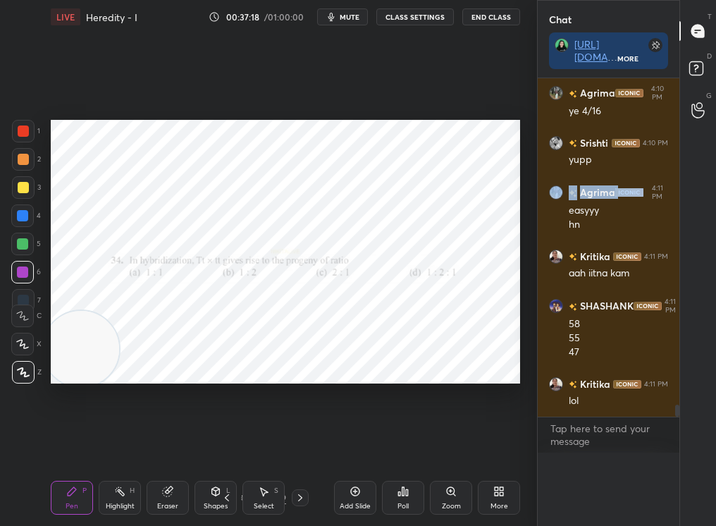
scroll to position [9350, 0]
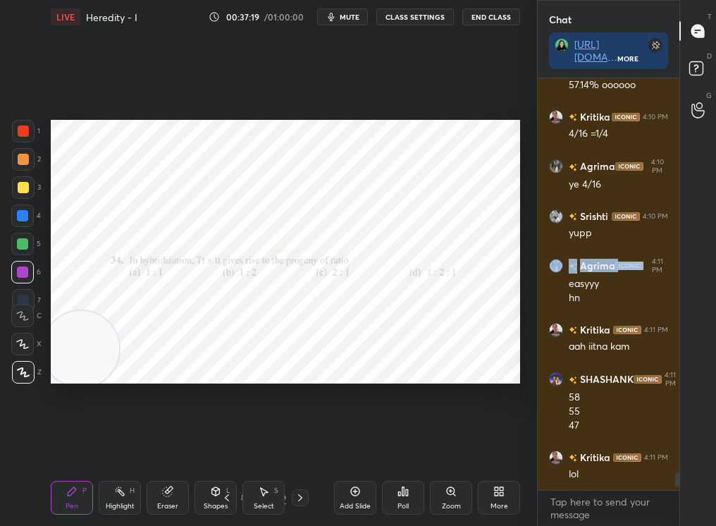
click at [292, 445] on div at bounding box center [300, 497] width 17 height 17
click at [302, 445] on icon at bounding box center [300, 497] width 11 height 11
click at [233, 445] on div "Shapes L" at bounding box center [216, 498] width 42 height 34
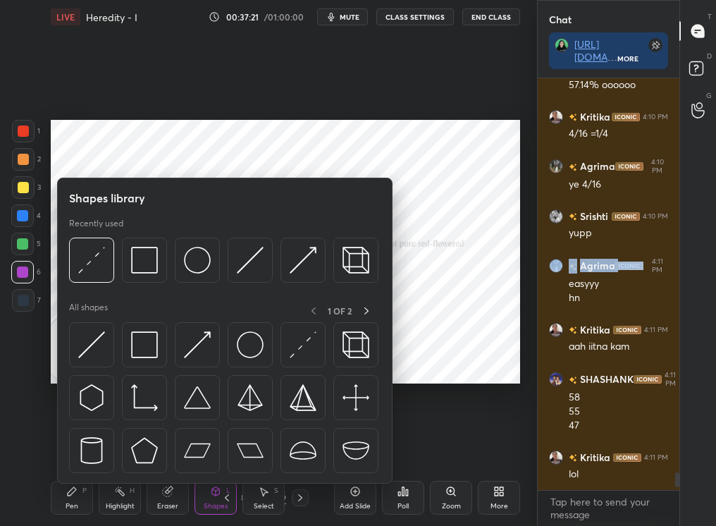
click at [235, 445] on div "Shapes L" at bounding box center [216, 498] width 42 height 34
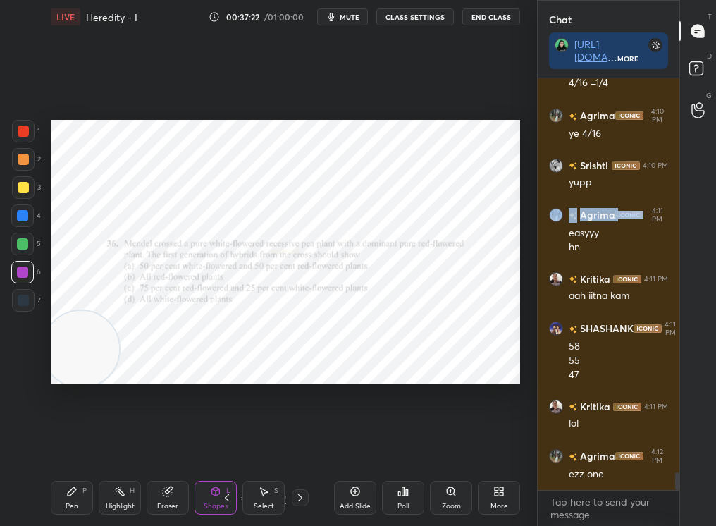
click at [228, 445] on icon at bounding box center [226, 497] width 11 height 11
click at [94, 445] on div "Pen P Highlight H Eraser Shapes L Select S" at bounding box center [122, 498] width 142 height 34
click at [64, 445] on div "Pen P" at bounding box center [72, 498] width 42 height 34
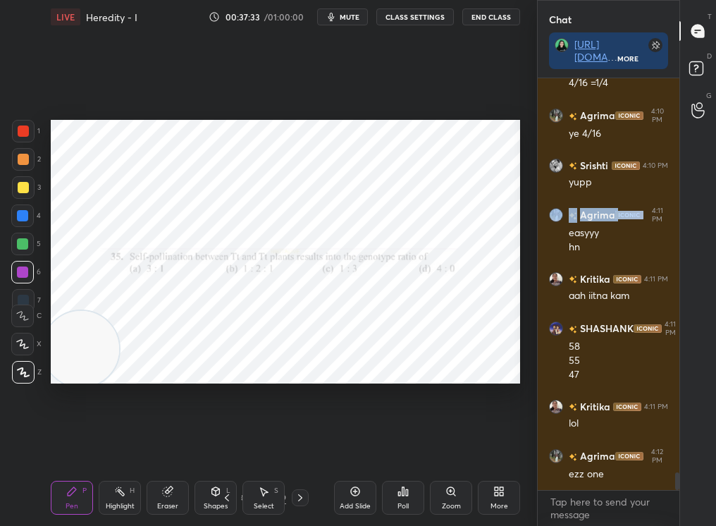
click at [233, 445] on div "Shapes L" at bounding box center [216, 498] width 42 height 34
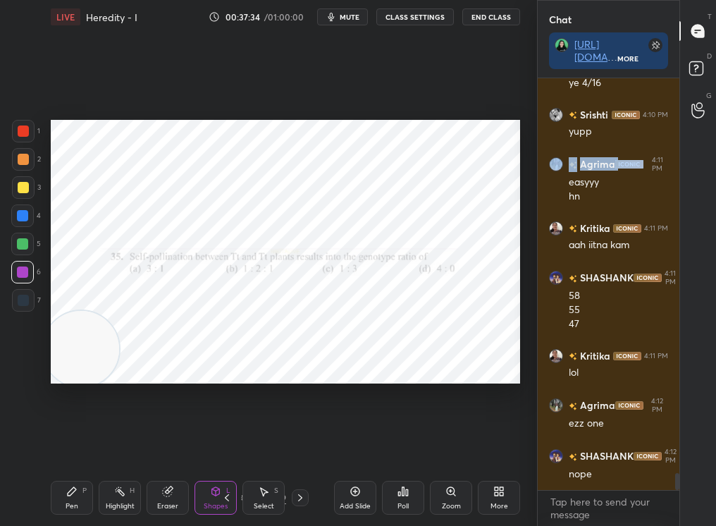
click at [229, 445] on icon at bounding box center [226, 497] width 11 height 11
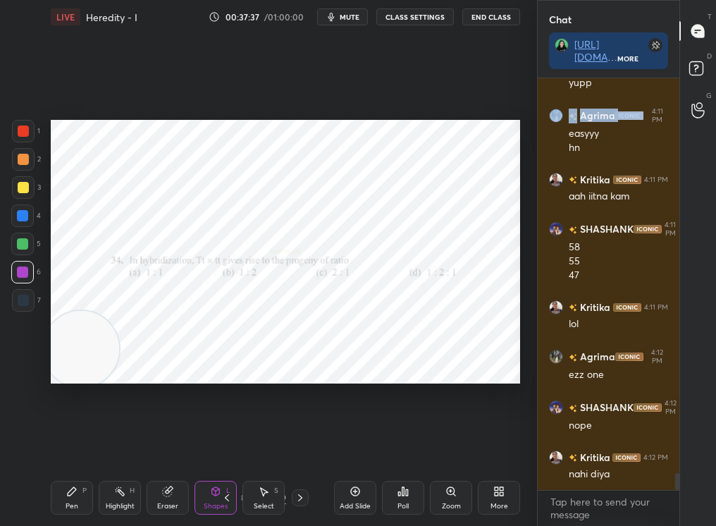
click at [77, 445] on div "Pen P Highlight H Eraser Shapes L Select S 40 / 59 Add Slide Poll Zoom More" at bounding box center [285, 497] width 469 height 56
click at [67, 445] on div "Pen" at bounding box center [72, 506] width 13 height 7
click at [28, 371] on div at bounding box center [23, 372] width 23 height 23
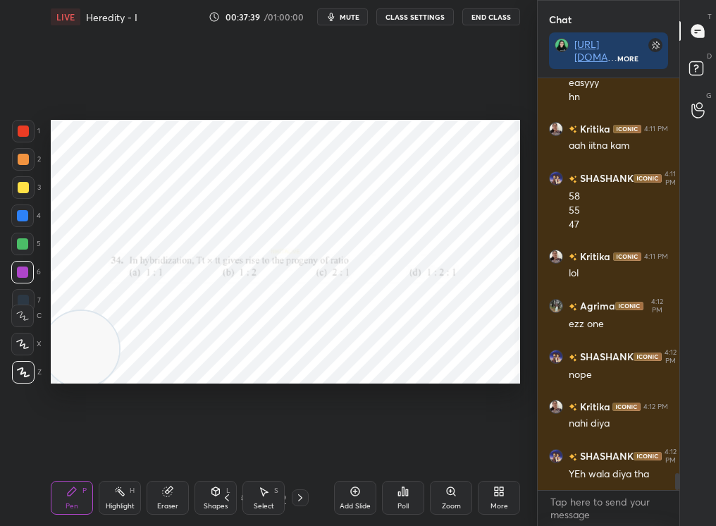
click at [300, 445] on icon at bounding box center [300, 497] width 11 height 11
click at [263, 445] on icon at bounding box center [263, 491] width 11 height 11
click at [269, 445] on div "Select S" at bounding box center [263, 498] width 42 height 34
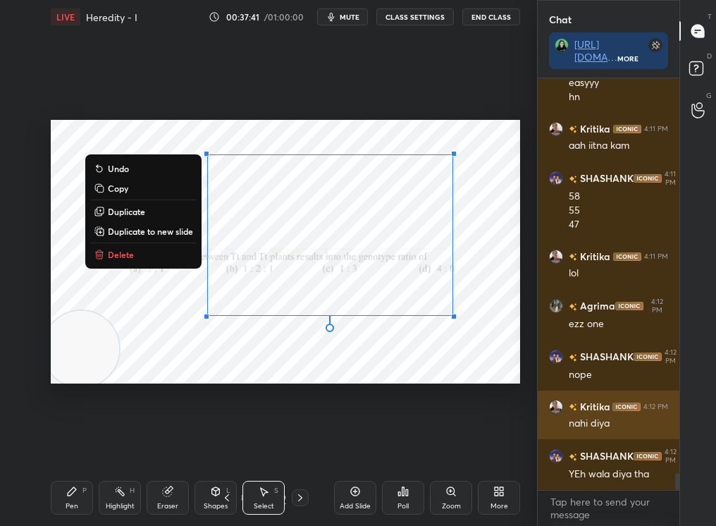
drag, startPoint x: 141, startPoint y: 194, endPoint x: 619, endPoint y: 431, distance: 533.4
click at [618, 429] on div "1 2 3 4 5 6 7 C X Z C X Z E E Erase all H H LIVE Heredity - I 00:37:41 / 01:00:…" at bounding box center [358, 263] width 716 height 526
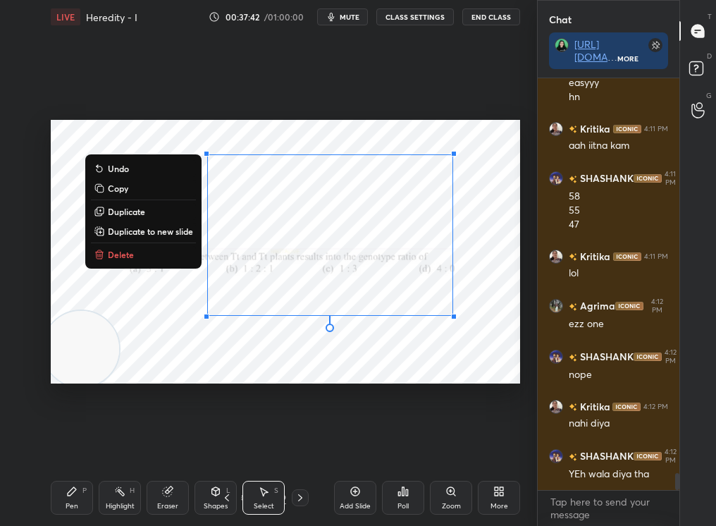
click at [156, 252] on button "Delete" at bounding box center [143, 254] width 105 height 17
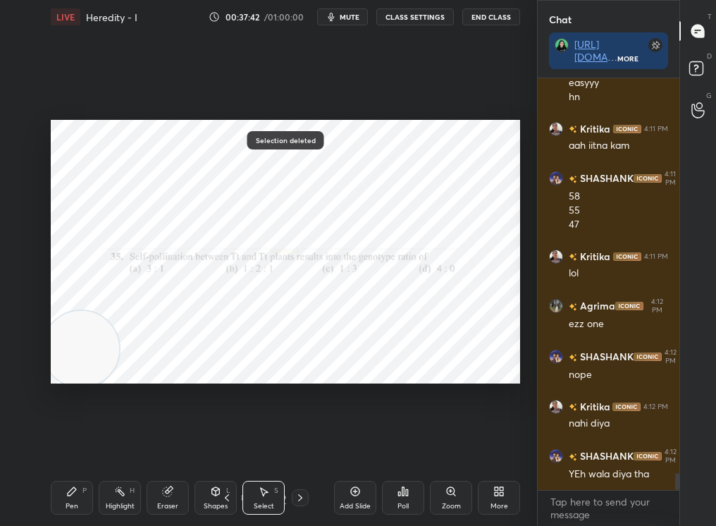
click at [70, 445] on div "Pen P Highlight H Eraser Shapes L Select S 41 / 59 Add Slide Poll Zoom More" at bounding box center [285, 497] width 469 height 56
click at [68, 445] on div "Pen P Highlight H Eraser Shapes L Select S 41 / 59 Add Slide Poll Zoom More" at bounding box center [285, 497] width 469 height 56
drag, startPoint x: 73, startPoint y: 226, endPoint x: 211, endPoint y: 162, distance: 152.3
click at [210, 164] on div "0 ° Undo Copy Duplicate Duplicate to new slide Delete" at bounding box center [285, 252] width 469 height 264
click at [80, 445] on div "Pen P" at bounding box center [72, 498] width 42 height 34
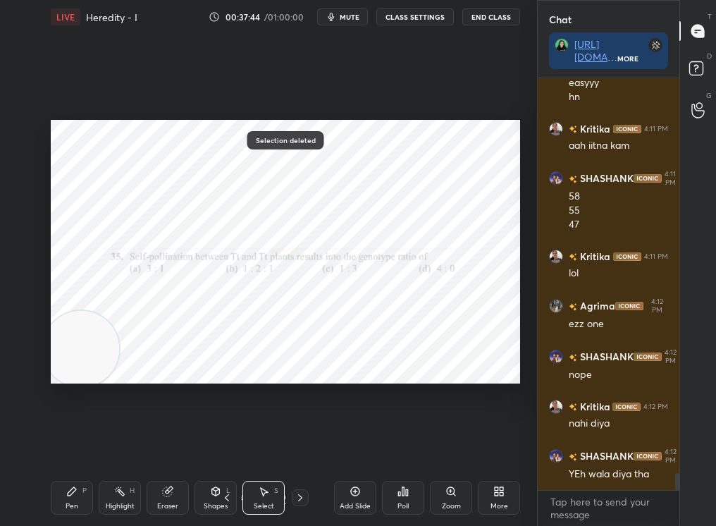
click at [85, 445] on div "Pen P" at bounding box center [72, 498] width 42 height 34
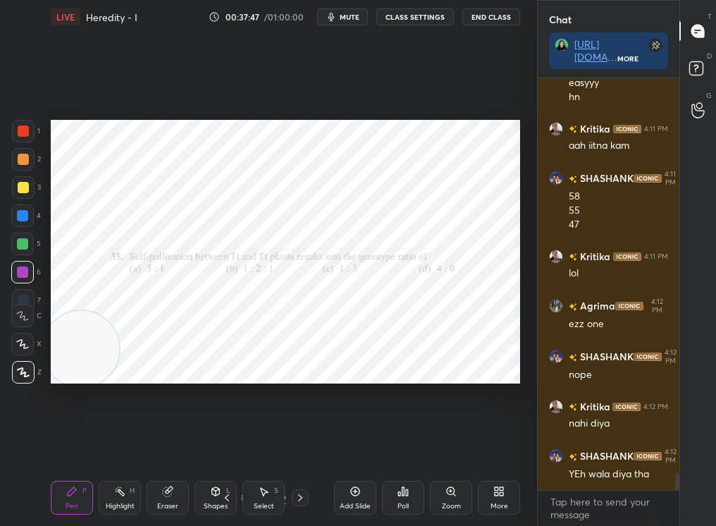
click at [402, 445] on div "Poll" at bounding box center [403, 497] width 42 height 79
click at [399, 445] on icon at bounding box center [403, 491] width 11 height 11
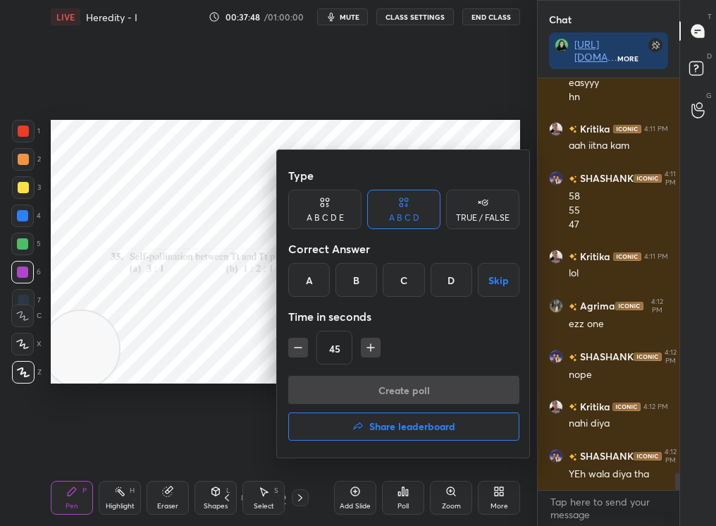
click at [362, 284] on div "B" at bounding box center [357, 280] width 42 height 34
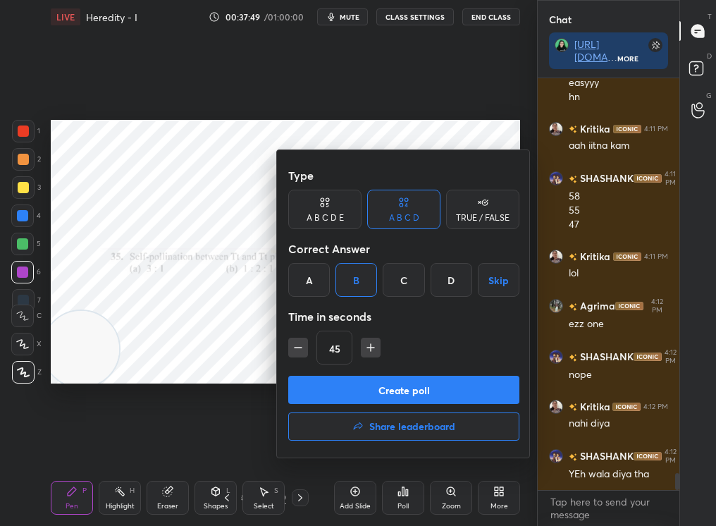
click at [373, 393] on button "Create poll" at bounding box center [403, 390] width 231 height 28
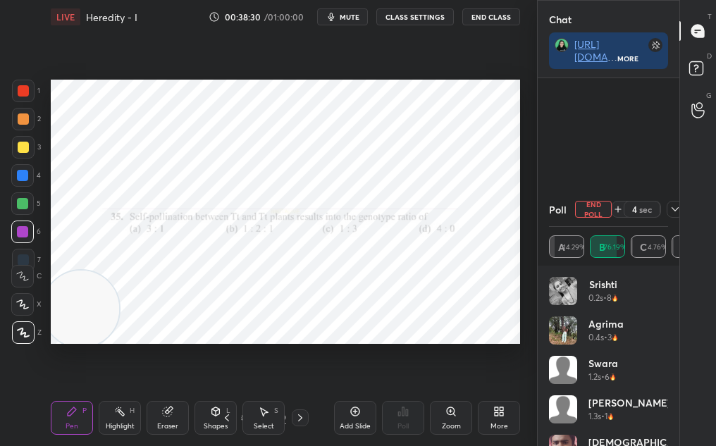
scroll to position [8786, 0]
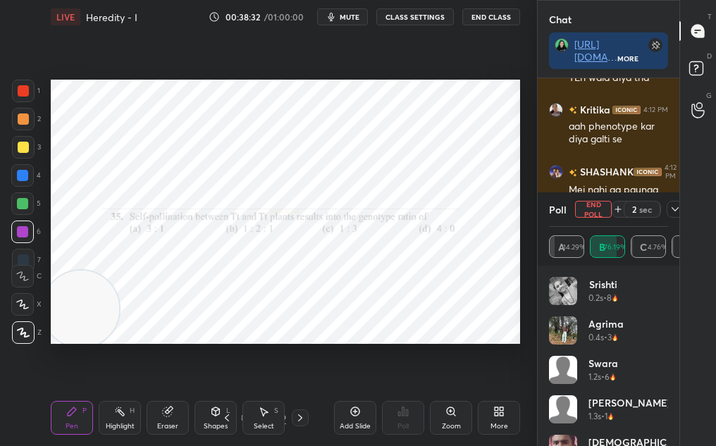
click at [594, 208] on button "End Poll" at bounding box center [593, 209] width 37 height 17
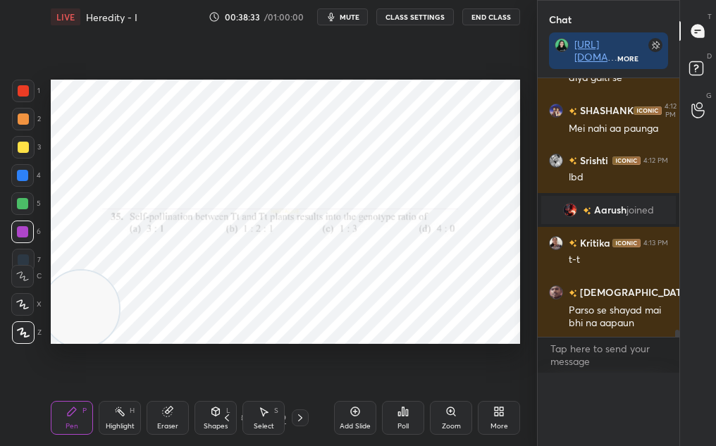
scroll to position [8825, 0]
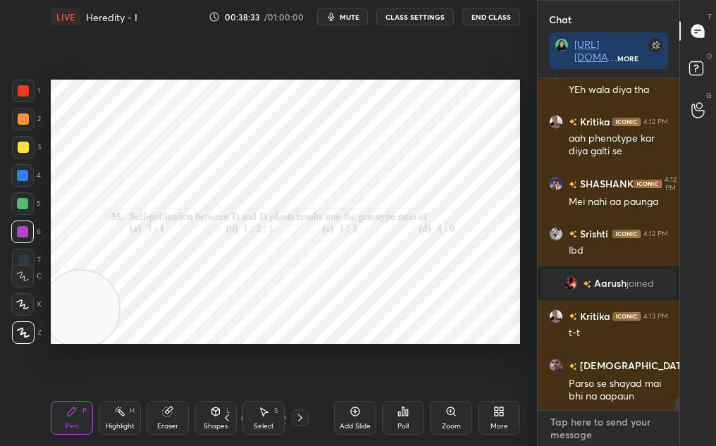
type textarea "x"
click at [583, 411] on textarea at bounding box center [608, 428] width 119 height 35
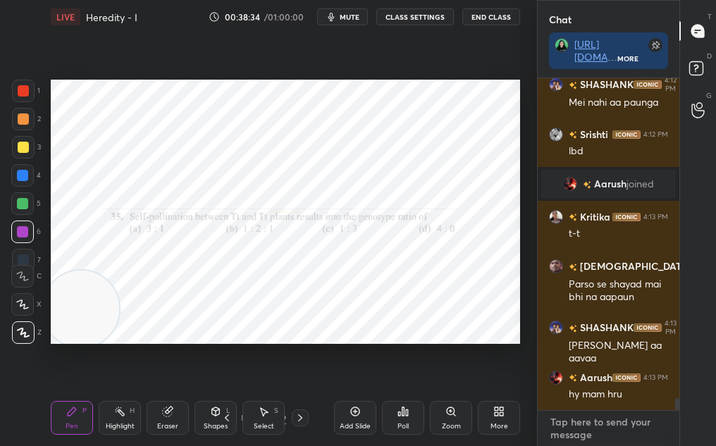
click at [585, 417] on textarea at bounding box center [608, 428] width 119 height 35
type textarea "G"
type textarea "x"
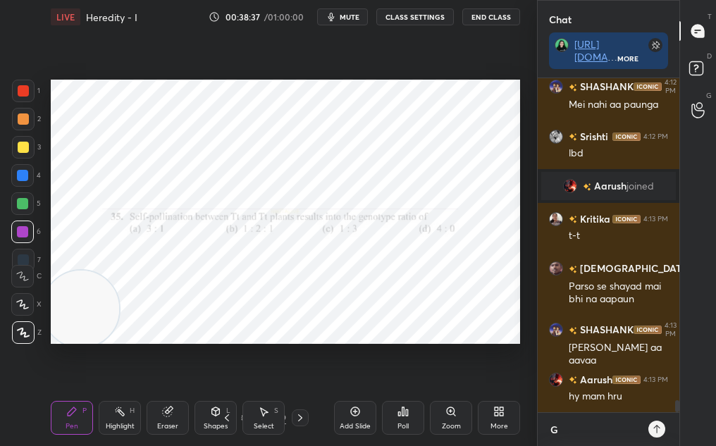
type textarea "x"
type textarea "H"
type textarea "x"
type textarea "He"
type textarea "x"
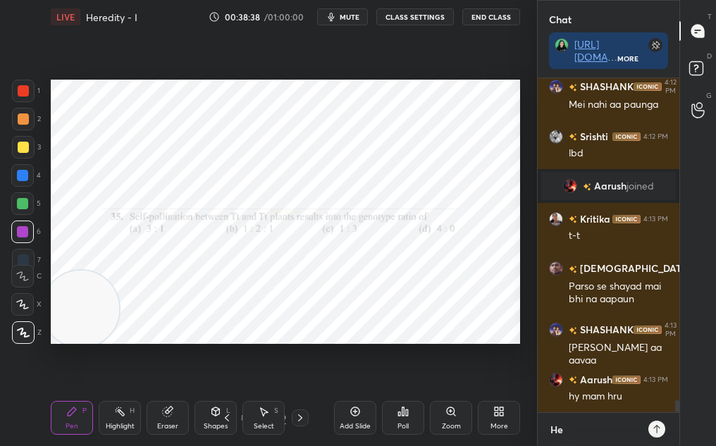
type textarea "Her"
type textarea "x"
type textarea "Heri"
type textarea "x"
type textarea "Herid"
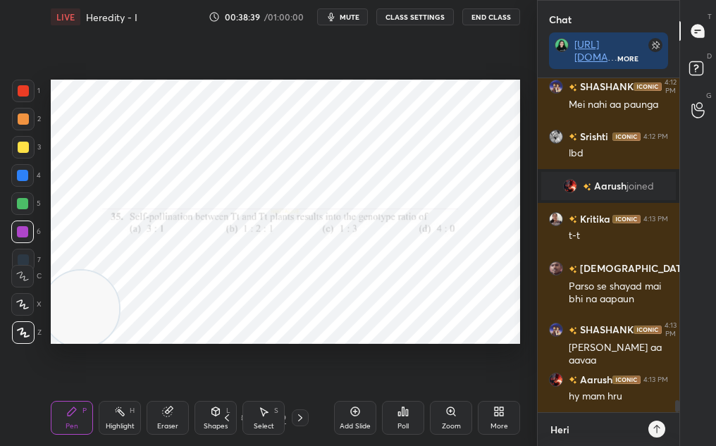
type textarea "x"
type textarea "[DEMOGRAPHIC_DATA]"
type textarea "x"
type textarea "Herid"
type textarea "x"
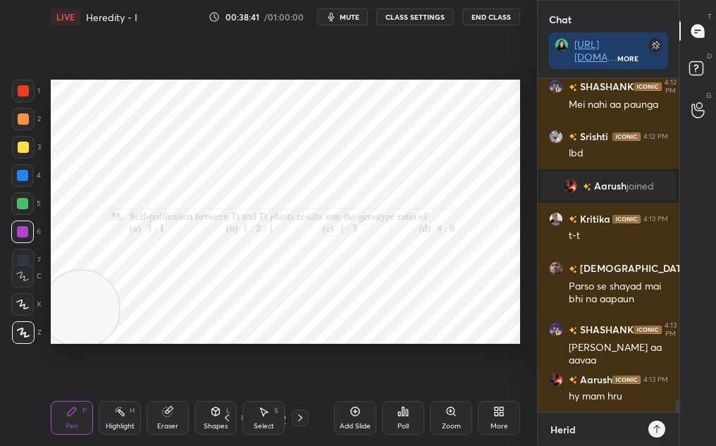
type textarea "[DEMOGRAPHIC_DATA]"
type textarea "x"
type textarea "Heridit"
type textarea "x"
type textarea "Heridity"
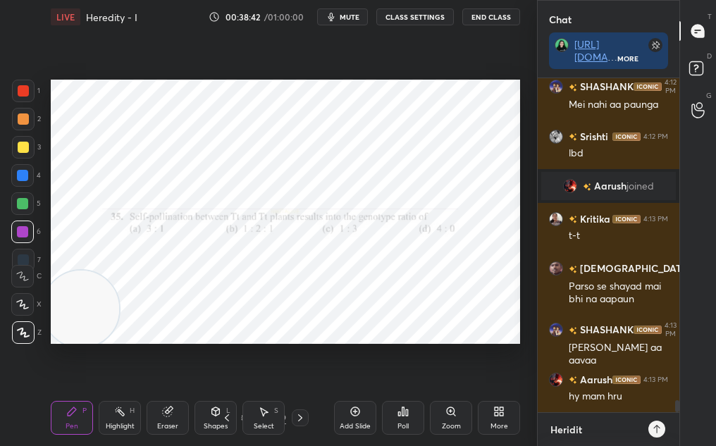
type textarea "x"
type textarea "Heridity"
type textarea "x"
type textarea "Heridity -"
type textarea "x"
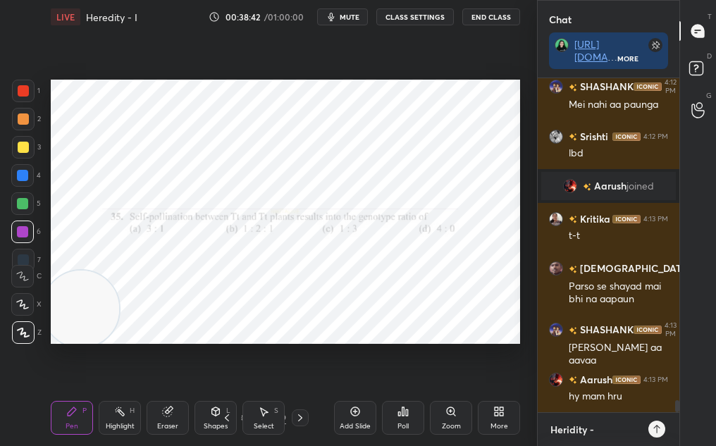
type textarea "Heridity -"
type textarea "x"
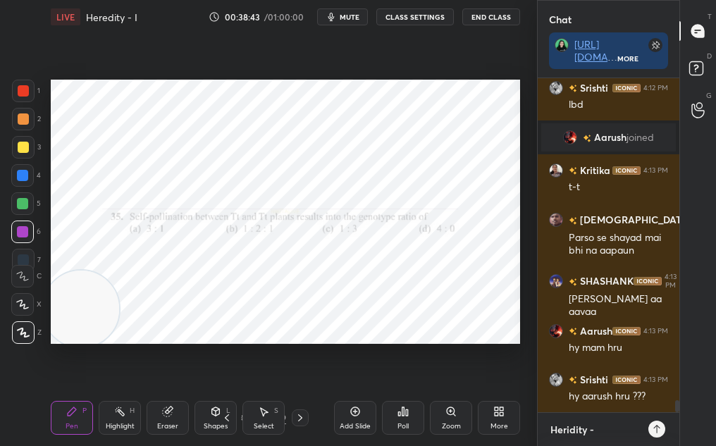
paste textarea "[URL][DOMAIN_NAME]"
type textarea "Heridity - [URL][DOMAIN_NAME]"
type textarea "x"
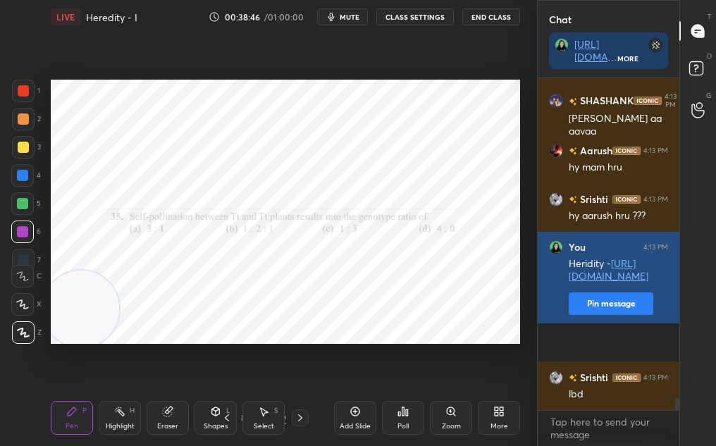
type textarea "x"
click at [610, 315] on button "Pin message" at bounding box center [611, 304] width 85 height 23
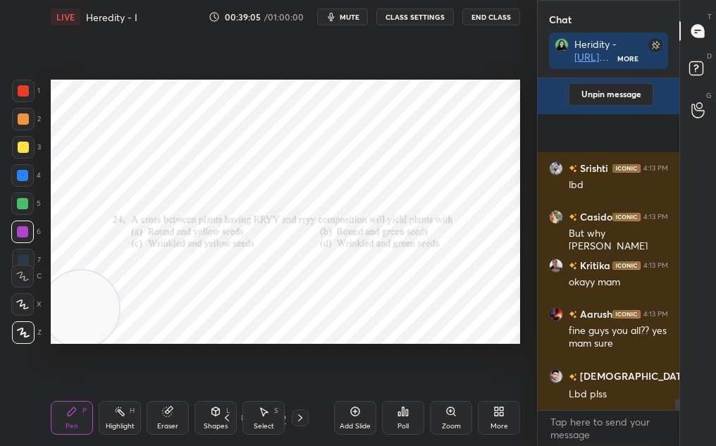
click at [407, 426] on div "Poll" at bounding box center [403, 418] width 42 height 79
click at [404, 414] on icon at bounding box center [403, 411] width 11 height 11
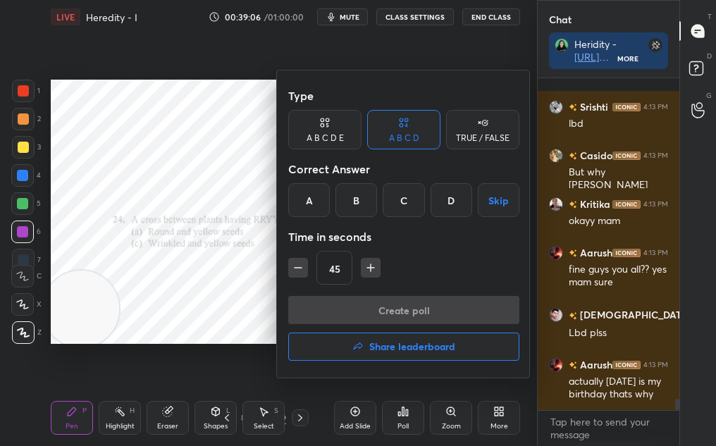
click at [397, 355] on button "Share leaderboard" at bounding box center [403, 347] width 231 height 28
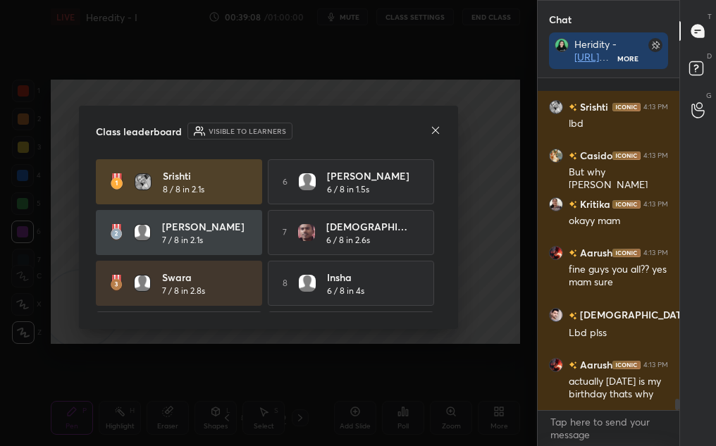
click at [431, 237] on div "7 [PERSON_NAME] 6 / 8 in 2.6s" at bounding box center [351, 232] width 166 height 45
drag, startPoint x: 435, startPoint y: 234, endPoint x: 453, endPoint y: 340, distance: 107.3
click at [453, 339] on div "Class leaderboard Visible to learners [PERSON_NAME] 8 / 8 in 2.1s 6 [PERSON_NAM…" at bounding box center [268, 223] width 537 height 446
drag, startPoint x: 437, startPoint y: 231, endPoint x: 462, endPoint y: 346, distance: 117.7
click at [462, 345] on div "Class leaderboard Visible to learners [PERSON_NAME] 8 / 8 in 2.1s 6 [PERSON_NAM…" at bounding box center [268, 223] width 537 height 446
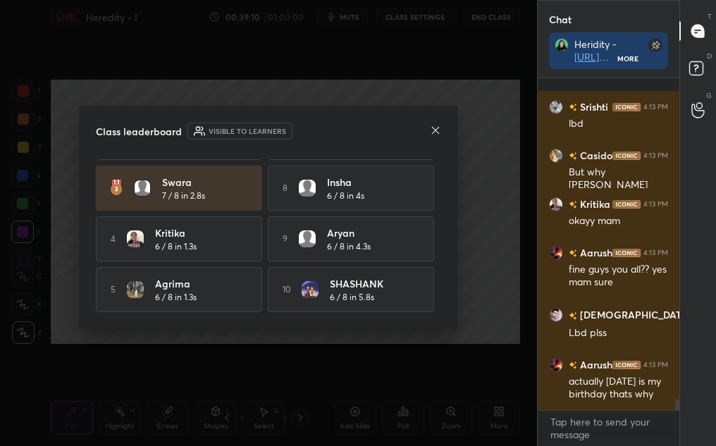
click at [422, 241] on div "9 Aryan 6 / 8 in 4.3s" at bounding box center [351, 238] width 166 height 45
click at [441, 137] on div "Class leaderboard Visible to learners [PERSON_NAME] 8 / 8 in 2.1s 6 [PERSON_NAM…" at bounding box center [268, 217] width 379 height 223
click at [437, 133] on icon at bounding box center [435, 130] width 11 height 11
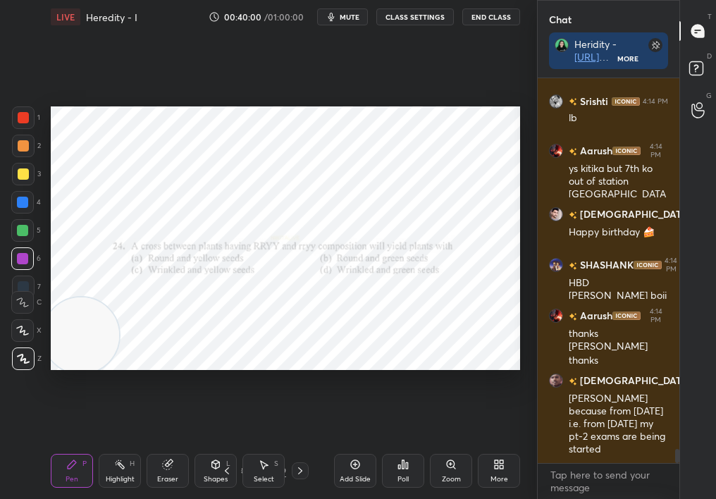
scroll to position [10072, 0]
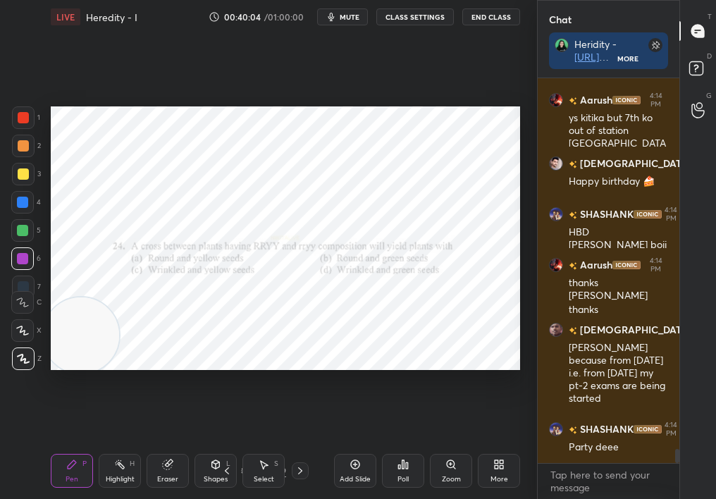
click at [345, 18] on span "mute" at bounding box center [350, 17] width 20 height 10
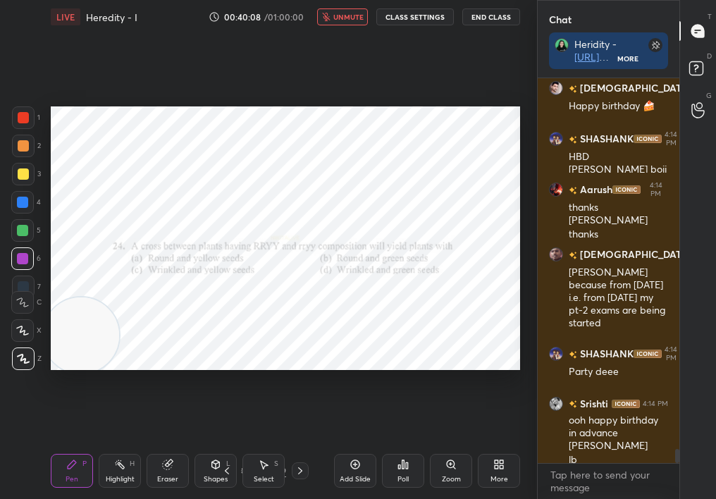
scroll to position [10196, 0]
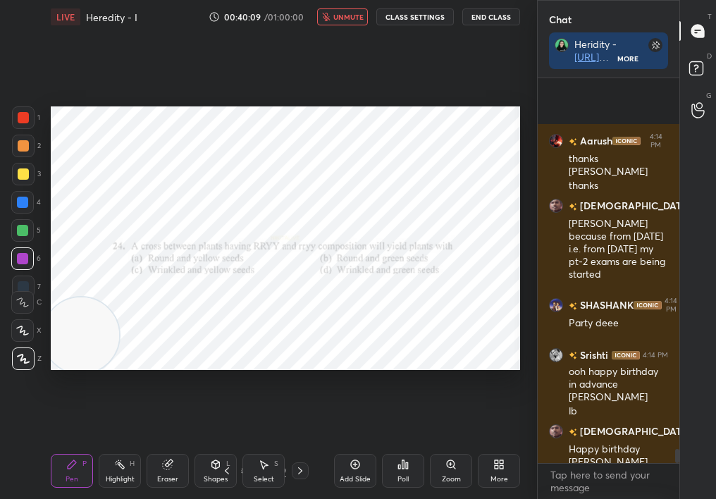
click at [407, 445] on icon at bounding box center [407, 465] width 2 height 6
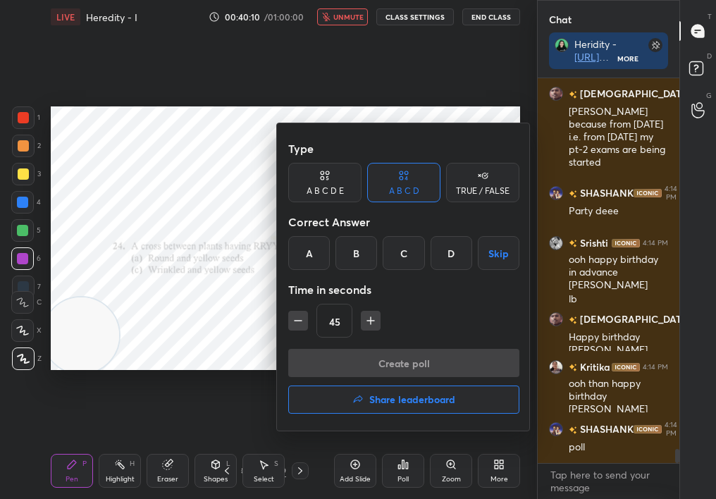
click at [307, 257] on div "A" at bounding box center [309, 253] width 42 height 34
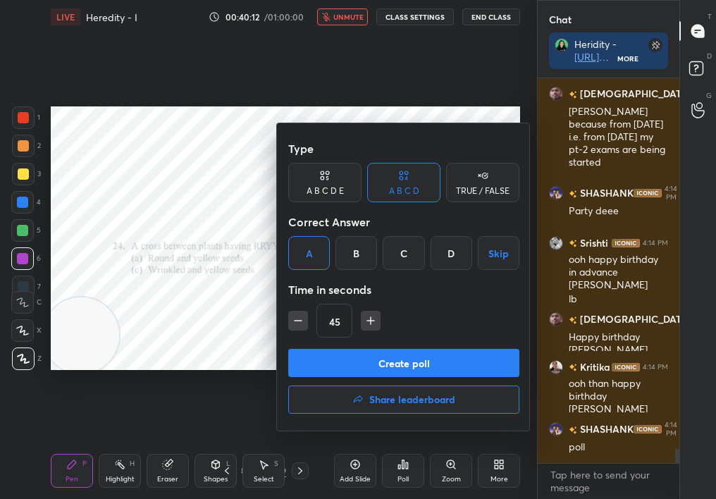
click at [324, 359] on button "Create poll" at bounding box center [403, 363] width 231 height 28
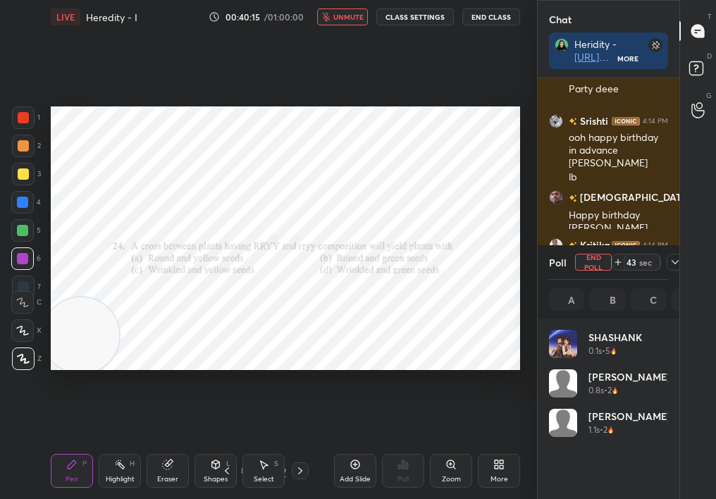
scroll to position [5, 5]
click at [672, 266] on icon at bounding box center [675, 262] width 11 height 11
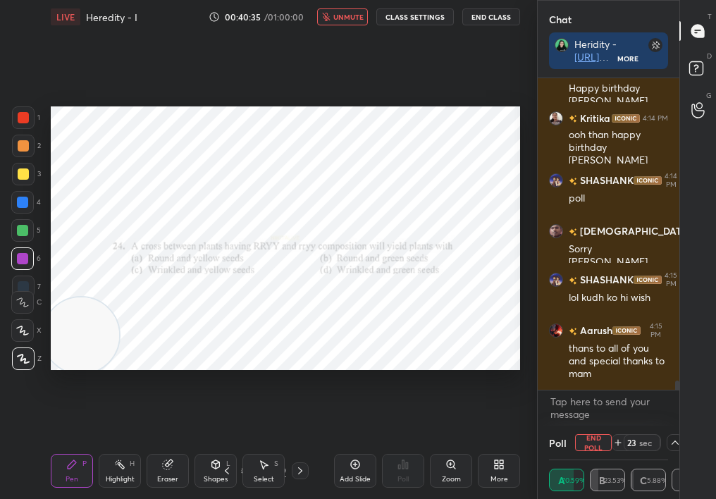
scroll to position [307, 137]
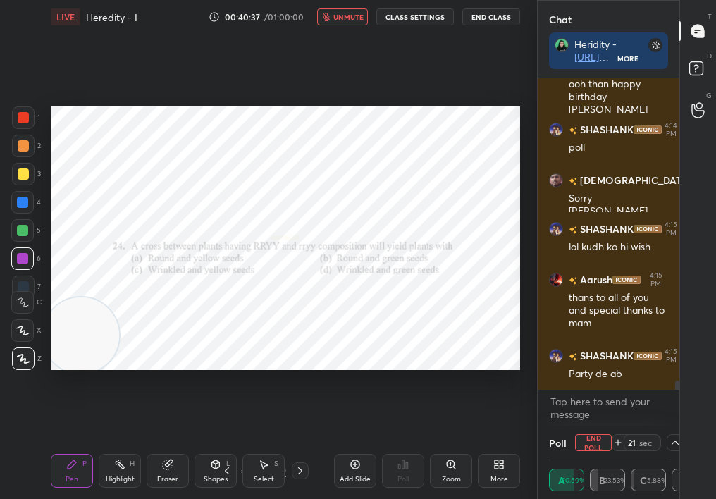
click at [344, 12] on span "unmute" at bounding box center [348, 17] width 30 height 10
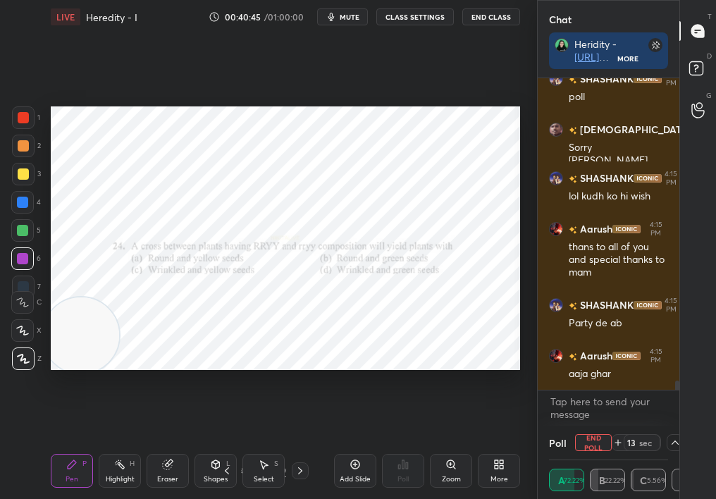
click at [578, 445] on div "Poll End Poll 13 sec" at bounding box center [608, 443] width 119 height 34
click at [602, 433] on div "Poll End Poll 13 sec" at bounding box center [608, 443] width 119 height 34
click at [615, 440] on icon at bounding box center [618, 442] width 11 height 11
click at [596, 443] on button "End Poll" at bounding box center [593, 442] width 37 height 17
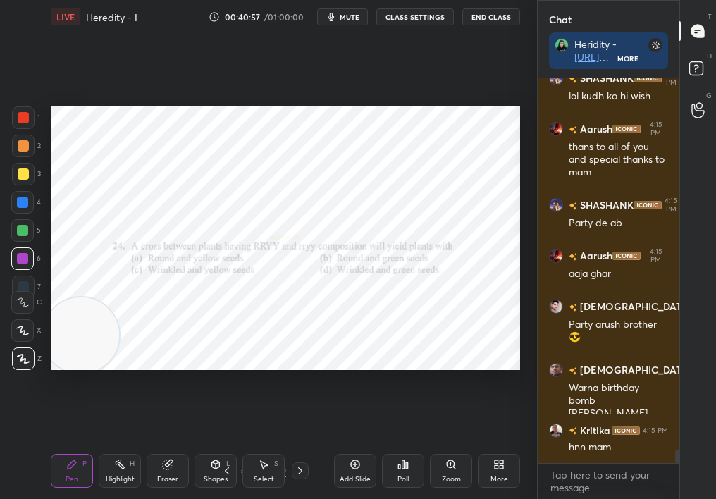
click at [359, 445] on div "Add Slide" at bounding box center [355, 479] width 31 height 7
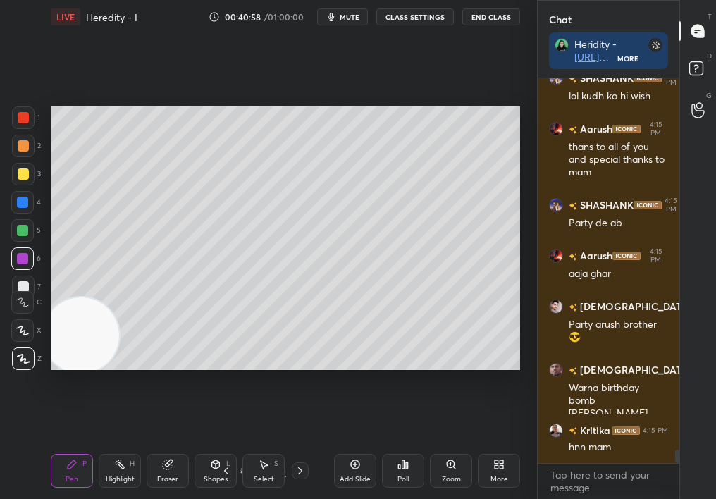
click at [443, 445] on div "Zoom" at bounding box center [451, 471] width 42 height 34
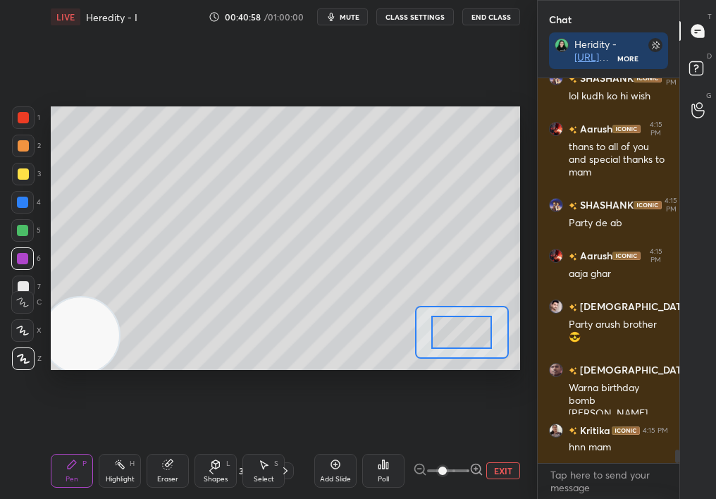
click at [513, 445] on button "EXIT" at bounding box center [503, 470] width 34 height 17
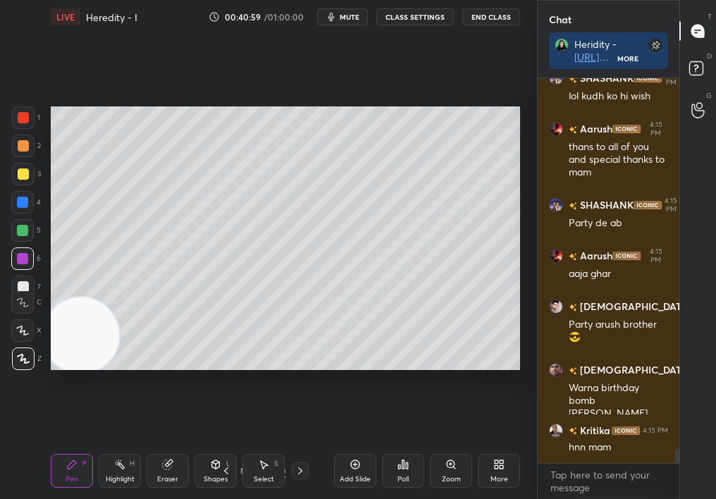
click at [403, 445] on div "Poll" at bounding box center [403, 471] width 42 height 34
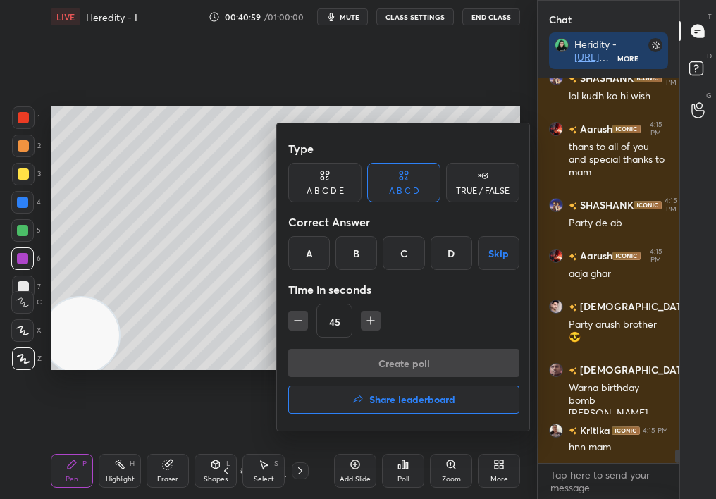
click at [435, 414] on div "Type A B C D E A B C D TRUE / FALSE Correct Answer A B C D Skip Time in seconds…" at bounding box center [404, 276] width 254 height 307
click at [430, 388] on button "Share leaderboard" at bounding box center [403, 400] width 231 height 28
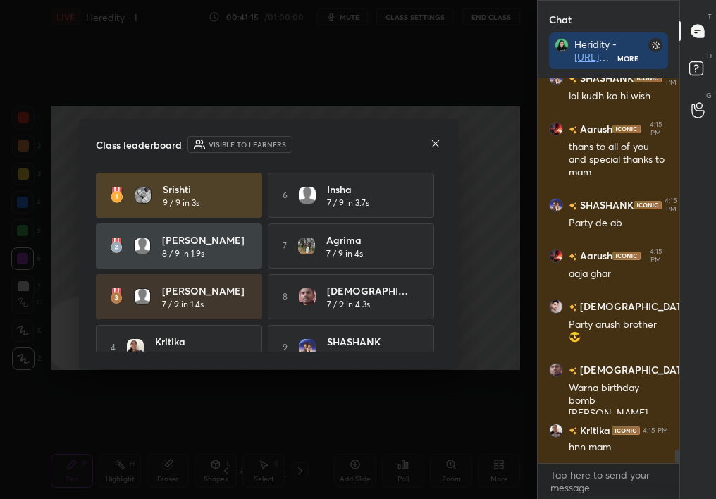
click at [434, 138] on icon at bounding box center [435, 143] width 11 height 11
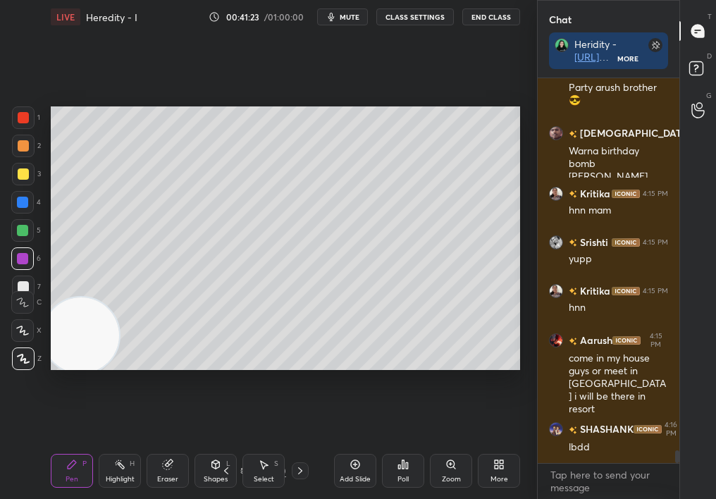
scroll to position [11046, 0]
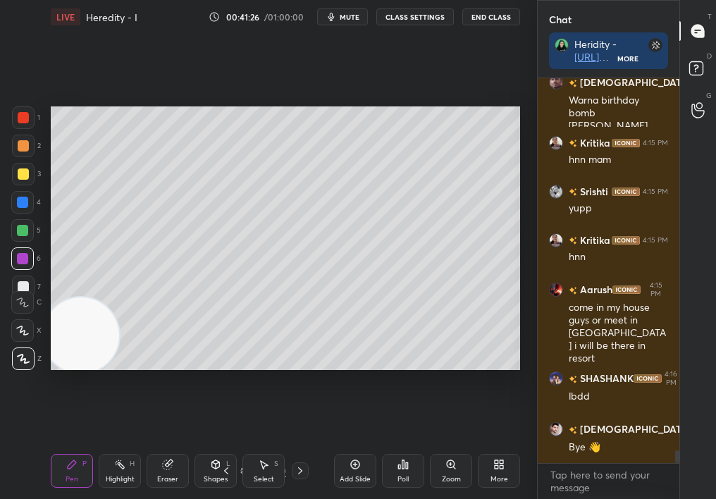
click at [486, 20] on button "End Class" at bounding box center [491, 16] width 58 height 17
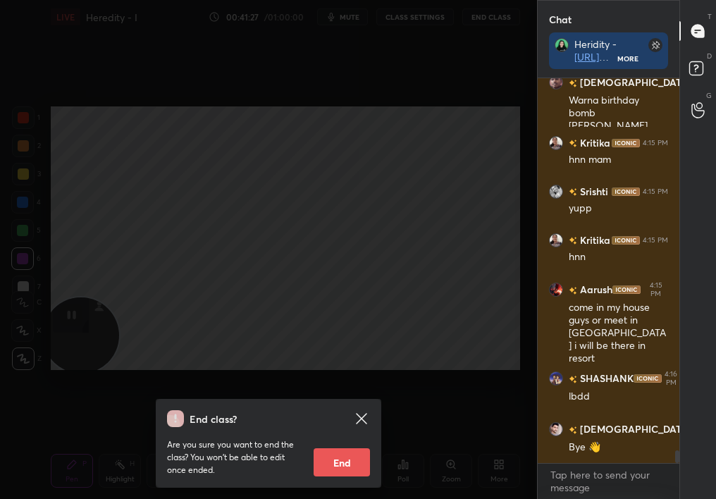
click at [350, 445] on button "End" at bounding box center [342, 462] width 56 height 28
type textarea "x"
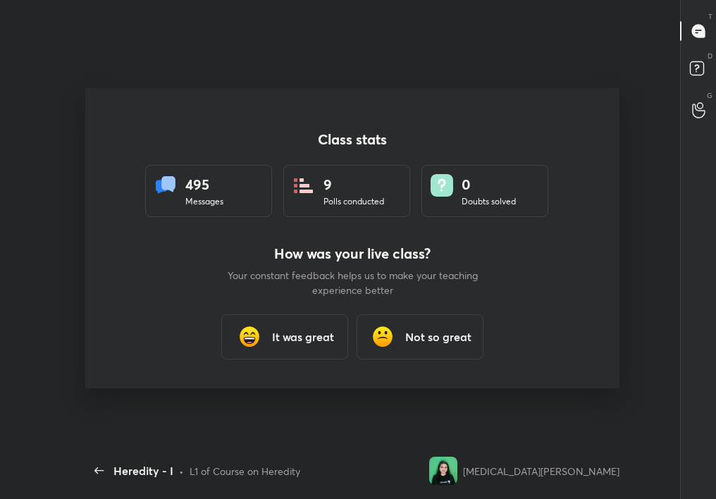
scroll to position [70080, 69853]
